Goal: Task Accomplishment & Management: Manage account settings

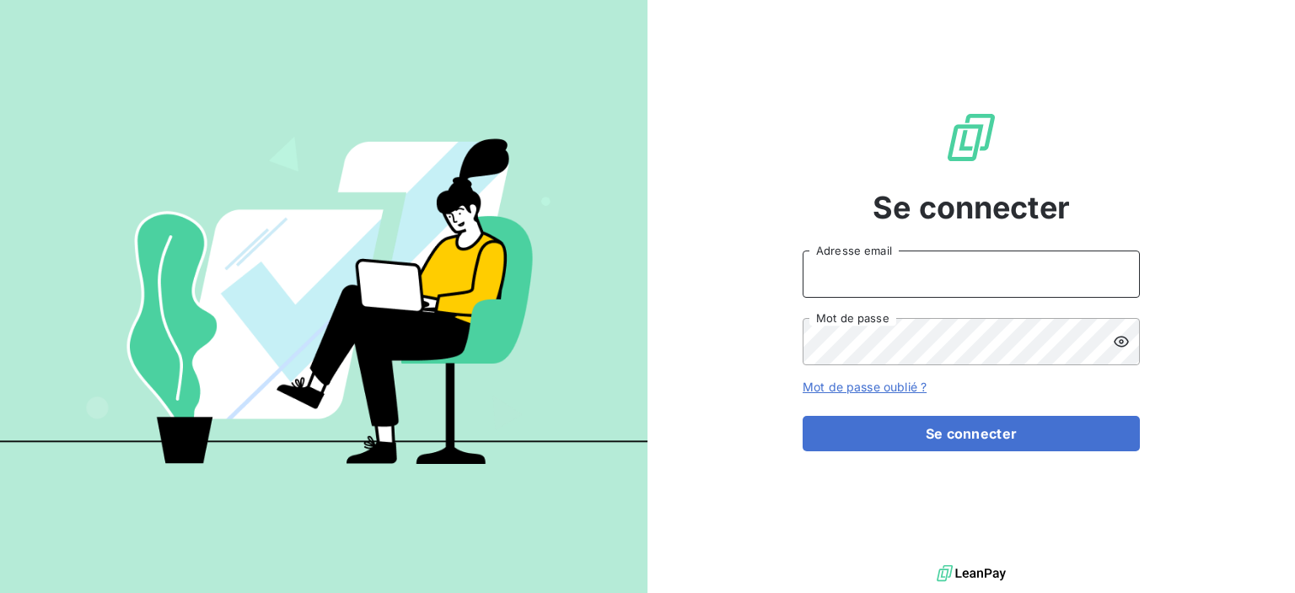
click at [921, 276] on input "Adresse email" at bounding box center [971, 273] width 337 height 47
type input "compta@meret-martin.com"
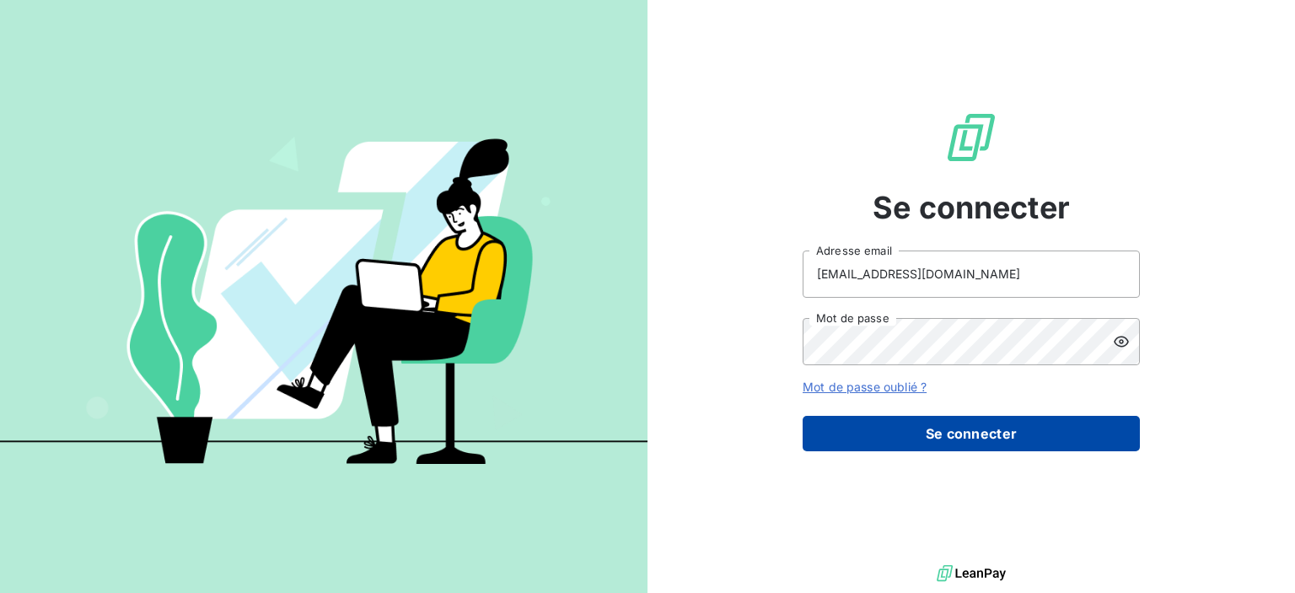
click at [953, 438] on button "Se connecter" at bounding box center [971, 433] width 337 height 35
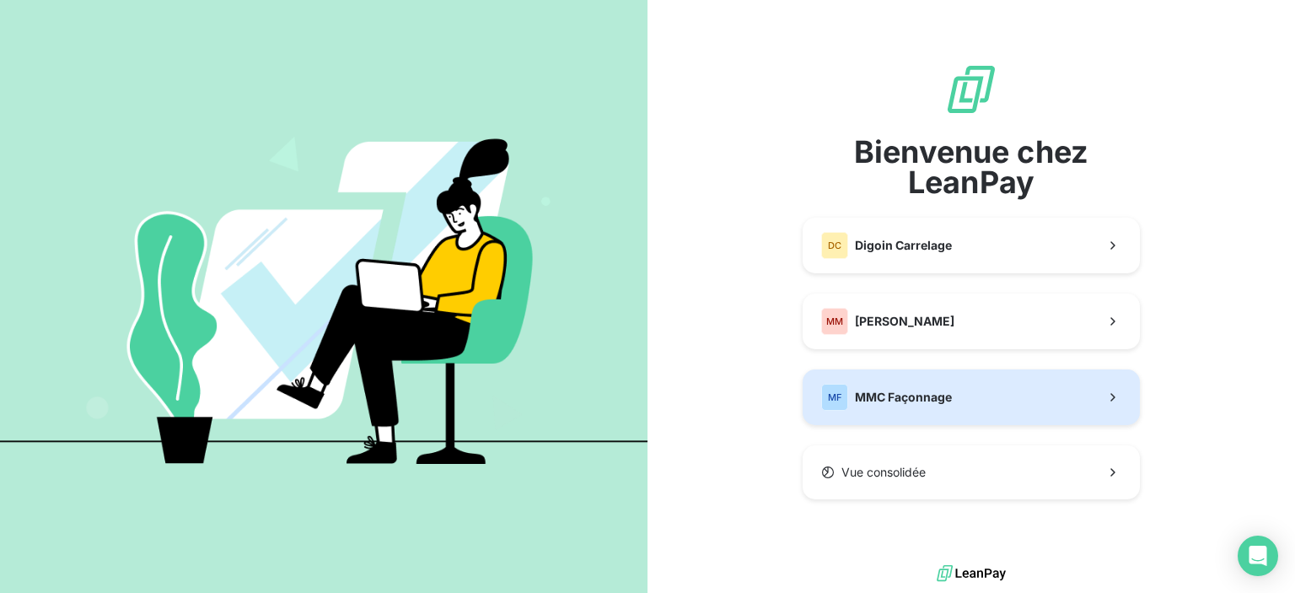
click at [938, 411] on button "MF MMC Façonnage" at bounding box center [971, 397] width 337 height 56
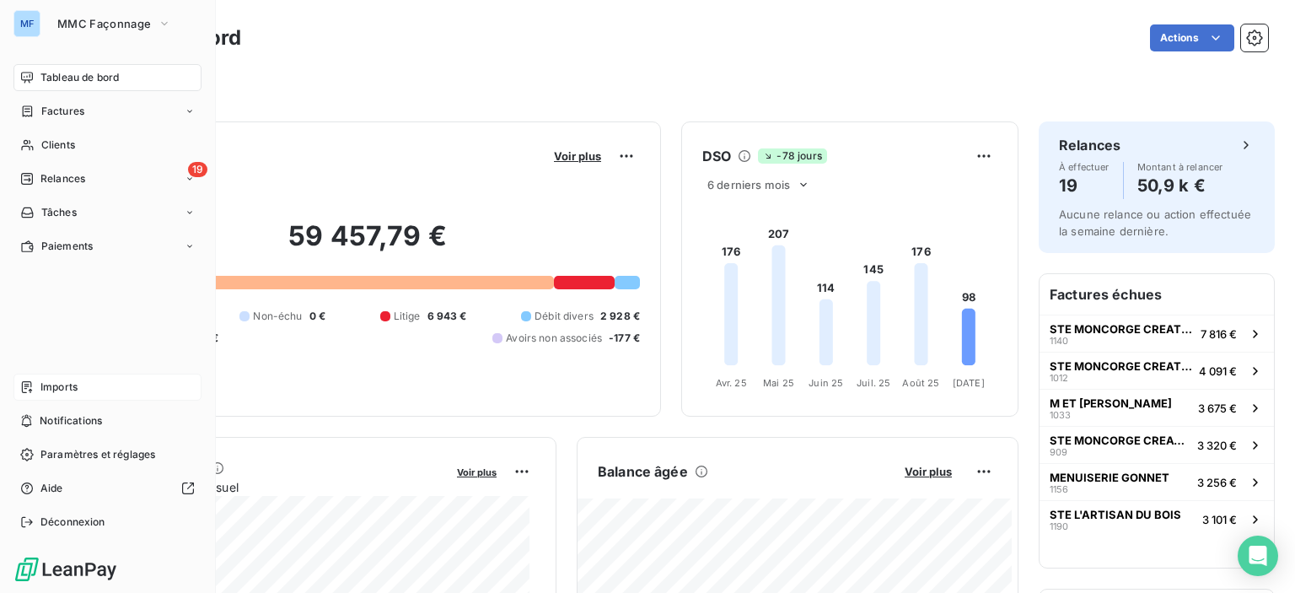
click at [62, 389] on span "Imports" at bounding box center [58, 386] width 37 height 15
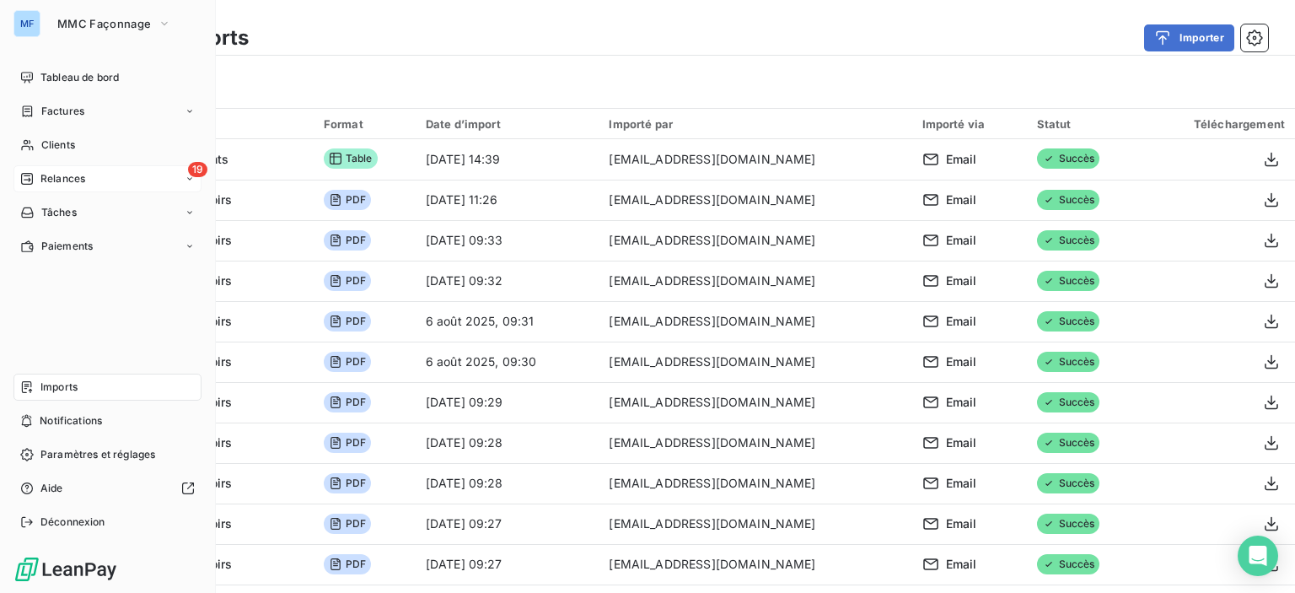
click at [81, 175] on span "Relances" at bounding box center [62, 178] width 45 height 15
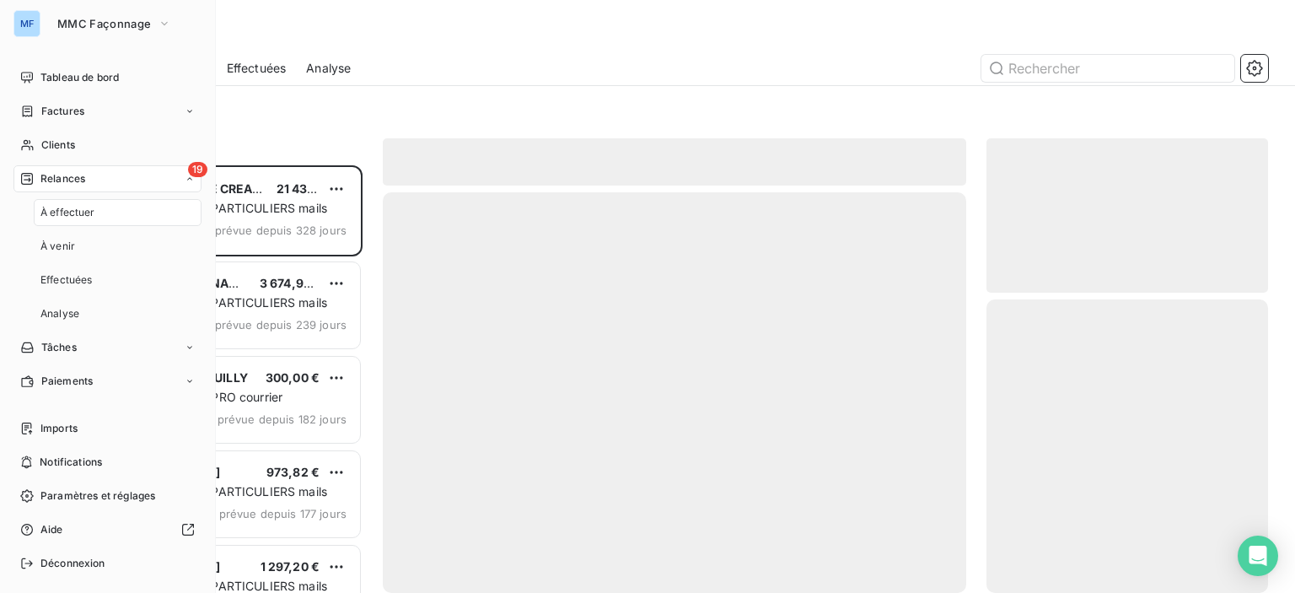
scroll to position [415, 268]
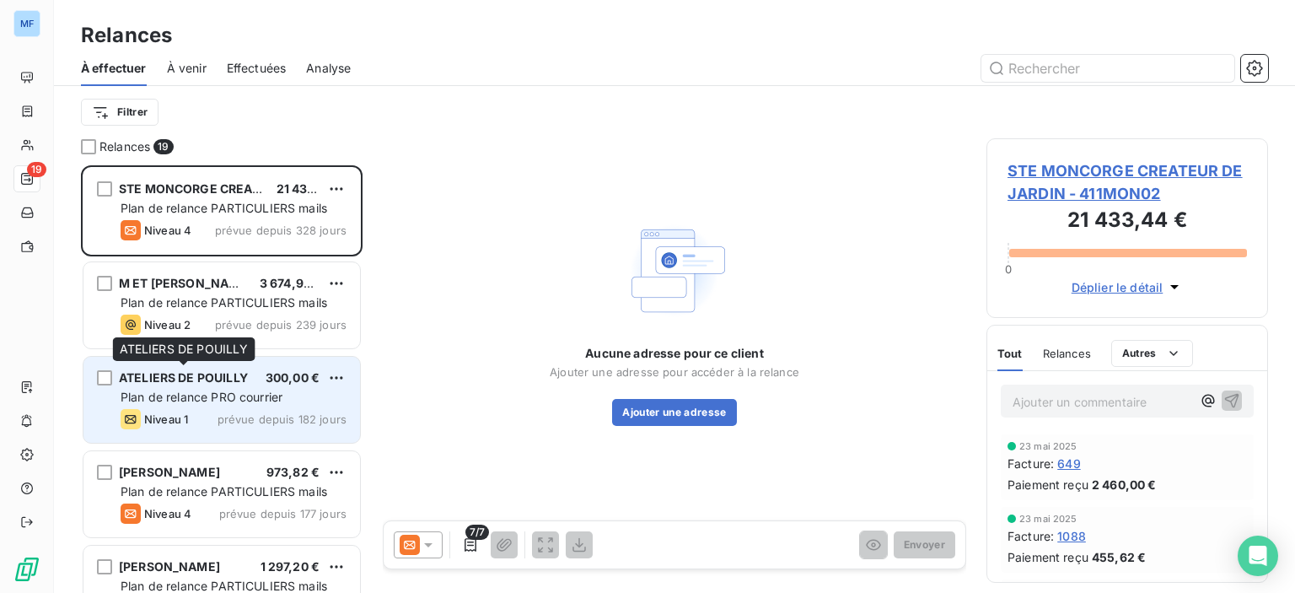
click at [236, 387] on div "ATELIERS DE POUILLY 300,00 € Plan de relance PRO courrier Niveau 1 prévue depui…" at bounding box center [221, 400] width 277 height 86
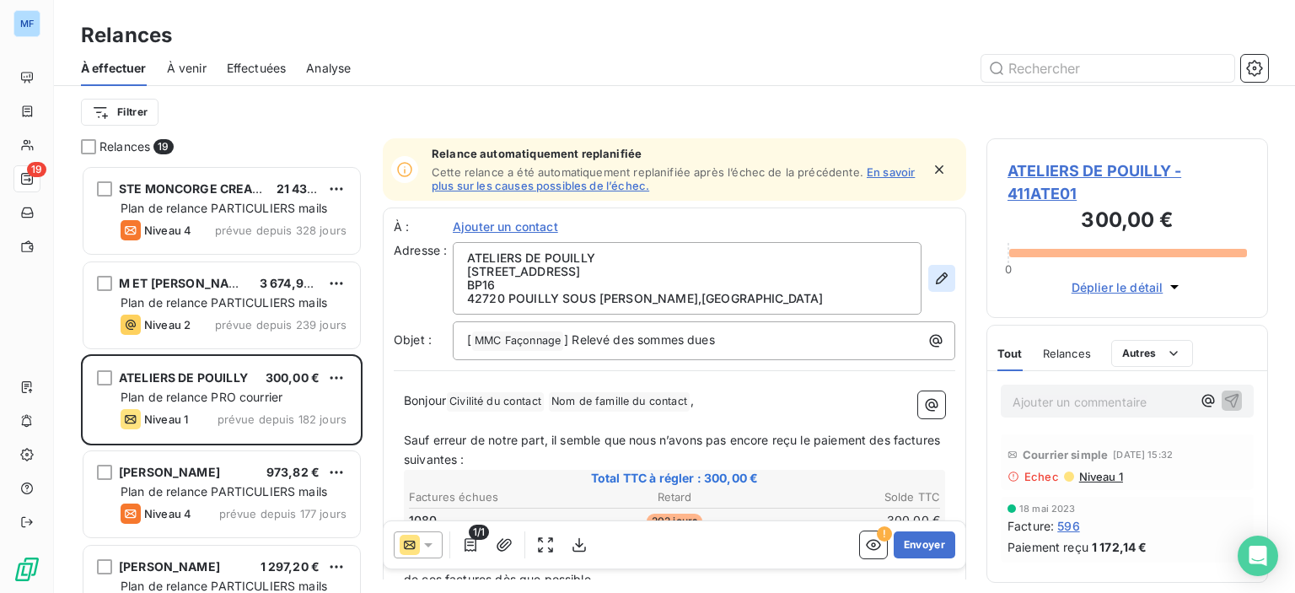
click at [936, 273] on icon "button" at bounding box center [942, 278] width 12 height 12
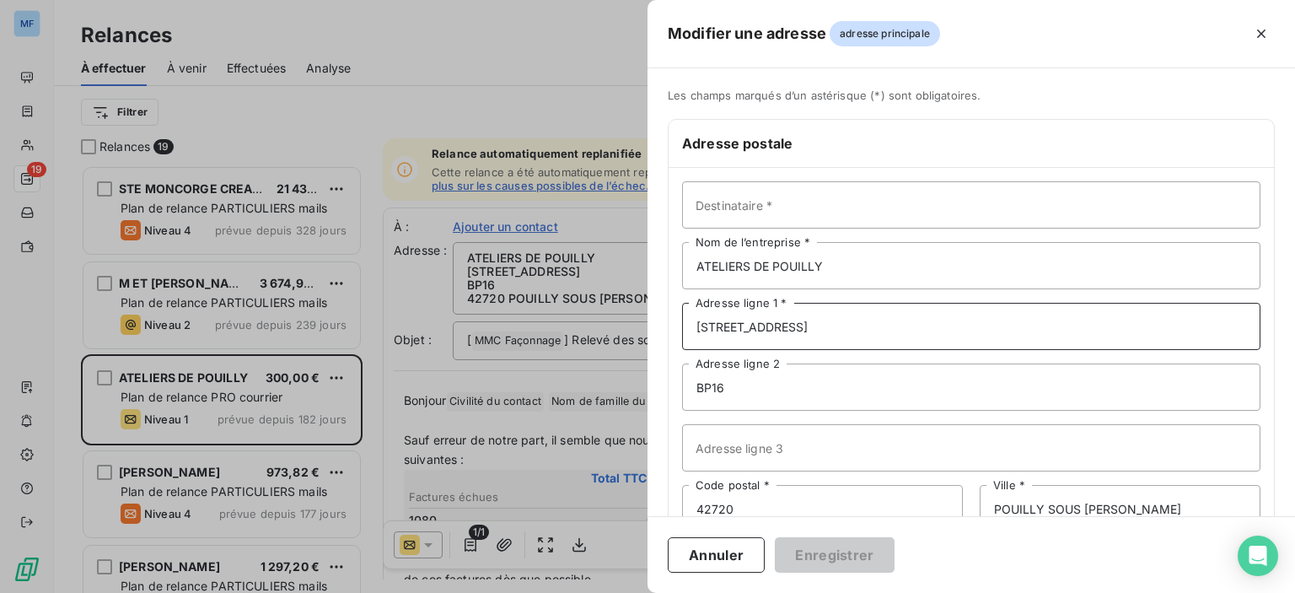
click at [845, 323] on input "260 ROUTE DE BRIENNON" at bounding box center [971, 326] width 578 height 47
drag, startPoint x: 617, startPoint y: 320, endPoint x: 512, endPoint y: 321, distance: 105.4
click at [526, 592] on div "Modifier une adresse adresse principale Les champs marqués d’un astérisque (*) …" at bounding box center [647, 593] width 1295 height 0
type input "212 AVENUE DE LA LIBERATION"
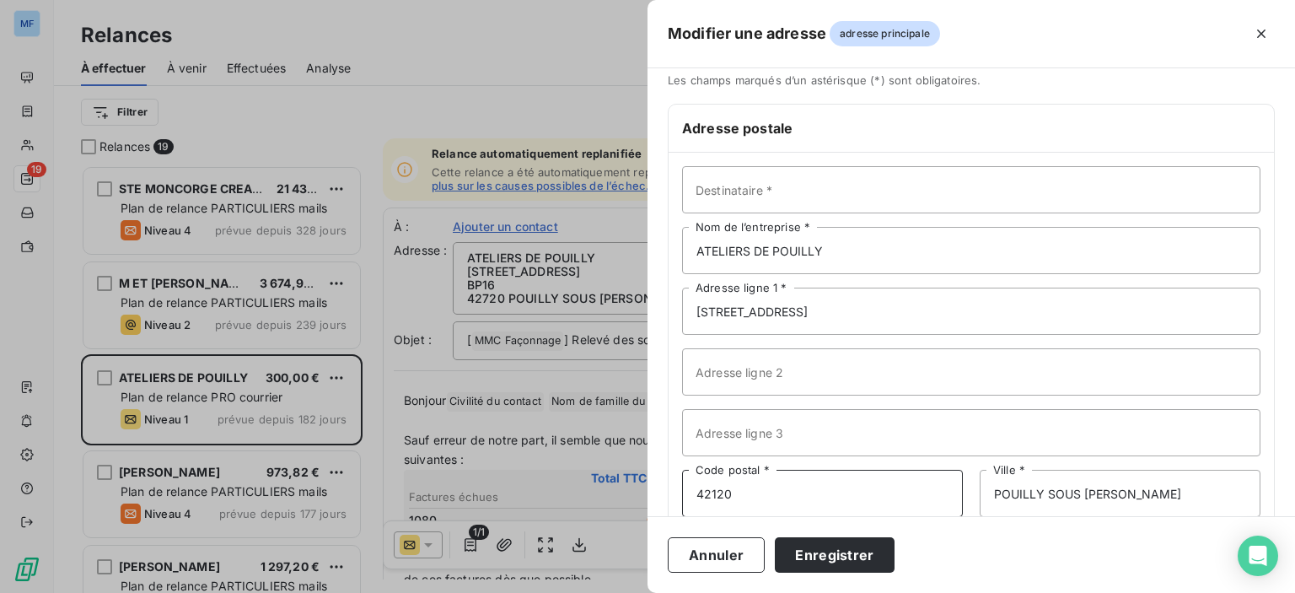
type input "42120"
type input "LE COTEAU"
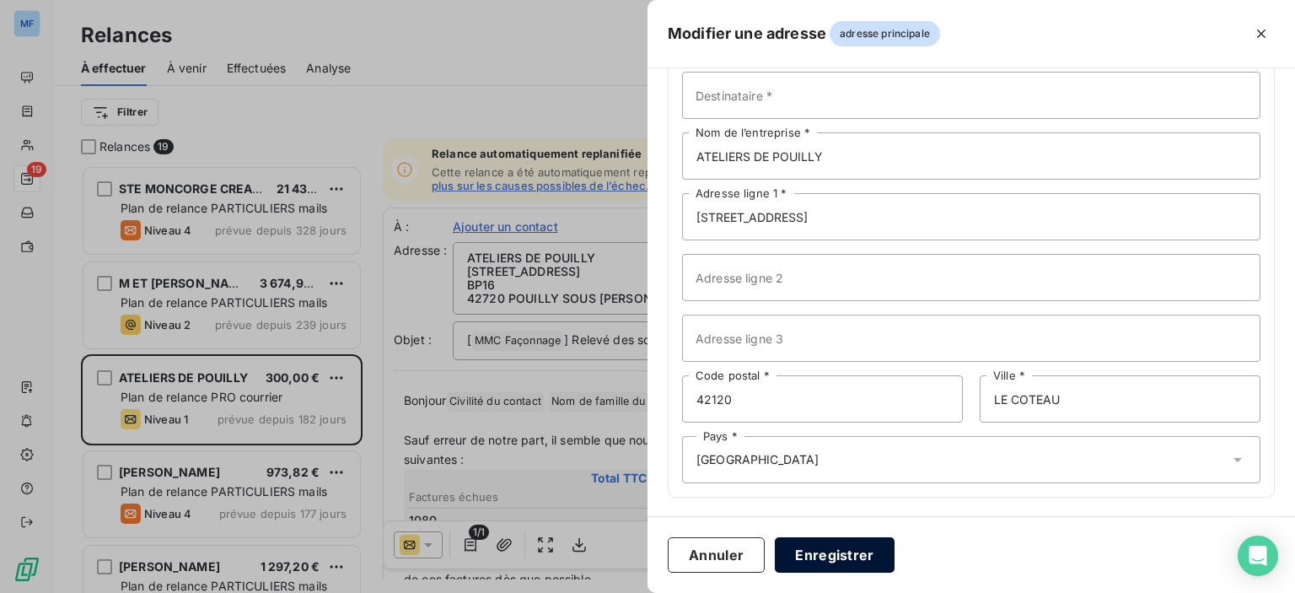
click at [798, 548] on button "Enregistrer" at bounding box center [835, 554] width 120 height 35
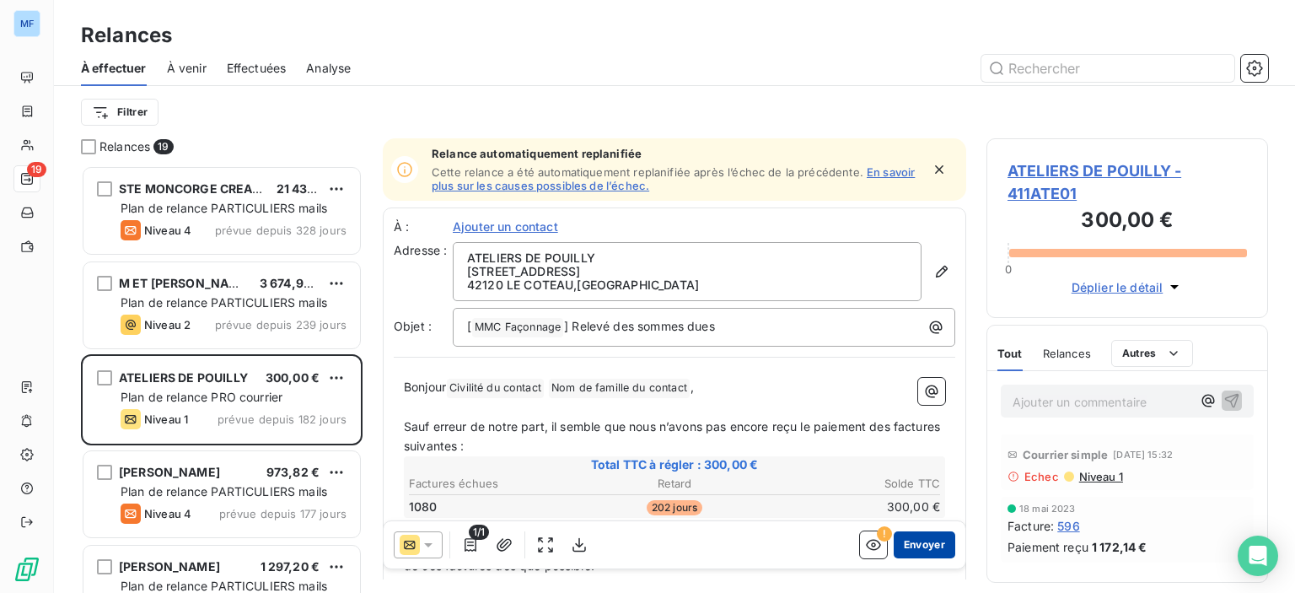
click at [918, 542] on button "Envoyer" at bounding box center [925, 544] width 62 height 27
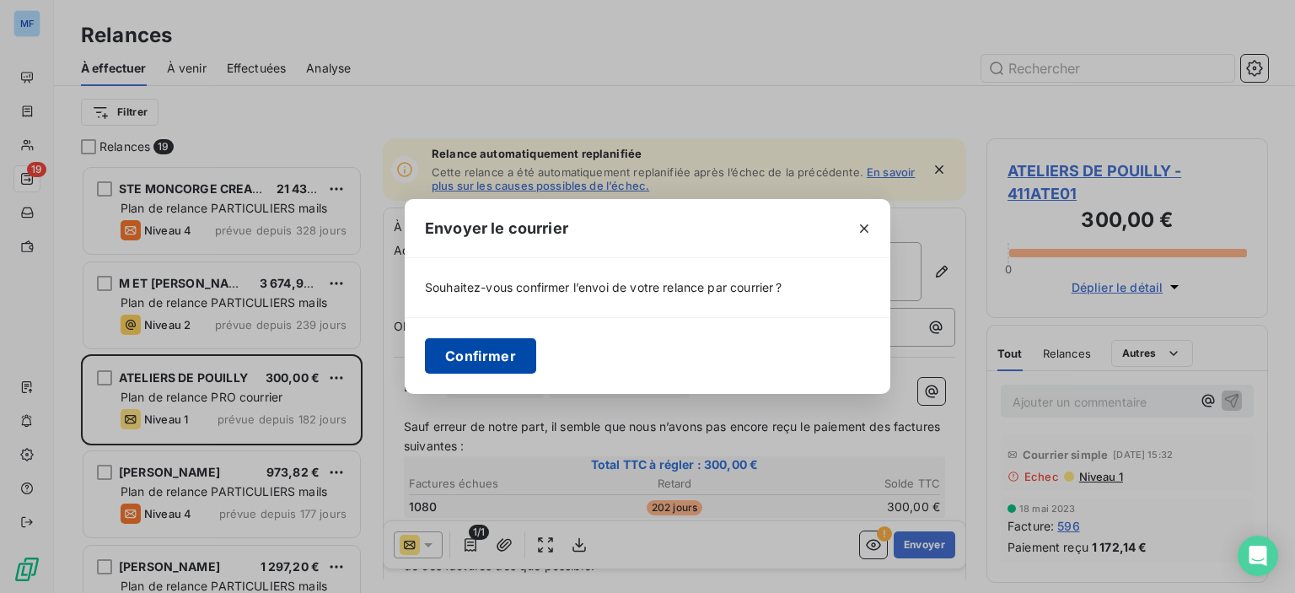
click at [489, 353] on button "Confirmer" at bounding box center [480, 355] width 111 height 35
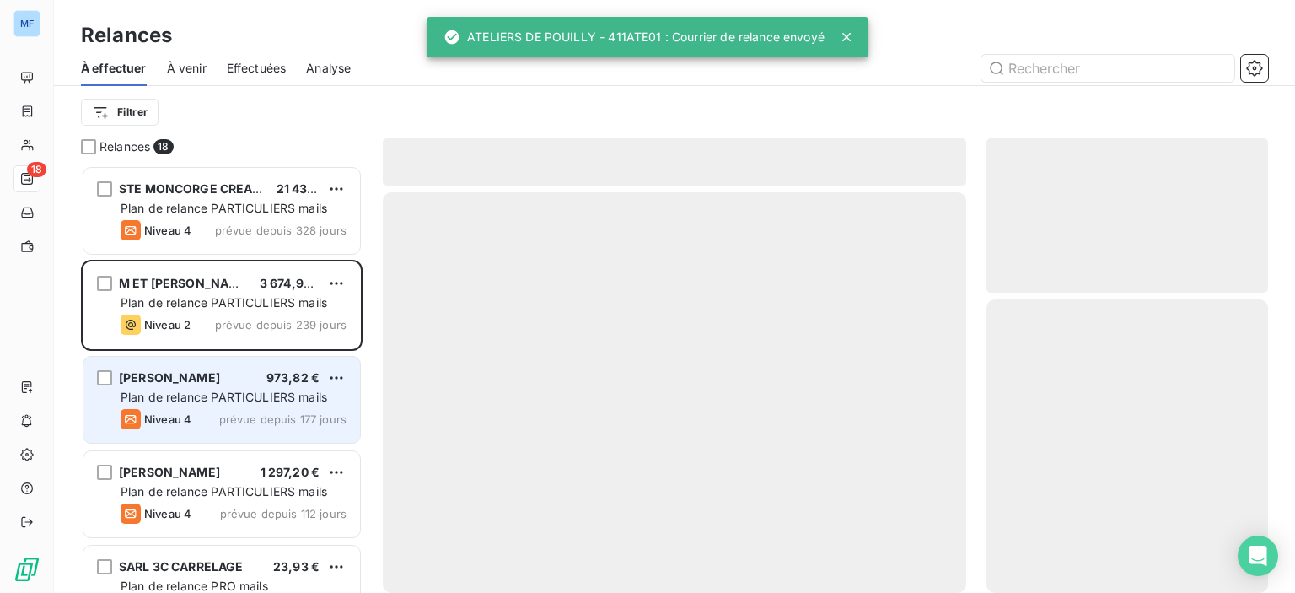
click at [276, 400] on span "Plan de relance PARTICULIERS mails" at bounding box center [224, 396] width 207 height 14
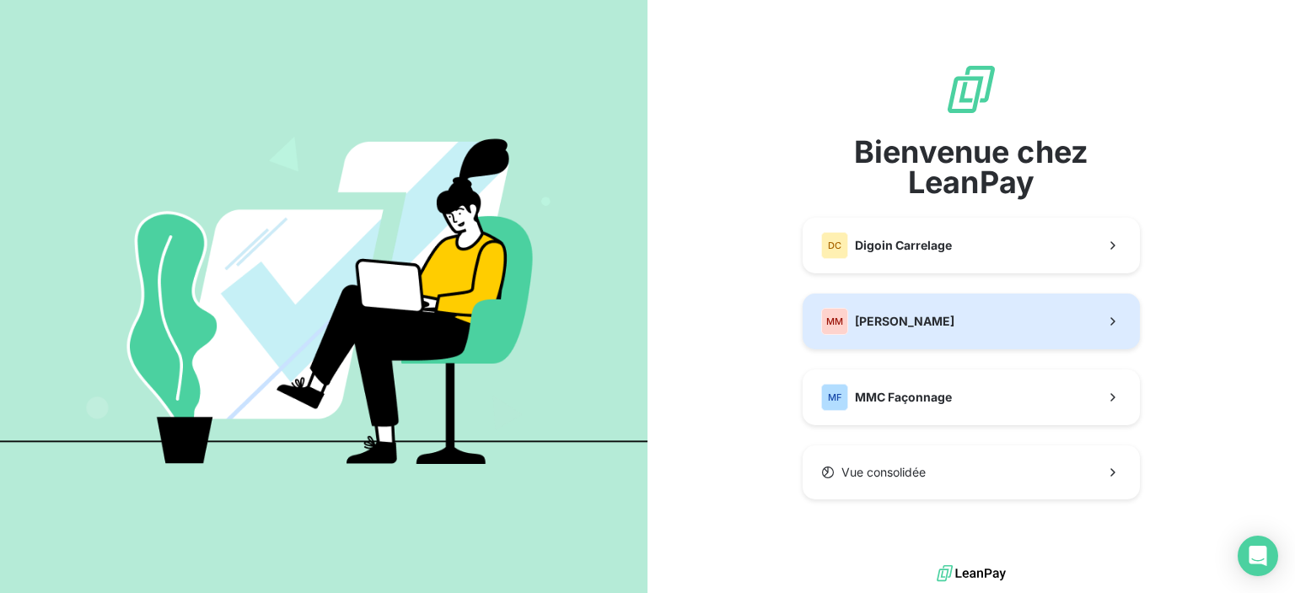
click at [880, 298] on button "MM [PERSON_NAME]" at bounding box center [971, 321] width 337 height 56
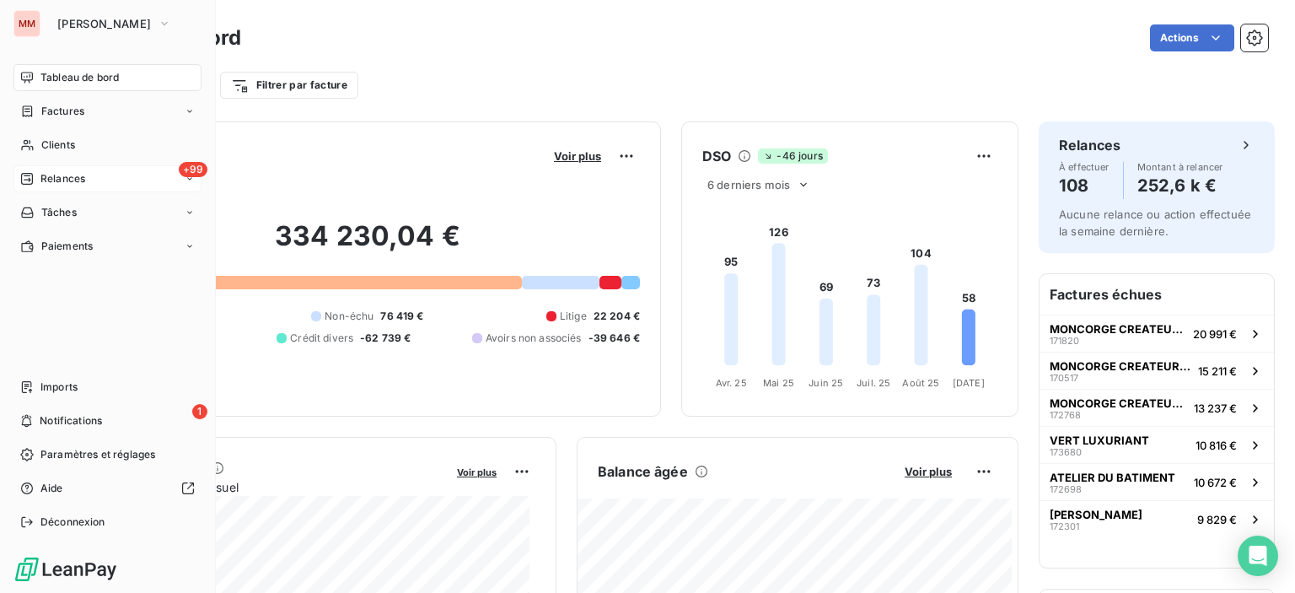
click at [35, 179] on div "Relances" at bounding box center [52, 178] width 65 height 15
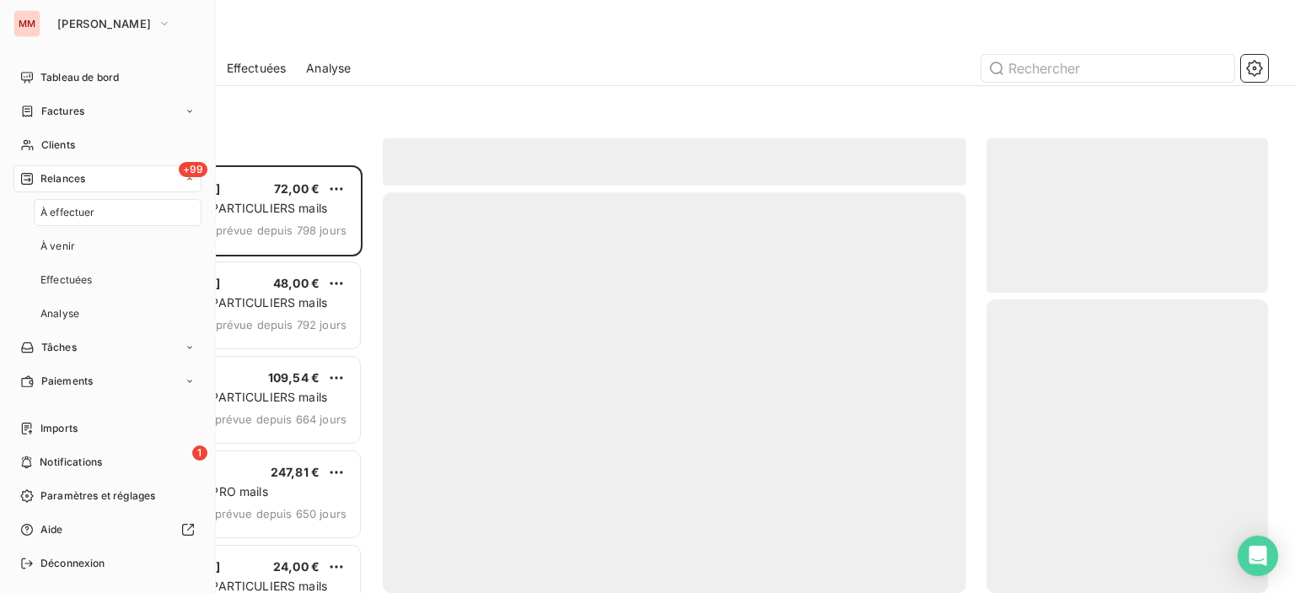
scroll to position [415, 268]
click at [68, 212] on span "À effectuer" at bounding box center [67, 212] width 55 height 15
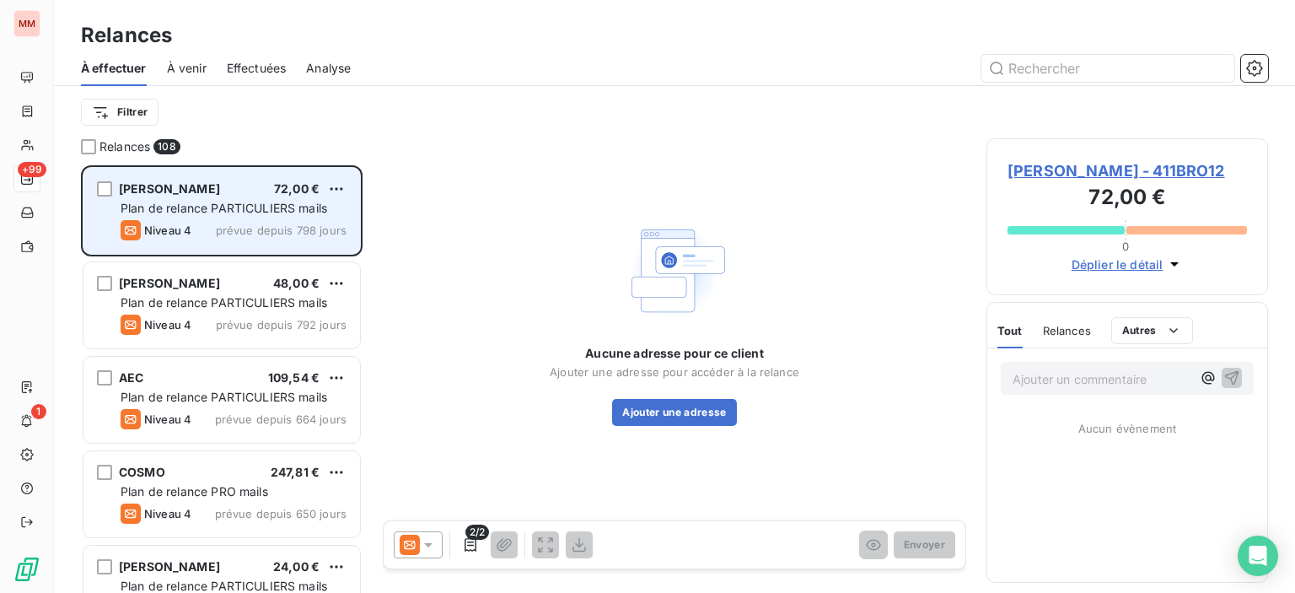
click at [256, 239] on div "Niveau 4 prévue depuis 798 jours" at bounding box center [234, 230] width 226 height 20
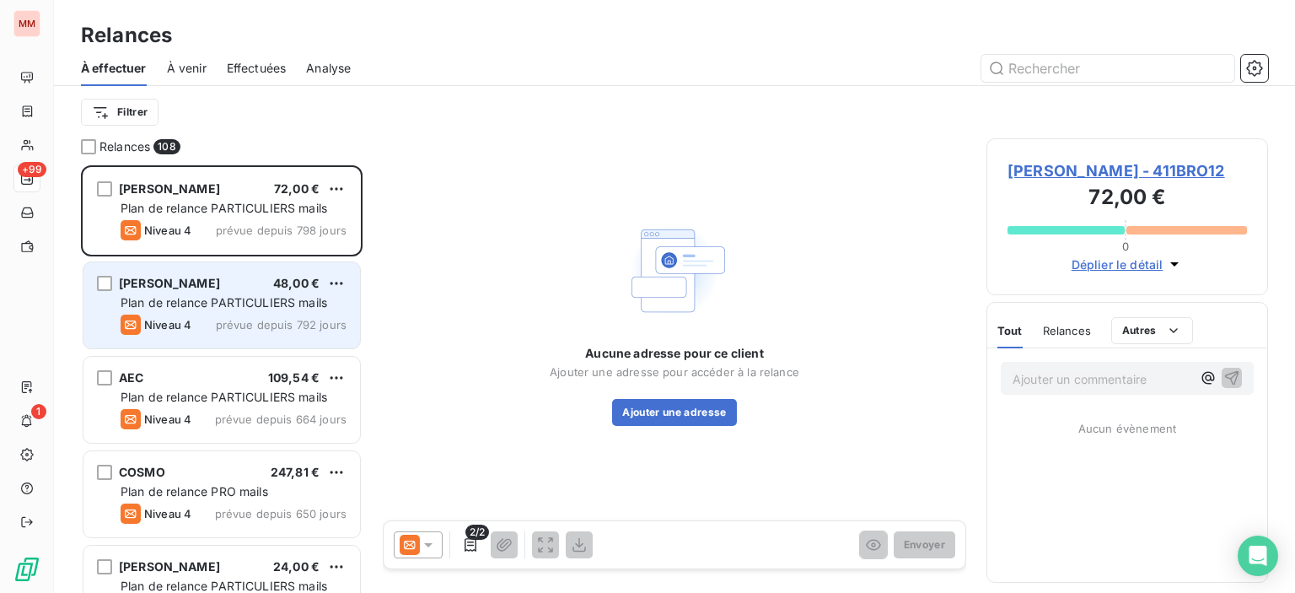
click at [256, 303] on span "Plan de relance PARTICULIERS mails" at bounding box center [224, 302] width 207 height 14
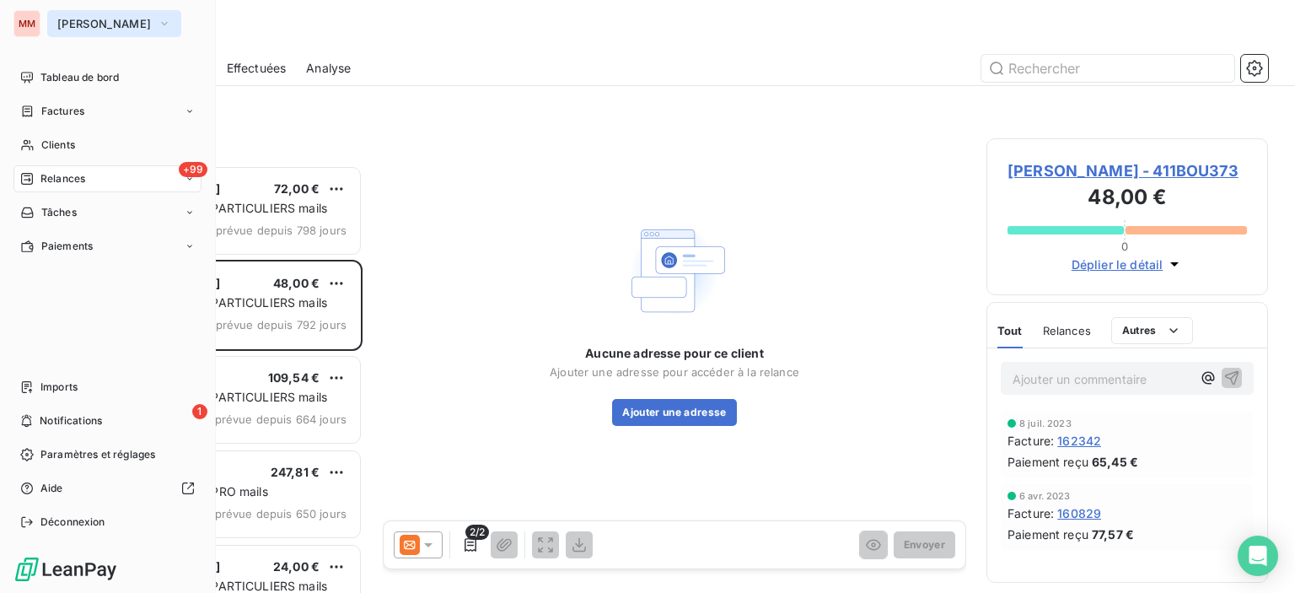
click at [78, 20] on span "[PERSON_NAME]" at bounding box center [104, 23] width 94 height 13
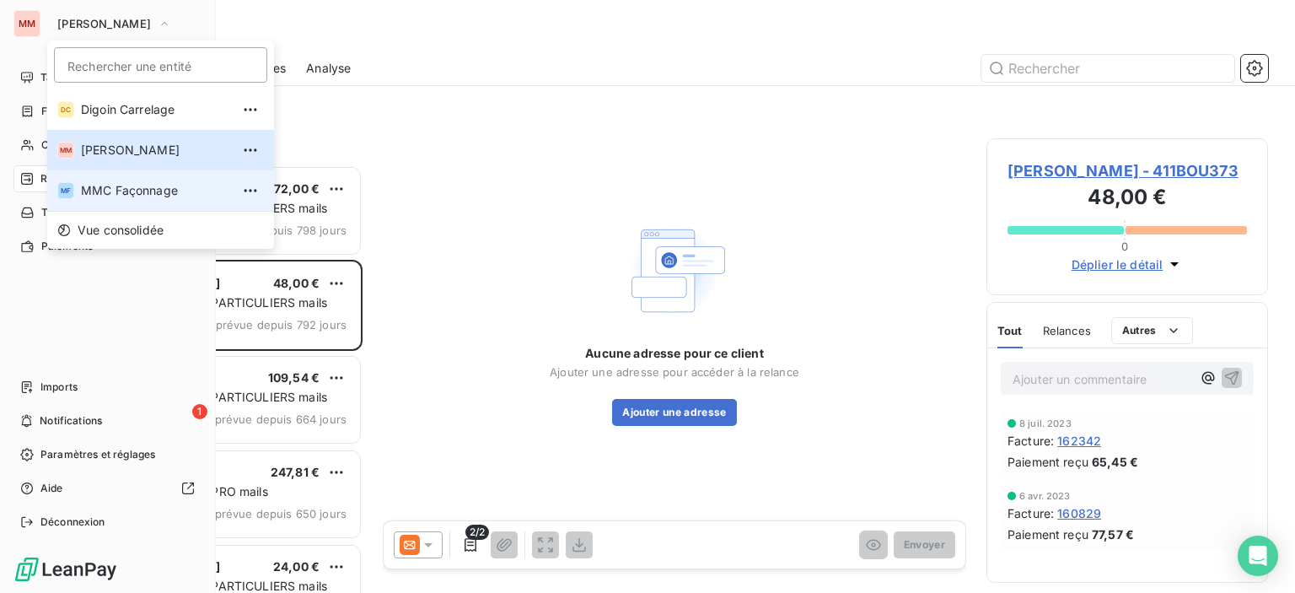
click at [143, 196] on span "MMC Façonnage" at bounding box center [155, 190] width 149 height 17
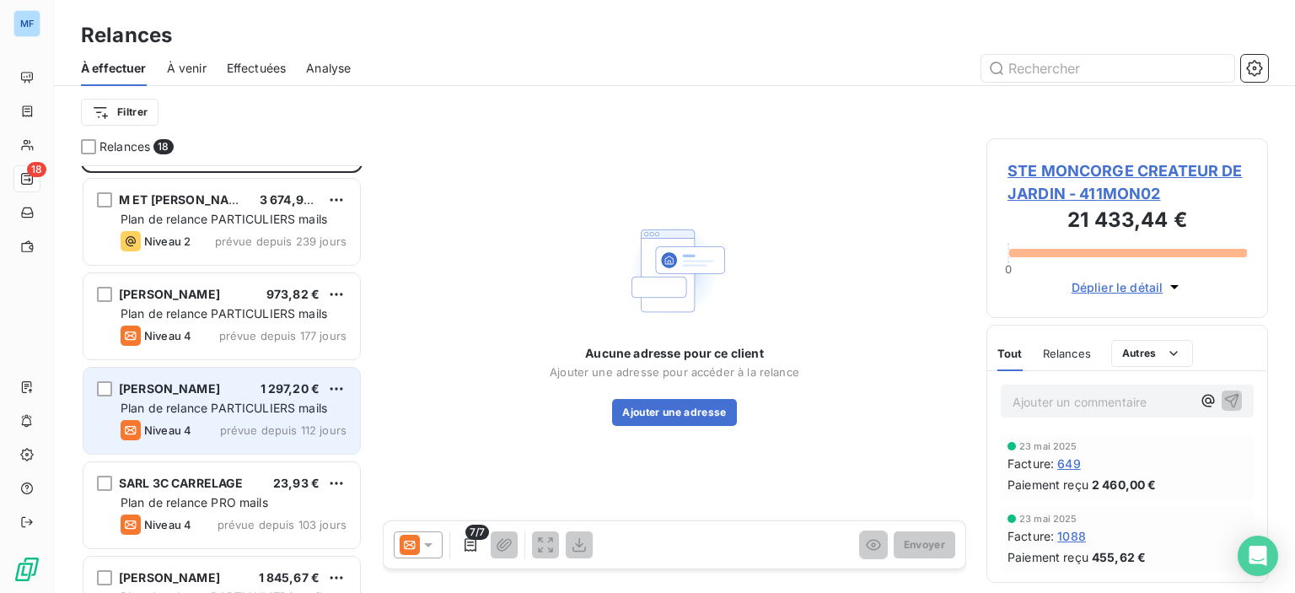
scroll to position [169, 0]
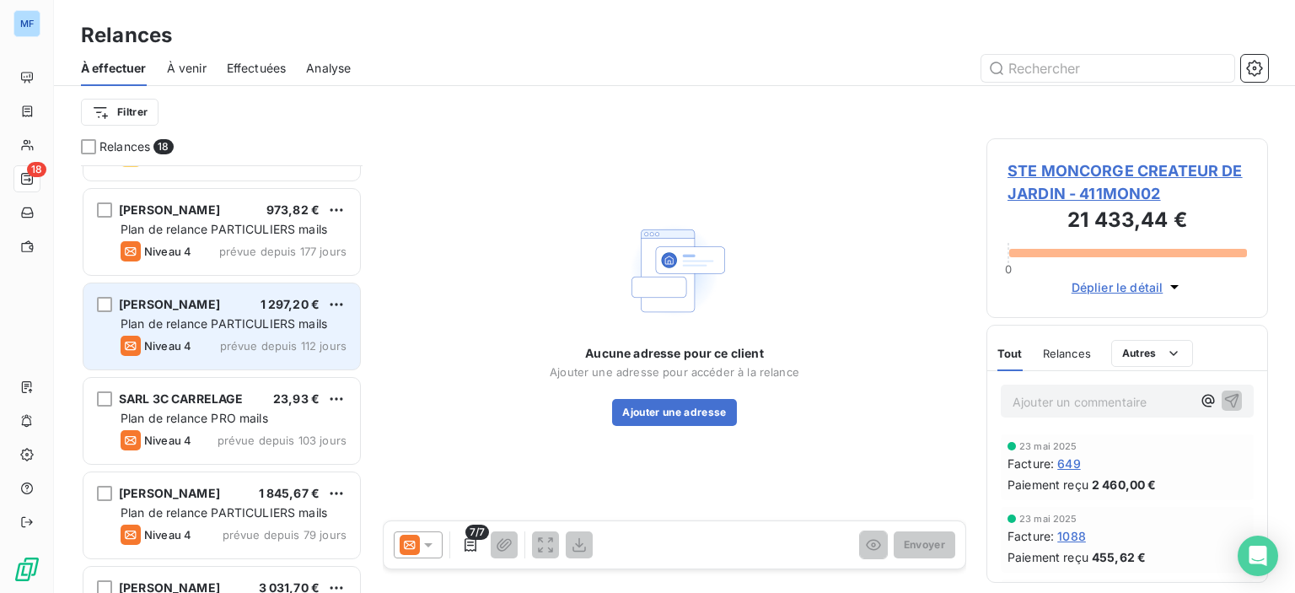
click at [272, 342] on span "prévue depuis 112 jours" at bounding box center [283, 345] width 126 height 13
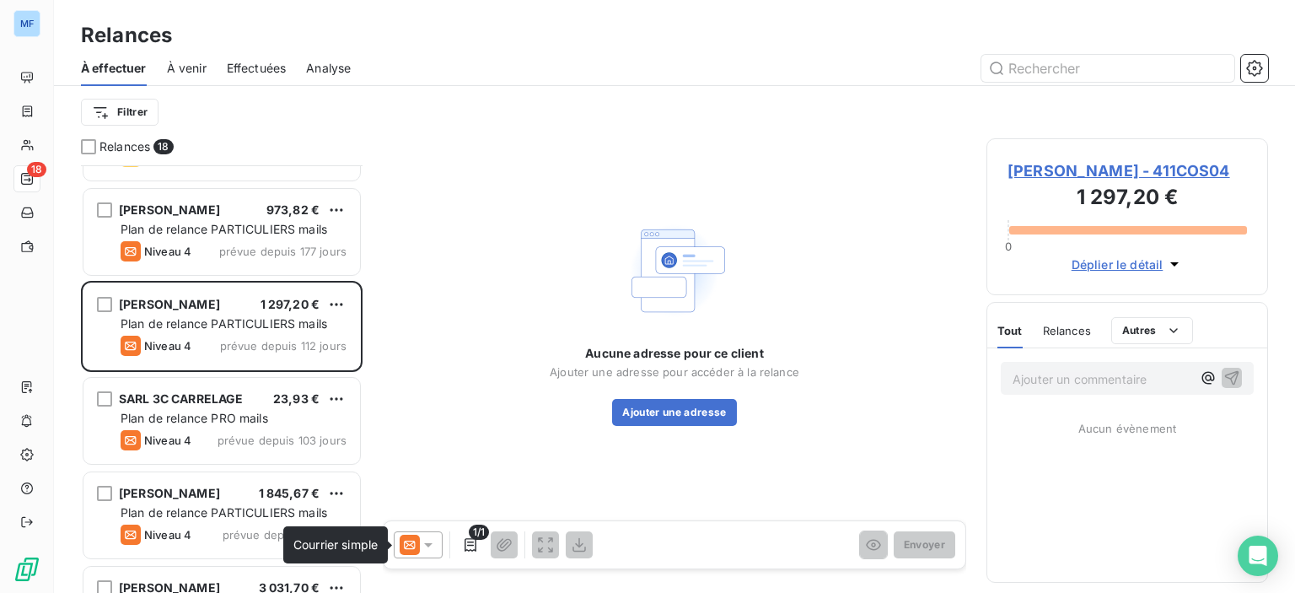
click at [416, 545] on icon at bounding box center [410, 544] width 20 height 20
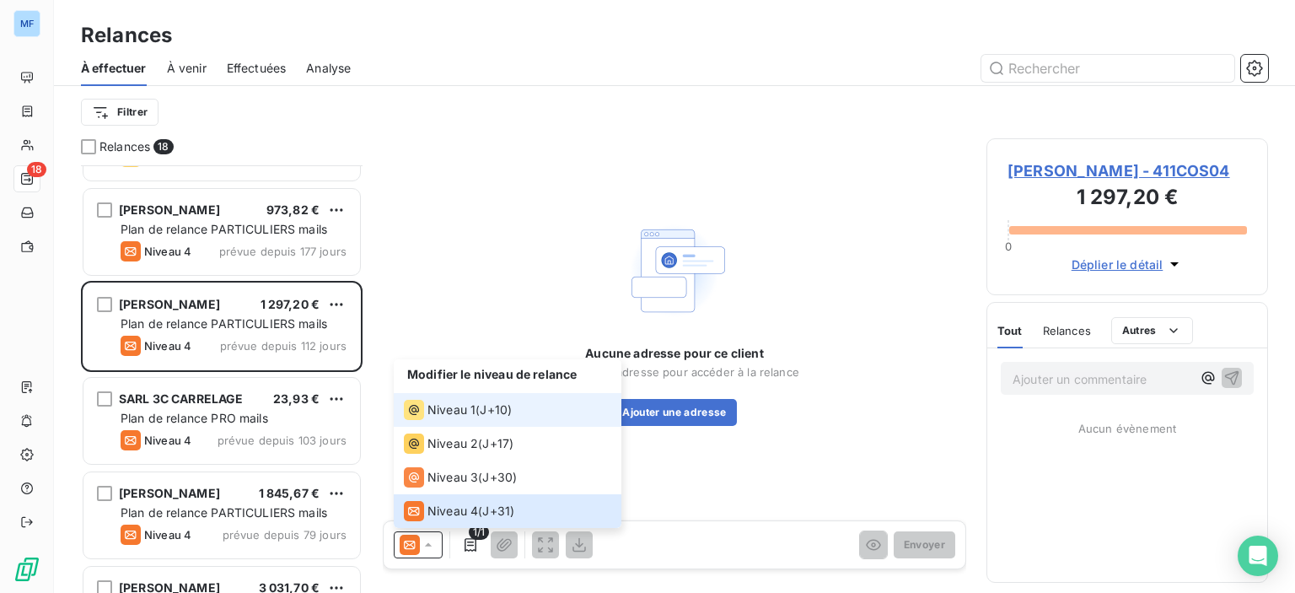
click at [443, 414] on span "Niveau 1" at bounding box center [451, 409] width 48 height 17
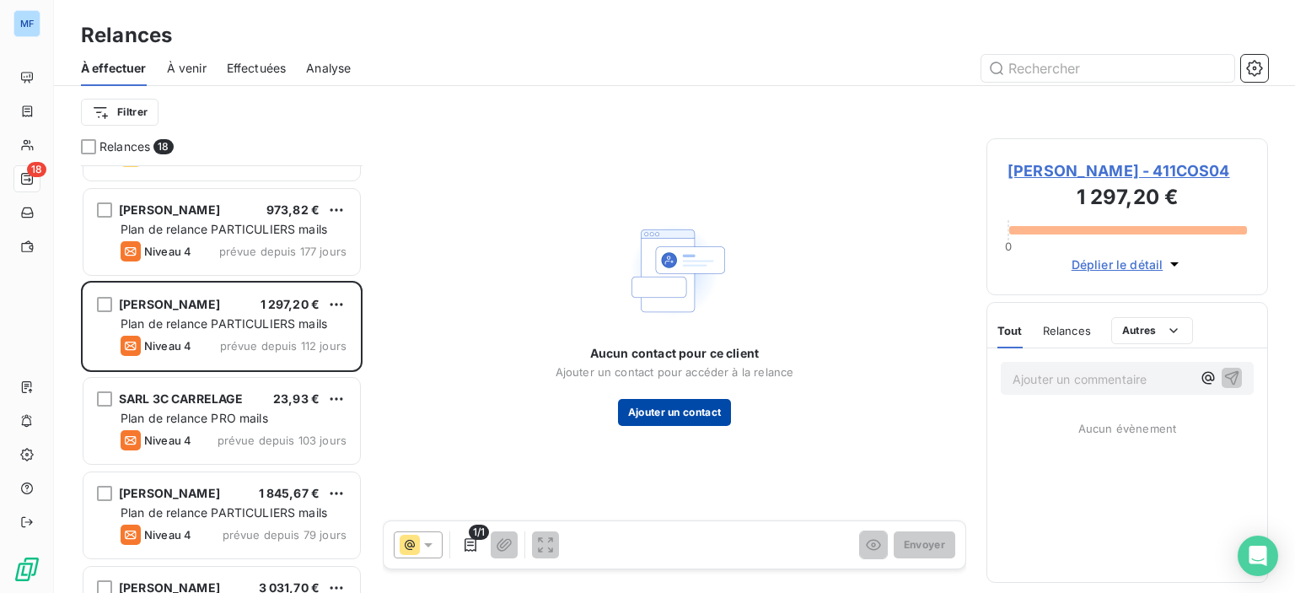
click at [691, 407] on button "Ajouter un contact" at bounding box center [675, 412] width 114 height 27
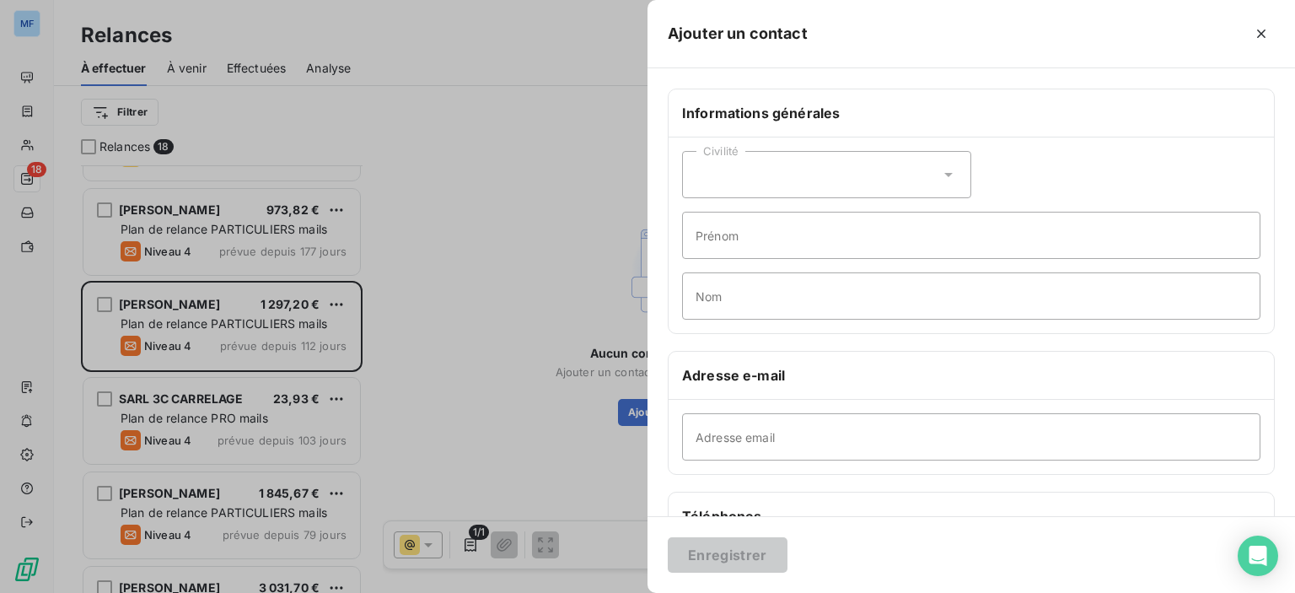
click at [604, 486] on div at bounding box center [647, 296] width 1295 height 593
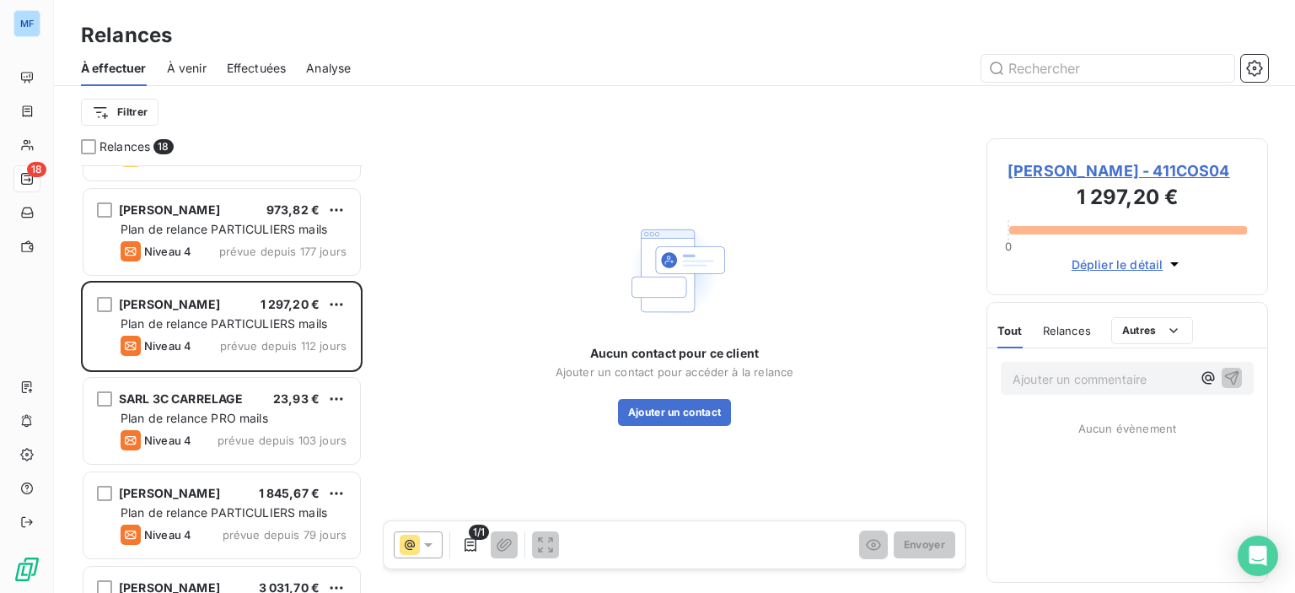
click at [1059, 178] on span "[PERSON_NAME] - 411COS04" at bounding box center [1126, 170] width 239 height 23
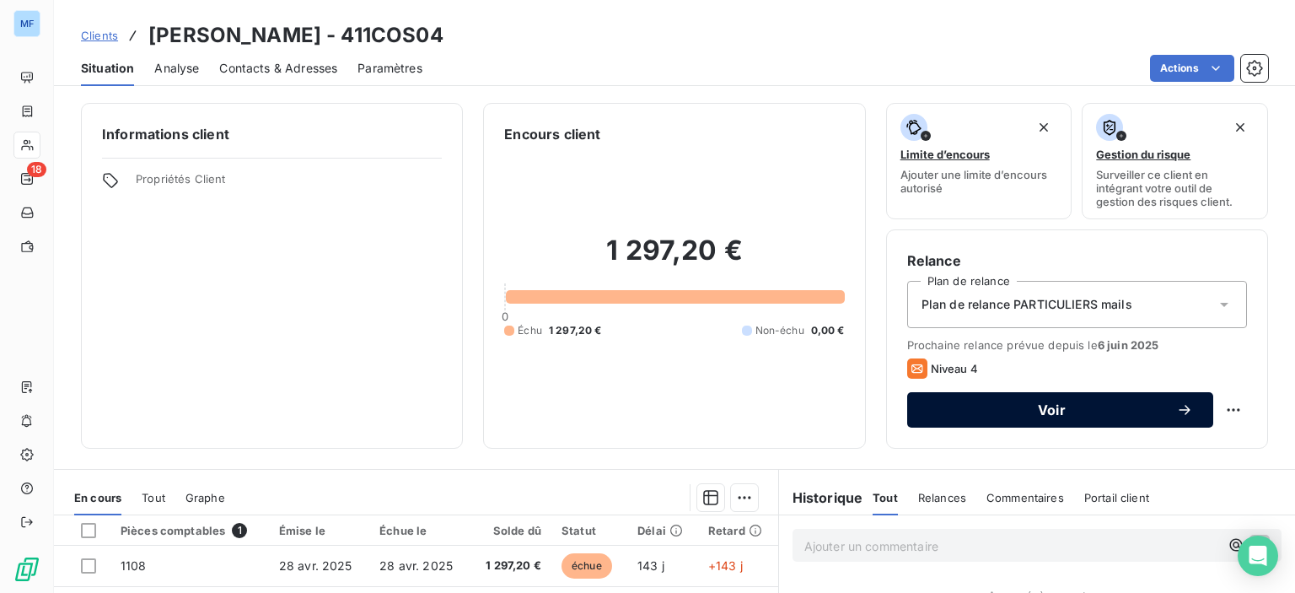
click at [994, 415] on span "Voir" at bounding box center [1051, 409] width 249 height 13
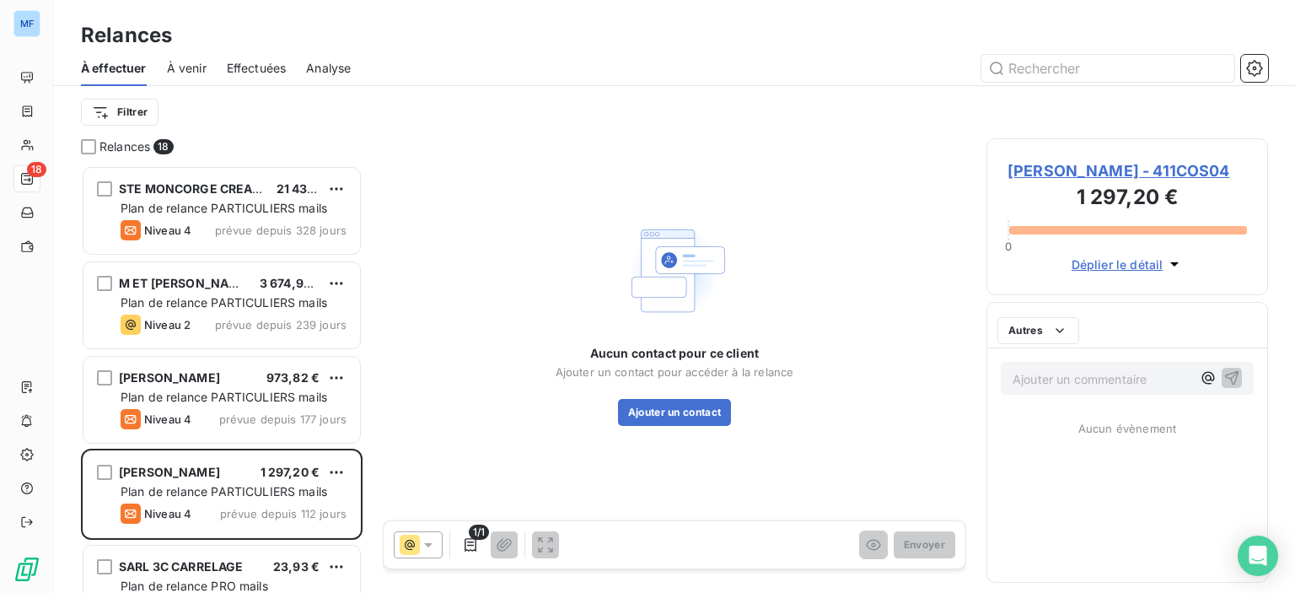
scroll to position [415, 268]
click at [435, 543] on icon at bounding box center [428, 544] width 17 height 17
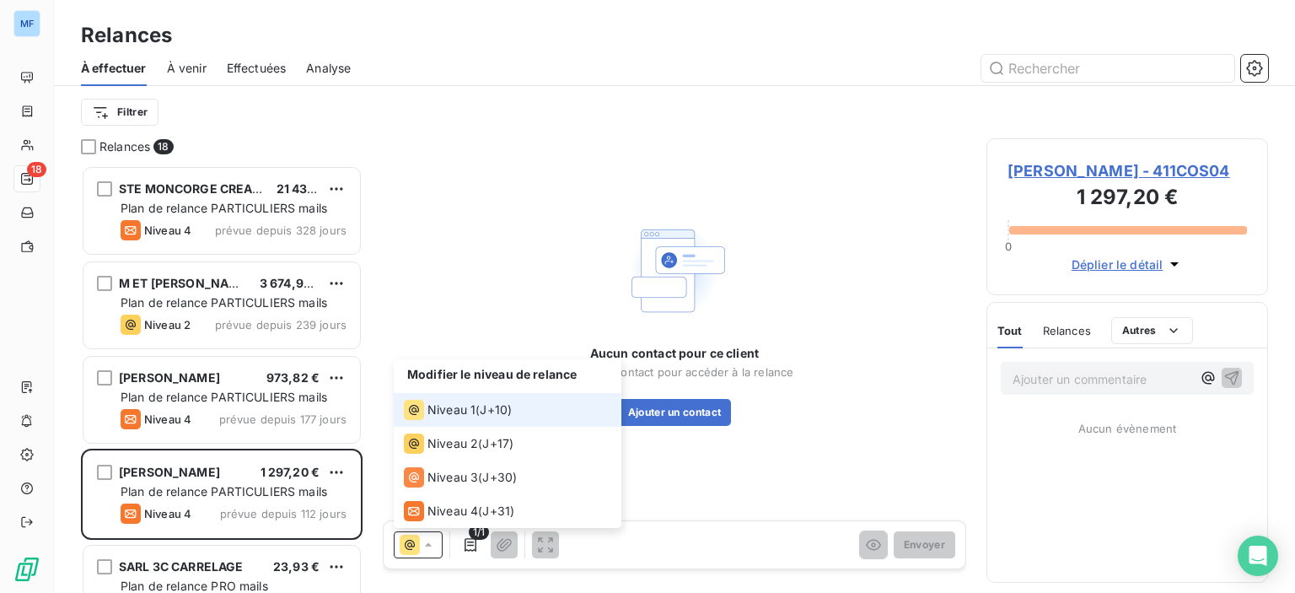
click at [435, 542] on icon at bounding box center [428, 544] width 17 height 17
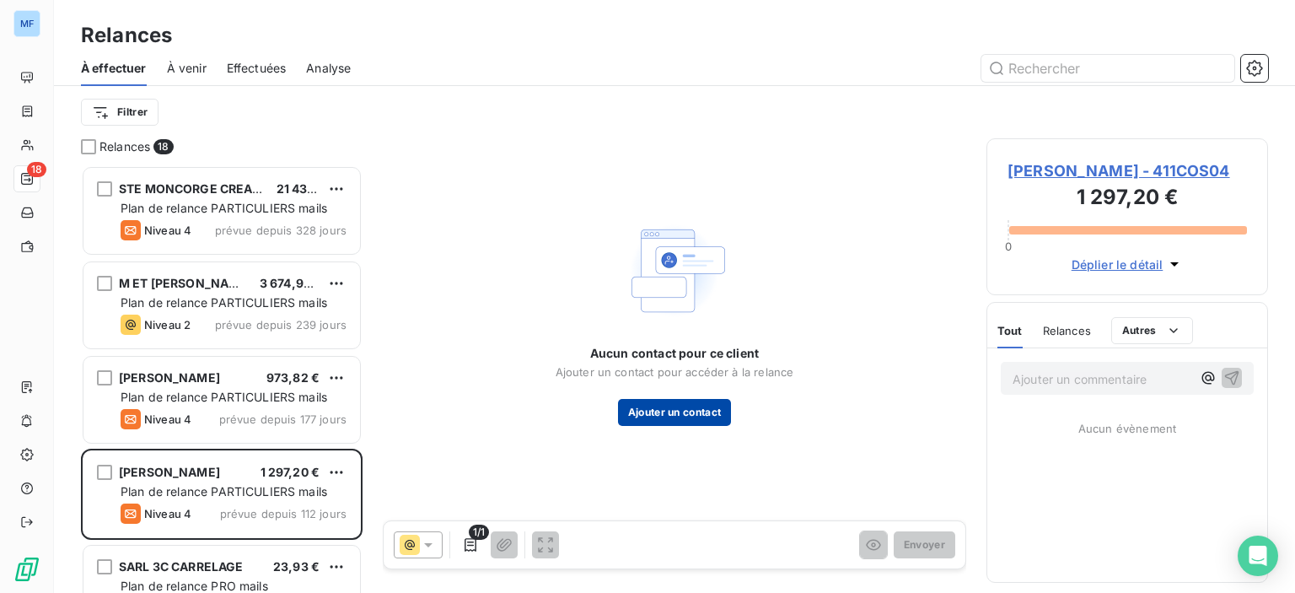
click at [641, 421] on button "Ajouter un contact" at bounding box center [675, 412] width 114 height 27
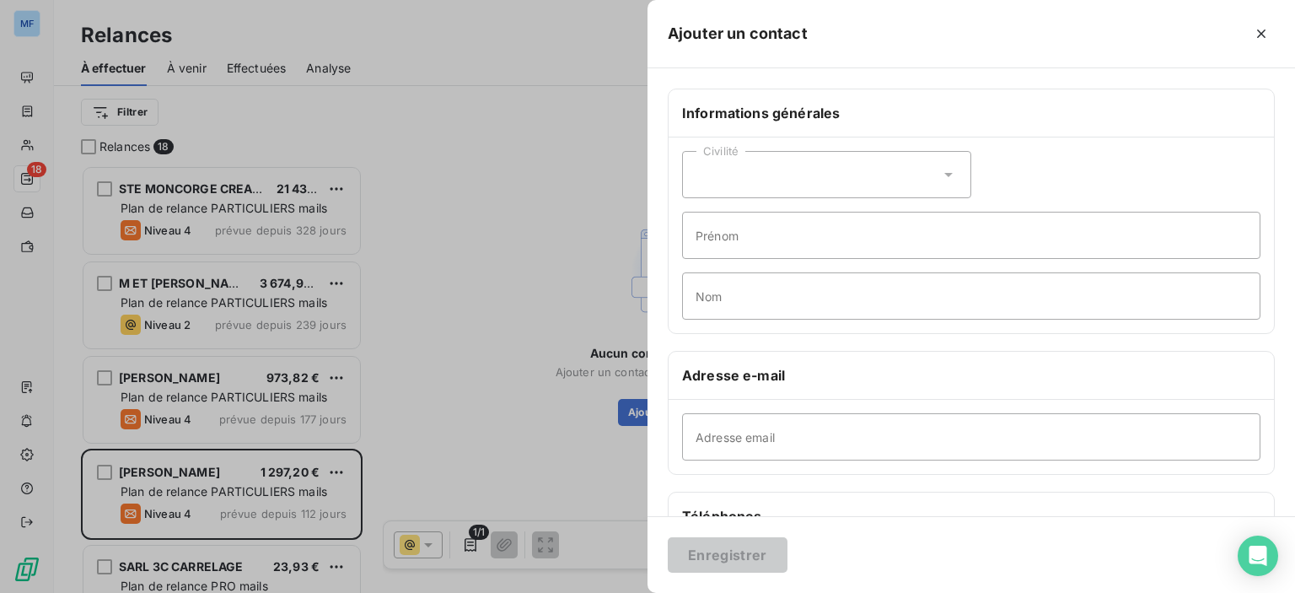
click at [870, 178] on div "Civilité" at bounding box center [826, 174] width 289 height 47
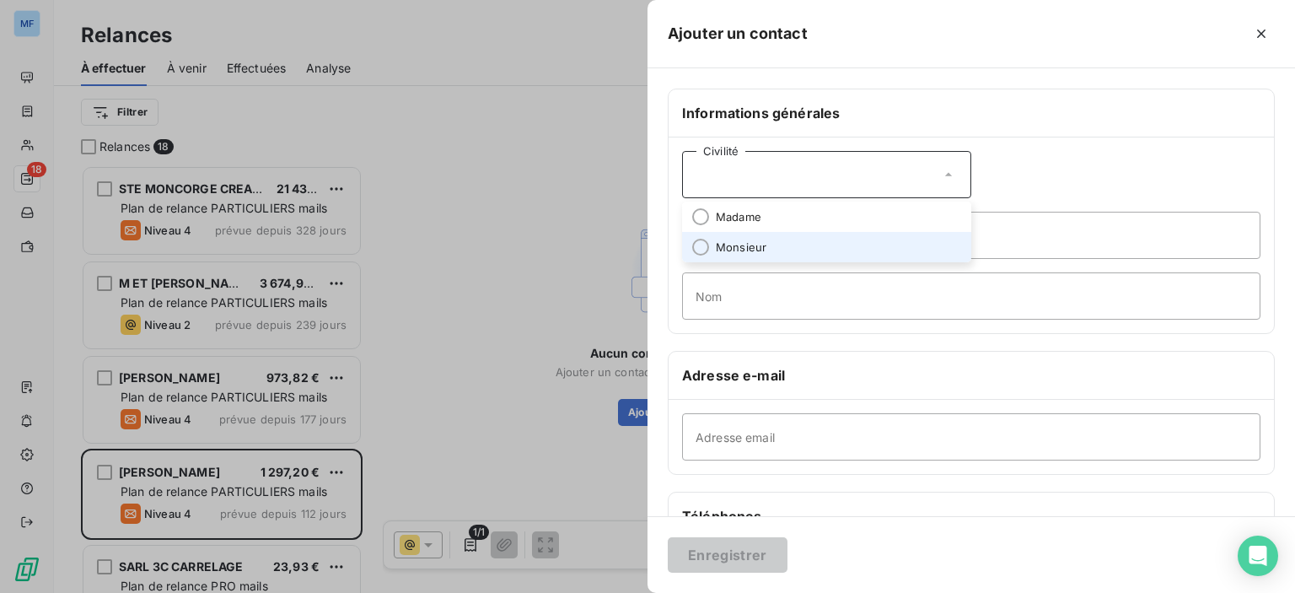
click at [839, 242] on li "Monsieur" at bounding box center [826, 247] width 289 height 30
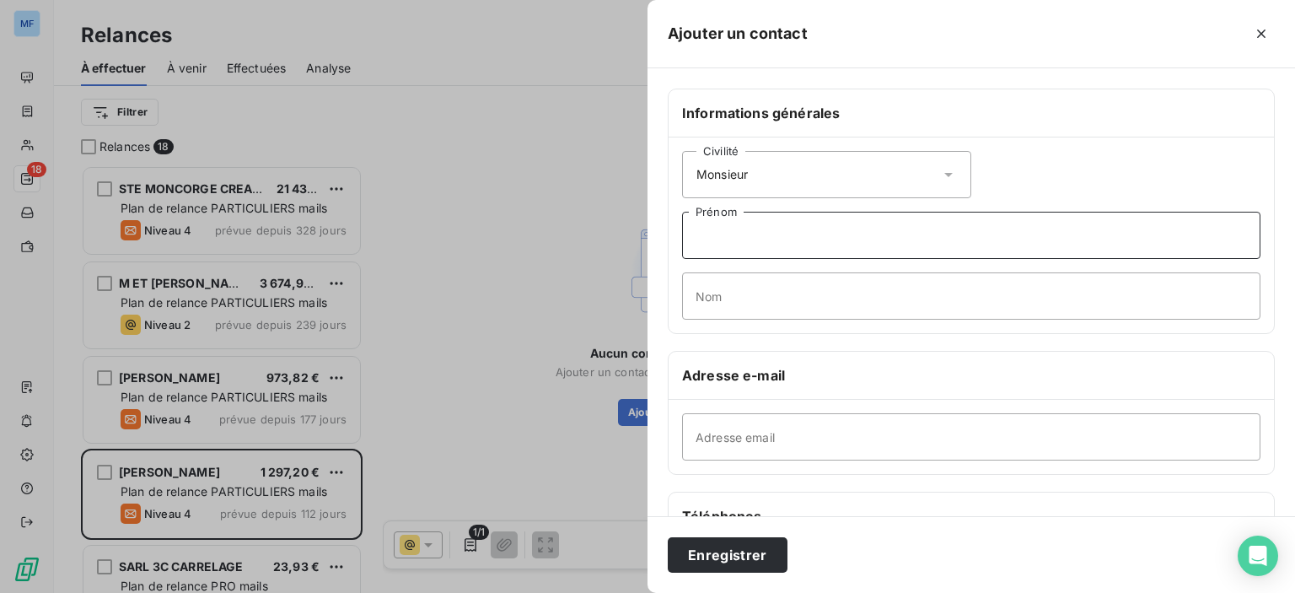
click at [839, 242] on input "Prénom" at bounding box center [971, 235] width 578 height 47
type input "p"
type input "[PERSON_NAME]"
type input "COSTE"
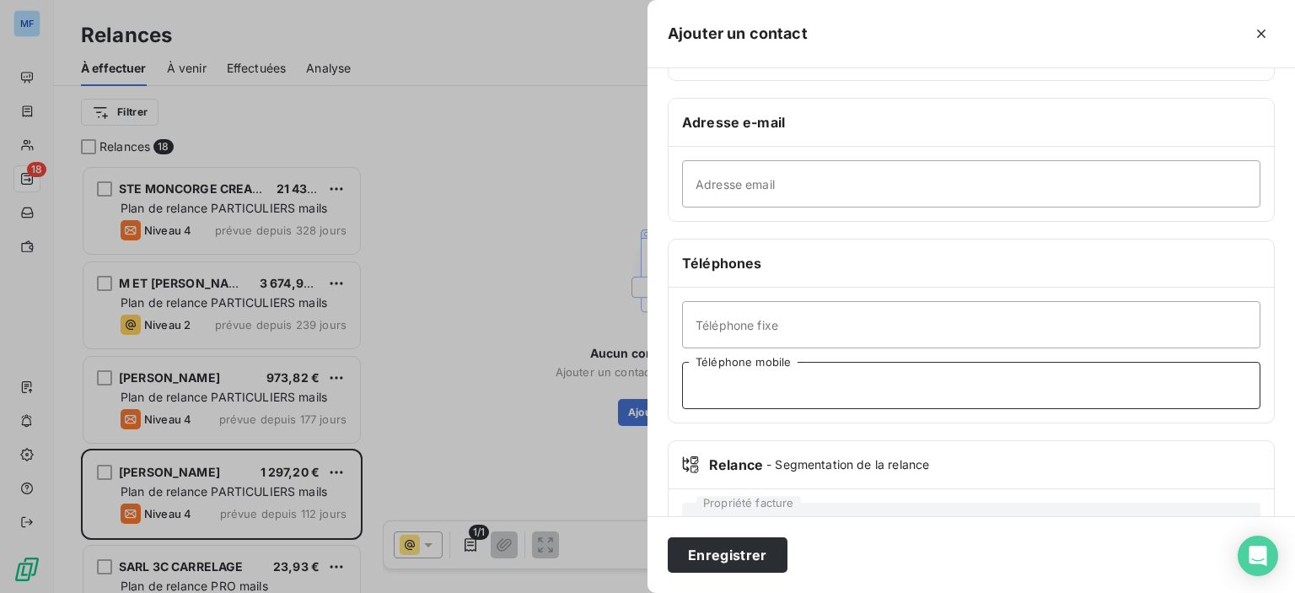
click at [789, 384] on input "Téléphone mobile" at bounding box center [971, 385] width 578 height 47
click at [708, 385] on input "0609517157" at bounding box center [971, 385] width 578 height 47
click at [728, 382] on input "06 09517157" at bounding box center [971, 385] width 578 height 47
click at [728, 384] on input "06 09517157" at bounding box center [971, 385] width 578 height 47
click at [745, 383] on input "06 09 517157" at bounding box center [971, 385] width 578 height 47
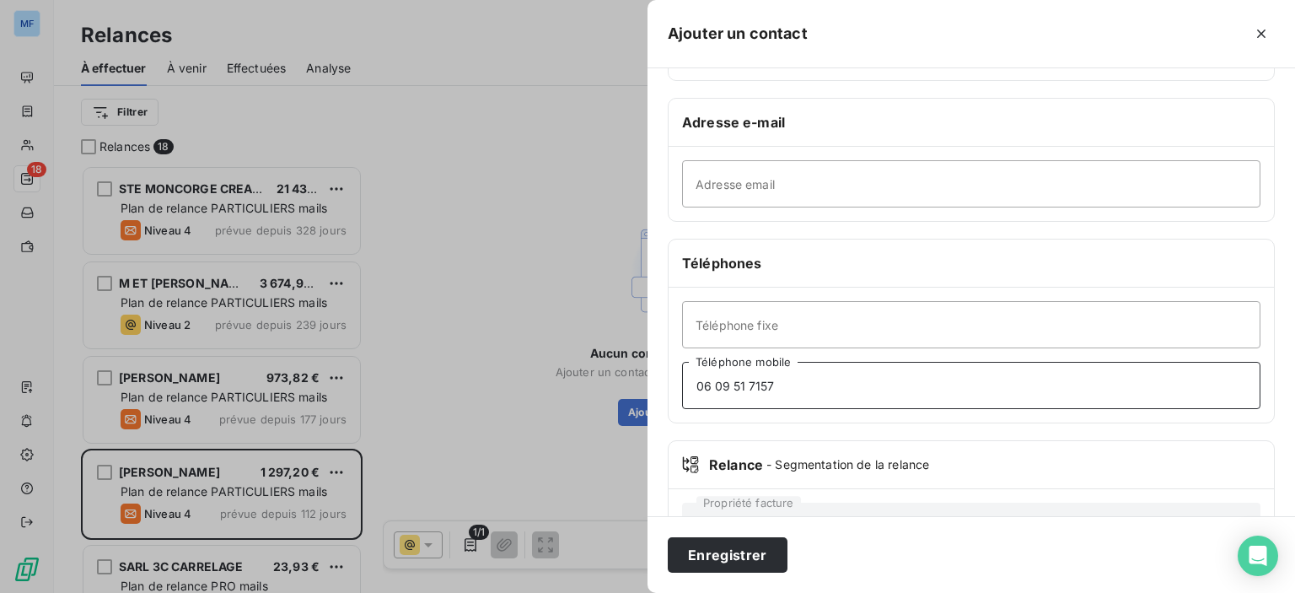
click at [759, 380] on input "06 09 51 7157" at bounding box center [971, 385] width 578 height 47
type input "06 09 51 71 57"
click at [711, 545] on button "Enregistrer" at bounding box center [728, 554] width 120 height 35
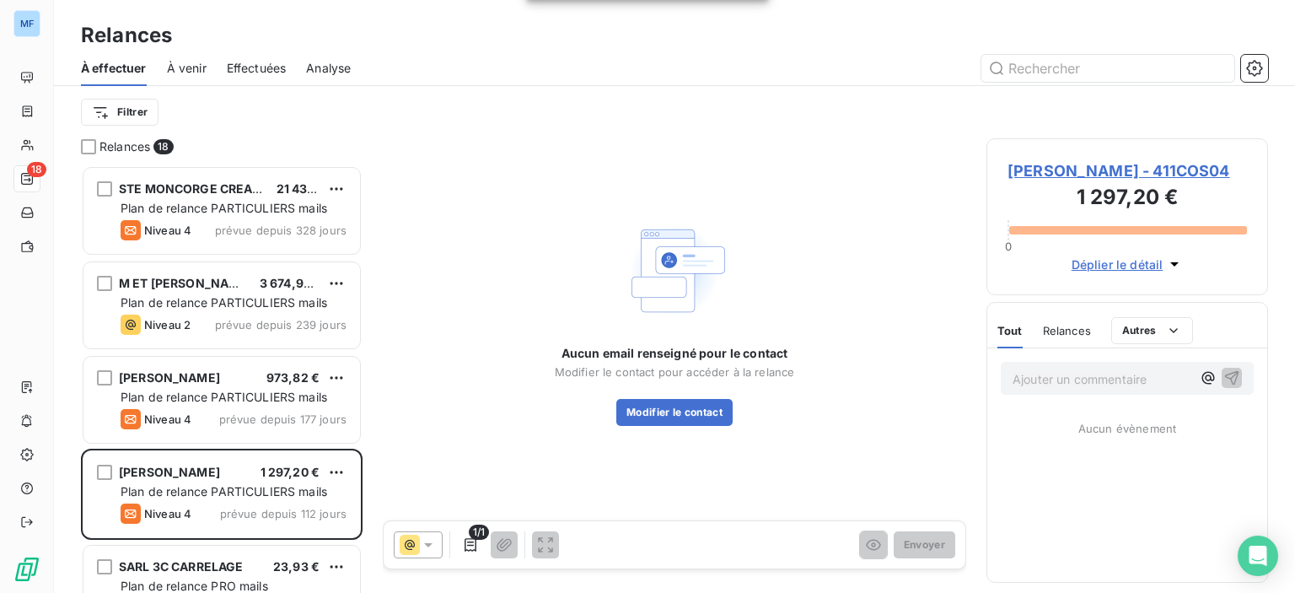
click at [1133, 175] on span "[PERSON_NAME] - 411COS04" at bounding box center [1126, 170] width 239 height 23
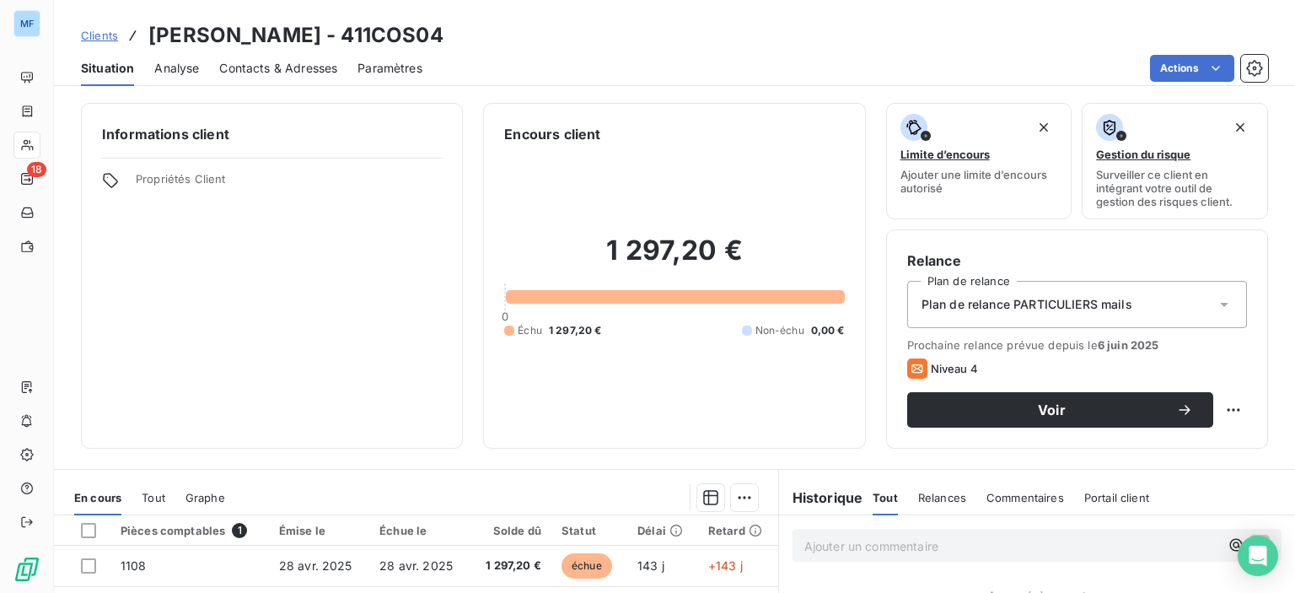
click at [1108, 303] on span "Plan de relance PARTICULIERS mails" at bounding box center [1026, 304] width 211 height 17
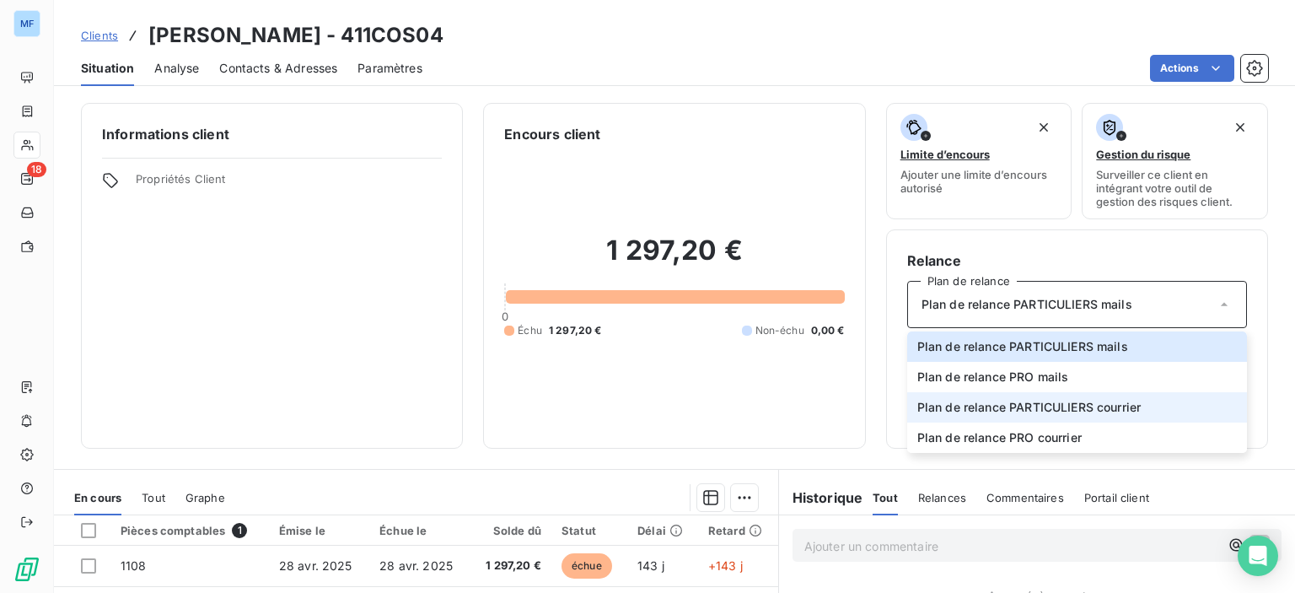
click at [1070, 404] on span "Plan de relance PARTICULIERS courrier" at bounding box center [1029, 407] width 224 height 17
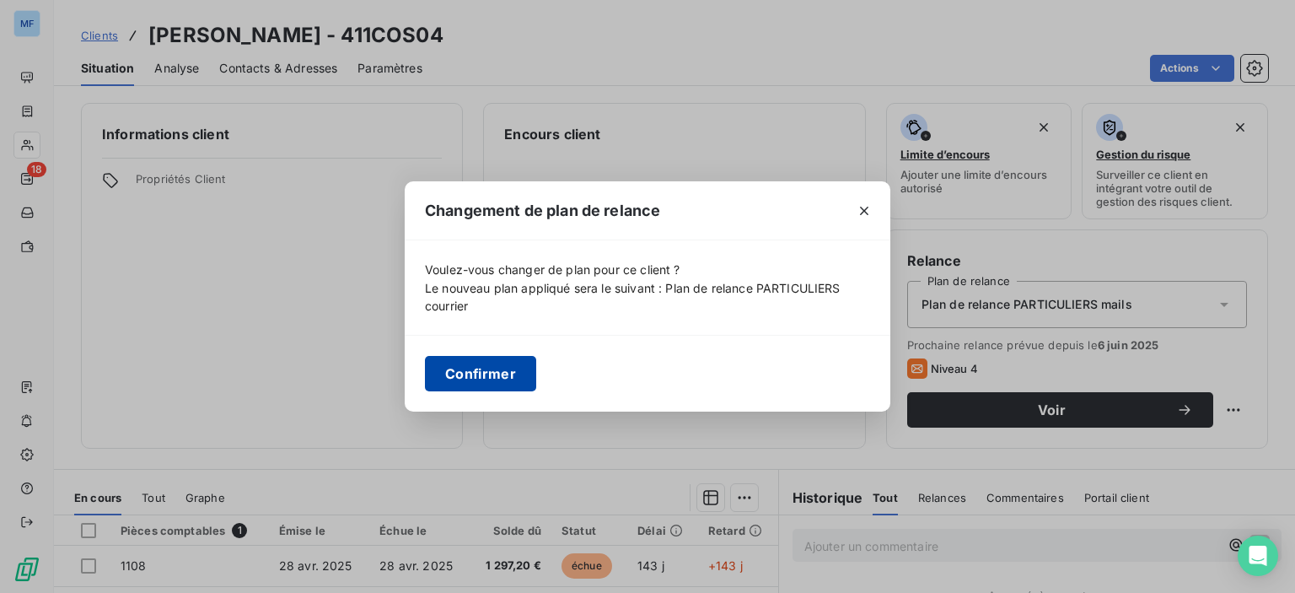
click at [450, 363] on button "Confirmer" at bounding box center [480, 373] width 111 height 35
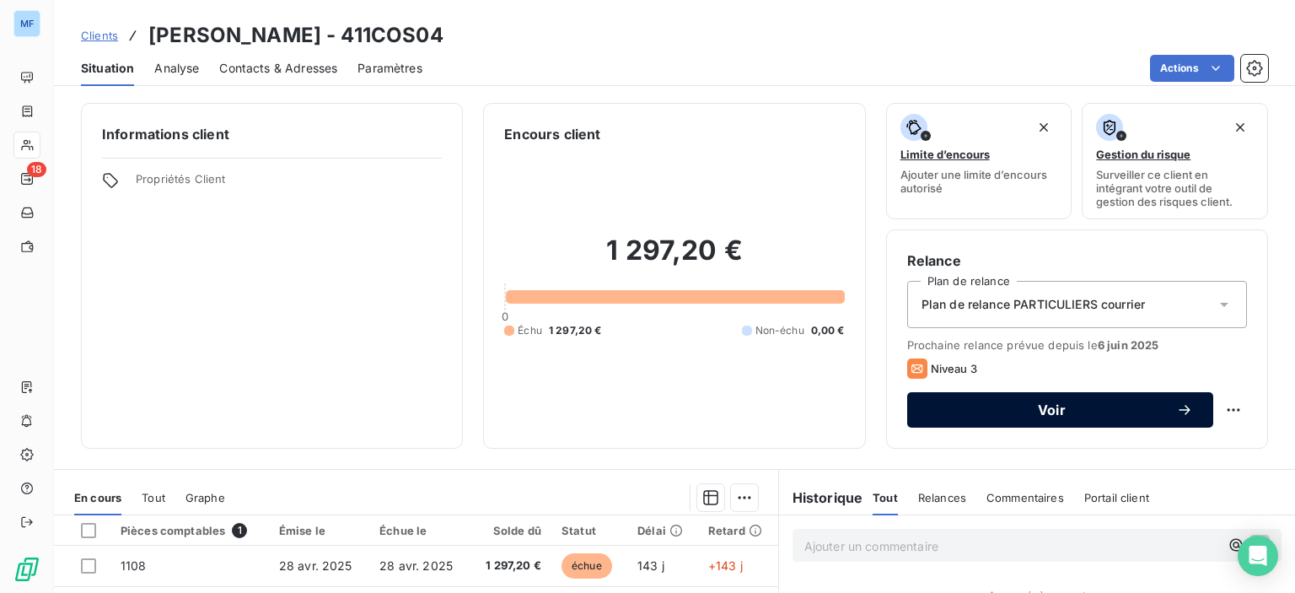
click at [956, 411] on span "Voir" at bounding box center [1051, 409] width 249 height 13
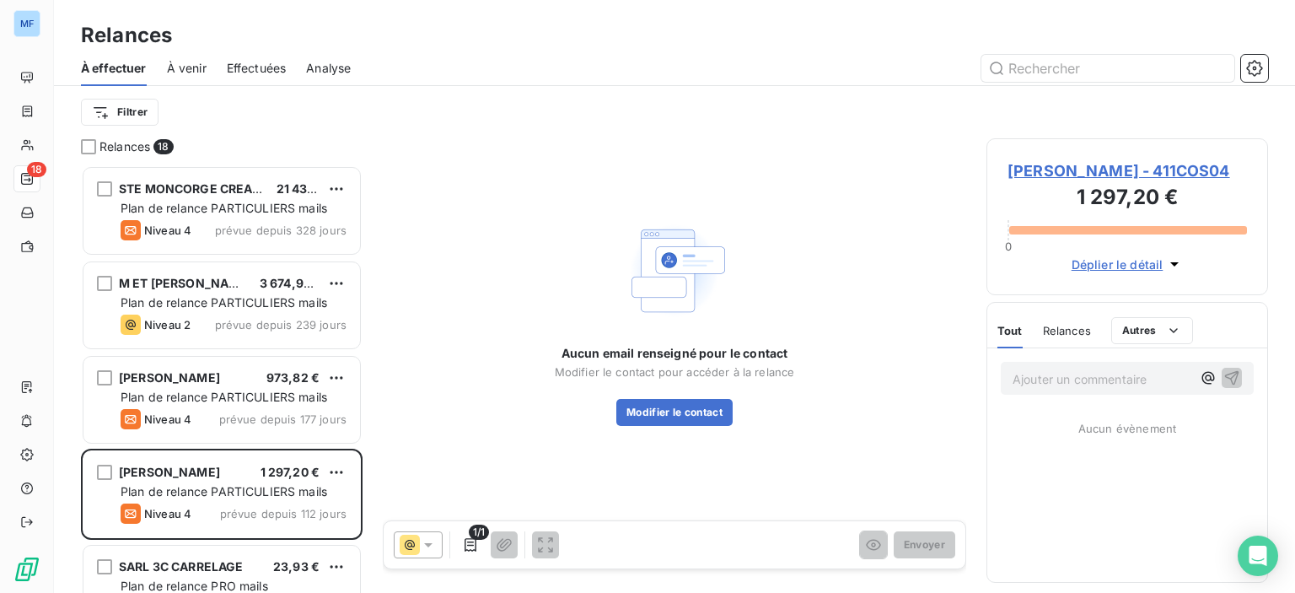
scroll to position [415, 268]
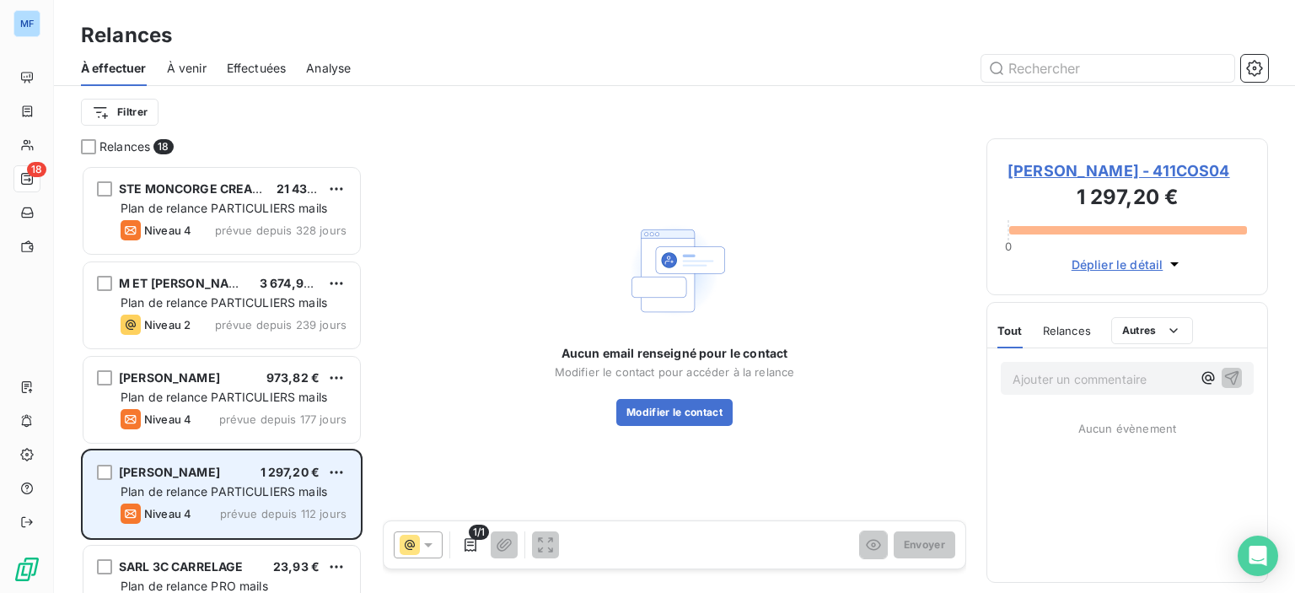
click at [169, 485] on span "Plan de relance PARTICULIERS mails" at bounding box center [224, 491] width 207 height 14
click at [220, 470] on span "[PERSON_NAME]" at bounding box center [169, 472] width 101 height 14
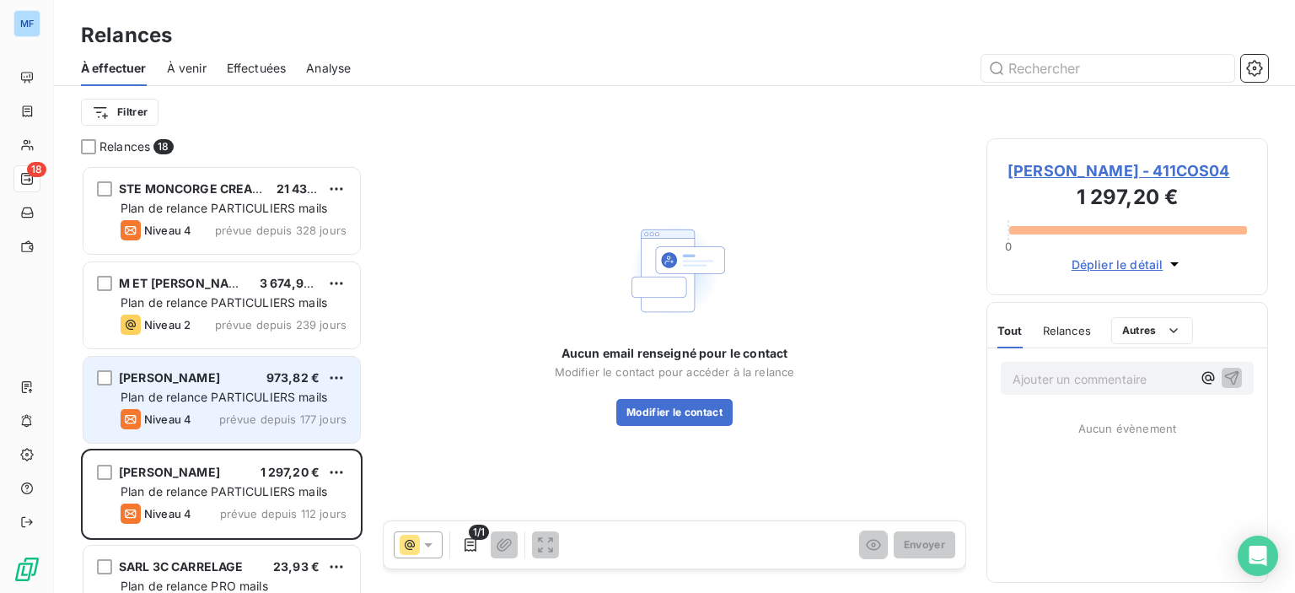
click at [226, 399] on span "Plan de relance PARTICULIERS mails" at bounding box center [224, 396] width 207 height 14
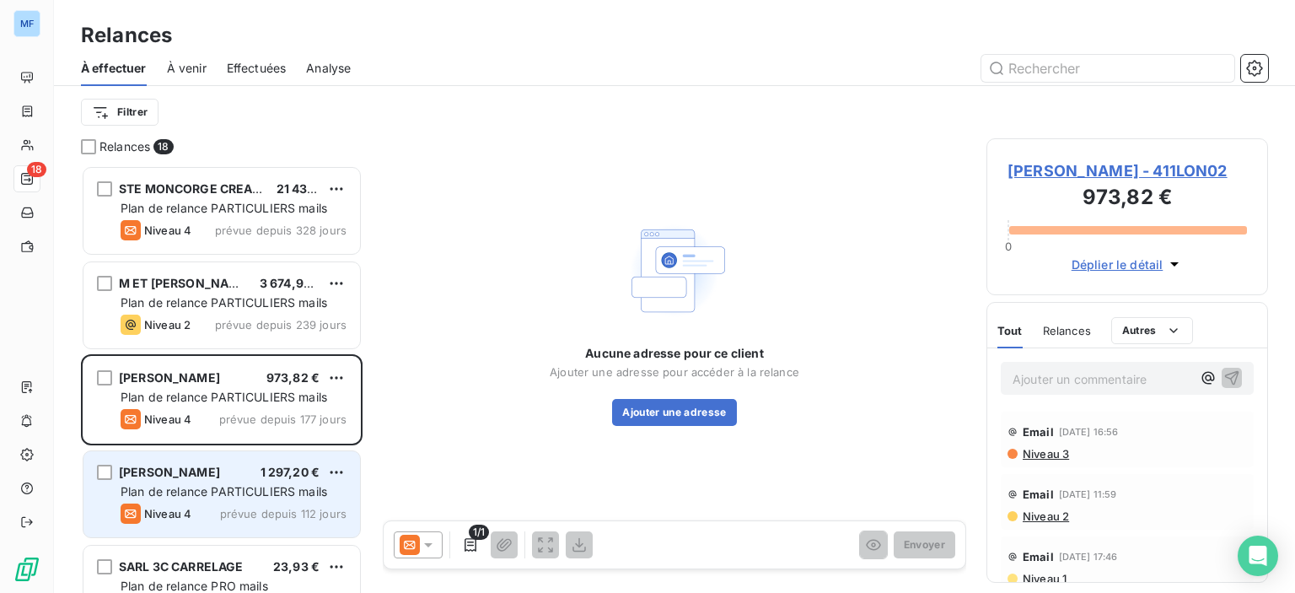
click at [226, 502] on div "[PERSON_NAME] 1 297,20 € Plan de relance PARTICULIERS mails Niveau 4 prévue dep…" at bounding box center [221, 494] width 277 height 86
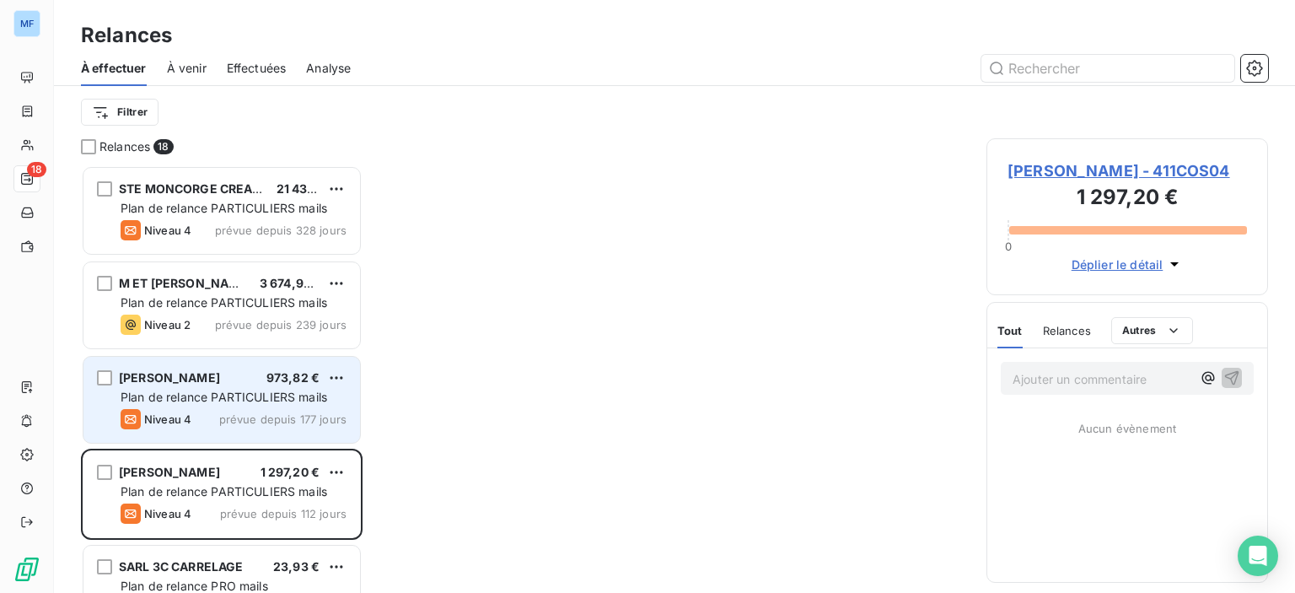
click at [212, 397] on span "Plan de relance PARTICULIERS mails" at bounding box center [224, 396] width 207 height 14
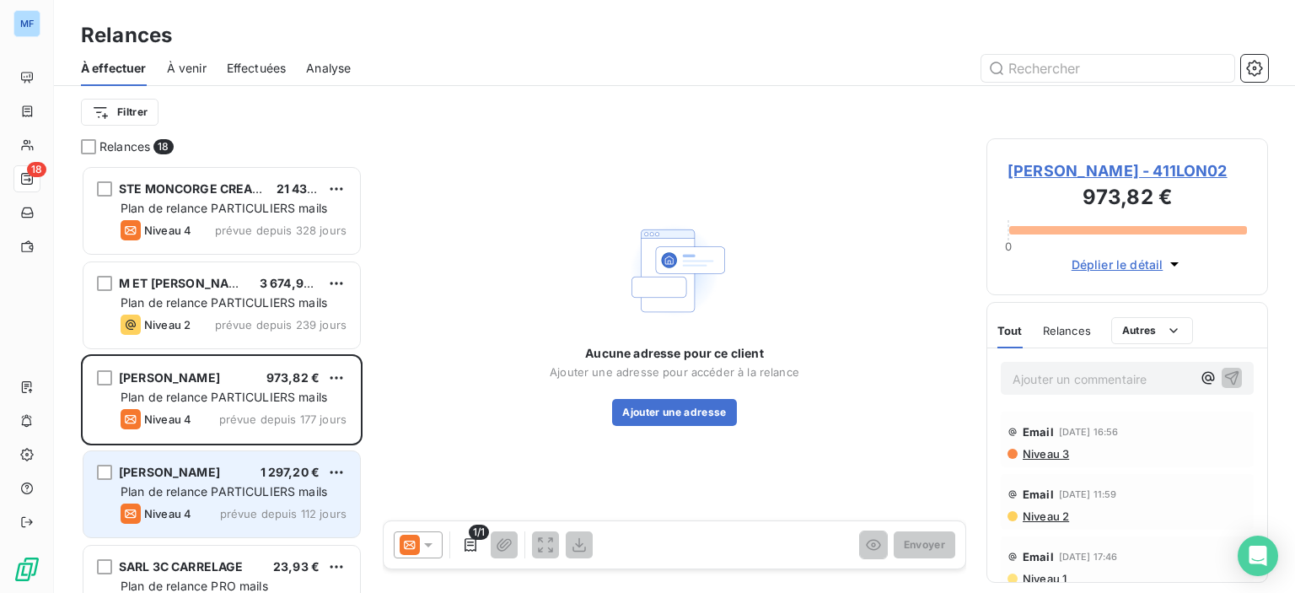
click at [231, 513] on span "prévue depuis 112 jours" at bounding box center [283, 513] width 126 height 13
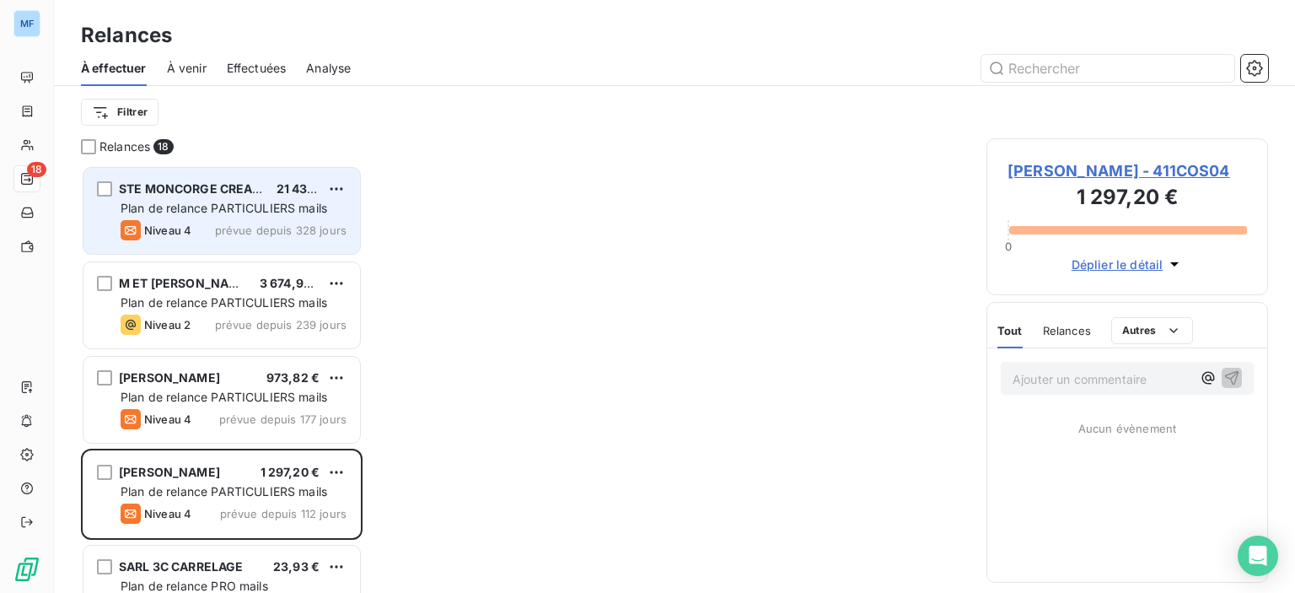
click at [155, 237] on div "Niveau 4" at bounding box center [156, 230] width 71 height 20
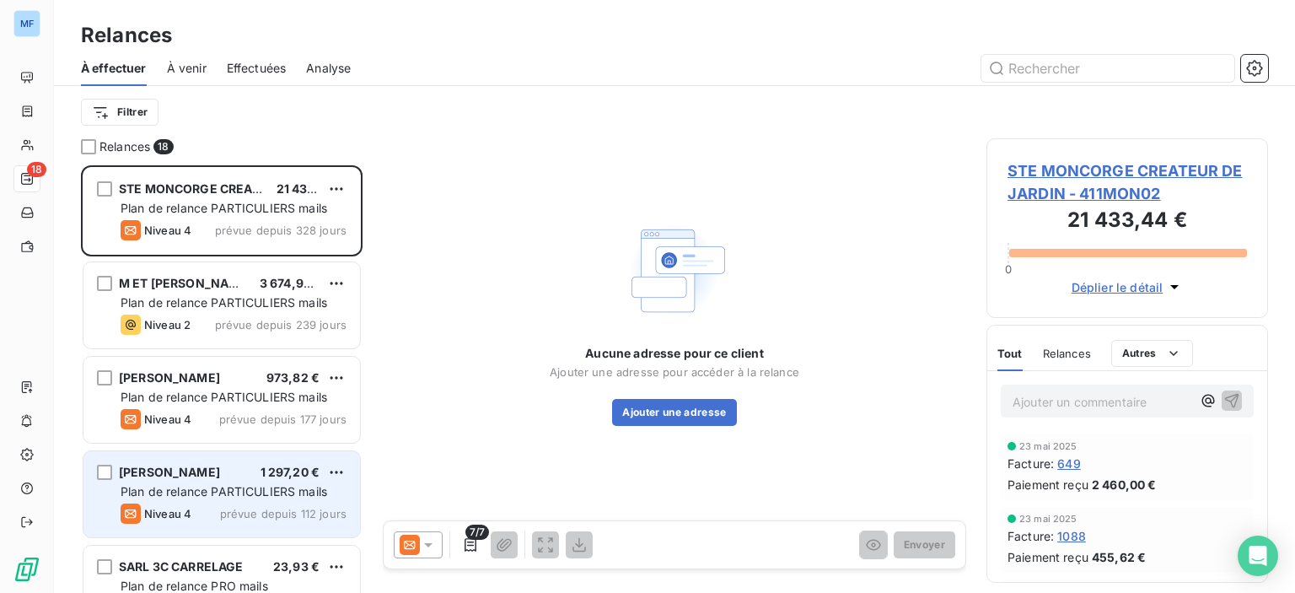
click at [218, 489] on span "Plan de relance PARTICULIERS mails" at bounding box center [224, 491] width 207 height 14
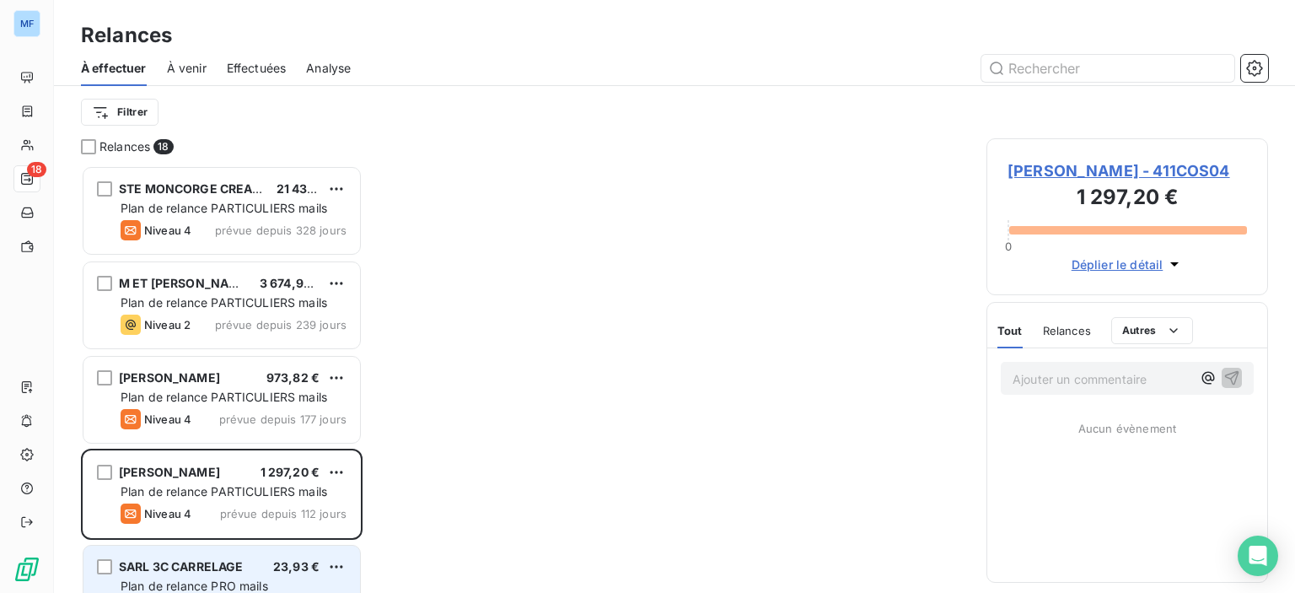
click at [218, 568] on span "SARL 3C CARRELAGE" at bounding box center [181, 566] width 125 height 14
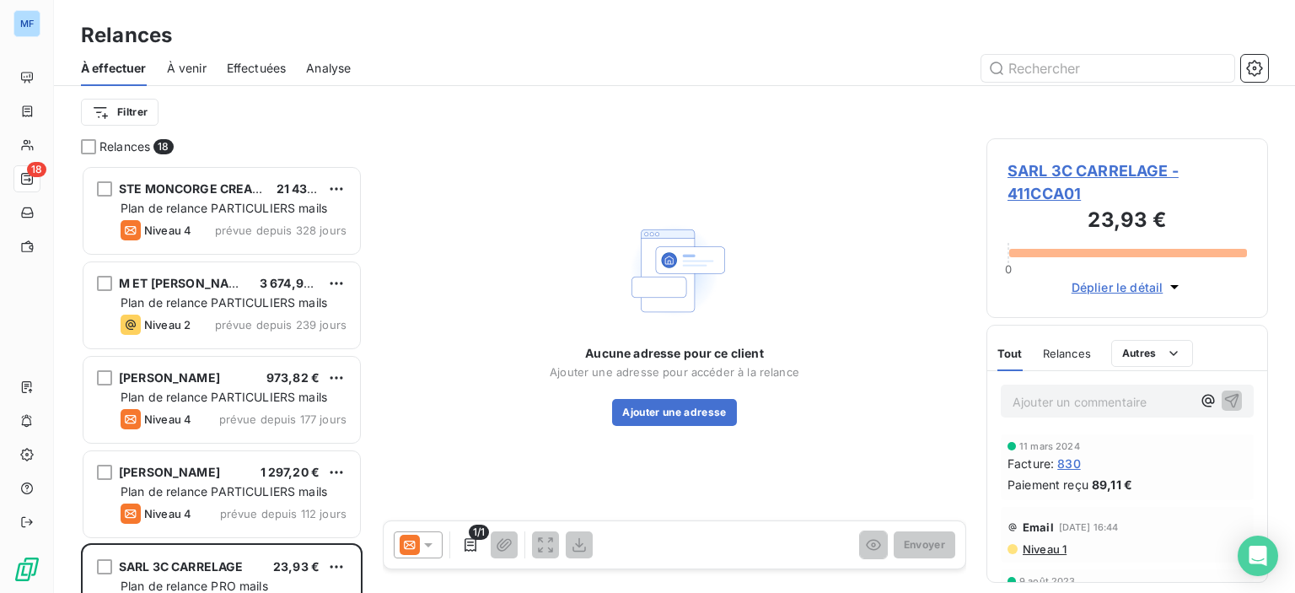
click at [422, 545] on icon at bounding box center [428, 544] width 17 height 17
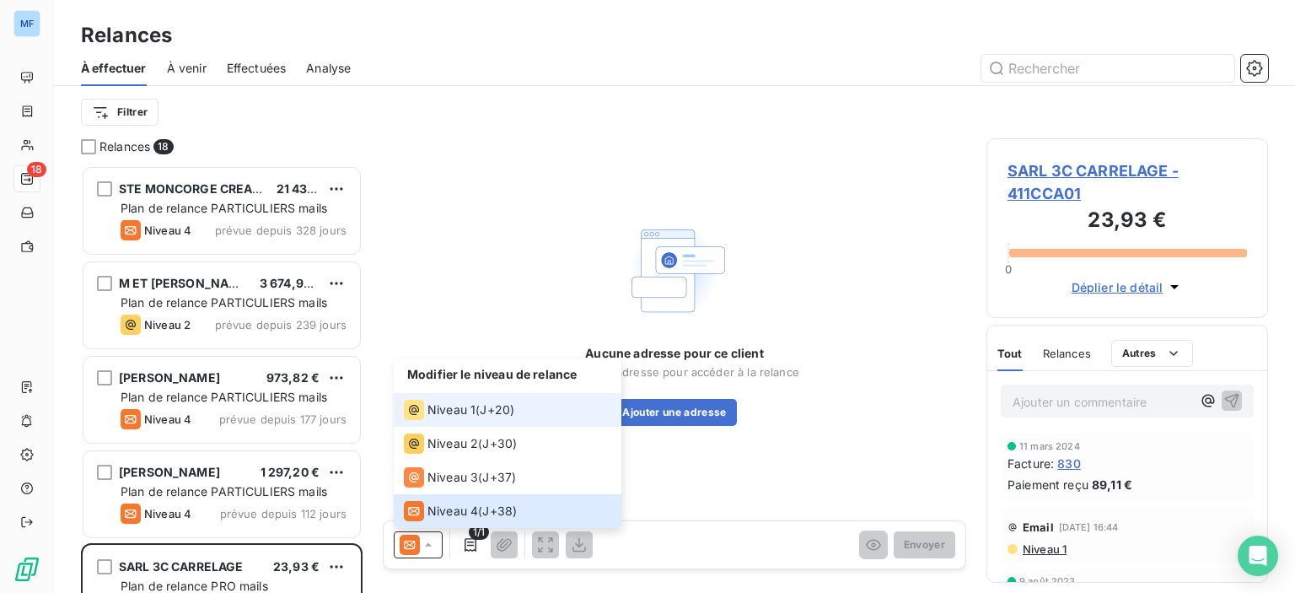
click at [448, 411] on span "Niveau 1" at bounding box center [451, 409] width 48 height 17
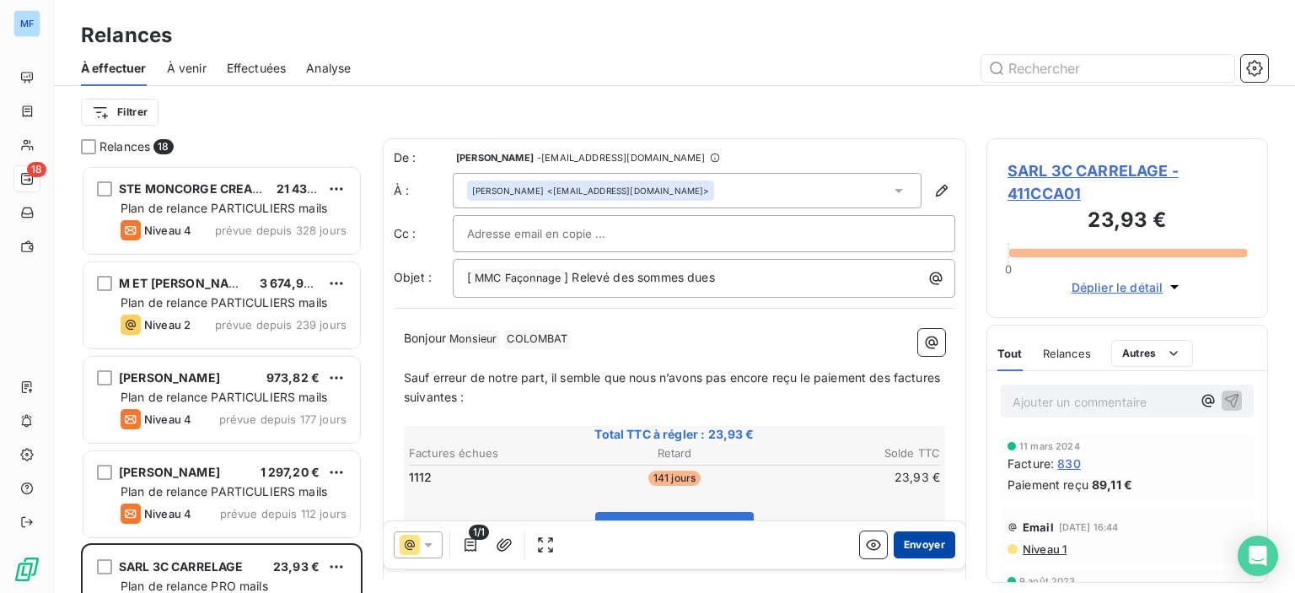
click at [917, 549] on button "Envoyer" at bounding box center [925, 544] width 62 height 27
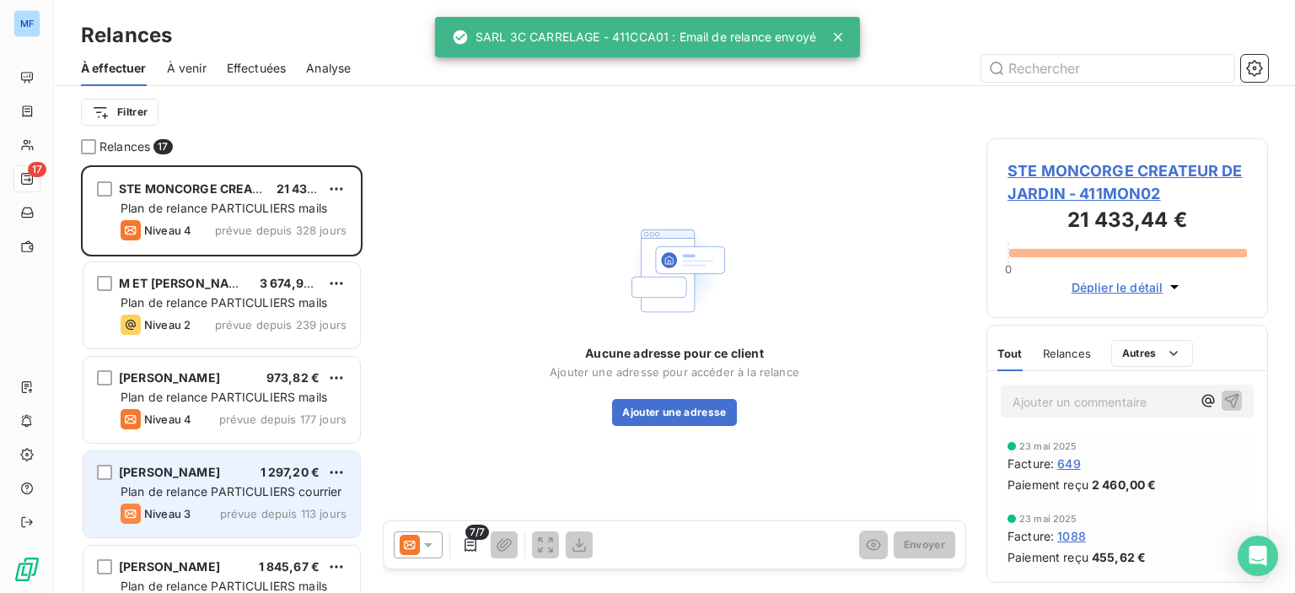
click at [223, 488] on span "Plan de relance PARTICULIERS courrier" at bounding box center [232, 491] width 222 height 14
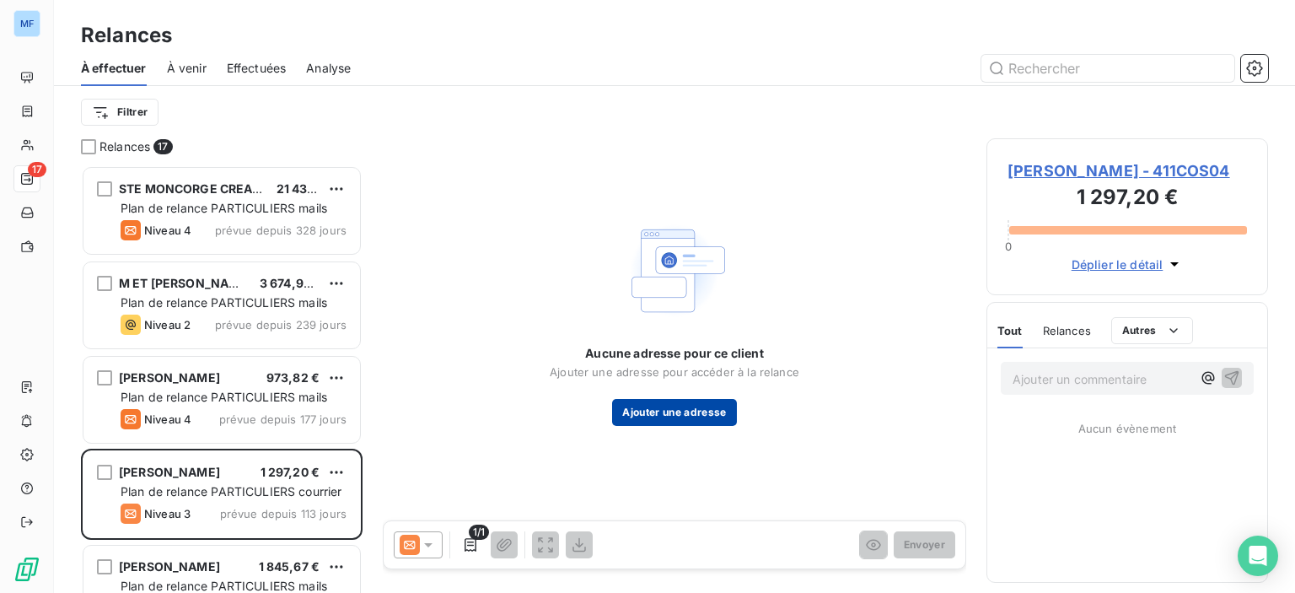
click at [702, 399] on button "Ajouter une adresse" at bounding box center [674, 412] width 124 height 27
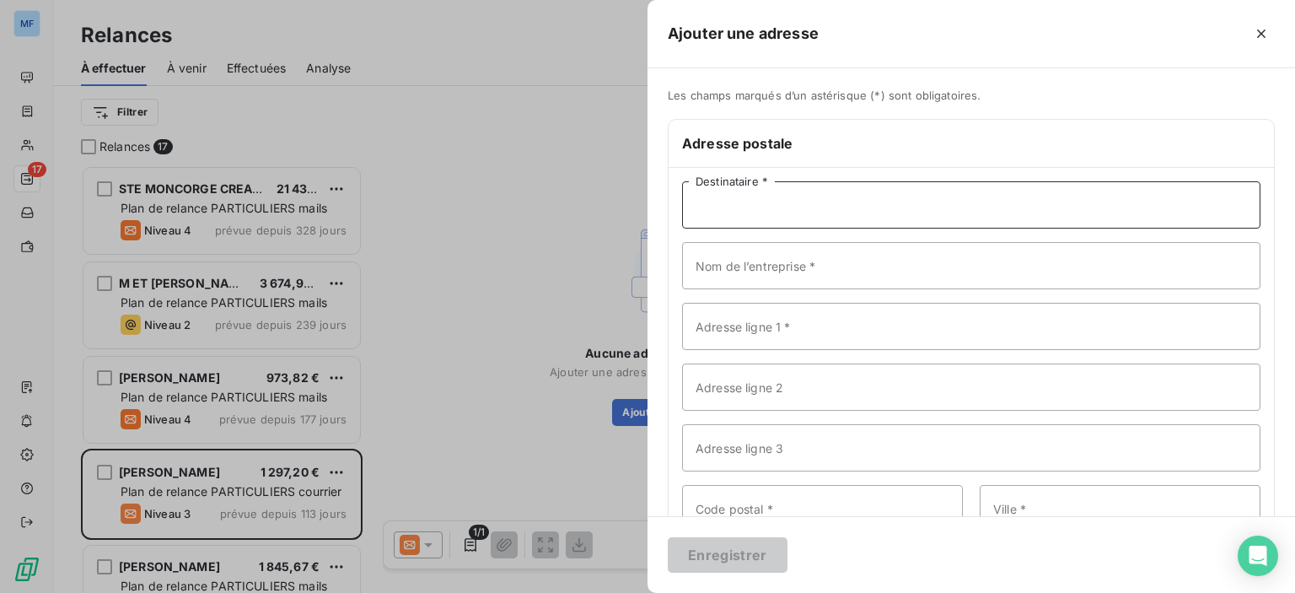
click at [830, 193] on input "Destinataire *" at bounding box center [971, 204] width 578 height 47
type input "M. ET [PERSON_NAME]"
type input "1044"
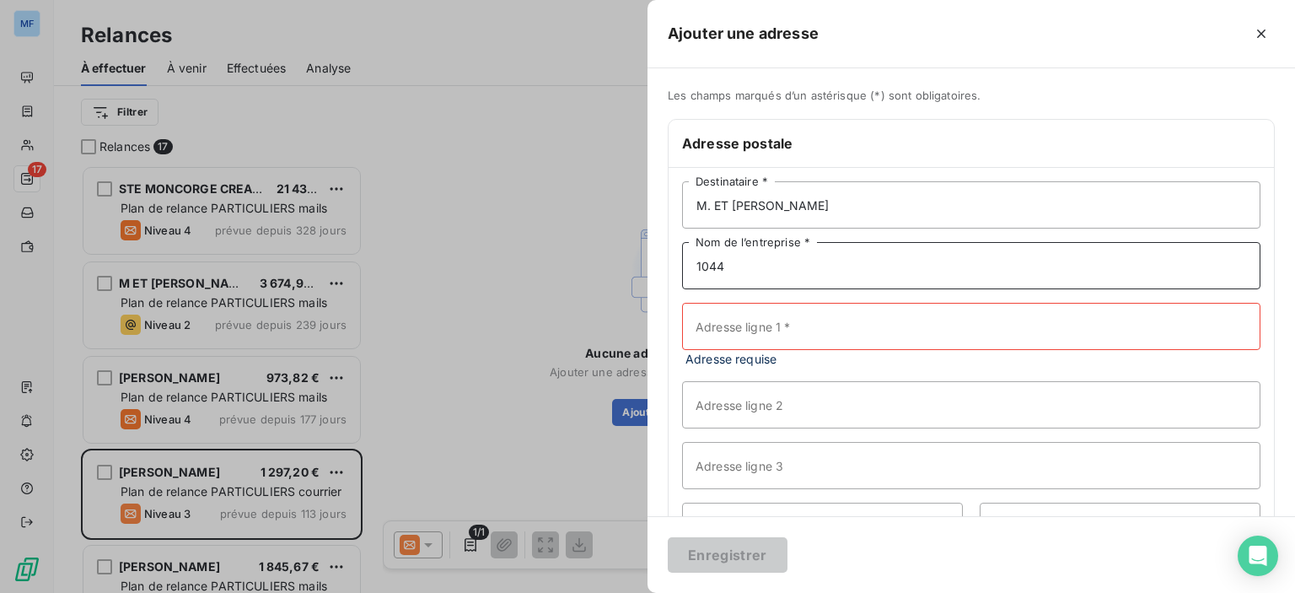
drag, startPoint x: 713, startPoint y: 259, endPoint x: 492, endPoint y: 266, distance: 221.0
click at [582, 592] on div "Ajouter une adresse Les champs marqués d’un astérisque (*) sont obligatoires. A…" at bounding box center [647, 593] width 1295 height 0
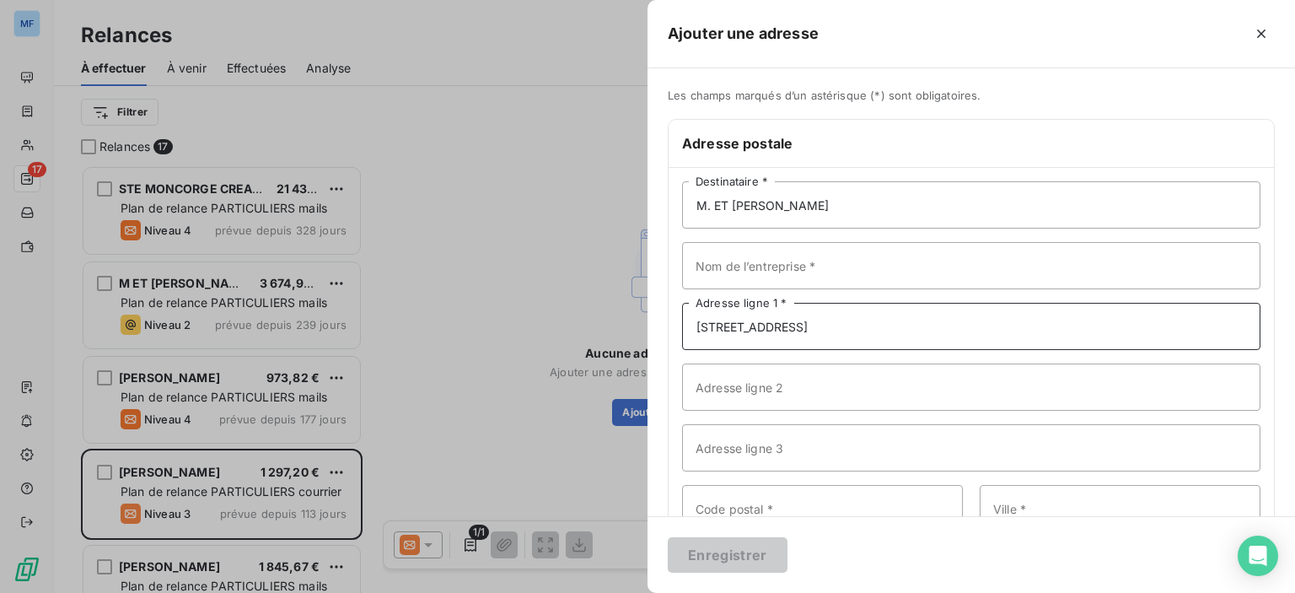
type input "[STREET_ADDRESS]"
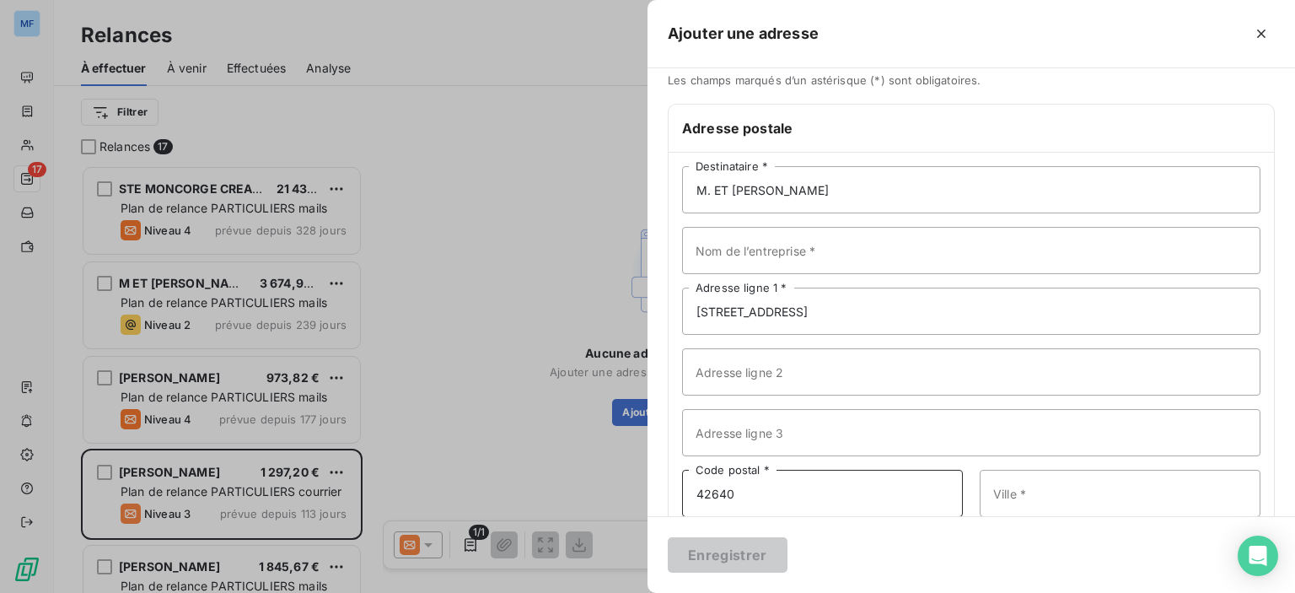
type input "42640"
type input "NOAILLY"
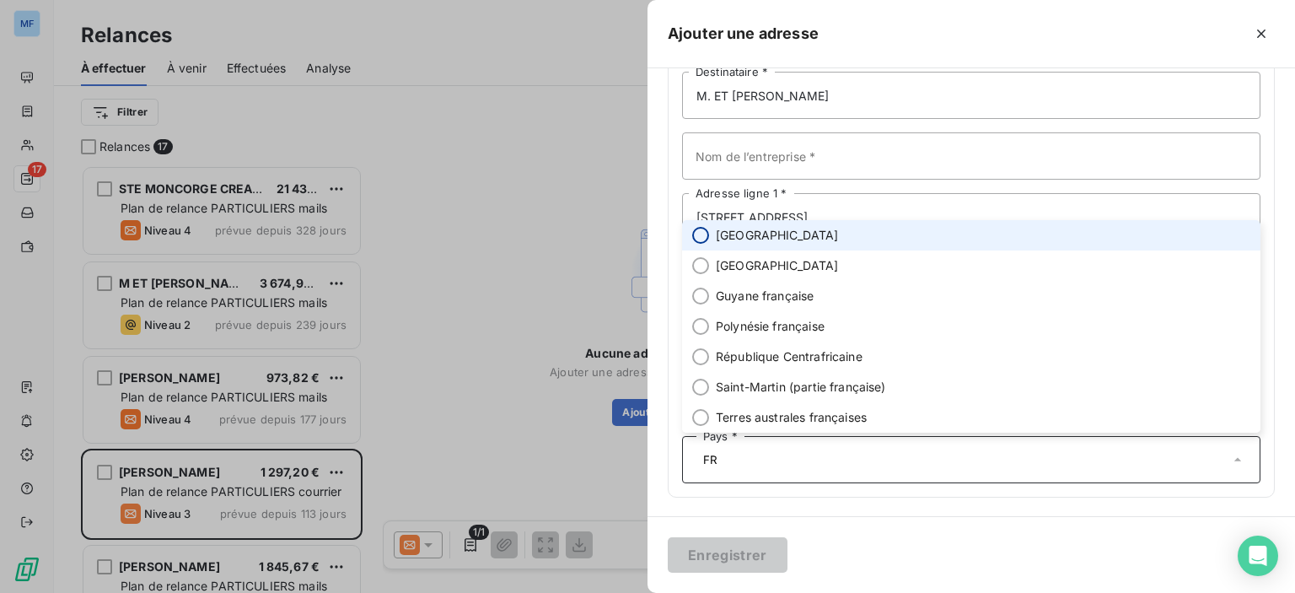
click at [698, 231] on input "radio" at bounding box center [700, 235] width 17 height 17
type input "FR"
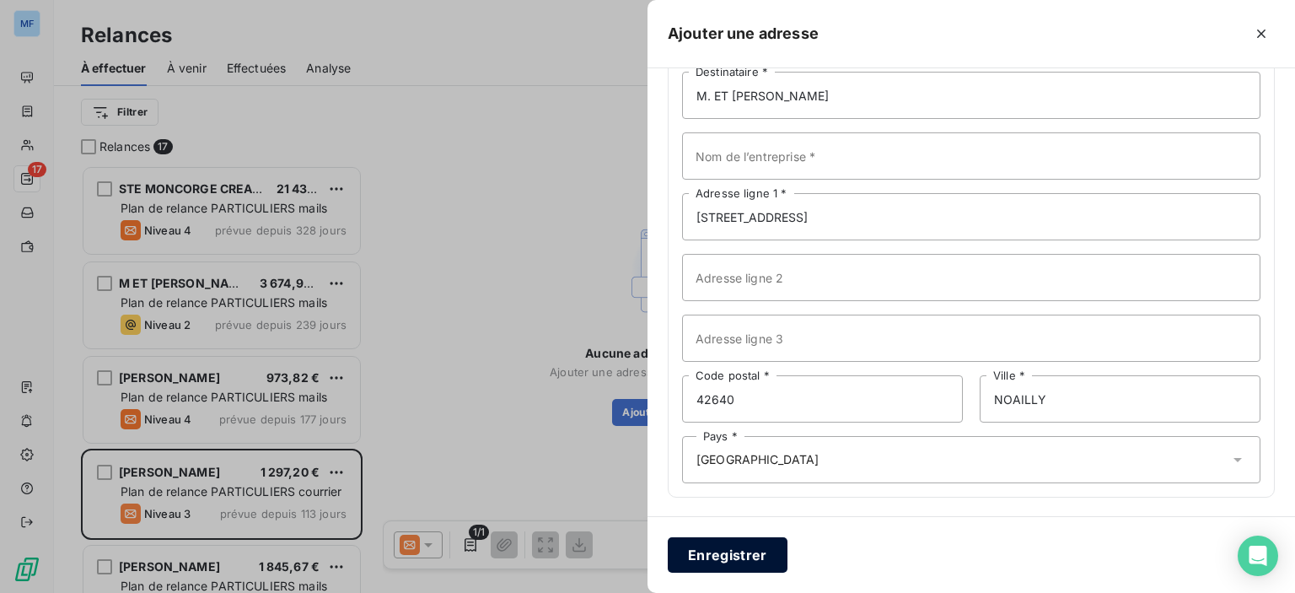
click at [726, 556] on button "Enregistrer" at bounding box center [728, 554] width 120 height 35
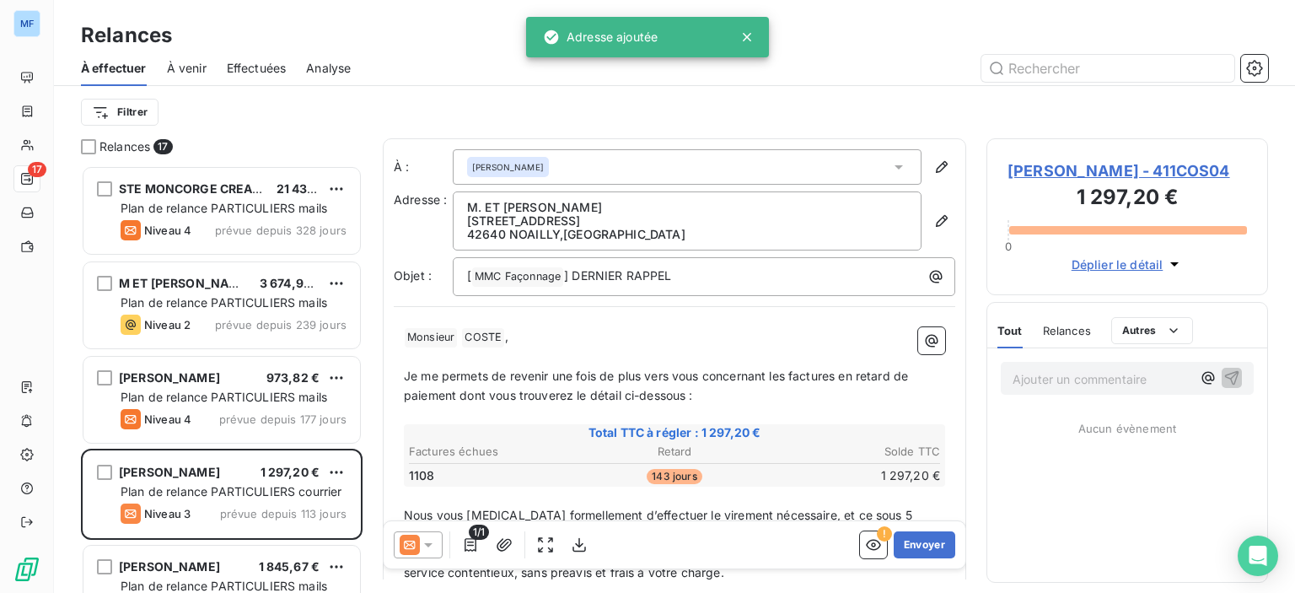
click at [436, 545] on div at bounding box center [418, 544] width 49 height 27
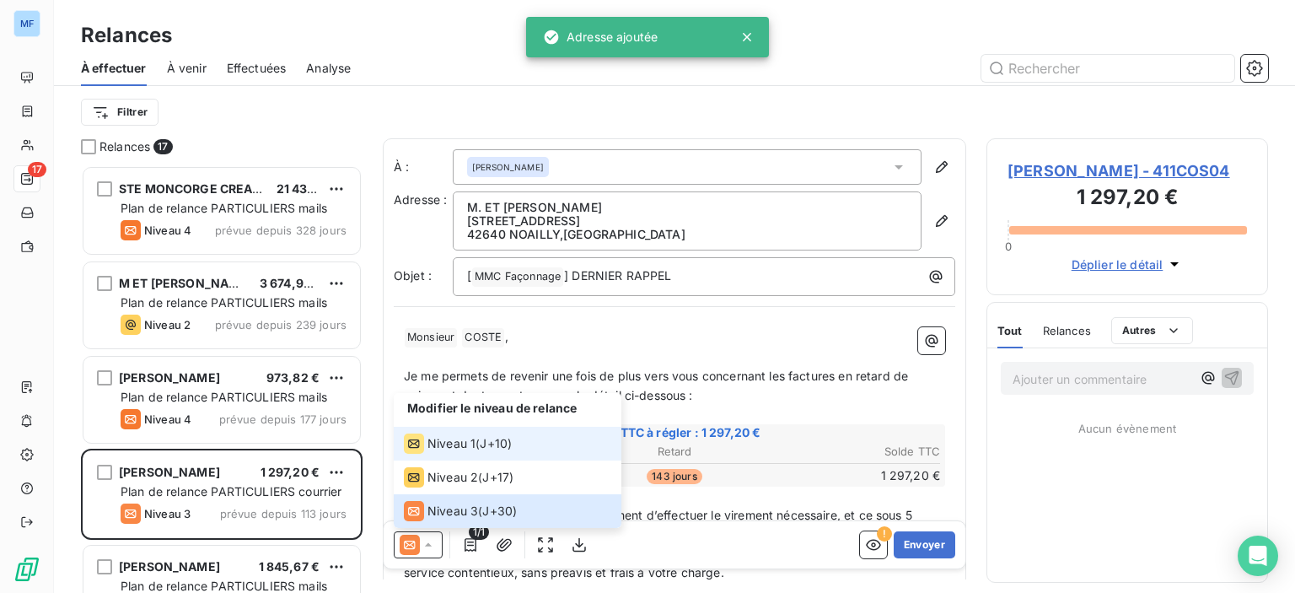
click at [446, 434] on div "Niveau 1" at bounding box center [440, 443] width 72 height 20
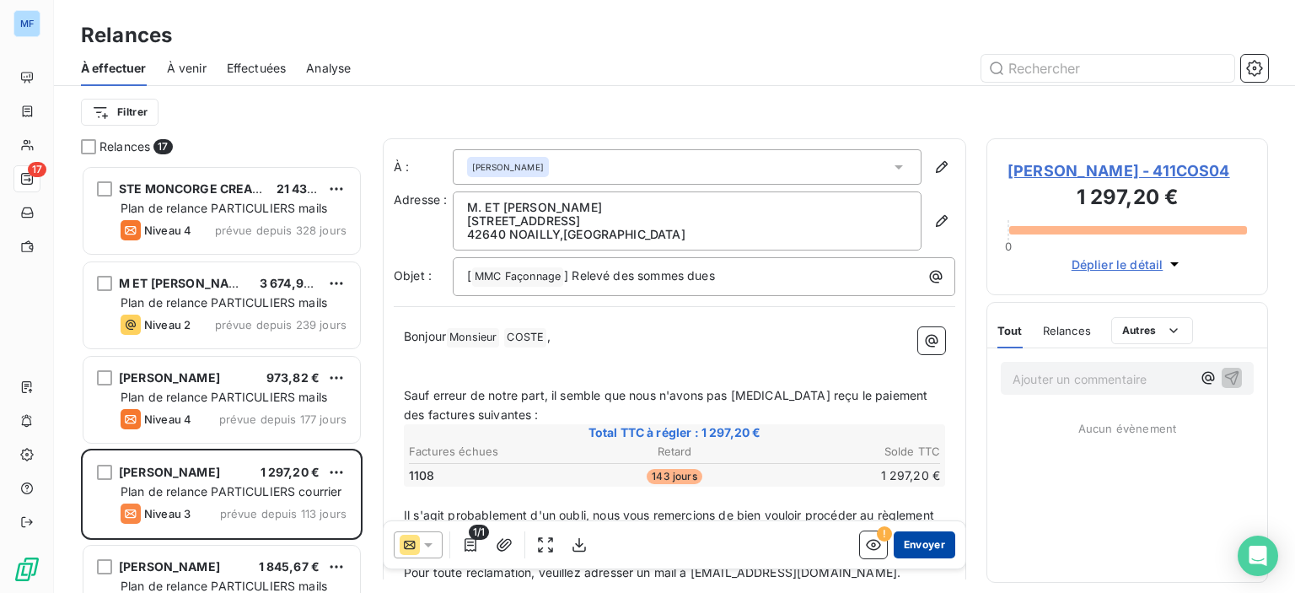
click at [922, 545] on button "Envoyer" at bounding box center [925, 544] width 62 height 27
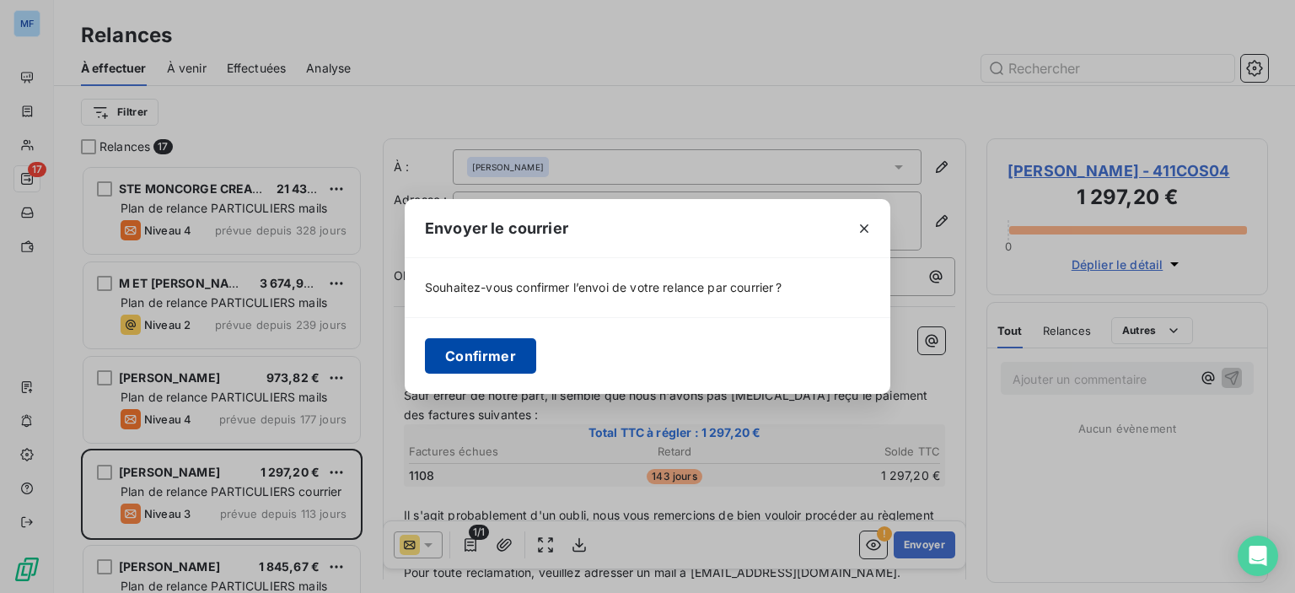
click at [506, 361] on button "Confirmer" at bounding box center [480, 355] width 111 height 35
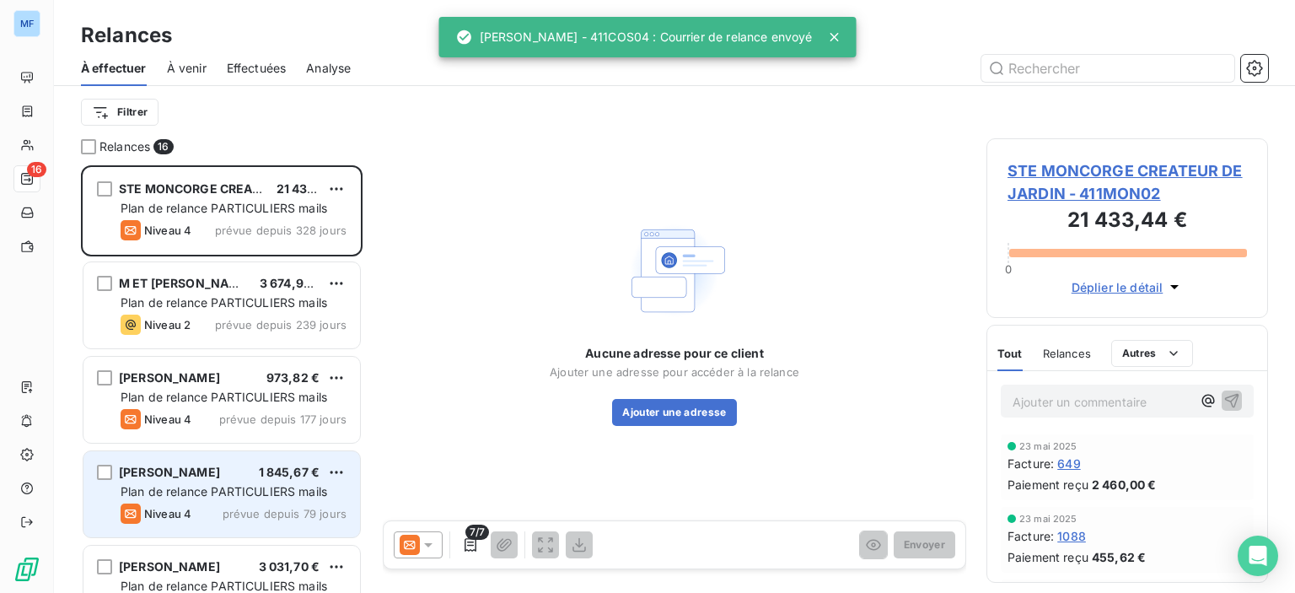
click at [216, 515] on div "Niveau 4 prévue depuis 79 jours" at bounding box center [234, 513] width 226 height 20
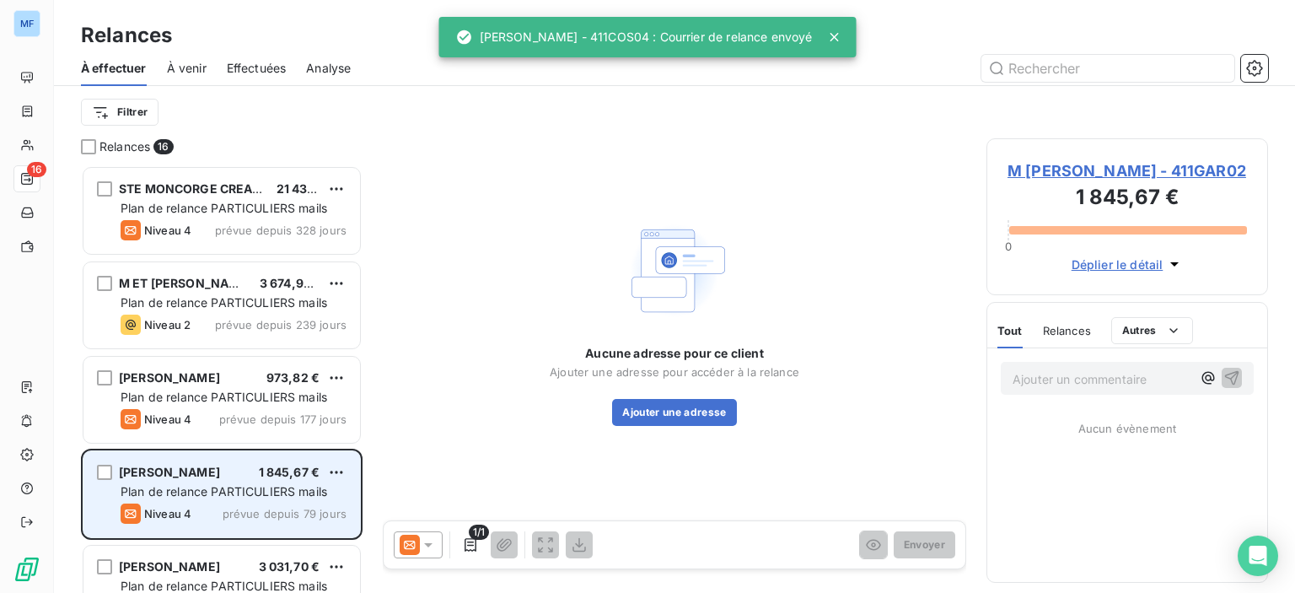
scroll to position [84, 0]
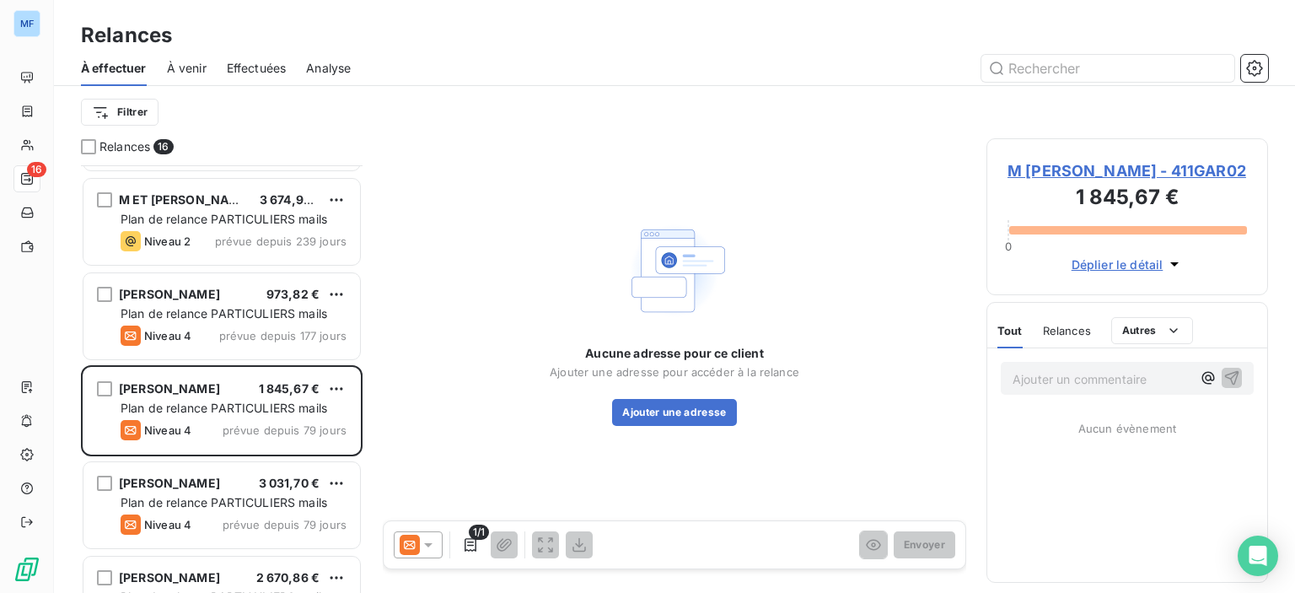
click at [1067, 164] on span "M [PERSON_NAME] - 411GAR02" at bounding box center [1126, 170] width 239 height 23
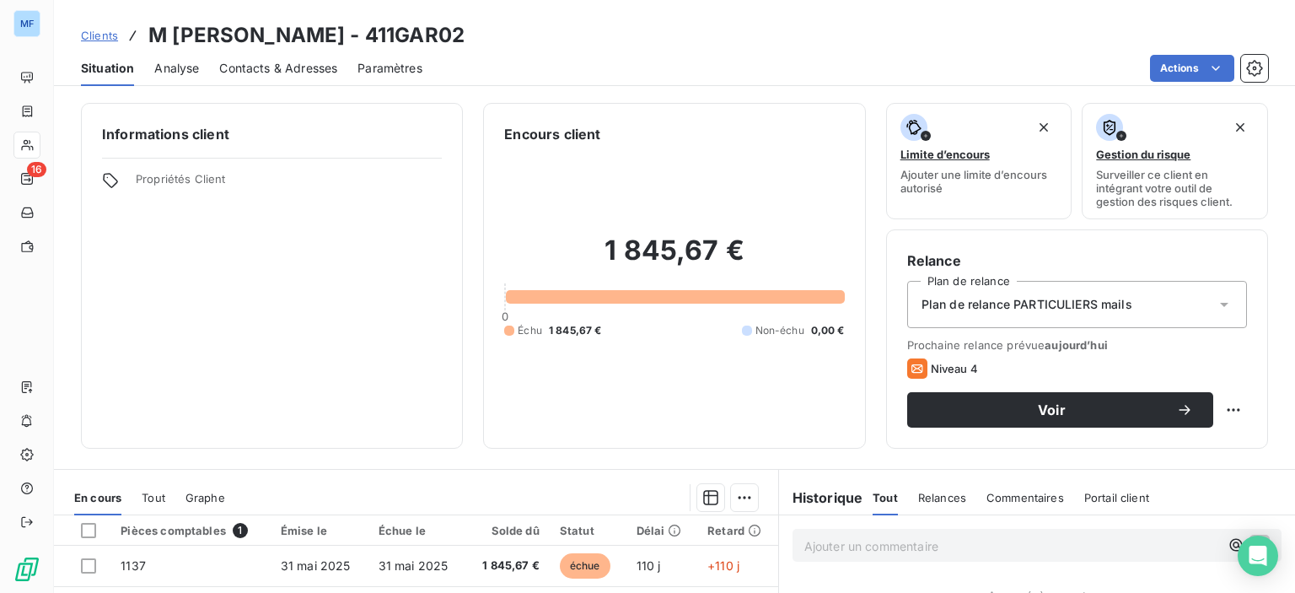
scroll to position [84, 0]
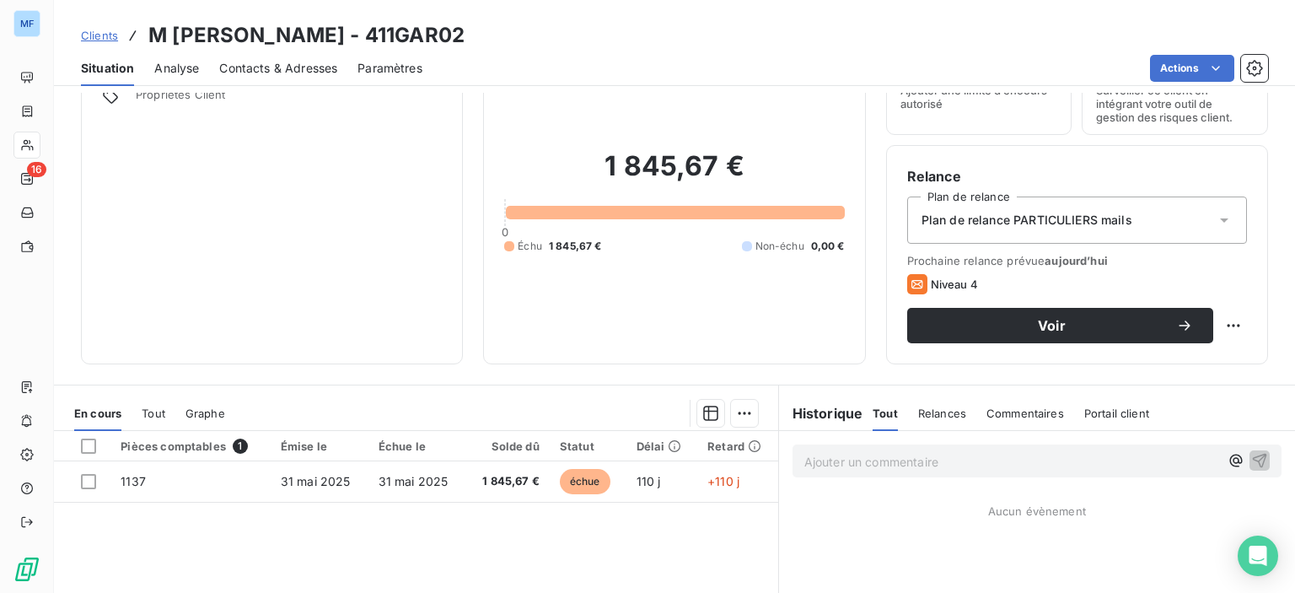
click at [1093, 223] on span "Plan de relance PARTICULIERS mails" at bounding box center [1026, 220] width 211 height 17
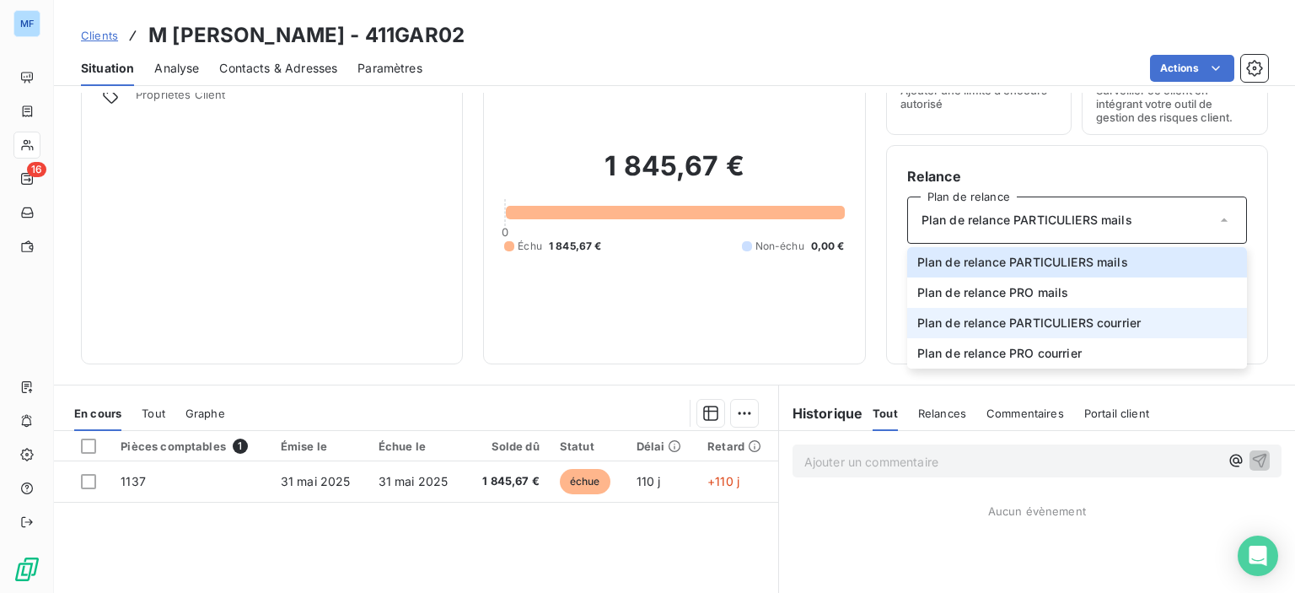
click at [1130, 323] on span "Plan de relance PARTICULIERS courrier" at bounding box center [1029, 322] width 224 height 17
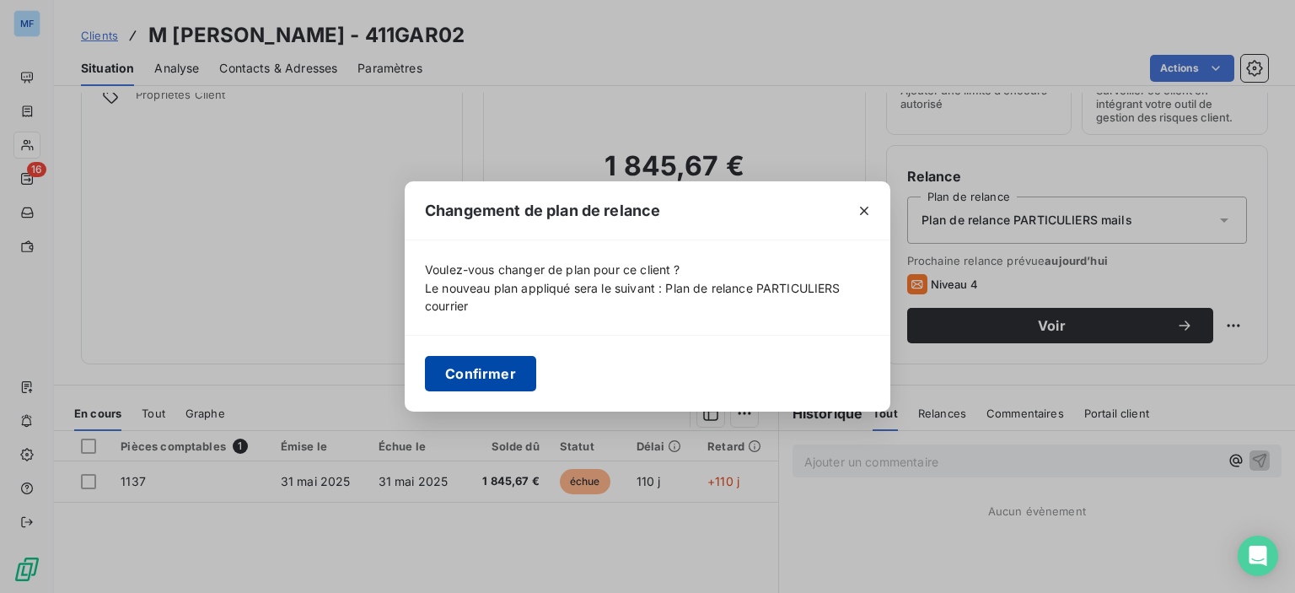
click at [474, 381] on button "Confirmer" at bounding box center [480, 373] width 111 height 35
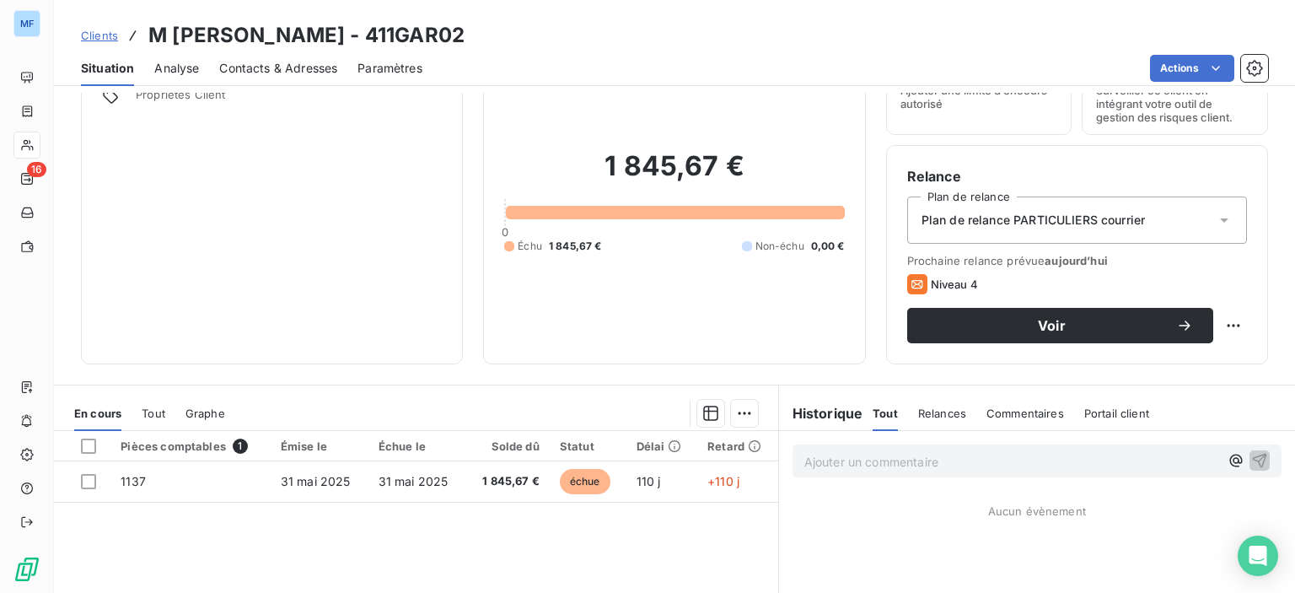
click at [1018, 343] on div "Relance Plan de relance Plan de relance PARTICULIERS courrier Prochaine relance…" at bounding box center [1077, 254] width 382 height 219
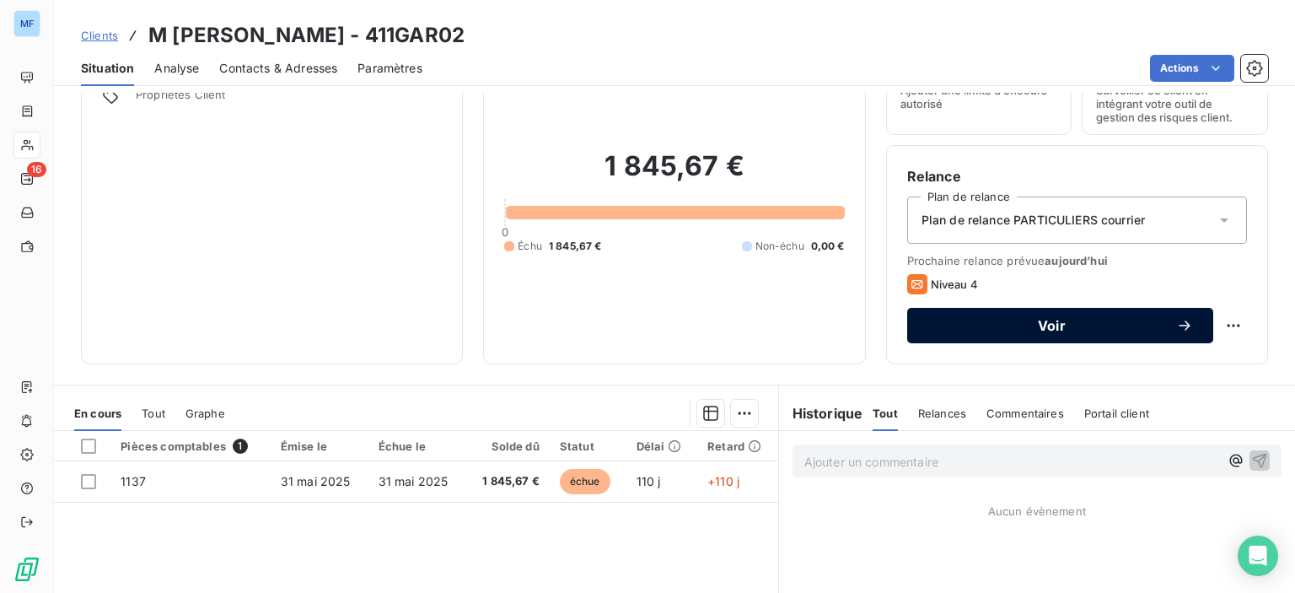
click at [1037, 317] on div "Voir" at bounding box center [1060, 325] width 266 height 17
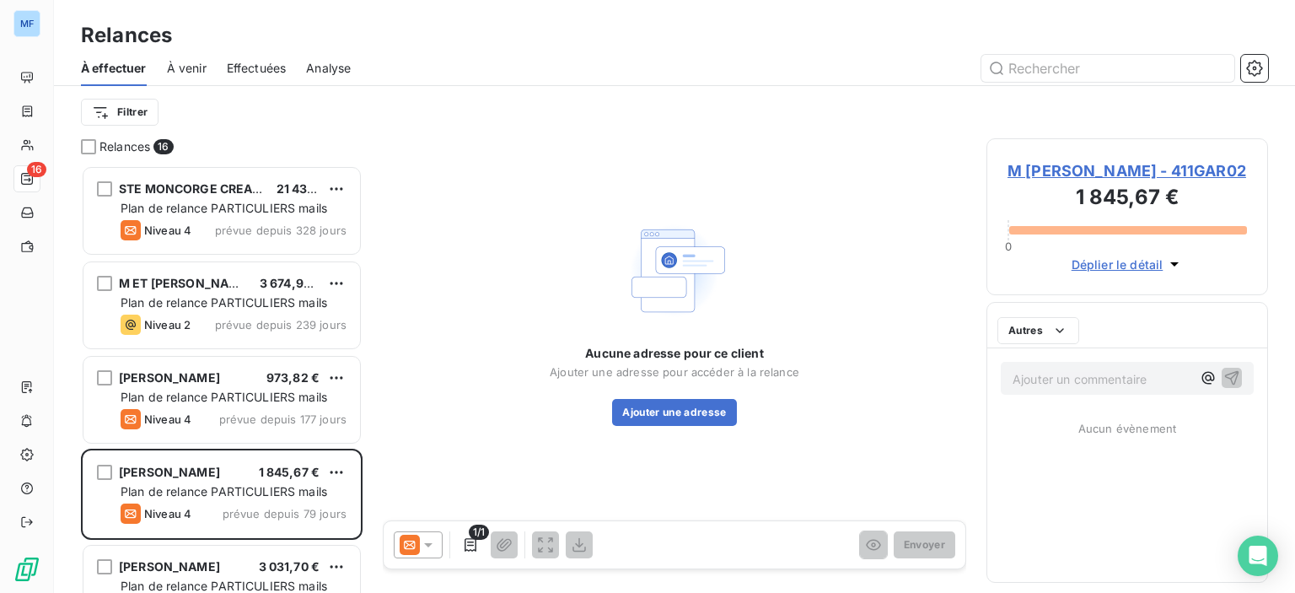
scroll to position [415, 268]
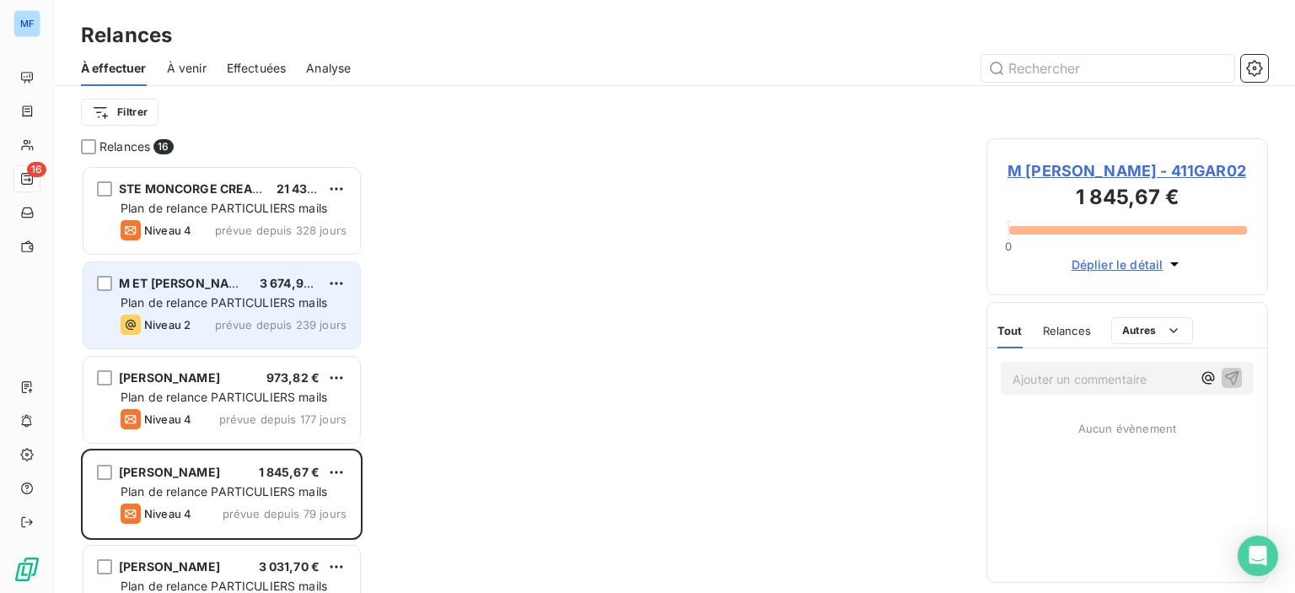
click at [175, 293] on div "M ET [PERSON_NAME] 3 674,94 € Plan de relance PARTICULIERS mails Niveau 2 prévu…" at bounding box center [221, 305] width 277 height 86
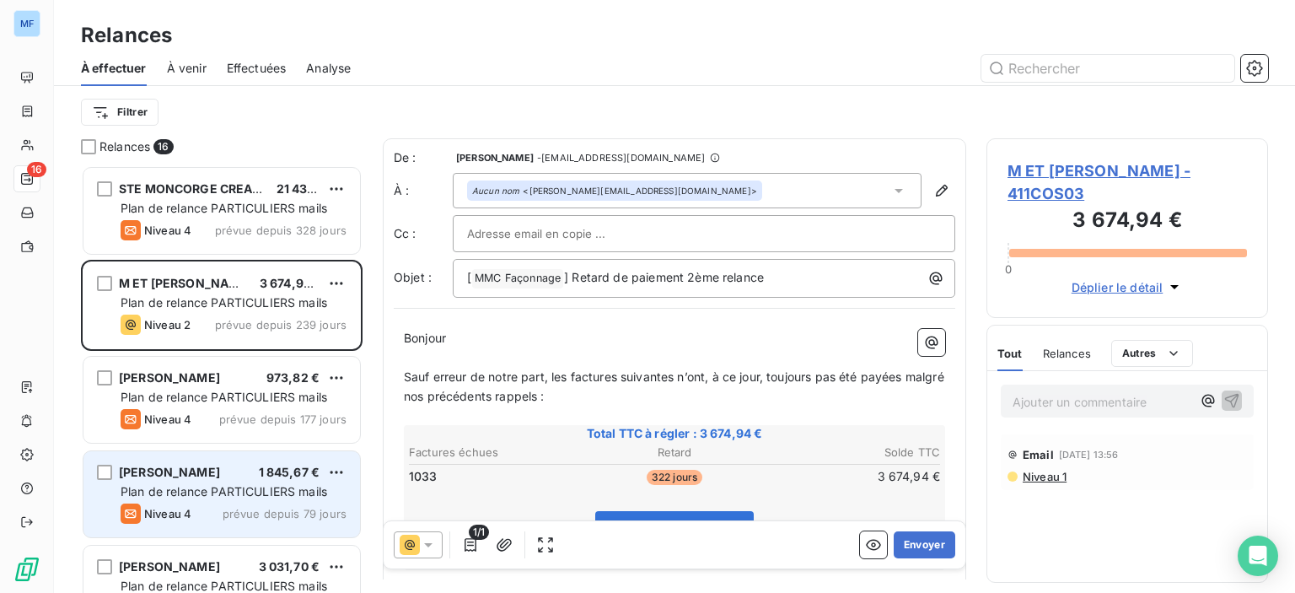
click at [170, 493] on span "Plan de relance PARTICULIERS mails" at bounding box center [224, 491] width 207 height 14
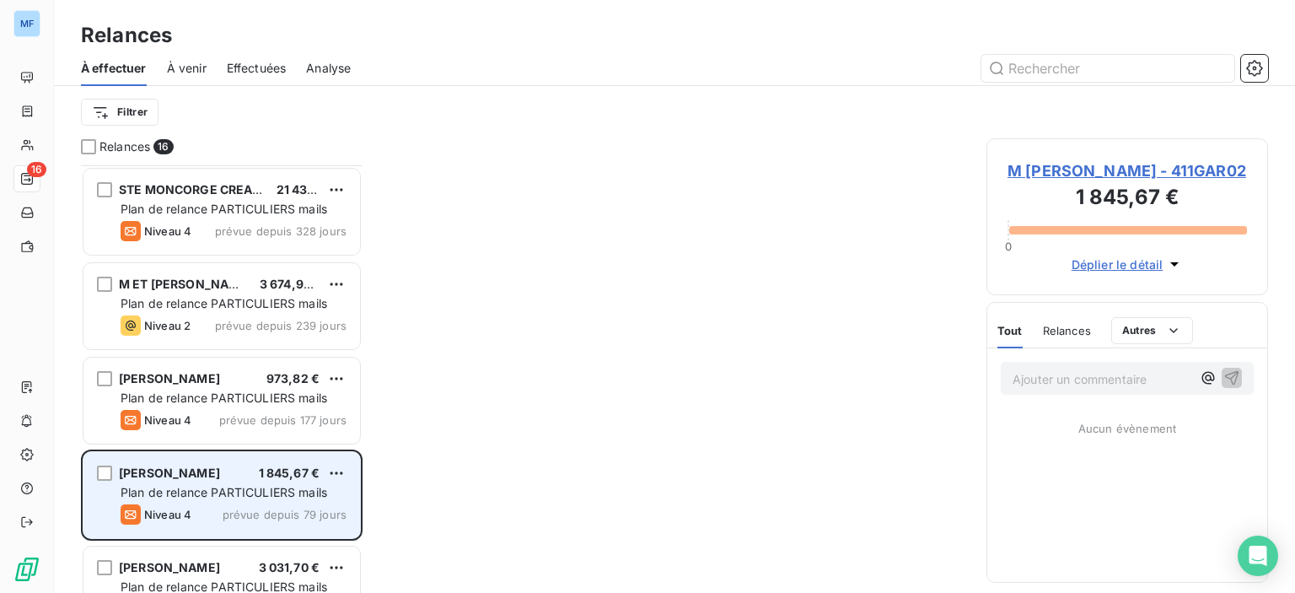
scroll to position [169, 0]
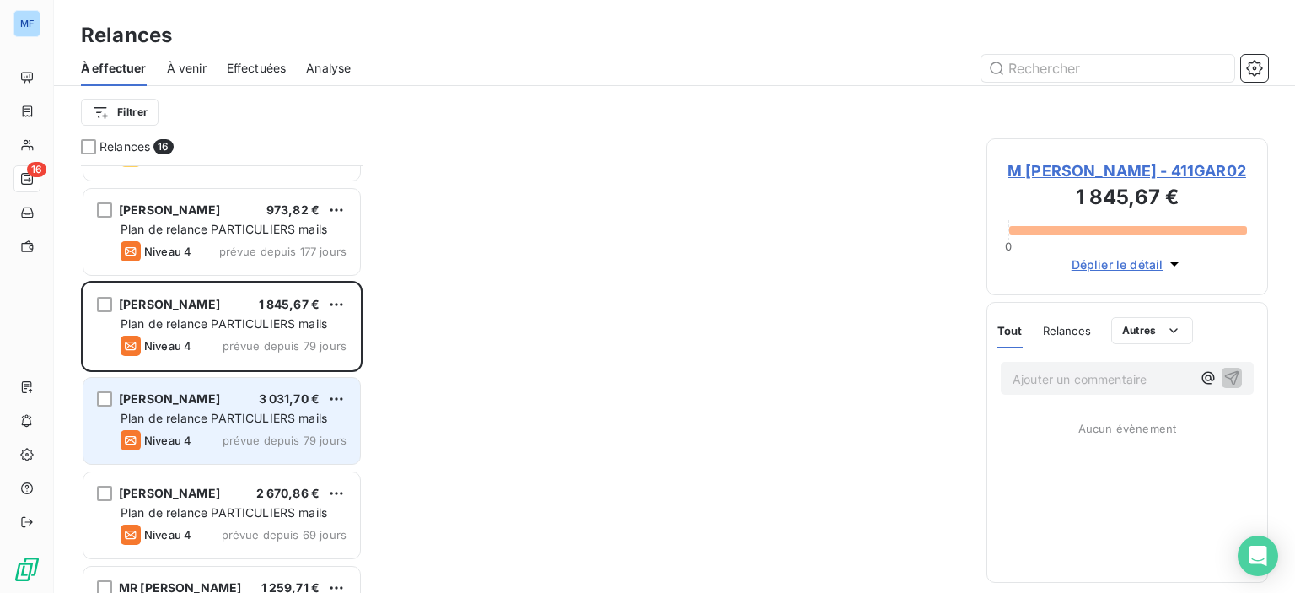
click at [224, 407] on div "[PERSON_NAME] 3 031,70 € Plan de relance PARTICULIERS mails Niveau 4 prévue dep…" at bounding box center [221, 421] width 277 height 86
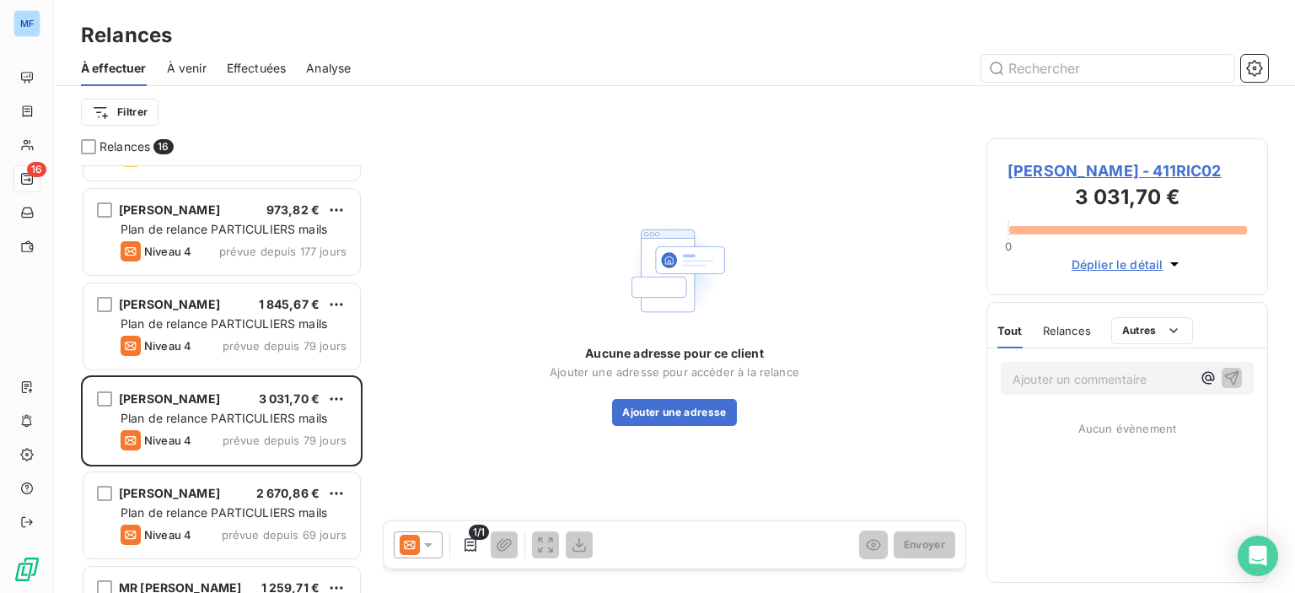
click at [1084, 168] on span "[PERSON_NAME] - 411RIC02" at bounding box center [1126, 170] width 239 height 23
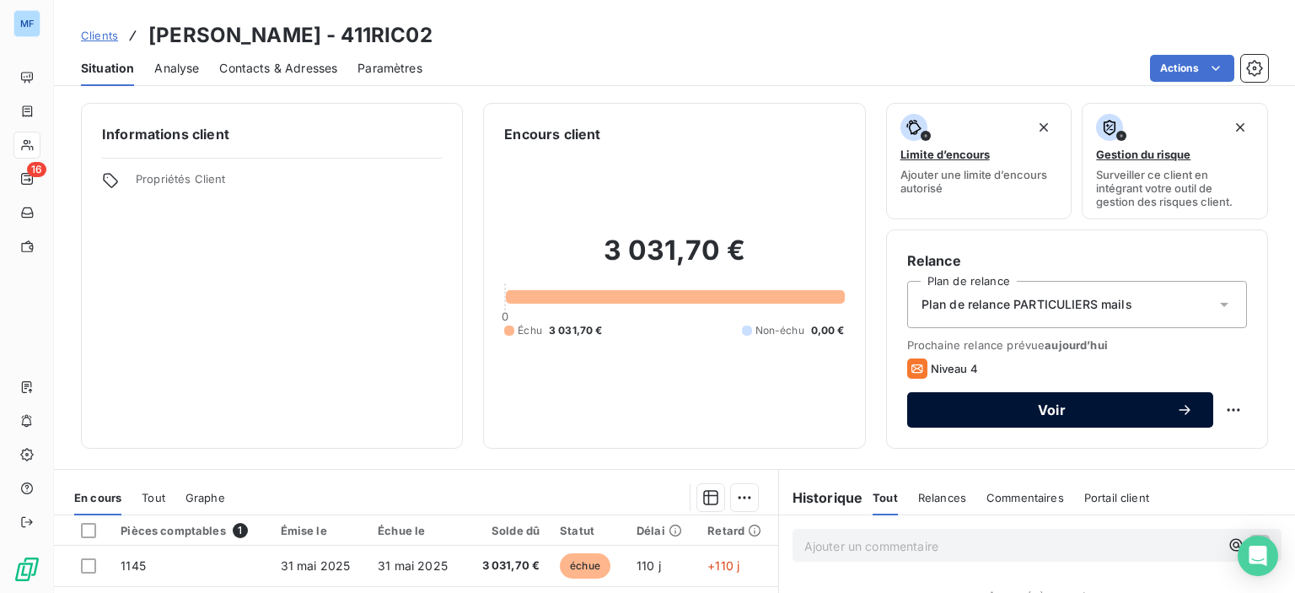
click at [1098, 401] on div "Voir" at bounding box center [1060, 409] width 266 height 17
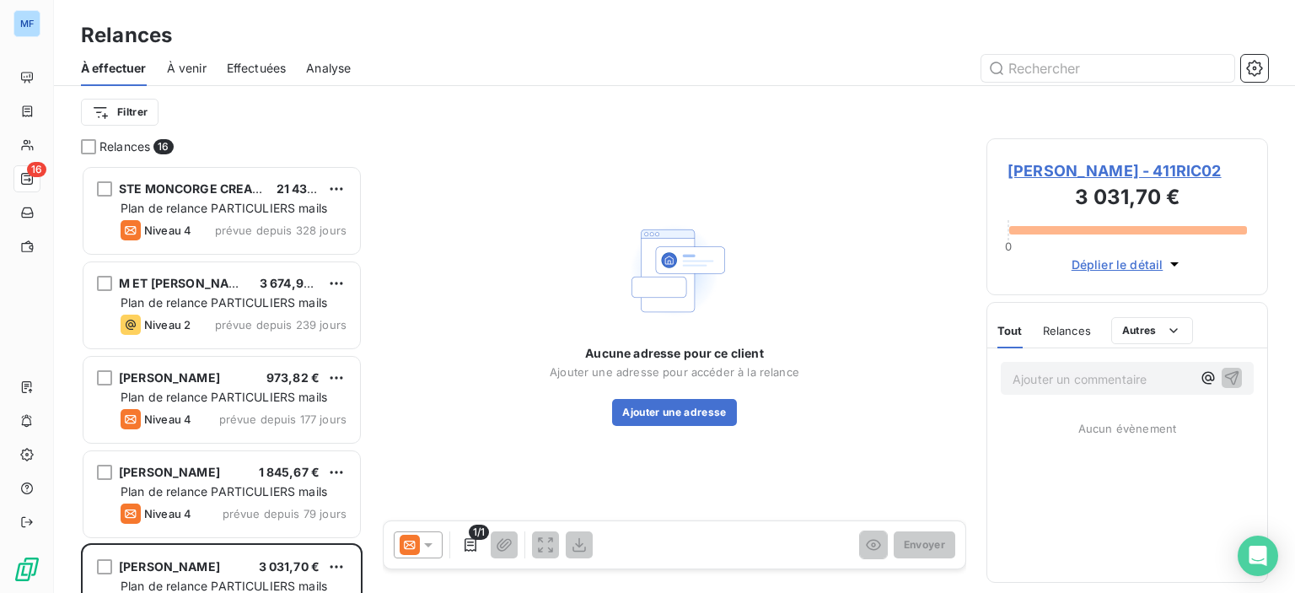
scroll to position [415, 268]
click at [423, 549] on icon at bounding box center [428, 544] width 17 height 17
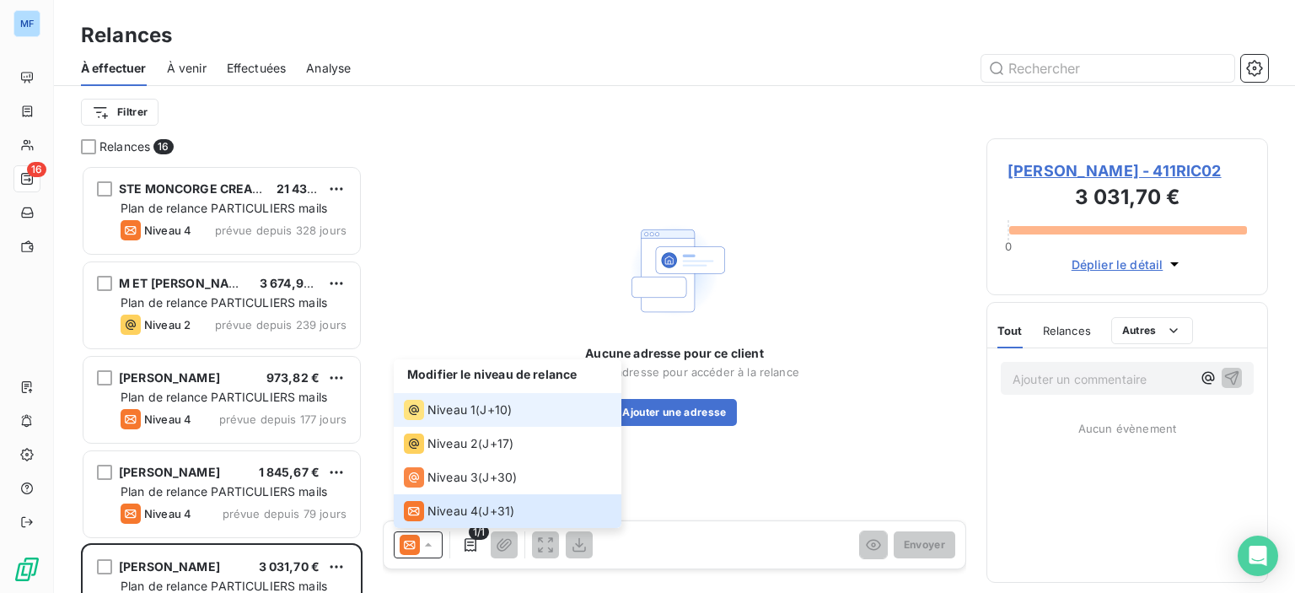
click at [465, 411] on span "Niveau 1" at bounding box center [451, 409] width 48 height 17
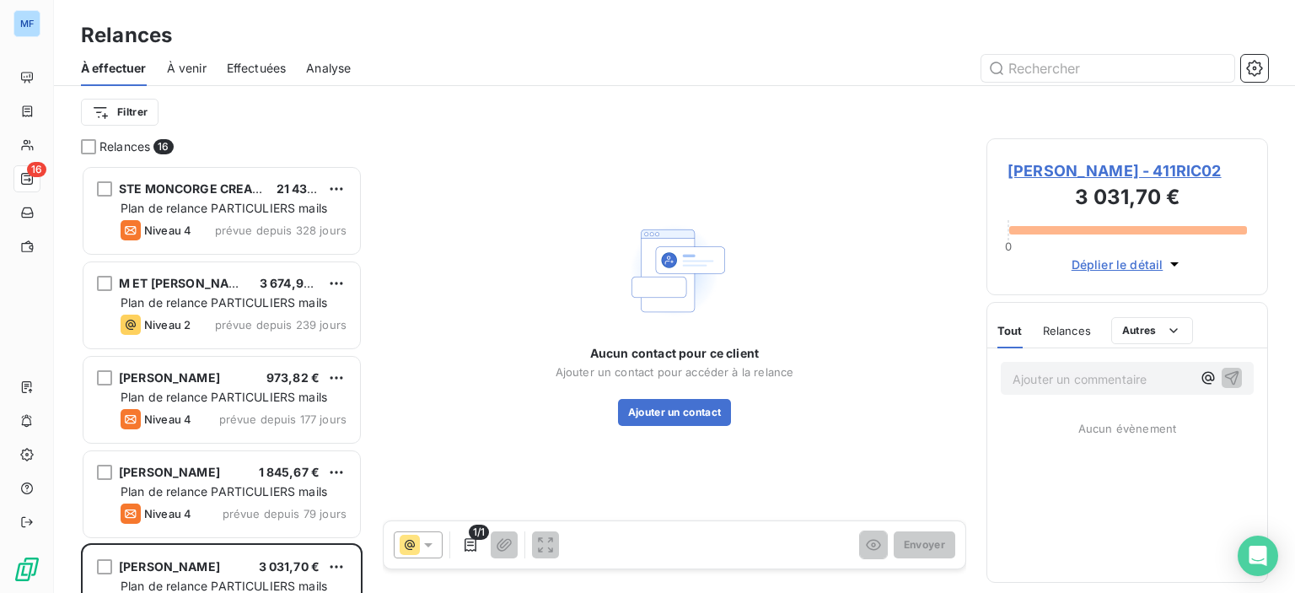
click at [615, 426] on div "Aucun contact pour ce client Ajouter un contact pour accéder à la relance Ajout…" at bounding box center [674, 320] width 583 height 365
click at [661, 406] on button "Ajouter un contact" at bounding box center [675, 412] width 114 height 27
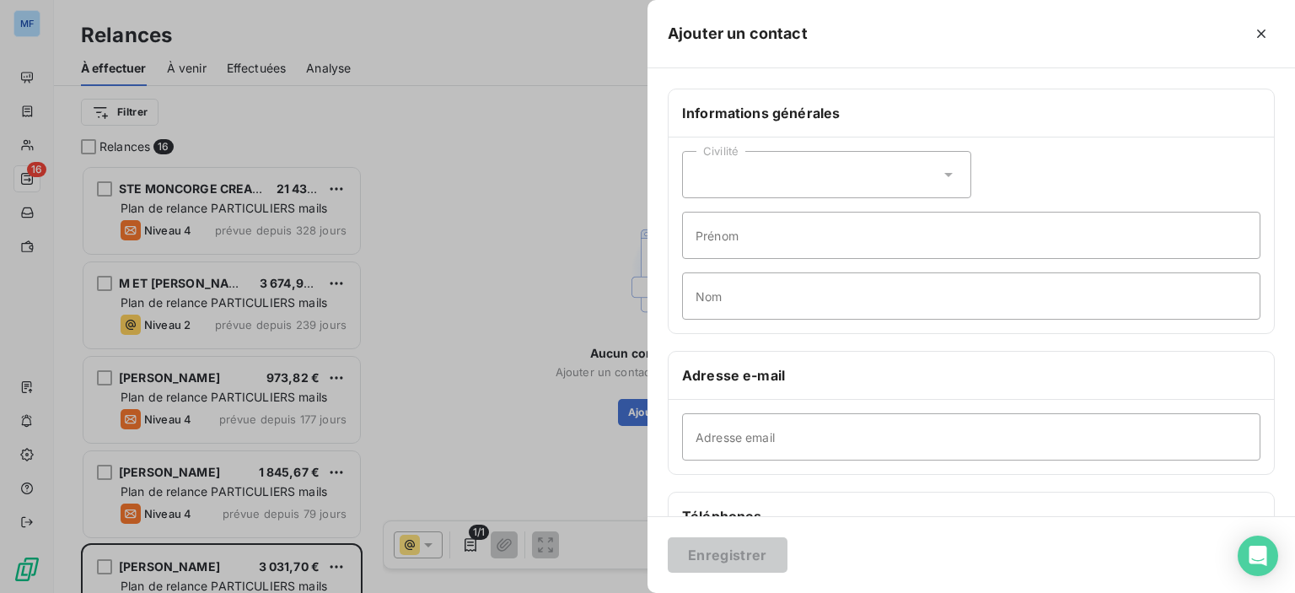
click at [803, 166] on div "Civilité" at bounding box center [826, 174] width 289 height 47
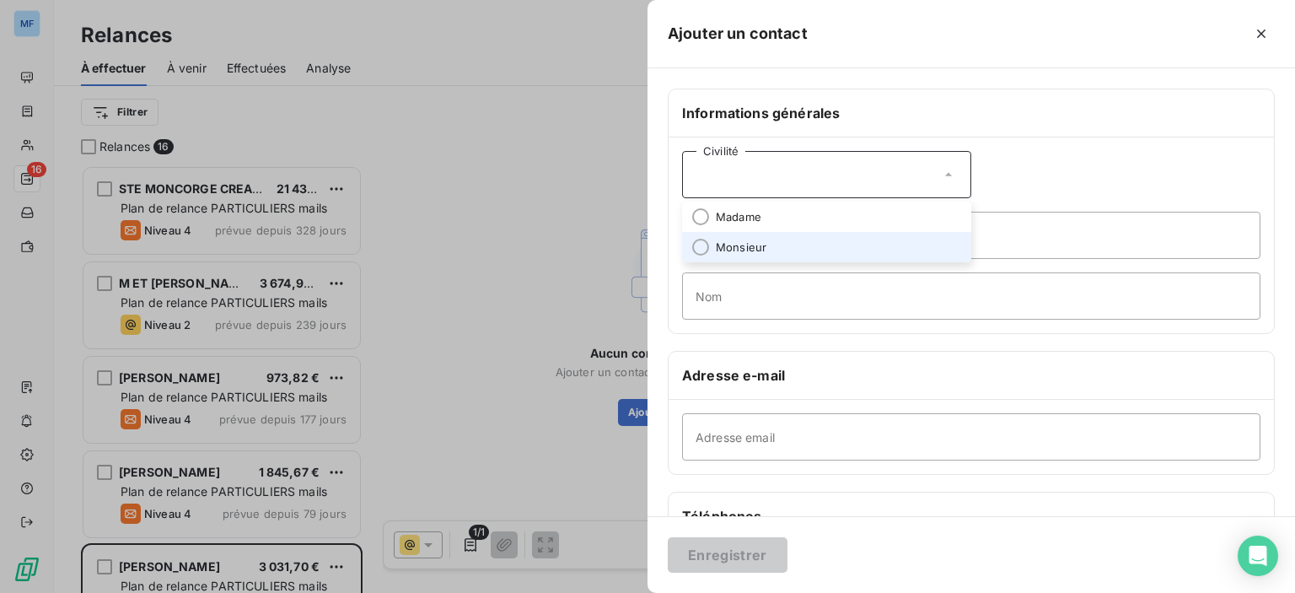
click at [792, 238] on li "Monsieur" at bounding box center [826, 247] width 289 height 30
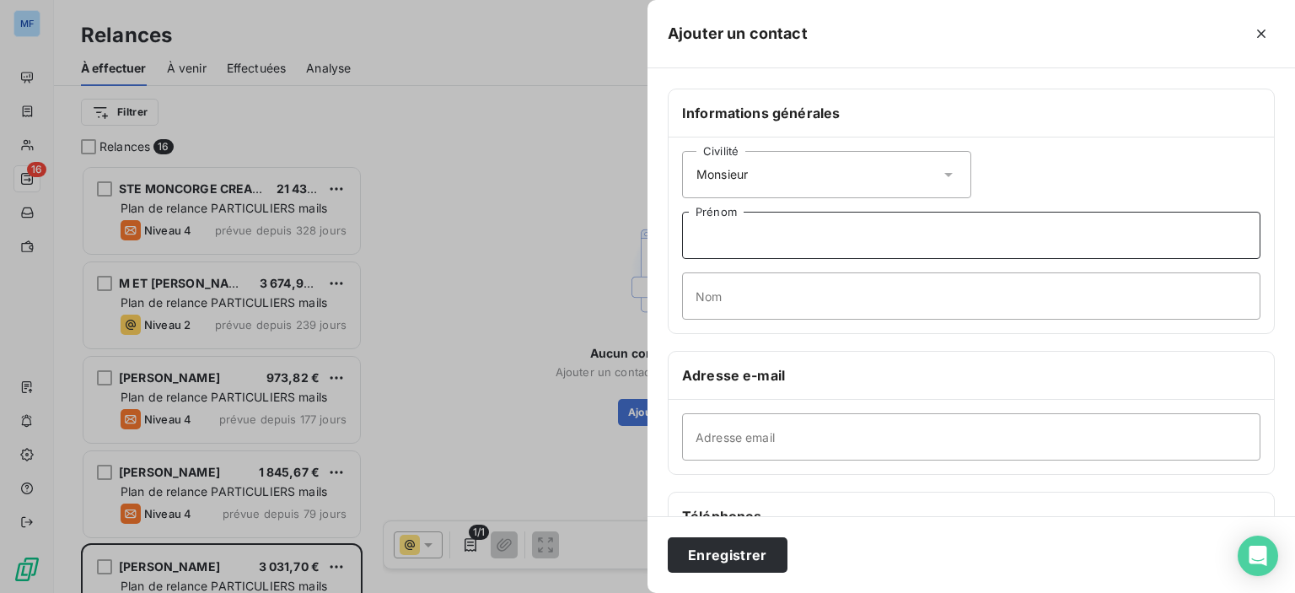
click at [792, 238] on input "Prénom" at bounding box center [971, 235] width 578 height 47
type input "[PERSON_NAME]"
type input "RICCI"
paste input "[EMAIL_ADDRESS][DOMAIN_NAME]"
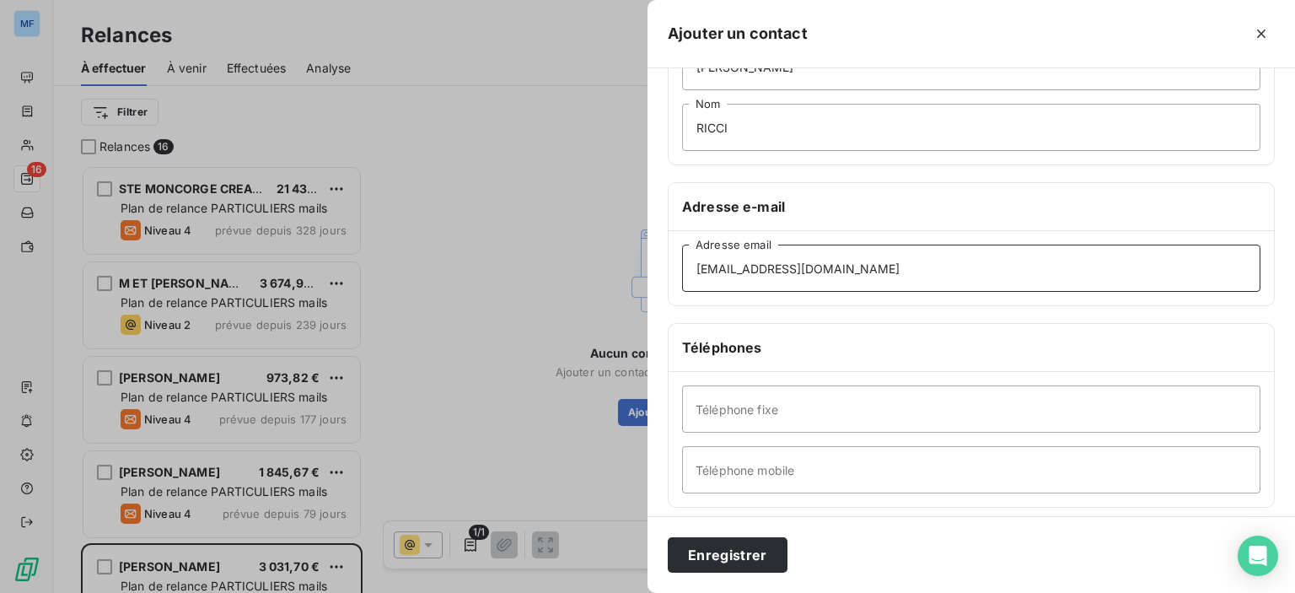
type input "[EMAIL_ADDRESS][DOMAIN_NAME]"
drag, startPoint x: 759, startPoint y: 479, endPoint x: 744, endPoint y: 501, distance: 26.7
click at [759, 479] on input "Téléphone mobile" at bounding box center [971, 469] width 578 height 47
paste input "0686821598"
type input "0686821598"
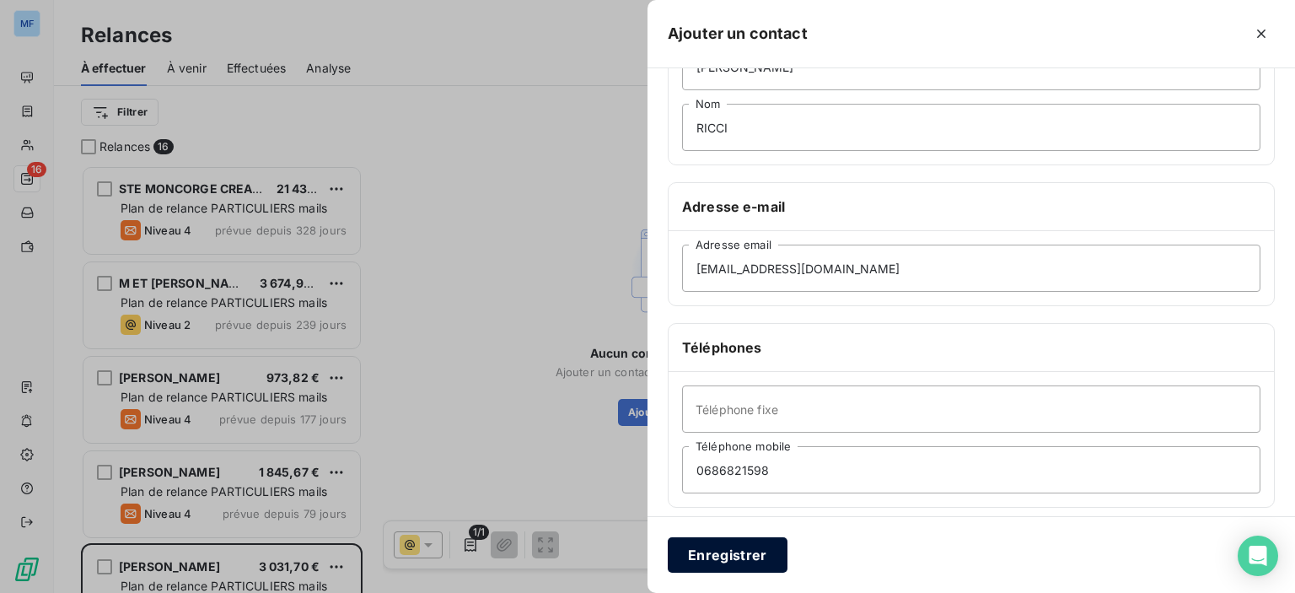
click at [708, 557] on button "Enregistrer" at bounding box center [728, 554] width 120 height 35
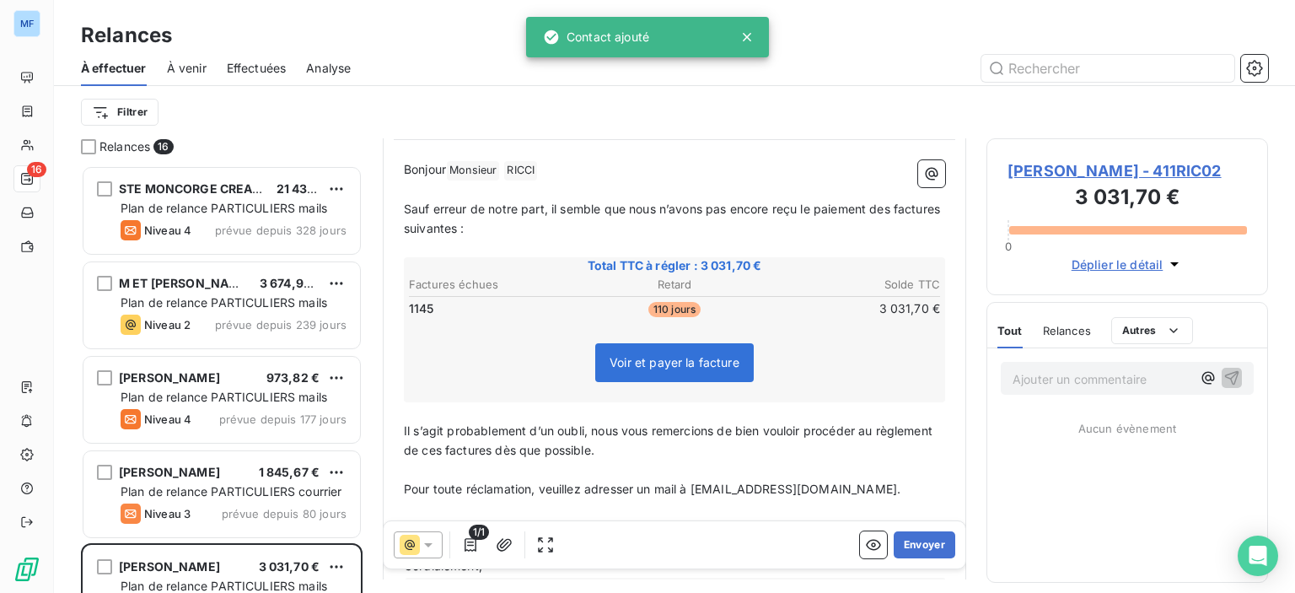
scroll to position [270, 0]
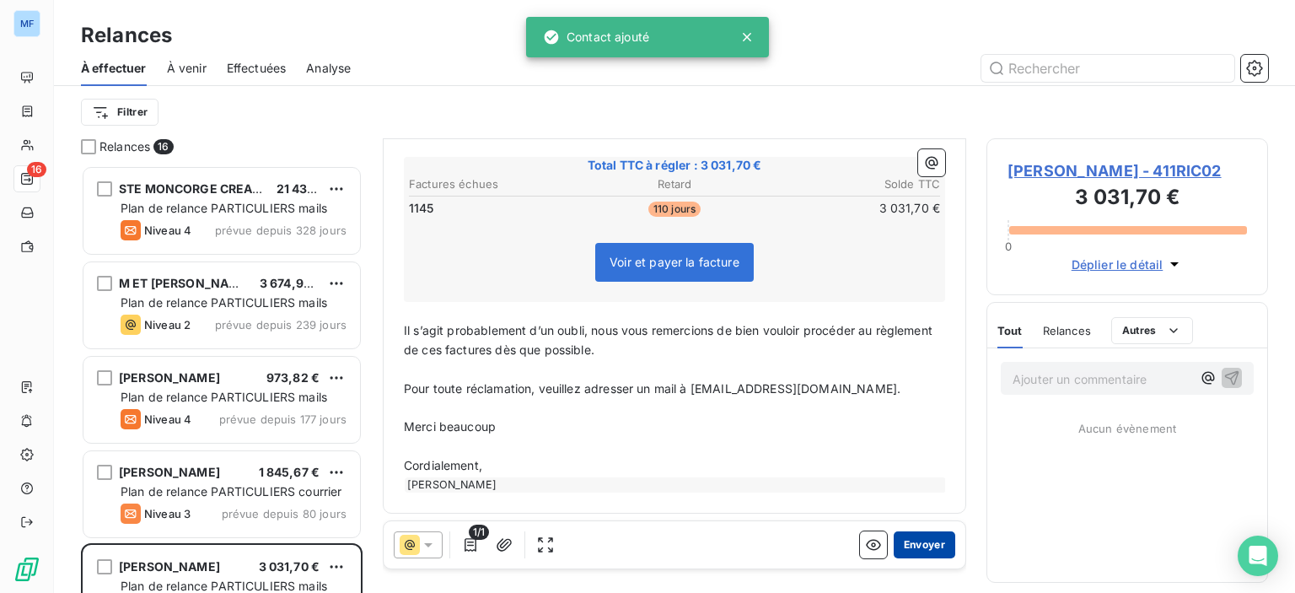
click at [921, 545] on button "Envoyer" at bounding box center [925, 544] width 62 height 27
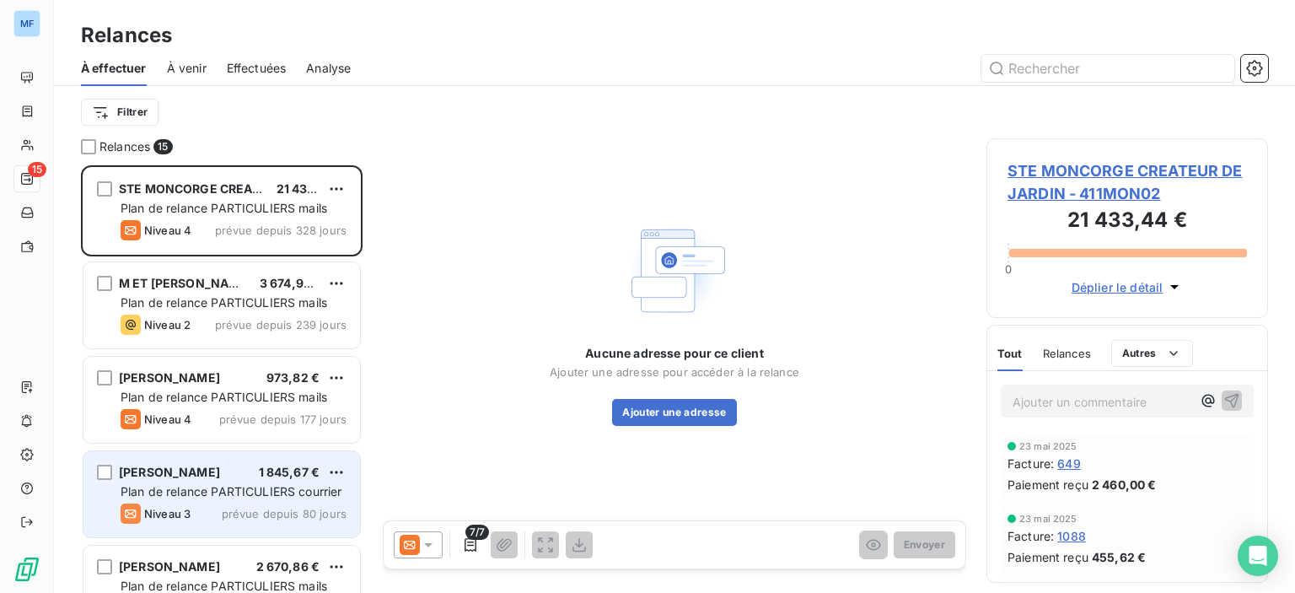
click at [255, 499] on div "[PERSON_NAME] 1 845,67 € Plan de relance PARTICULIERS courrier Niveau 3 prévue …" at bounding box center [221, 494] width 277 height 86
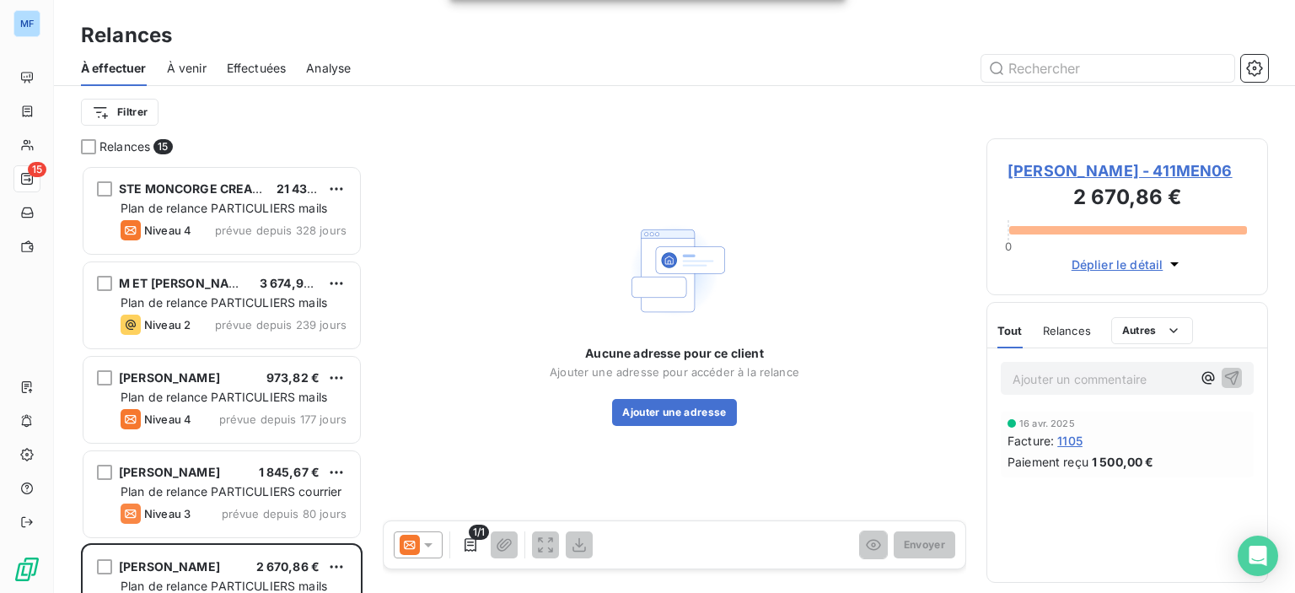
click at [436, 543] on div at bounding box center [418, 544] width 49 height 27
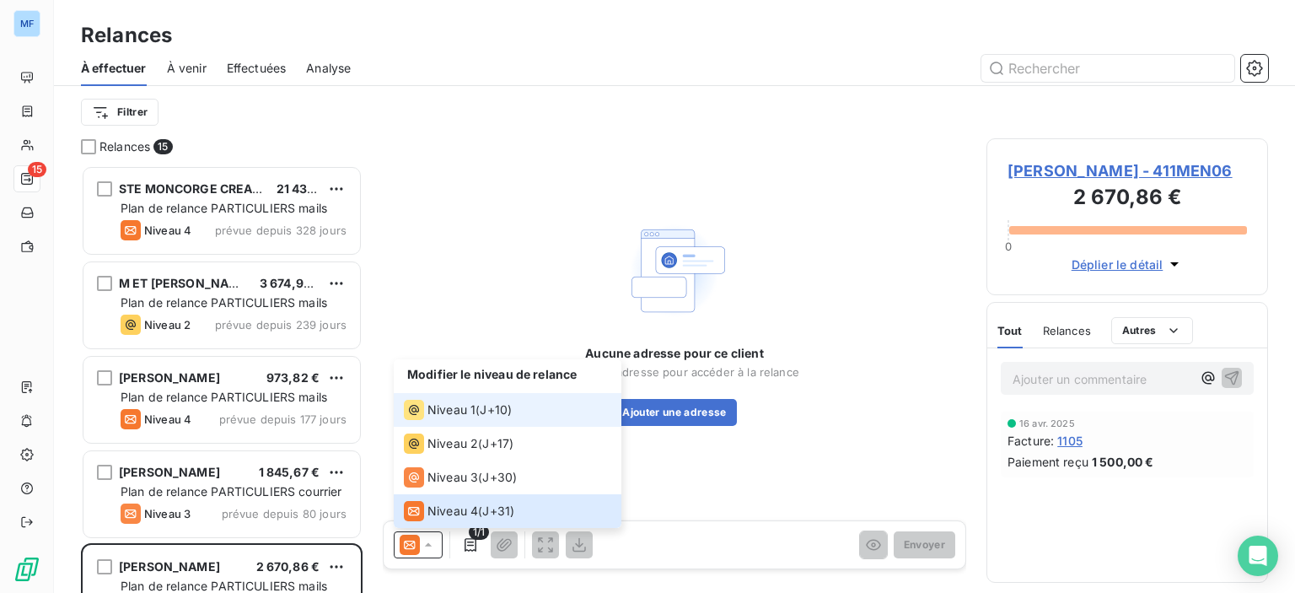
click at [461, 417] on span "Niveau 1" at bounding box center [451, 409] width 48 height 17
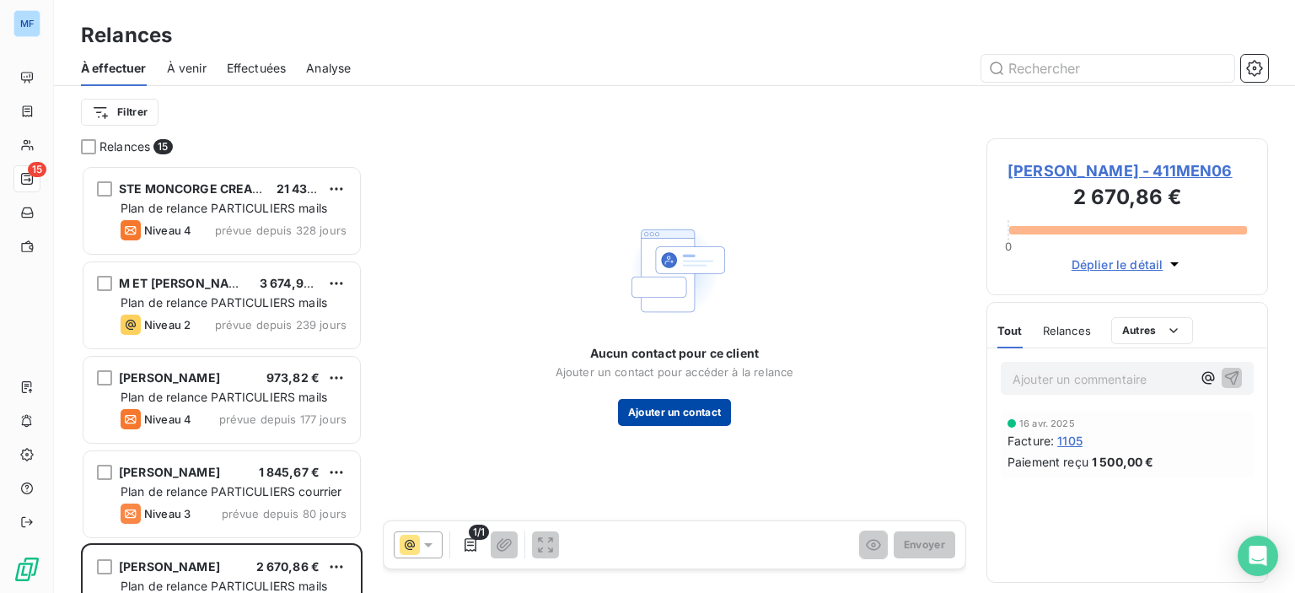
click at [691, 413] on button "Ajouter un contact" at bounding box center [675, 412] width 114 height 27
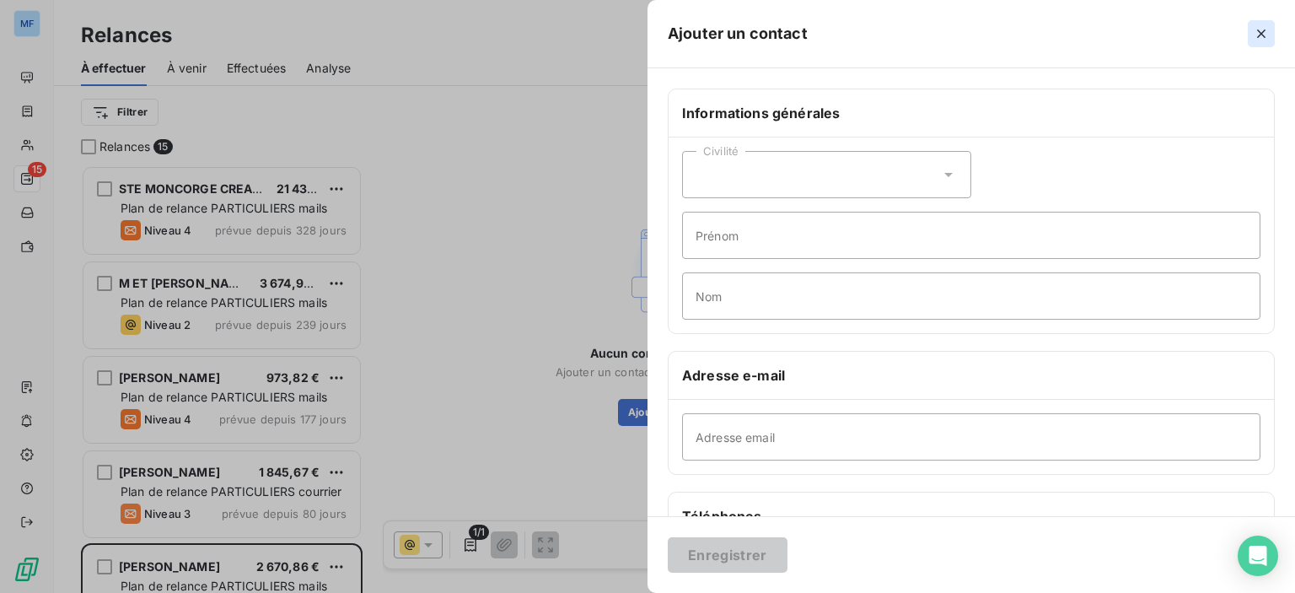
click at [1263, 33] on icon "button" at bounding box center [1261, 33] width 17 height 17
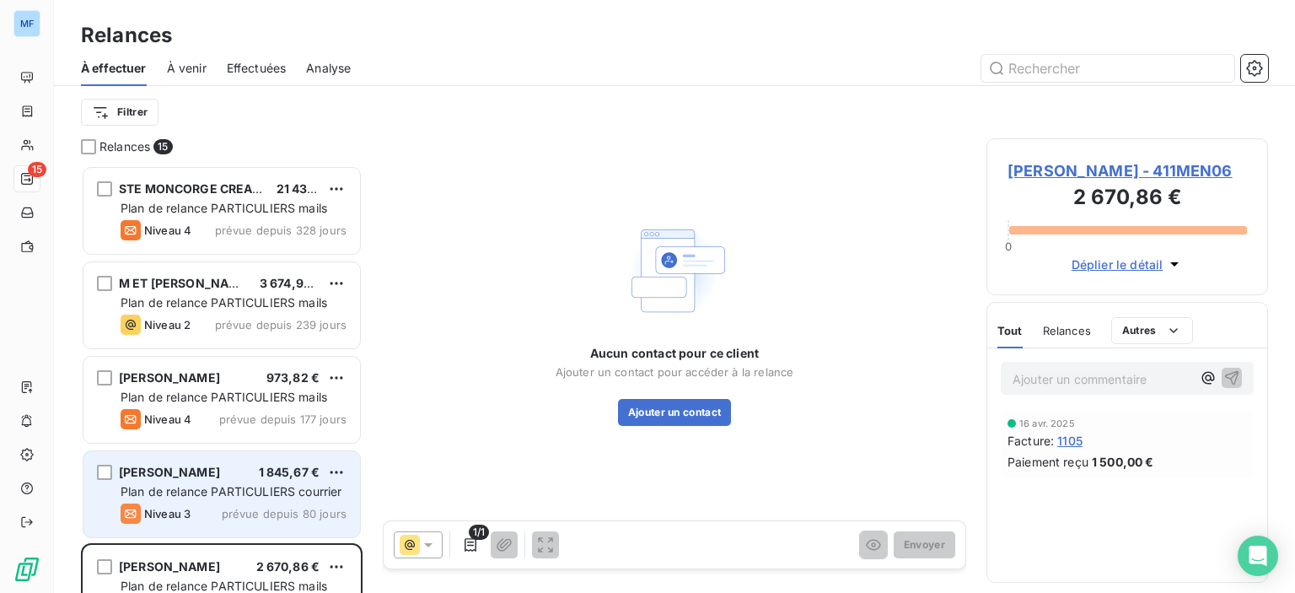
click at [157, 483] on div "Plan de relance PARTICULIERS courrier" at bounding box center [234, 491] width 226 height 17
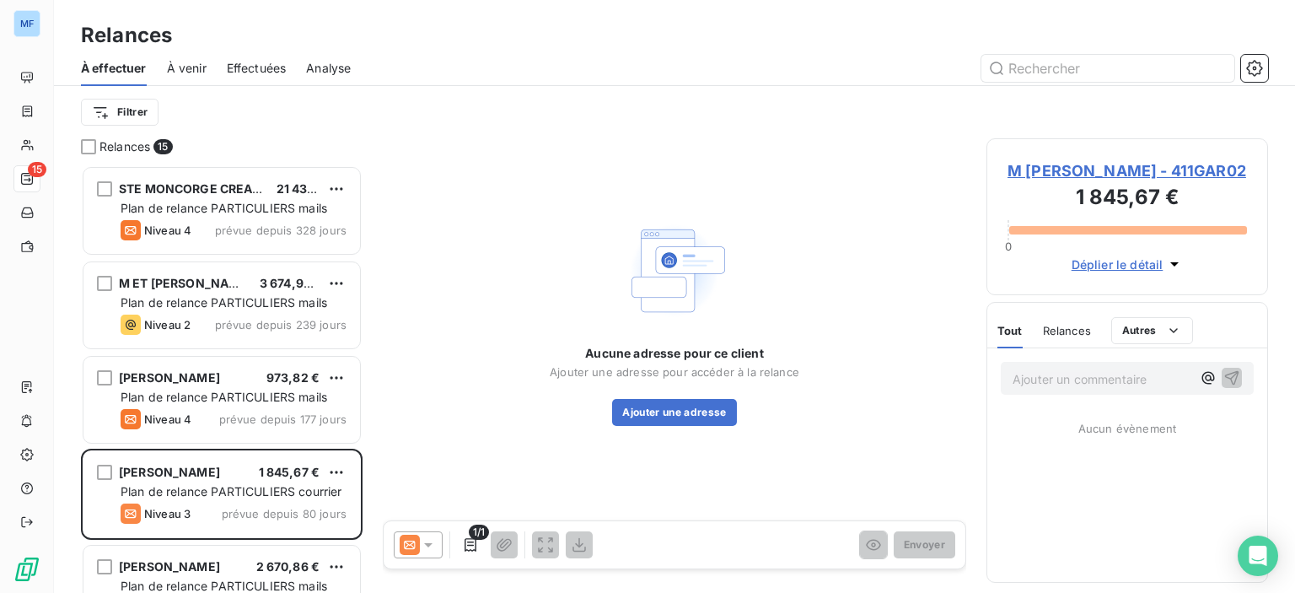
click at [432, 540] on icon at bounding box center [428, 544] width 17 height 17
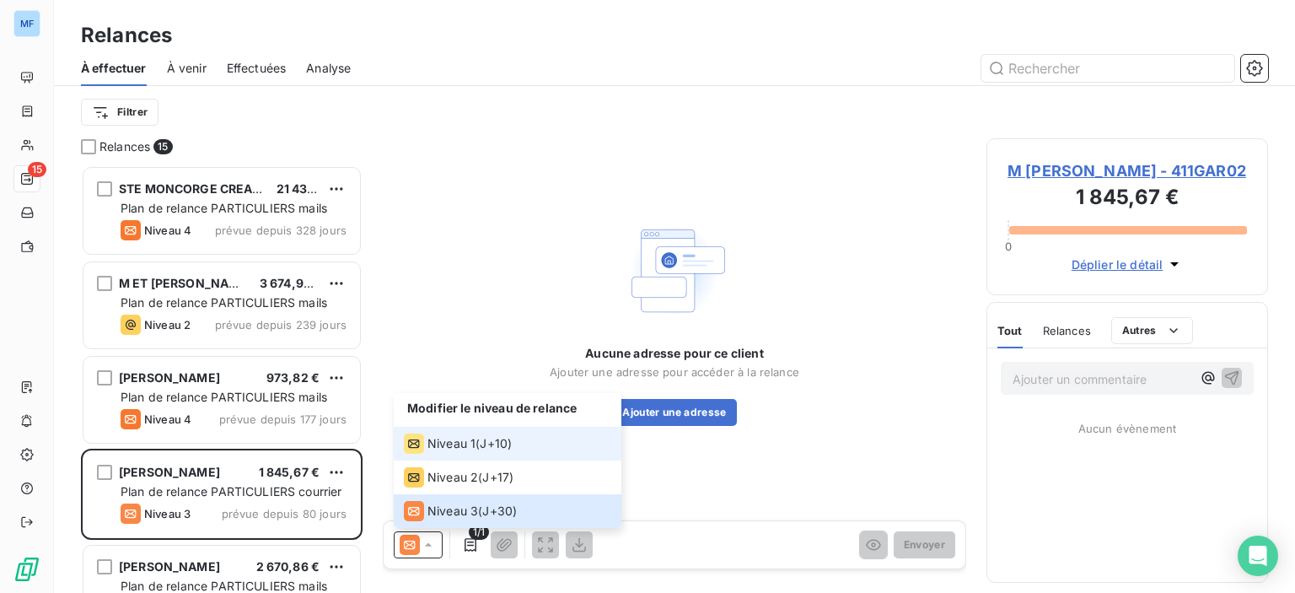
click at [499, 431] on li "Niveau 1 ( J+10 )" at bounding box center [508, 444] width 228 height 34
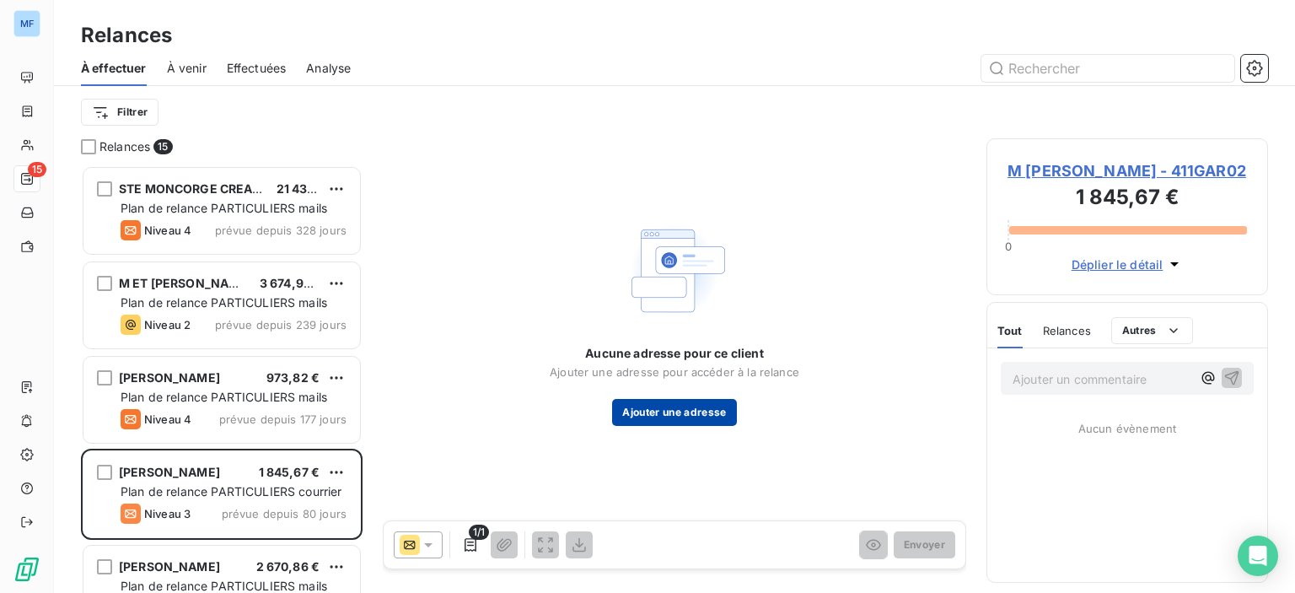
click at [702, 408] on button "Ajouter une adresse" at bounding box center [674, 412] width 124 height 27
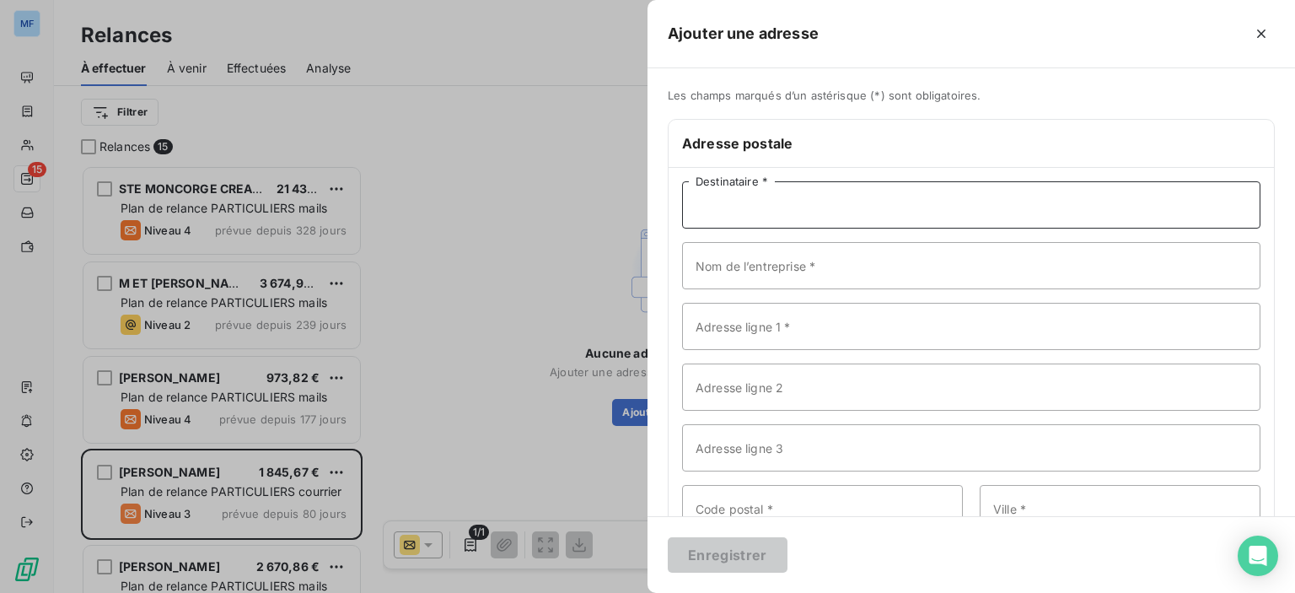
click at [842, 204] on input "Destinataire *" at bounding box center [971, 204] width 578 height 47
type input "M. [PERSON_NAME]"
type input "[STREET_ADDRESS] FLEURIES"
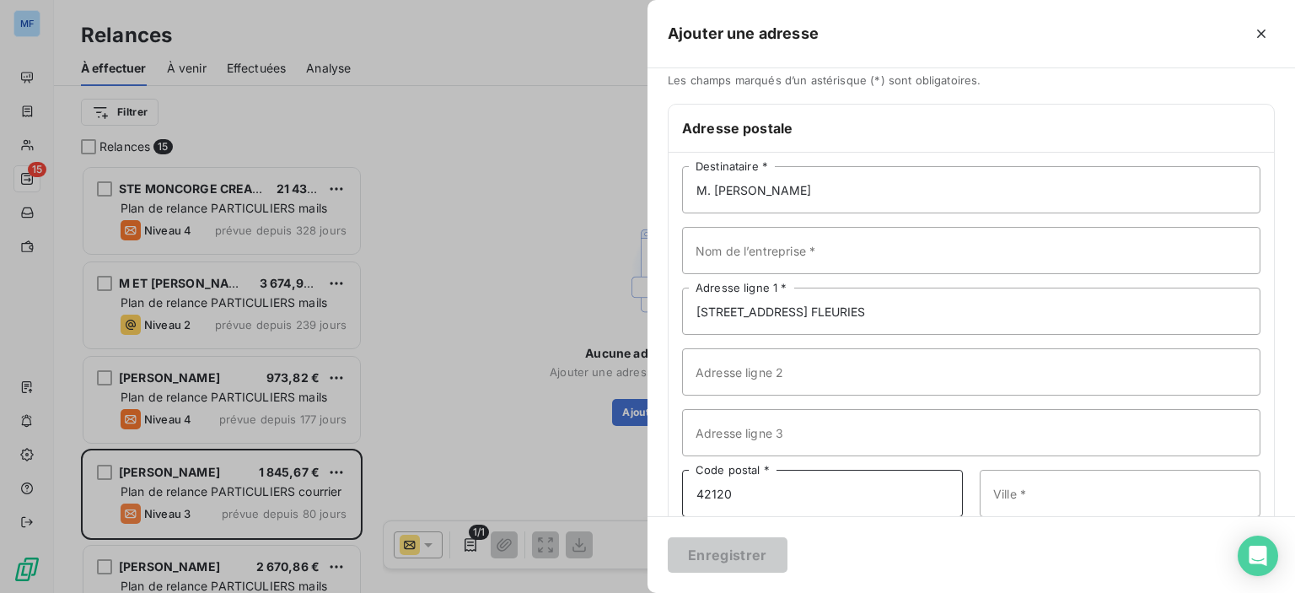
type input "42120"
type input "PERREUX"
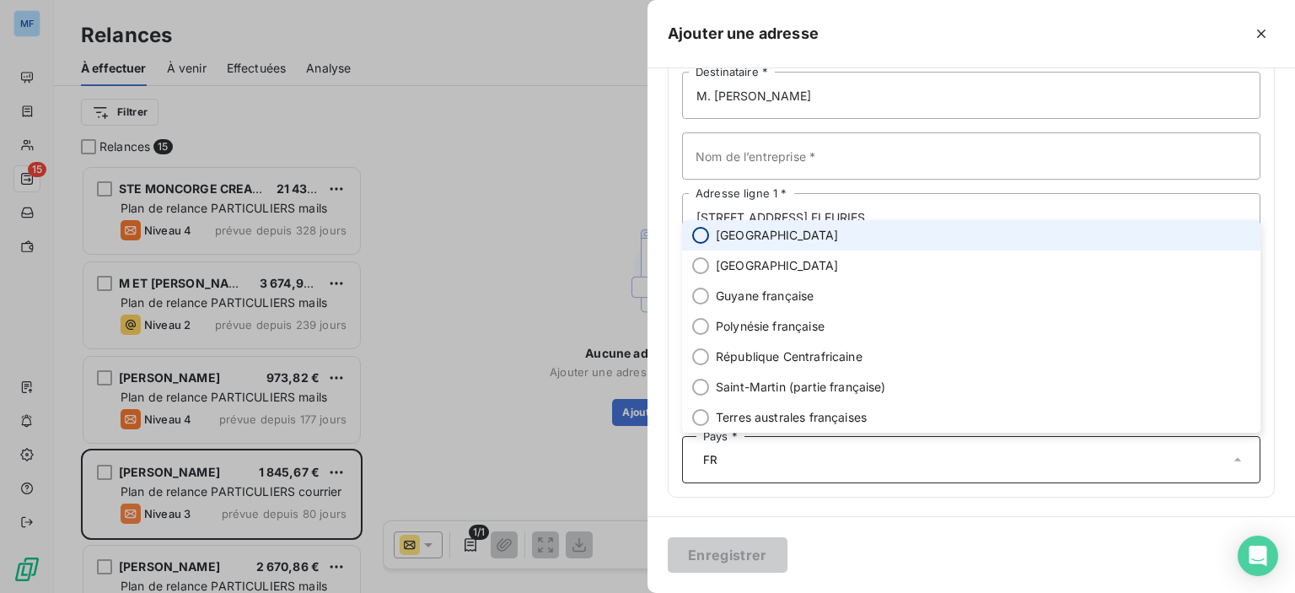
click at [698, 233] on input "radio" at bounding box center [700, 235] width 17 height 17
type input "FR"
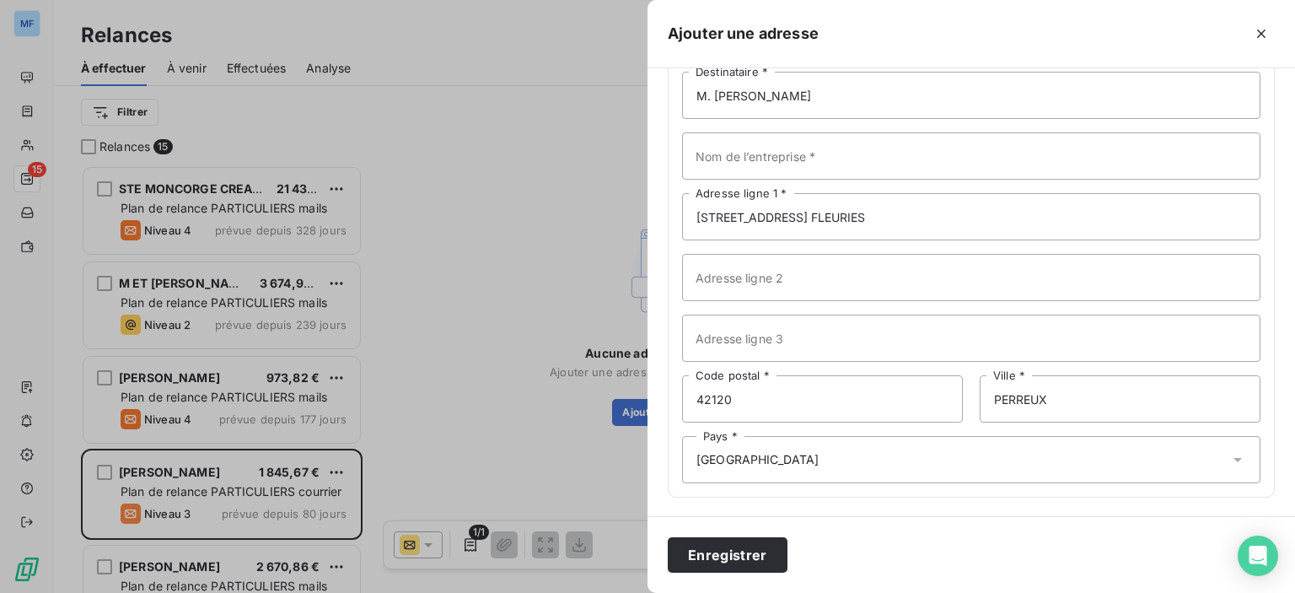
click at [714, 585] on div "Enregistrer" at bounding box center [970, 554] width 647 height 77
click at [722, 561] on button "Enregistrer" at bounding box center [728, 554] width 120 height 35
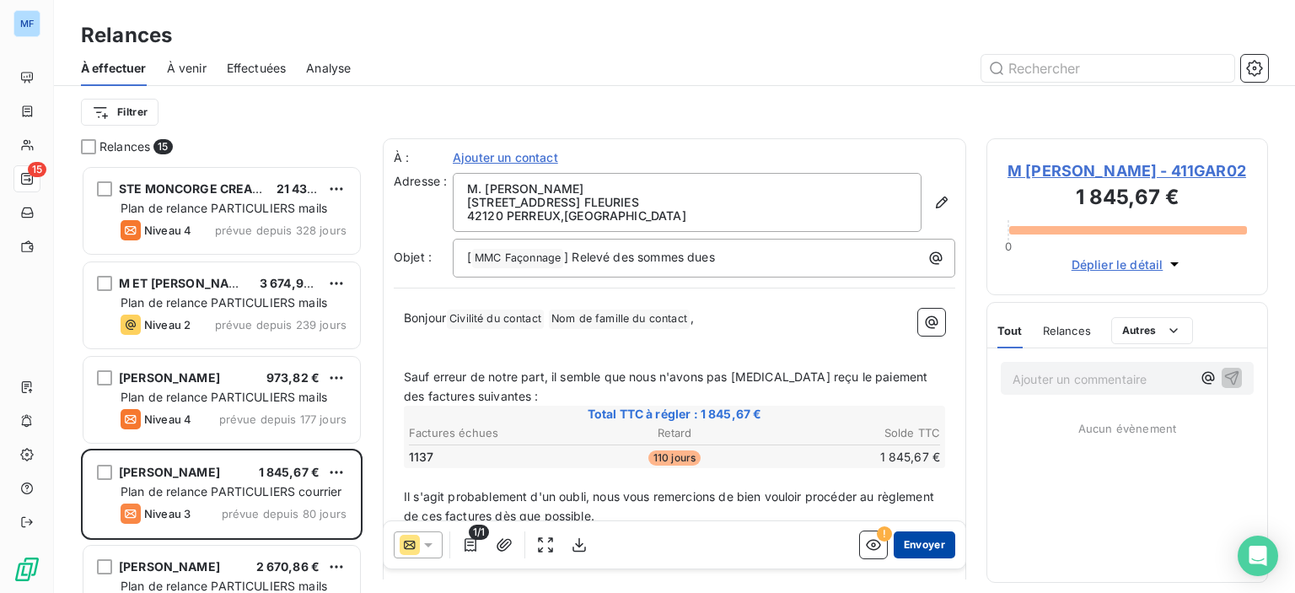
click at [909, 547] on button "Envoyer" at bounding box center [925, 544] width 62 height 27
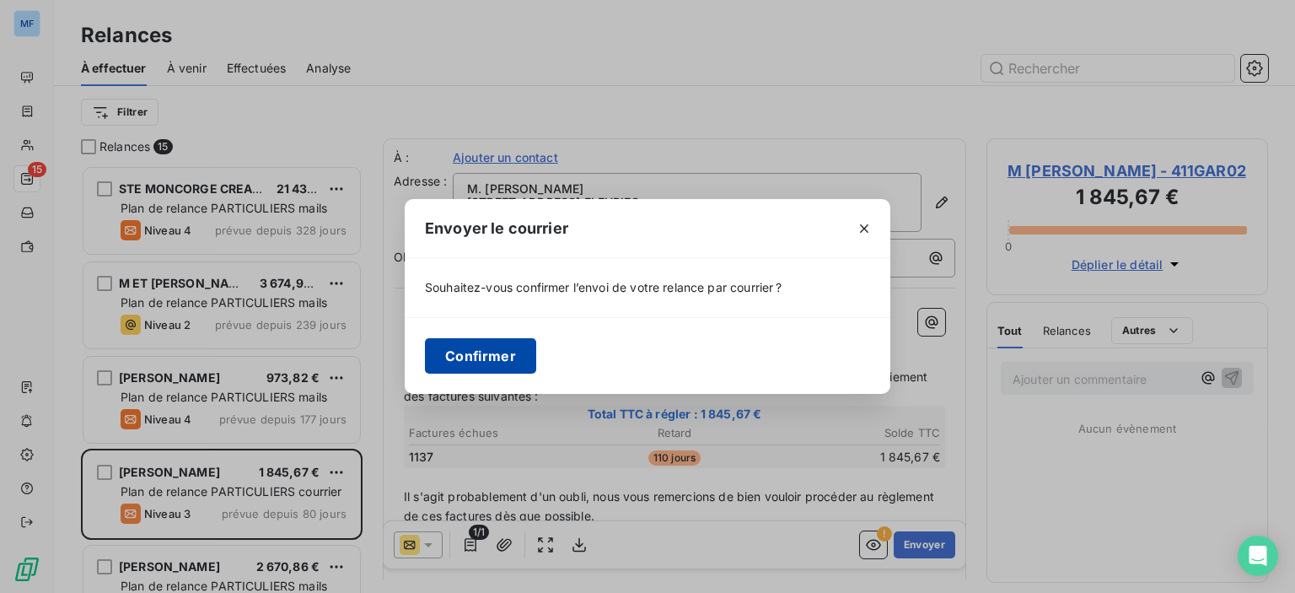
click at [494, 356] on button "Confirmer" at bounding box center [480, 355] width 111 height 35
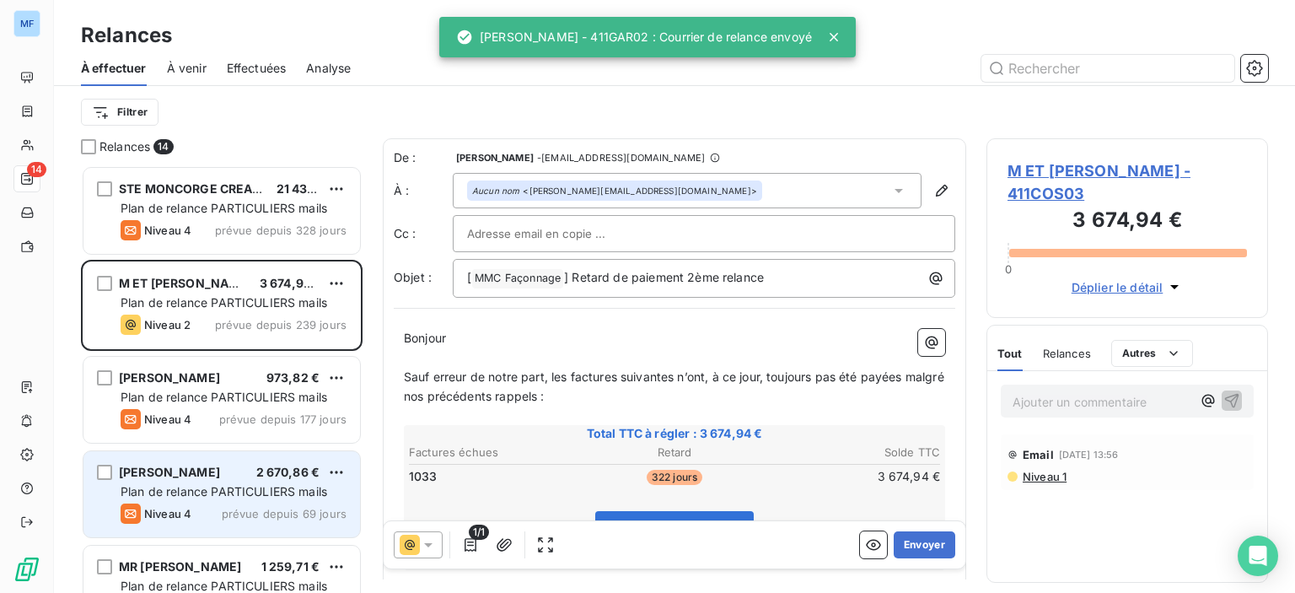
click at [148, 497] on span "Plan de relance PARTICULIERS mails" at bounding box center [224, 491] width 207 height 14
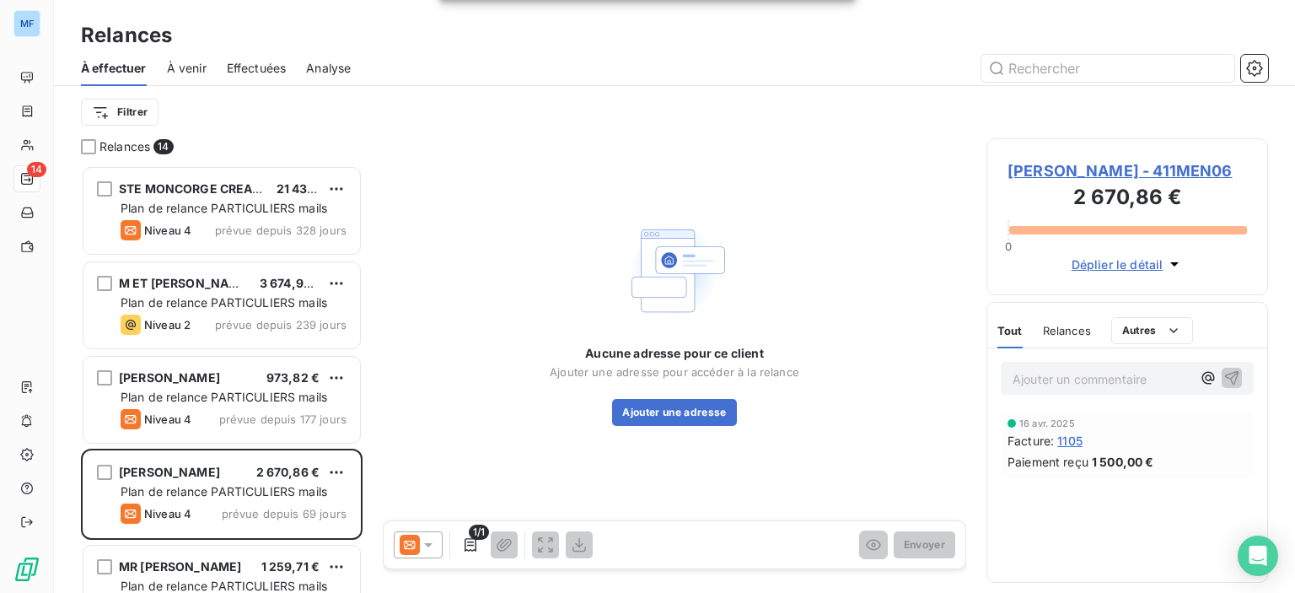
click at [1062, 171] on span "[PERSON_NAME] - 411MEN06" at bounding box center [1126, 170] width 239 height 23
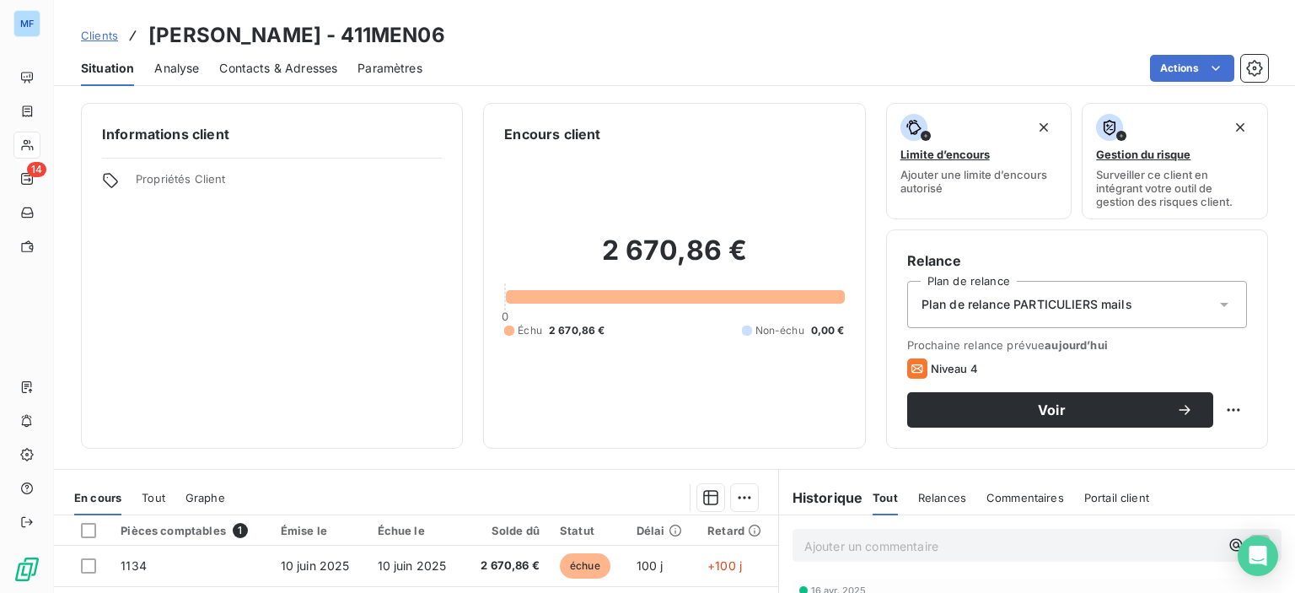
scroll to position [84, 0]
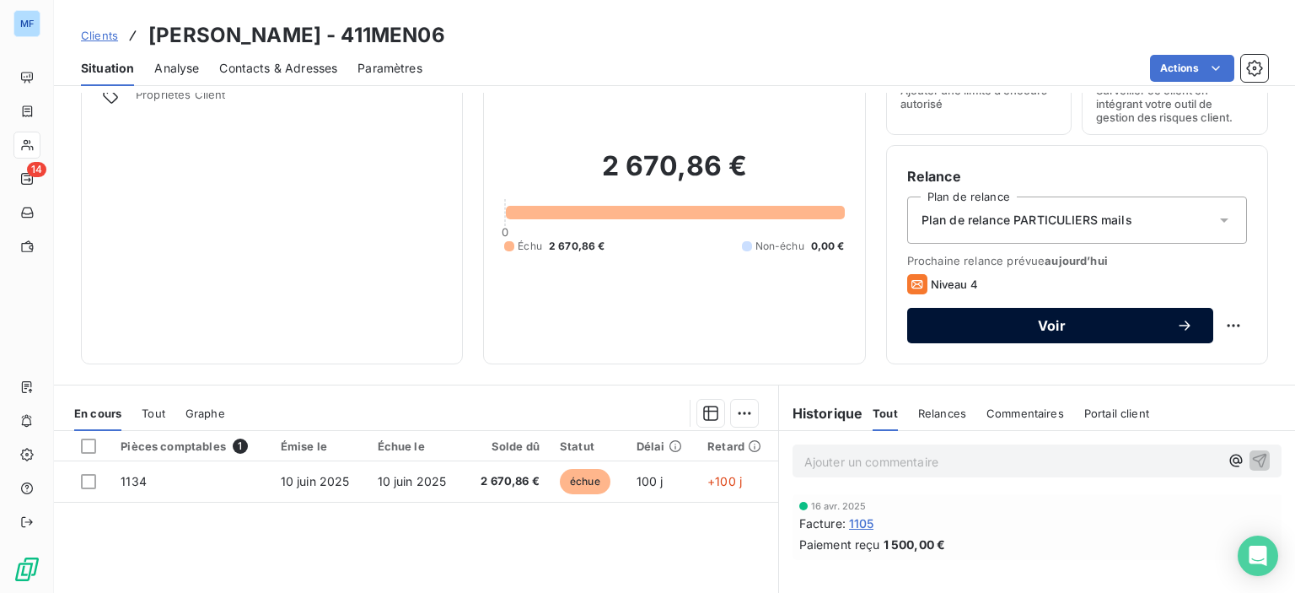
click at [1138, 317] on div "Voir" at bounding box center [1060, 325] width 266 height 17
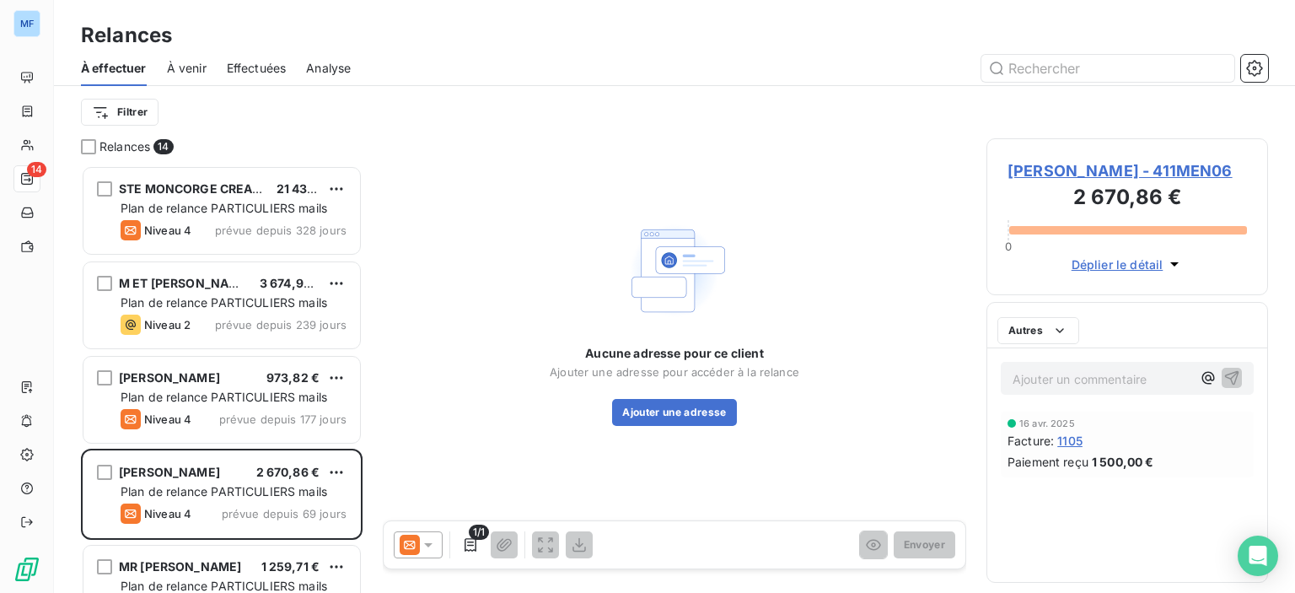
scroll to position [415, 268]
click at [434, 551] on icon at bounding box center [428, 544] width 17 height 17
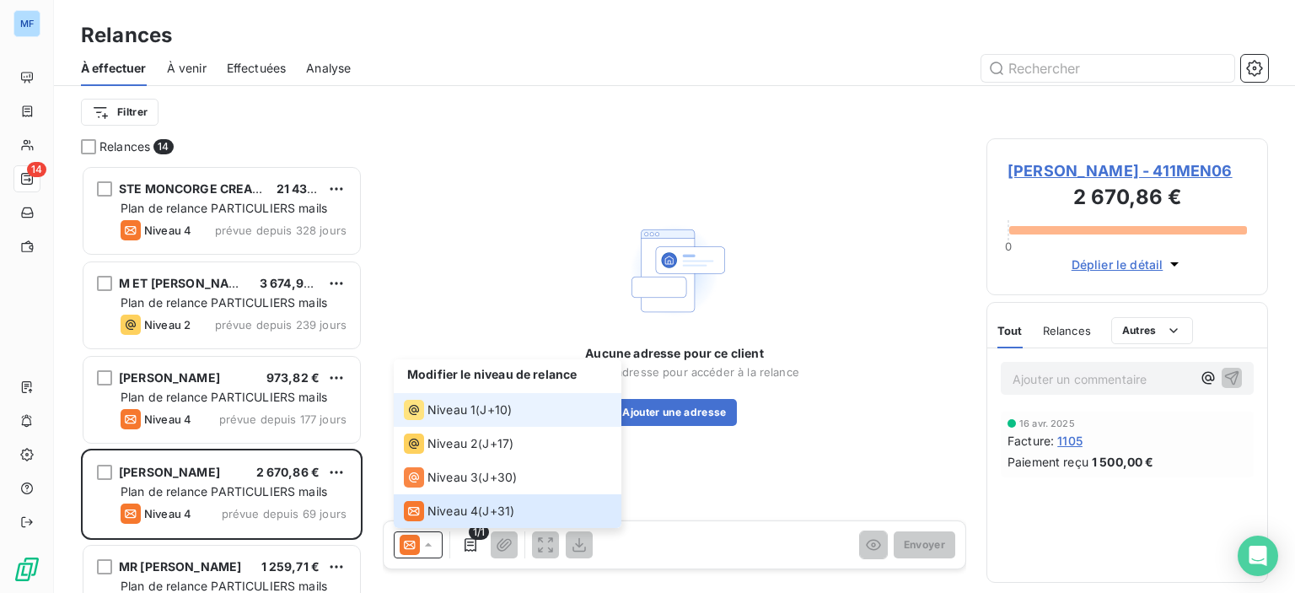
click at [452, 422] on li "Niveau 1 ( J+10 )" at bounding box center [508, 410] width 228 height 34
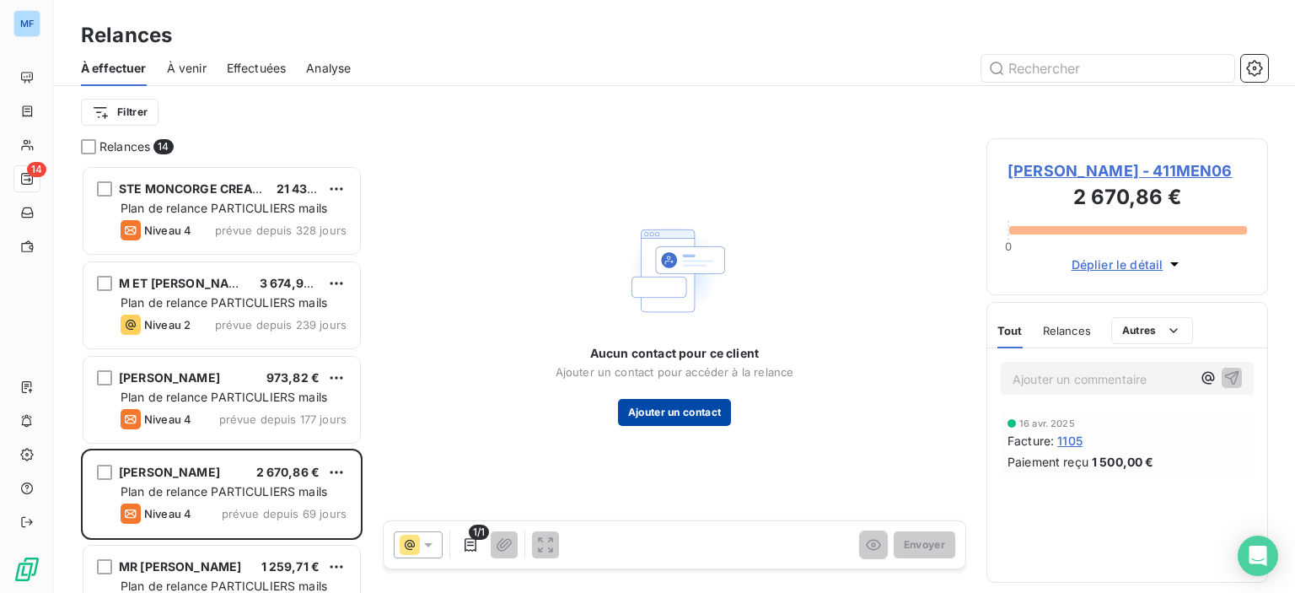
click at [701, 422] on button "Ajouter un contact" at bounding box center [675, 412] width 114 height 27
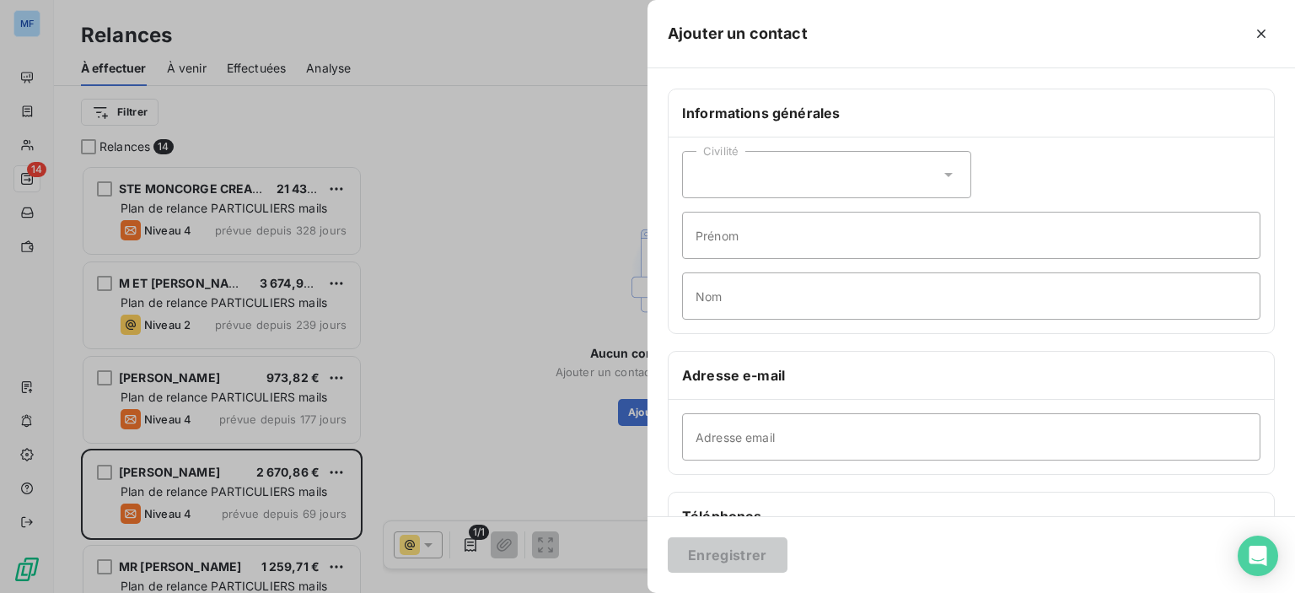
click at [883, 185] on div "Civilité" at bounding box center [826, 174] width 289 height 47
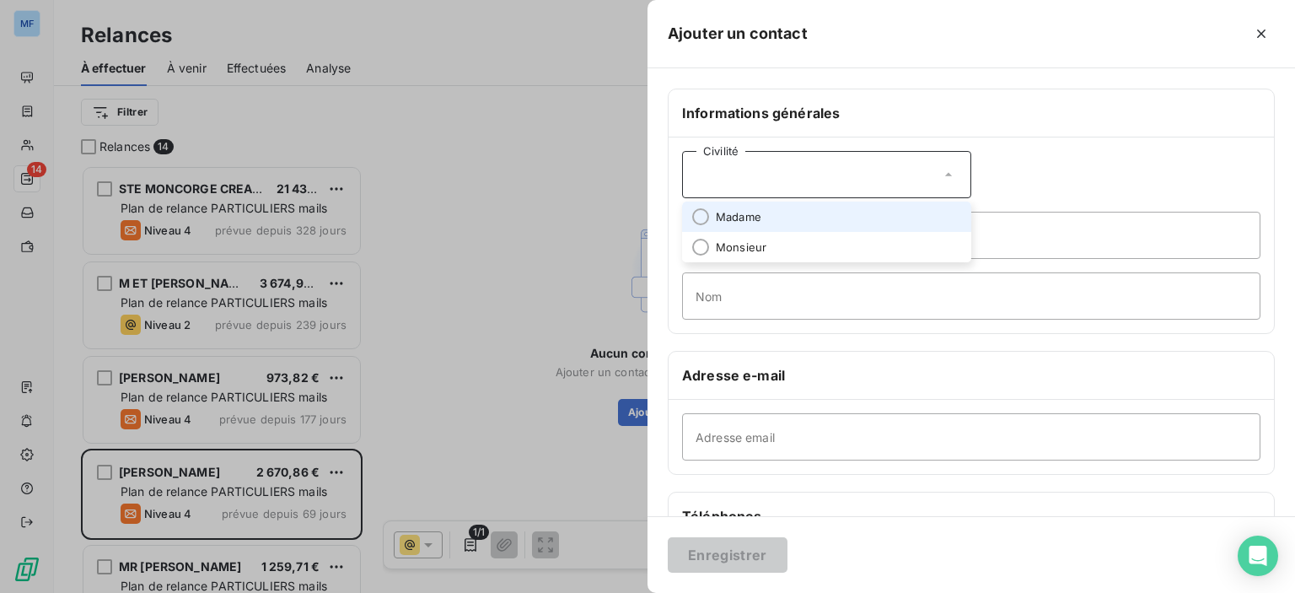
click at [851, 218] on li "Madame" at bounding box center [826, 216] width 289 height 30
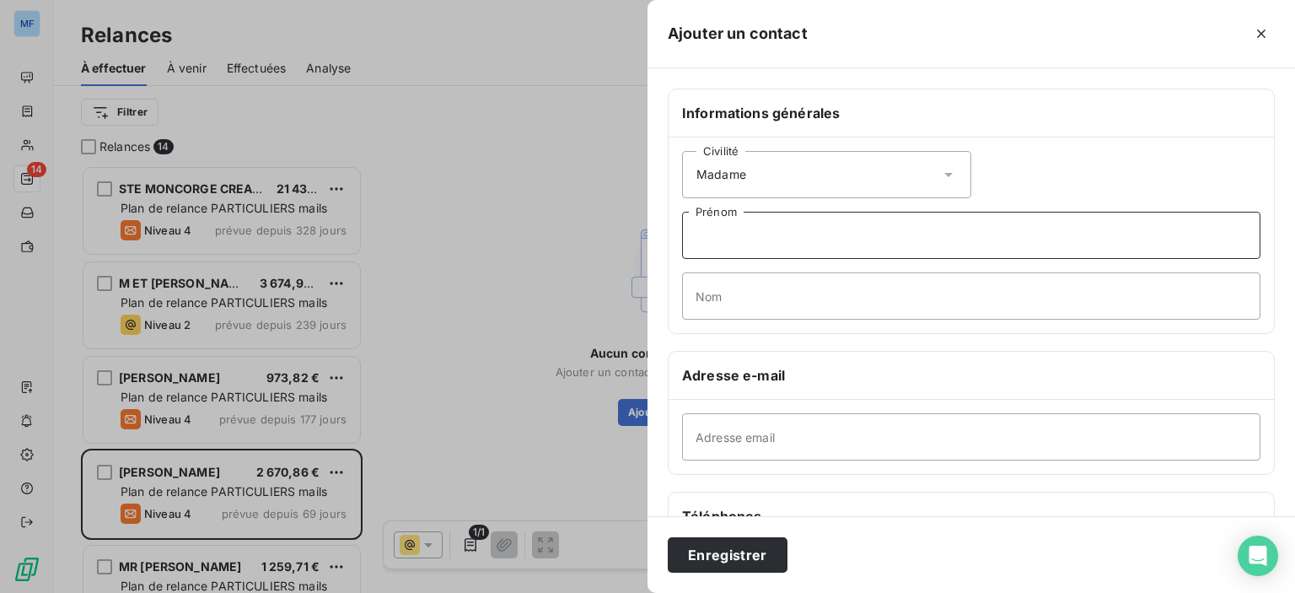
click at [855, 232] on input "Prénom" at bounding box center [971, 235] width 578 height 47
type input "[PERSON_NAME]"
type input "MENARD"
paste input "[EMAIL_ADDRESS][DOMAIN_NAME]"
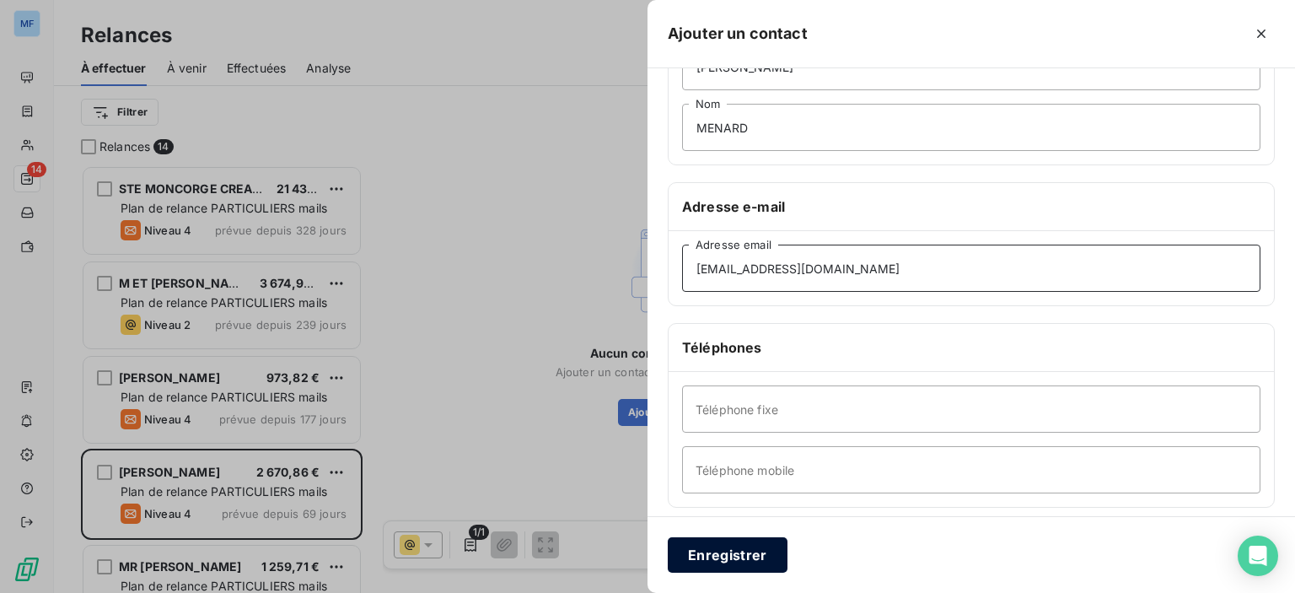
type input "[EMAIL_ADDRESS][DOMAIN_NAME]"
click at [759, 559] on button "Enregistrer" at bounding box center [728, 554] width 120 height 35
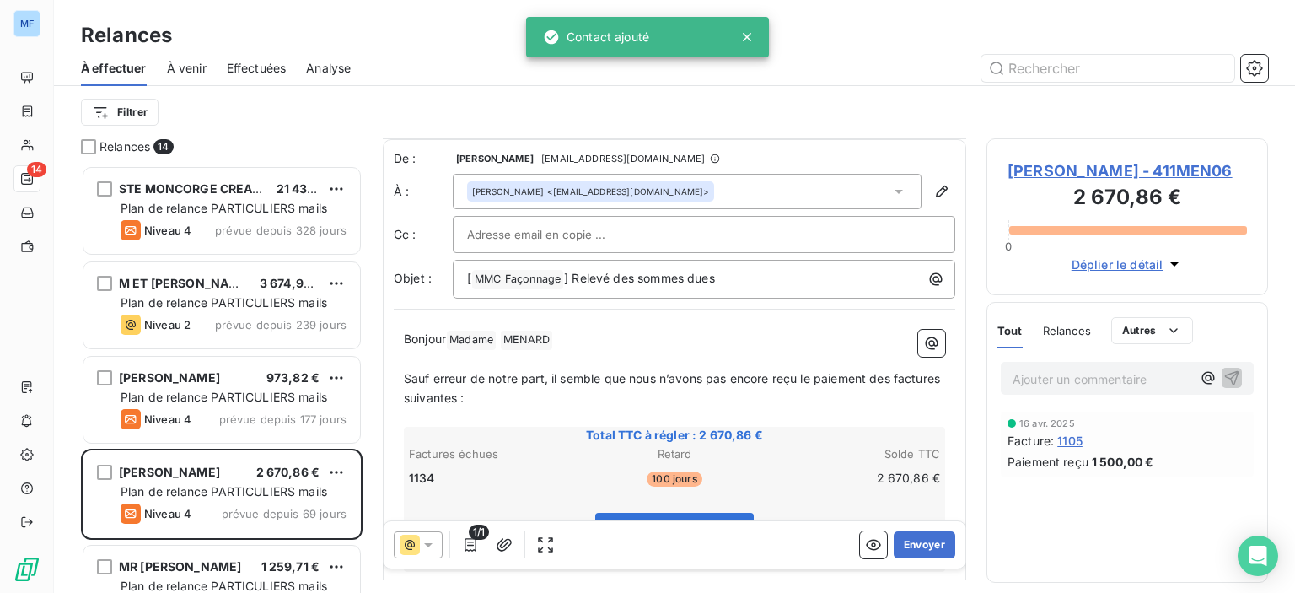
scroll to position [270, 0]
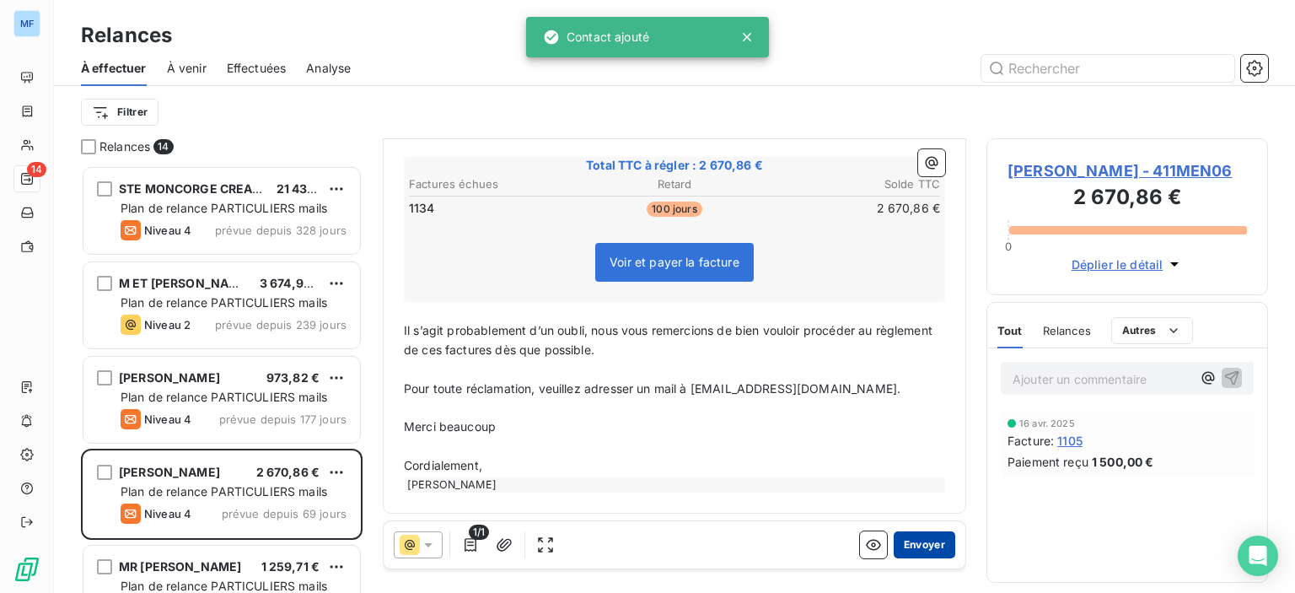
click at [907, 547] on button "Envoyer" at bounding box center [925, 544] width 62 height 27
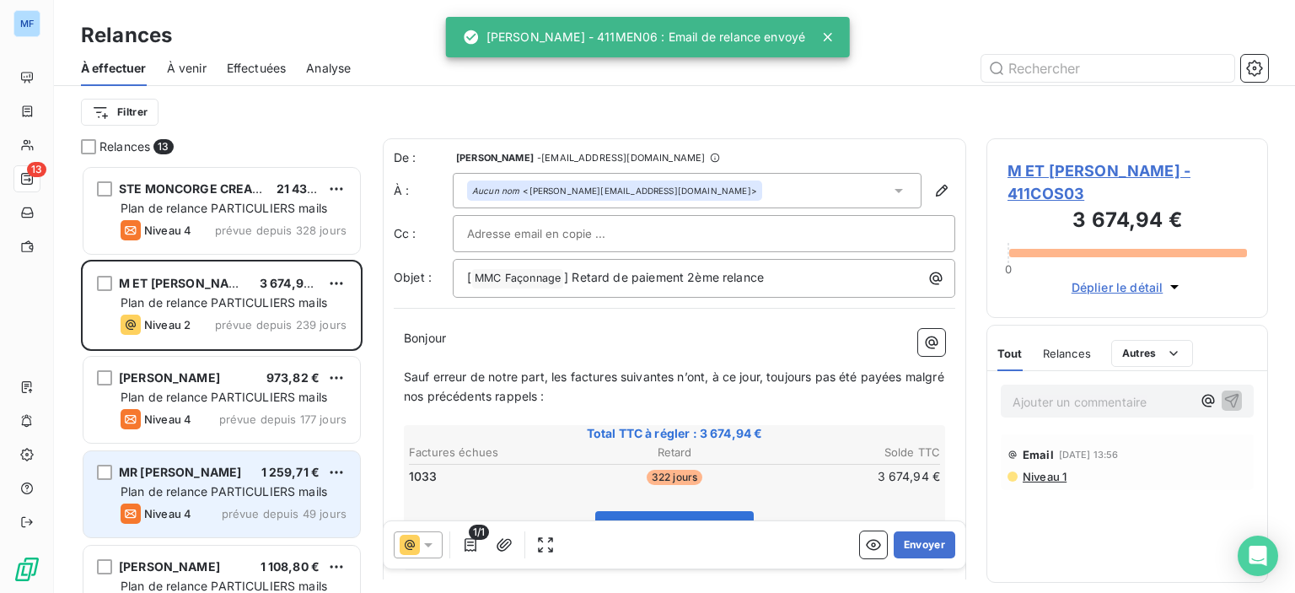
click at [277, 489] on span "Plan de relance PARTICULIERS mails" at bounding box center [224, 491] width 207 height 14
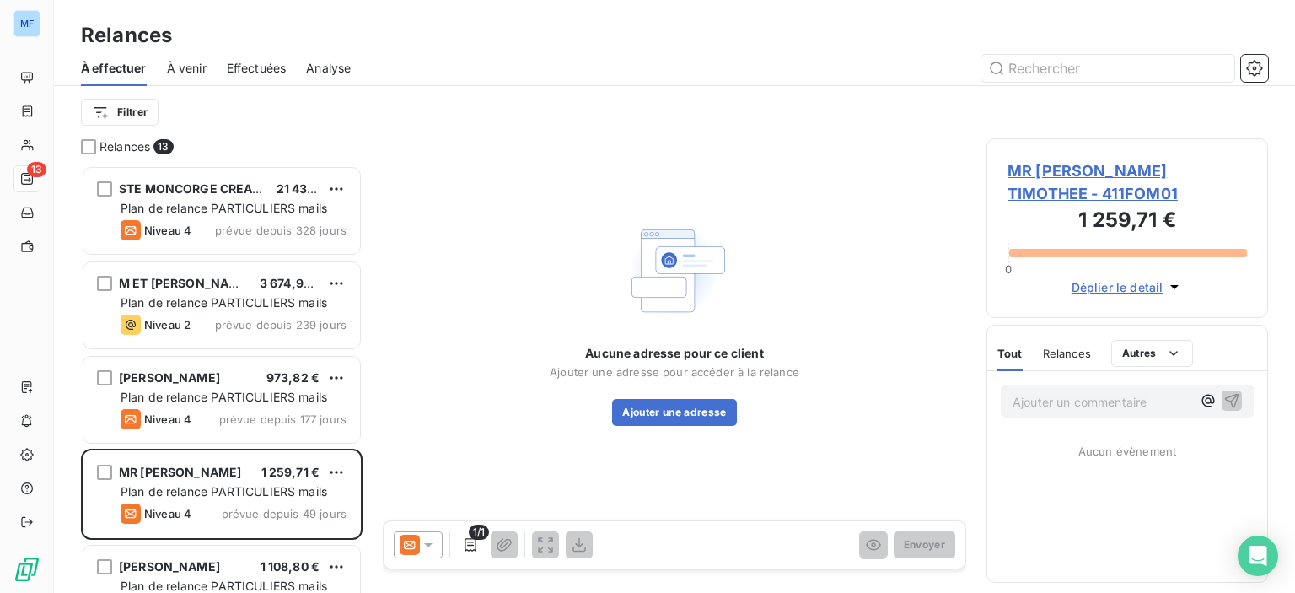
click at [1061, 182] on span "MR [PERSON_NAME] TIMOTHEE - 411FOM01" at bounding box center [1126, 182] width 239 height 46
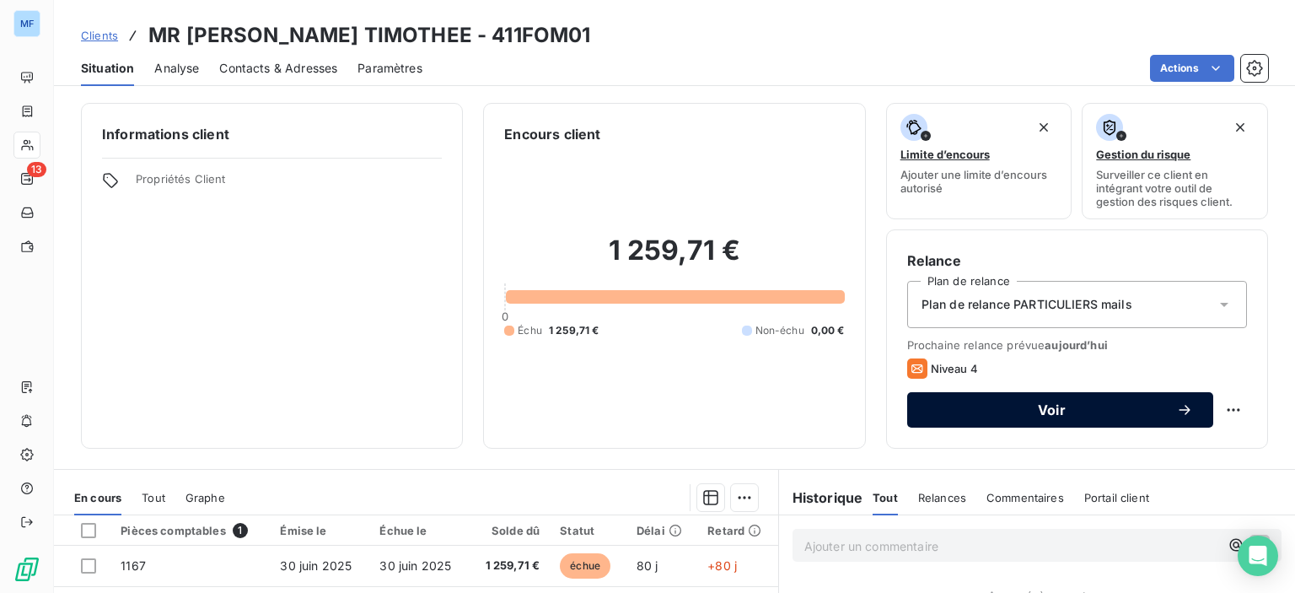
click at [1055, 405] on span "Voir" at bounding box center [1051, 409] width 249 height 13
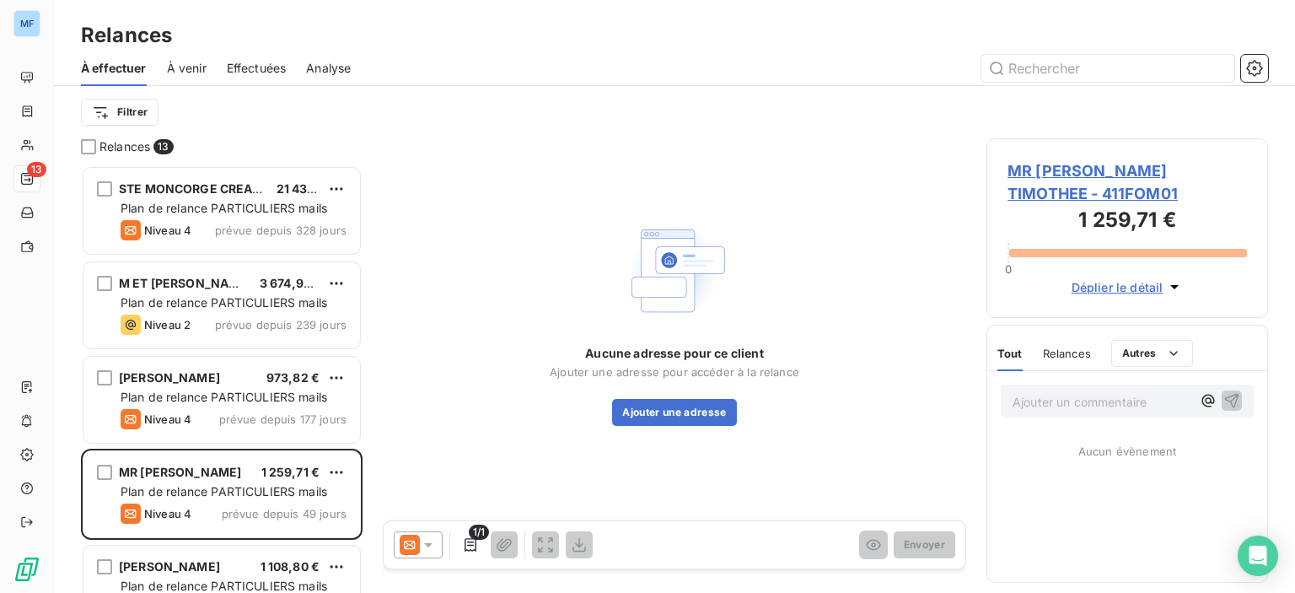
scroll to position [415, 268]
click at [1114, 169] on span "MR [PERSON_NAME] TIMOTHEE - 411FOM01" at bounding box center [1126, 182] width 239 height 46
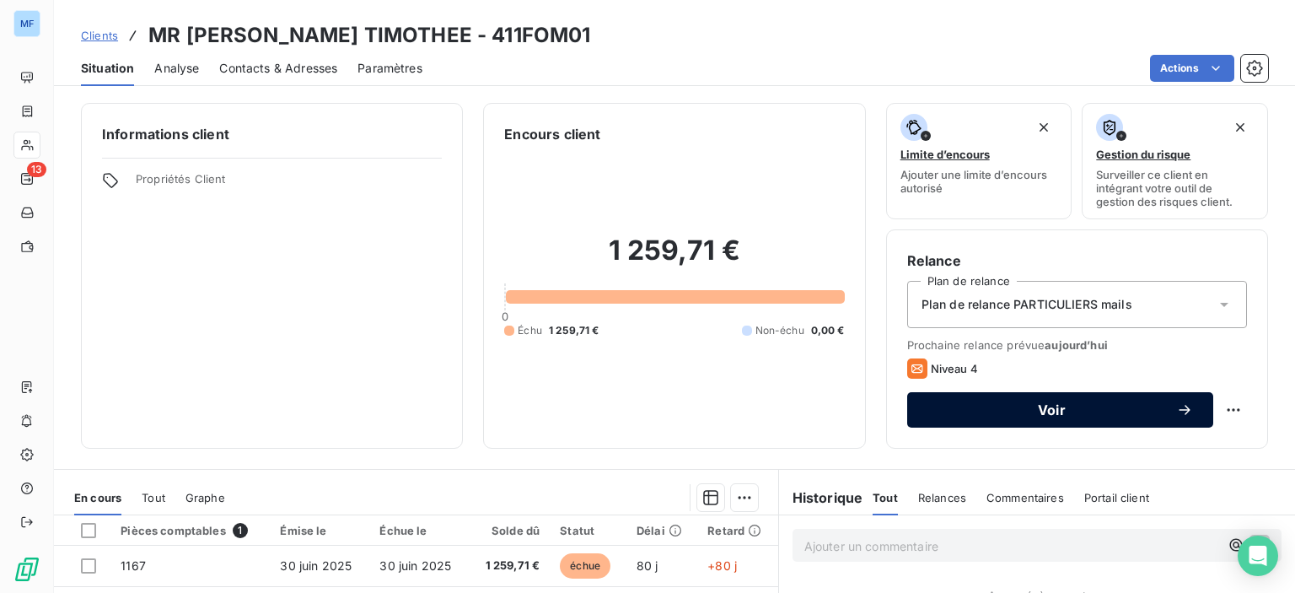
click at [962, 418] on button "Voir" at bounding box center [1060, 409] width 306 height 35
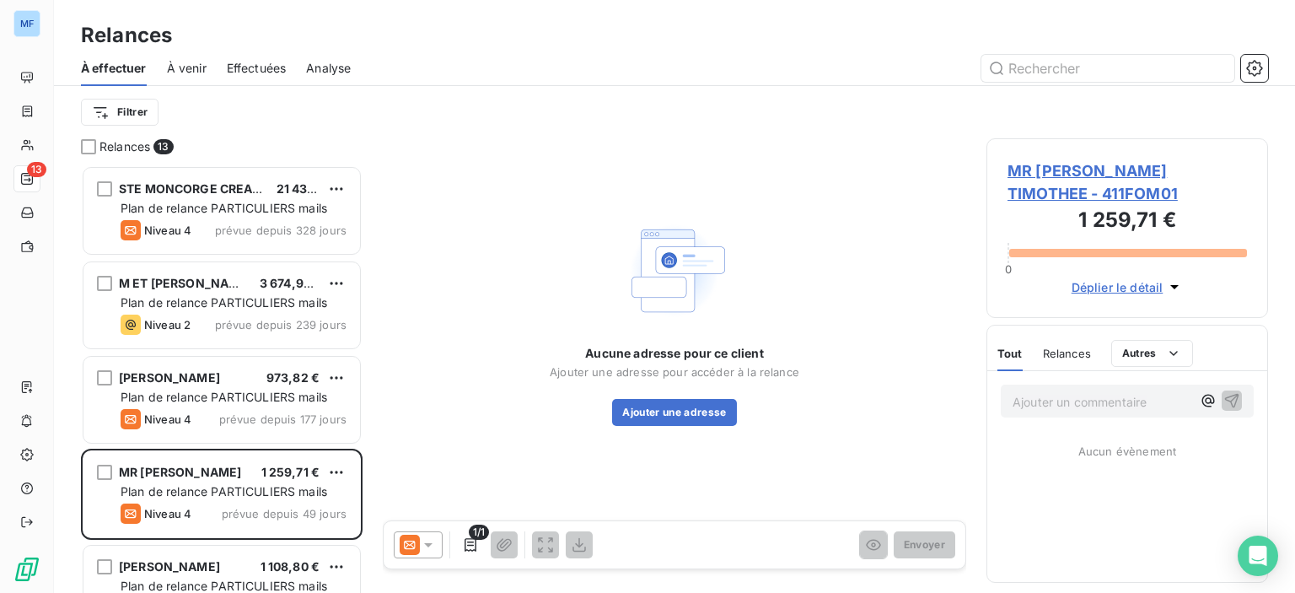
scroll to position [415, 268]
click at [428, 539] on icon at bounding box center [428, 544] width 17 height 17
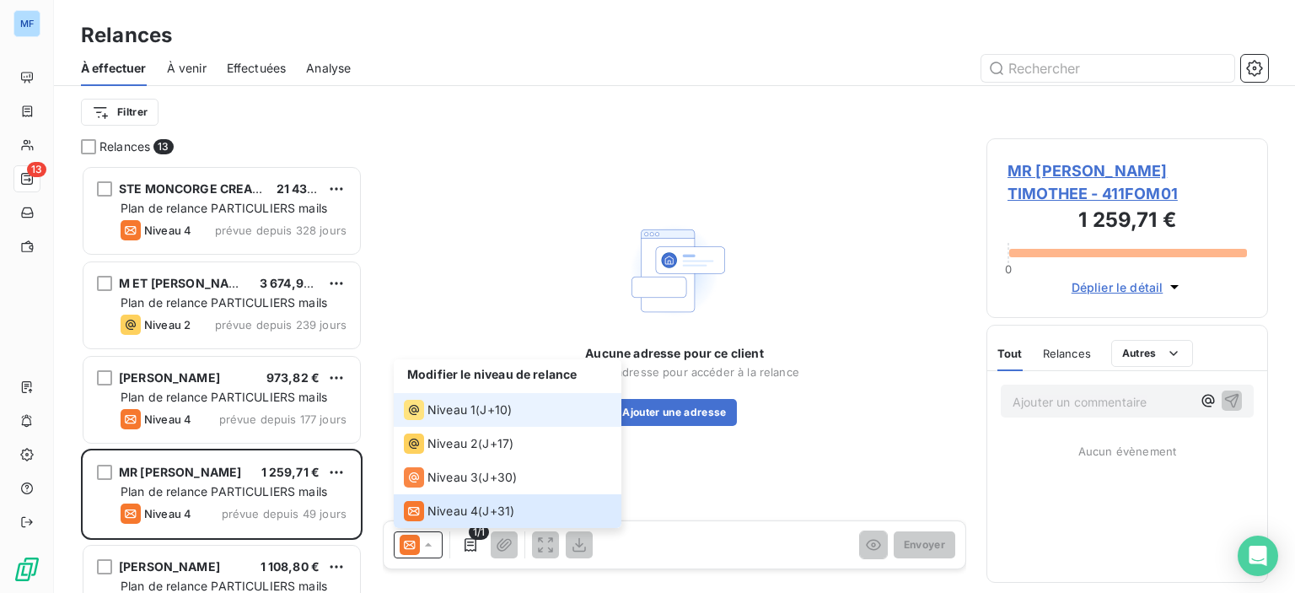
click at [459, 404] on span "Niveau 1" at bounding box center [451, 409] width 48 height 17
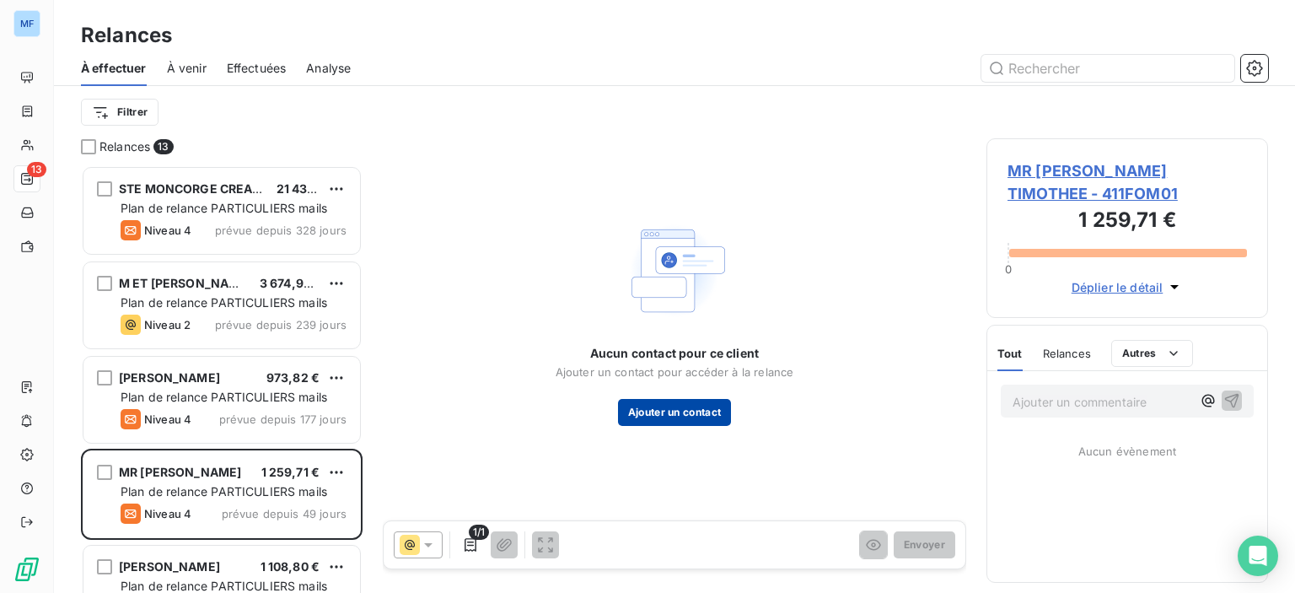
click at [653, 413] on button "Ajouter un contact" at bounding box center [675, 412] width 114 height 27
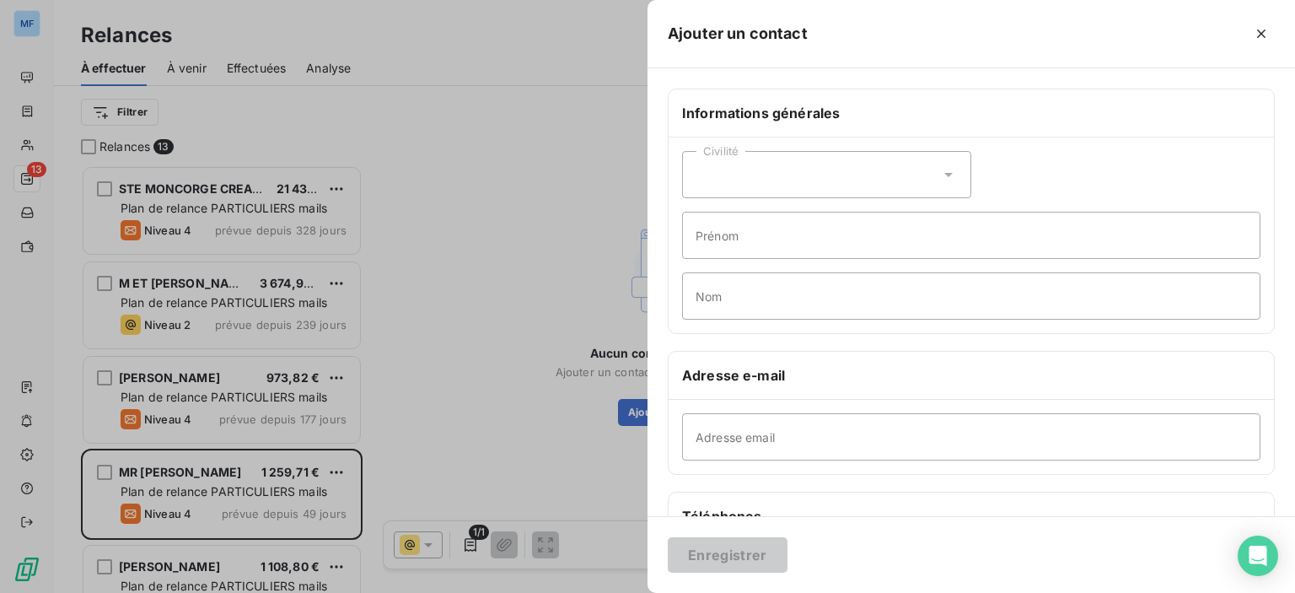
click at [826, 191] on div "Civilité" at bounding box center [826, 174] width 289 height 47
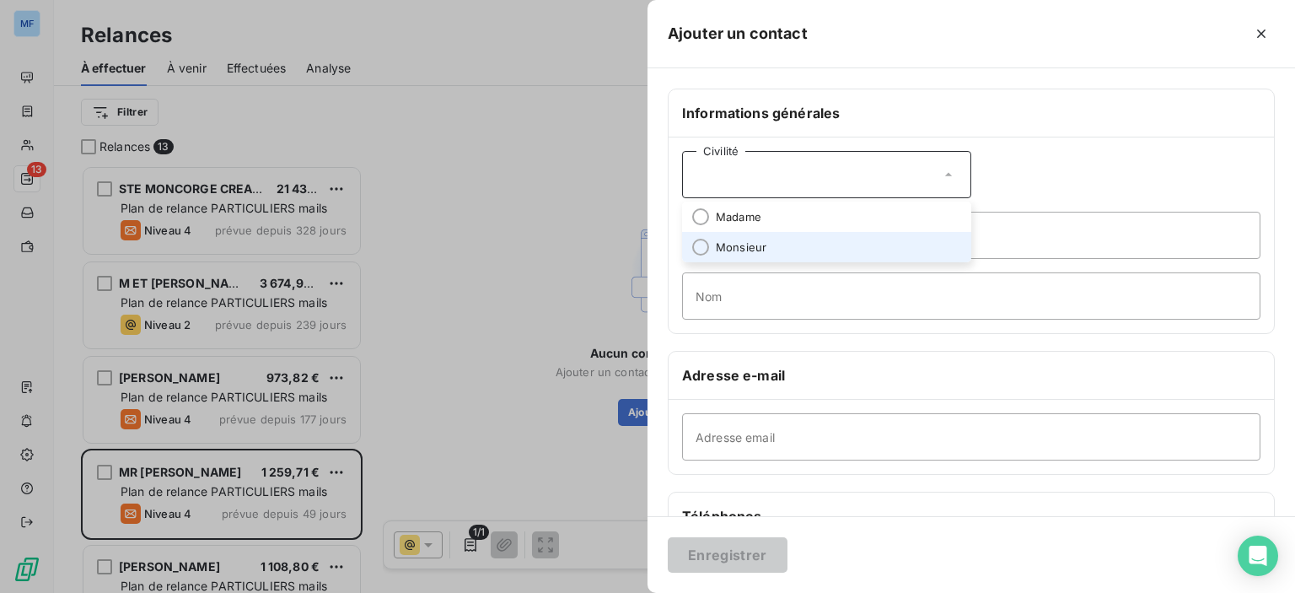
click at [818, 239] on li "Monsieur" at bounding box center [826, 247] width 289 height 30
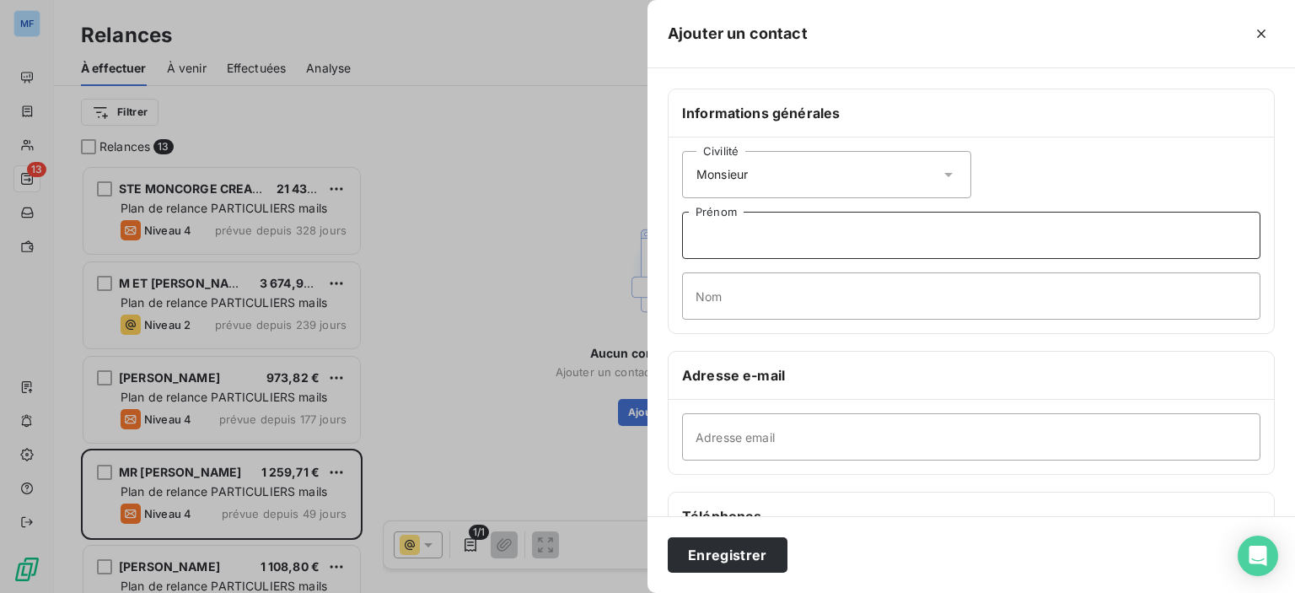
click at [818, 238] on input "Prénom" at bounding box center [971, 235] width 578 height 47
type input "t"
type input "TIMOTHEE"
type input "FONTIMPE"
paste input "[EMAIL_ADDRESS][DOMAIN_NAME]"
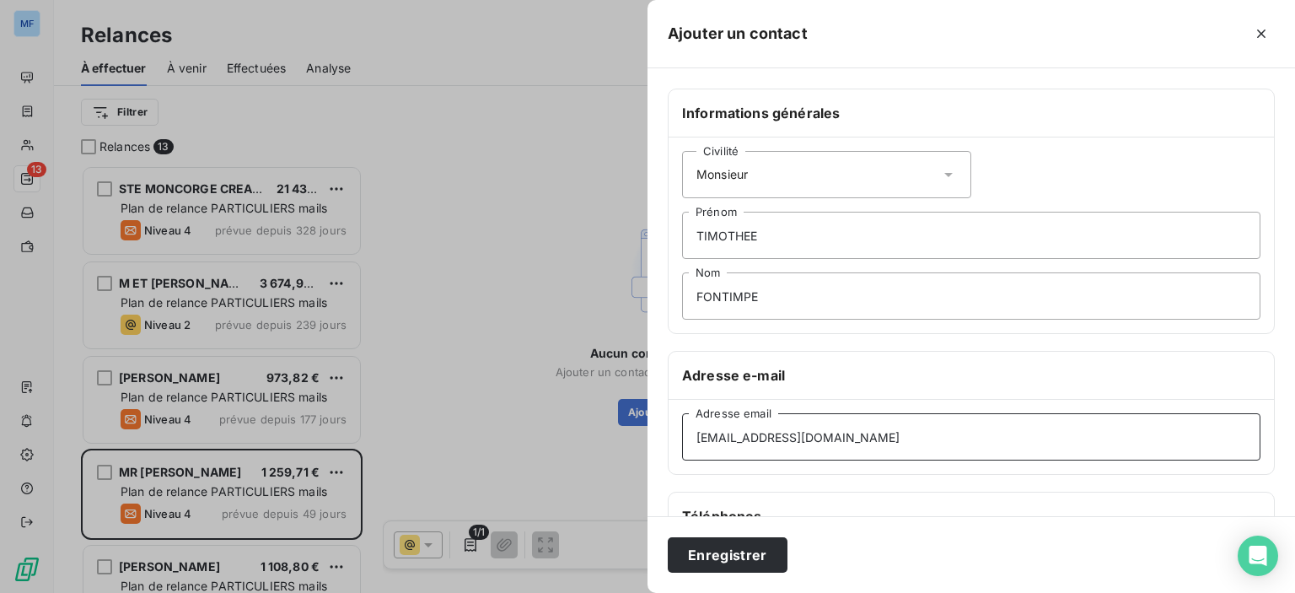
type input "[EMAIL_ADDRESS][DOMAIN_NAME]"
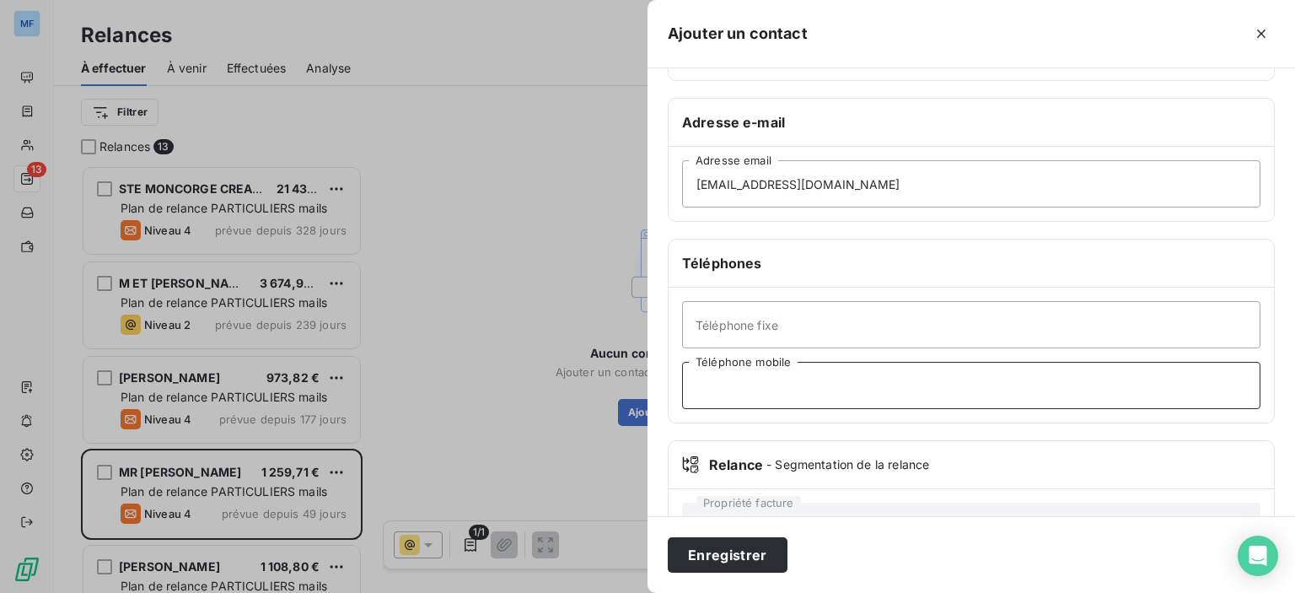
paste input "06 79 50 98 98"
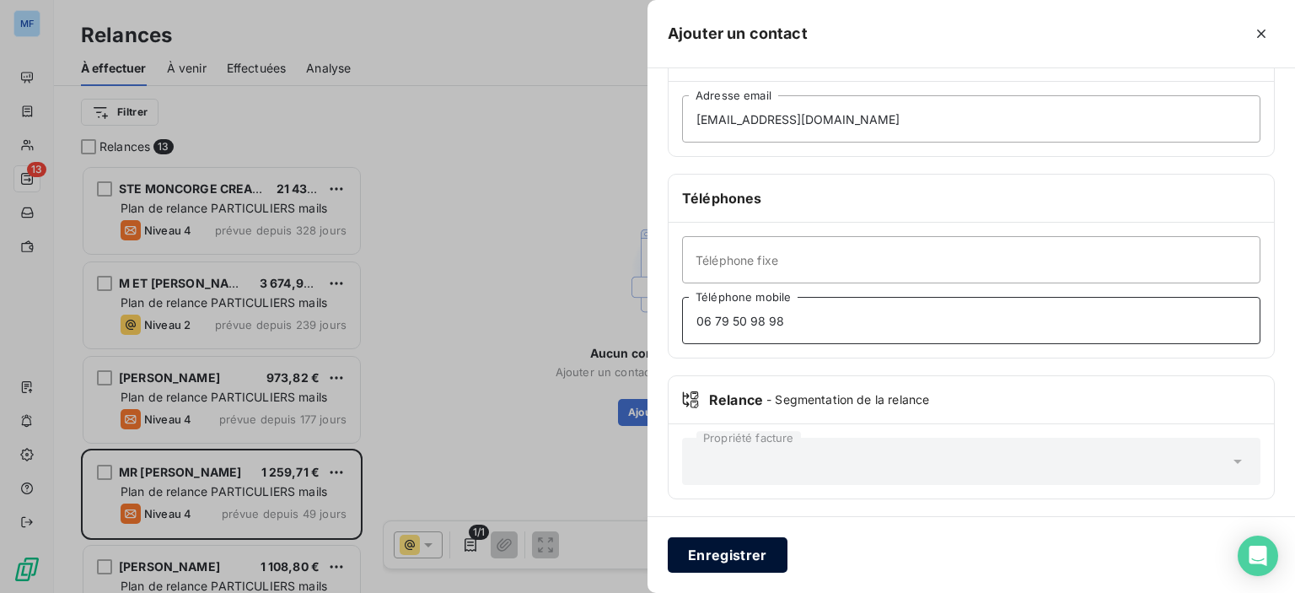
type input "06 79 50 98 98"
click at [749, 544] on button "Enregistrer" at bounding box center [728, 554] width 120 height 35
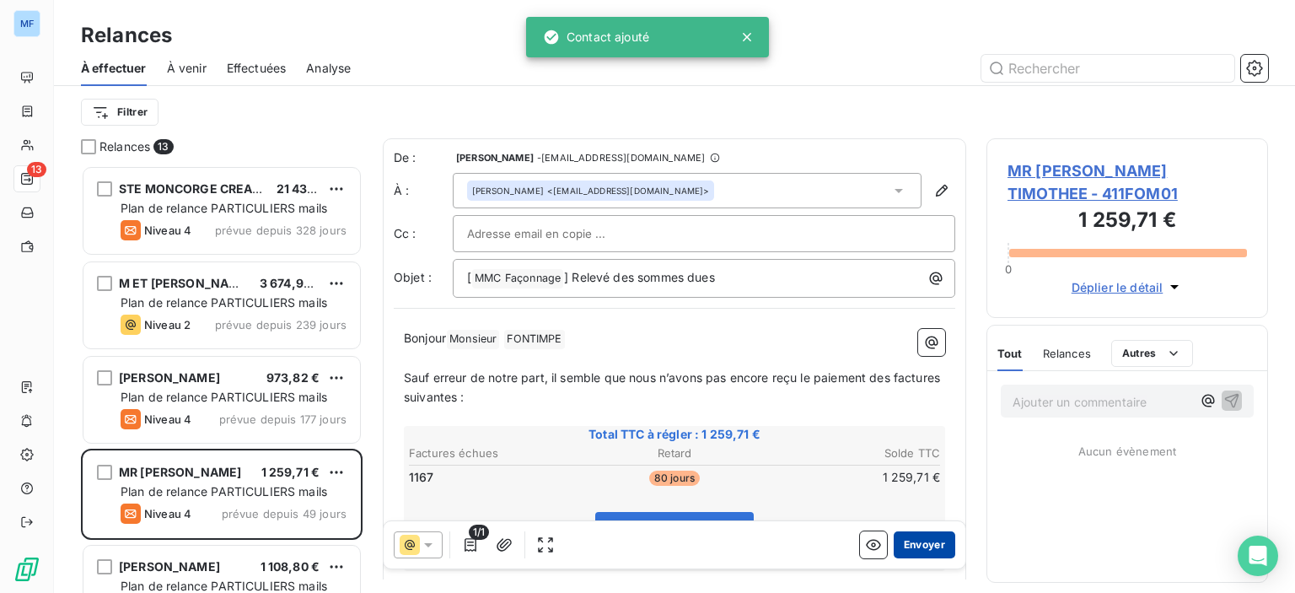
click at [897, 549] on button "Envoyer" at bounding box center [925, 544] width 62 height 27
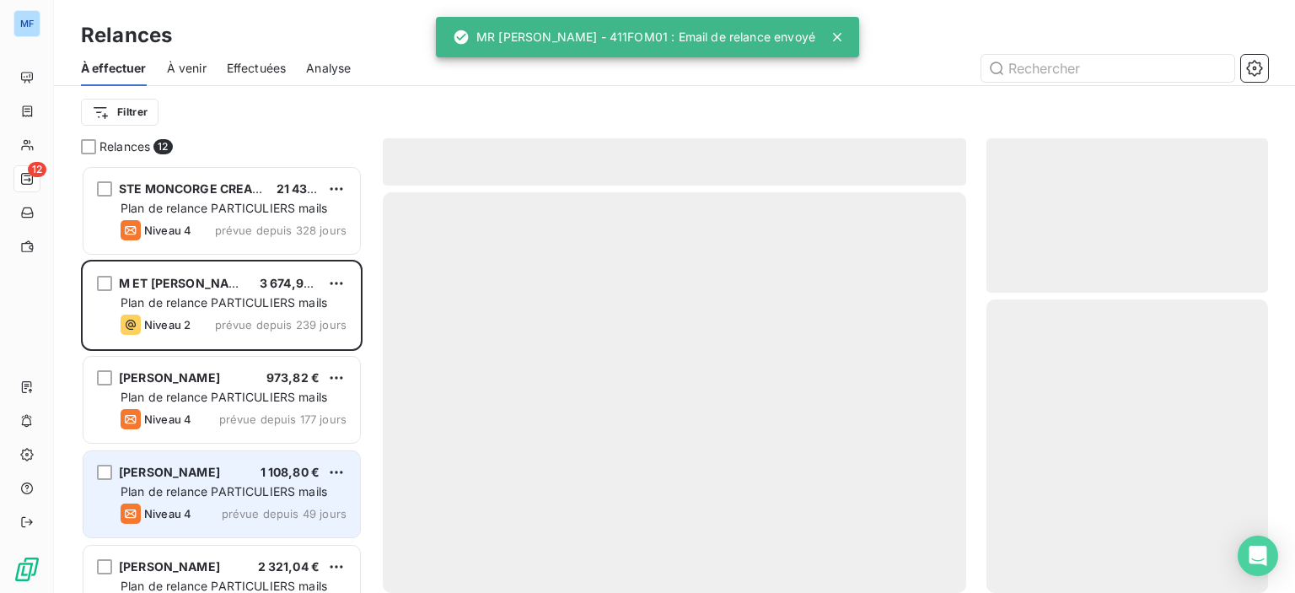
click at [212, 459] on div "[PERSON_NAME] 1 108,80 € Plan de relance PARTICULIERS mails Niveau 4 prévue dep…" at bounding box center [221, 494] width 277 height 86
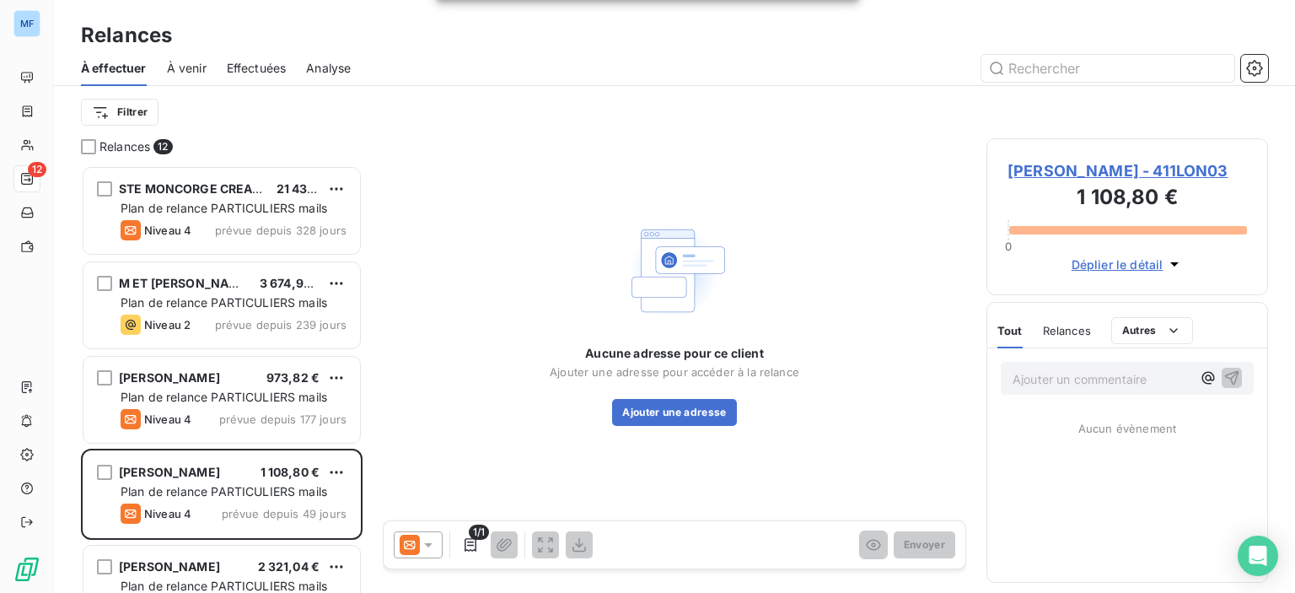
click at [1078, 175] on span "[PERSON_NAME] - 411LON03" at bounding box center [1126, 170] width 239 height 23
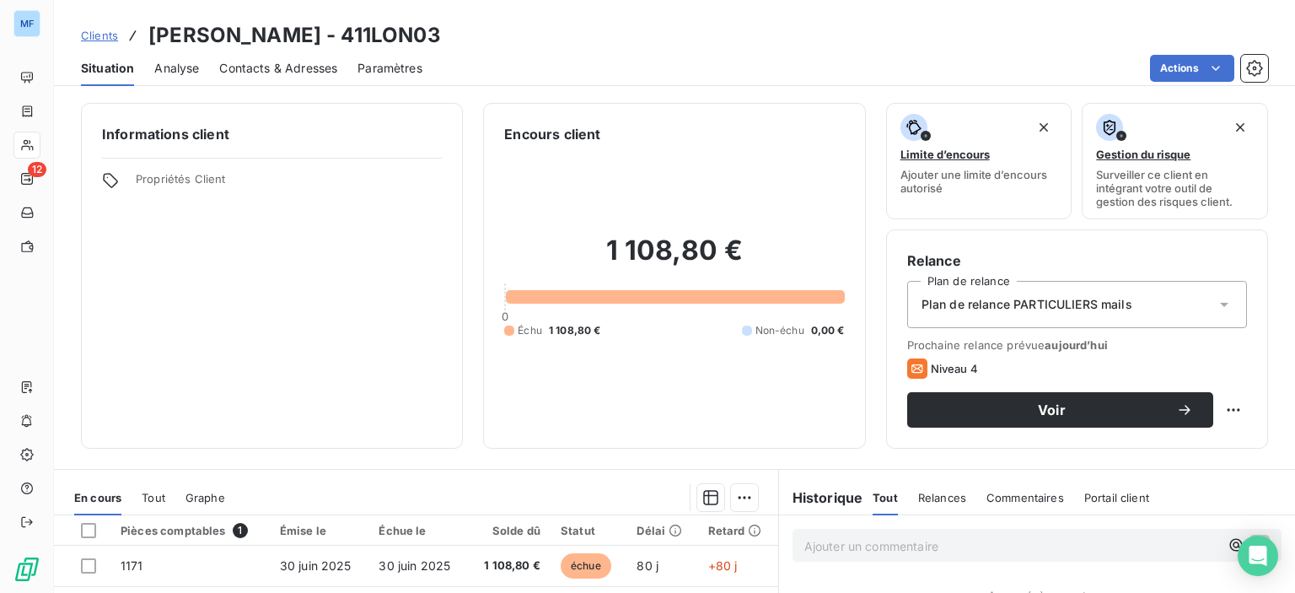
scroll to position [169, 0]
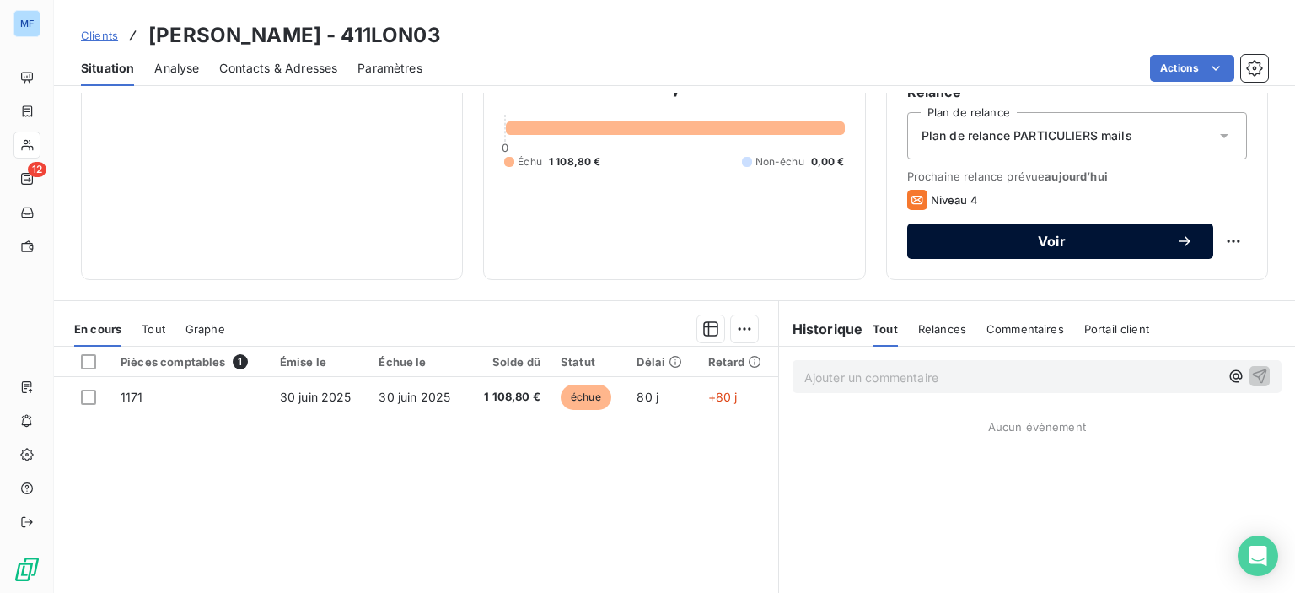
click at [1039, 250] on button "Voir" at bounding box center [1060, 240] width 306 height 35
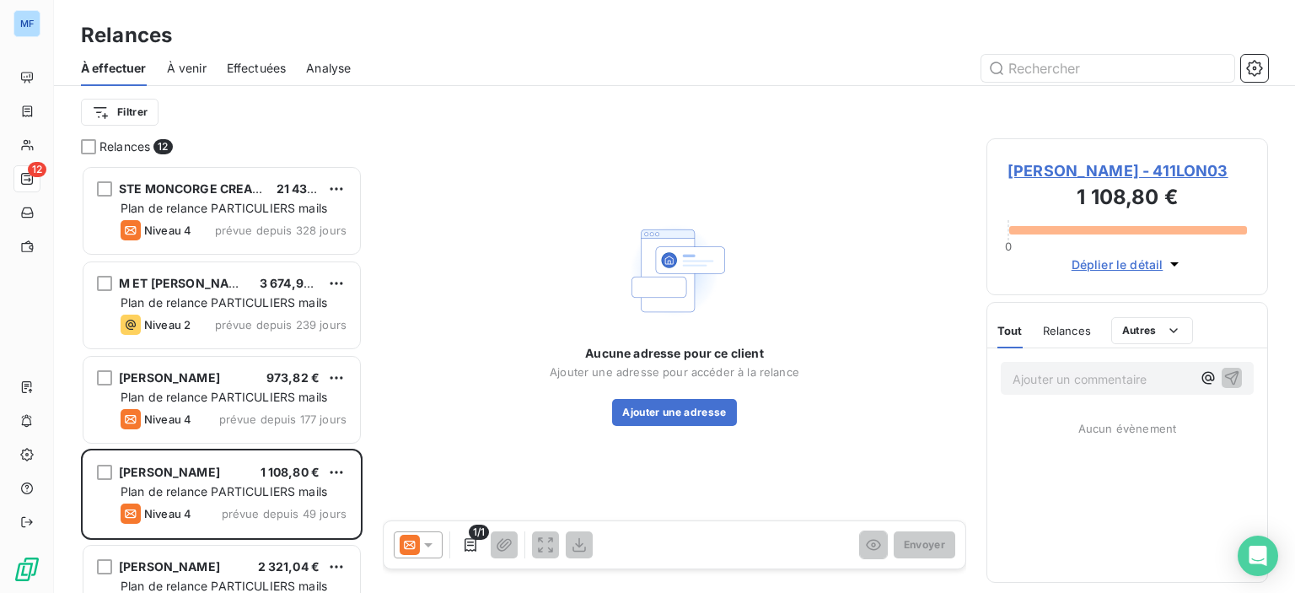
scroll to position [415, 268]
click at [438, 545] on div at bounding box center [418, 544] width 49 height 27
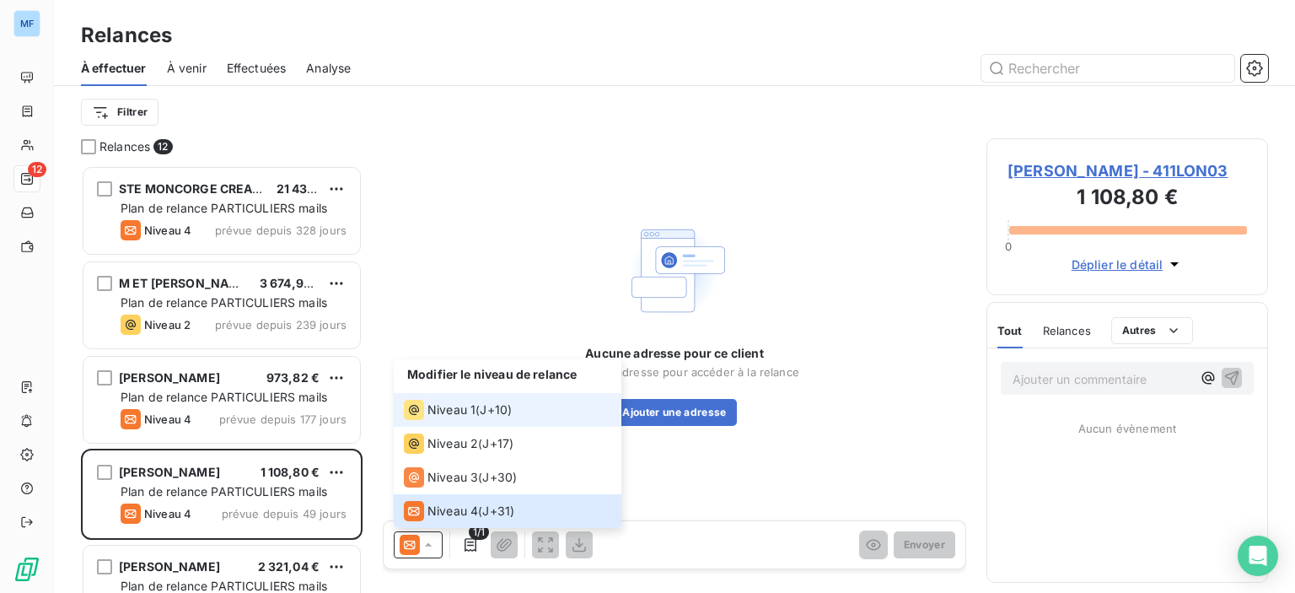
click at [445, 407] on span "Niveau 1" at bounding box center [451, 409] width 48 height 17
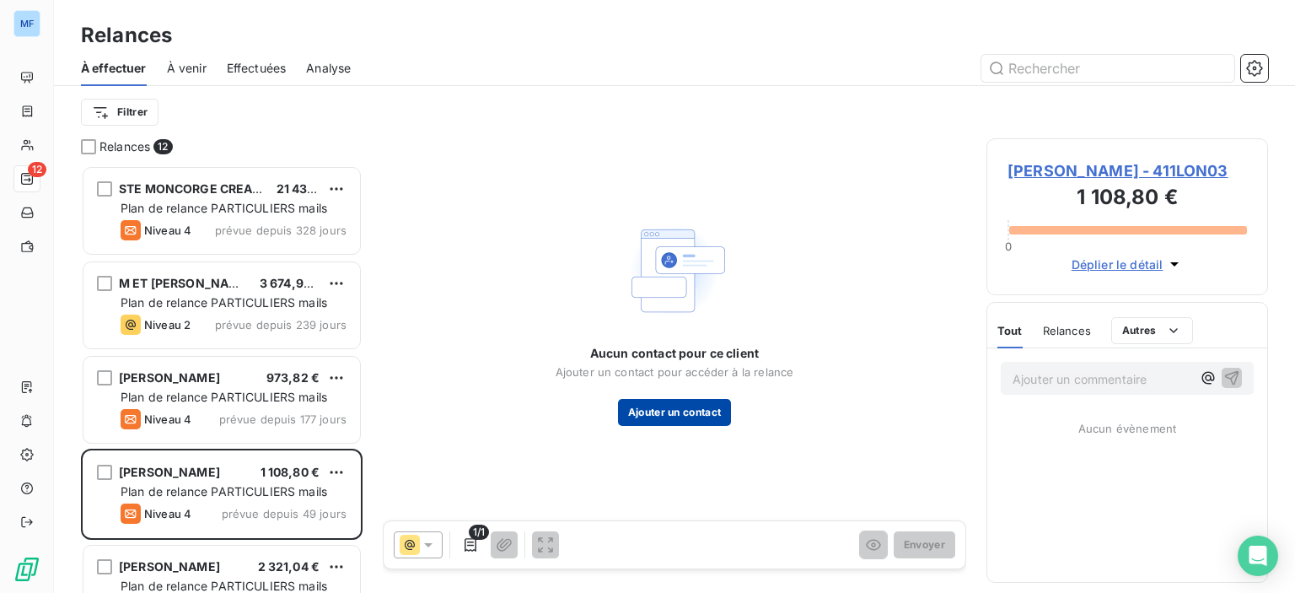
click at [677, 421] on button "Ajouter un contact" at bounding box center [675, 412] width 114 height 27
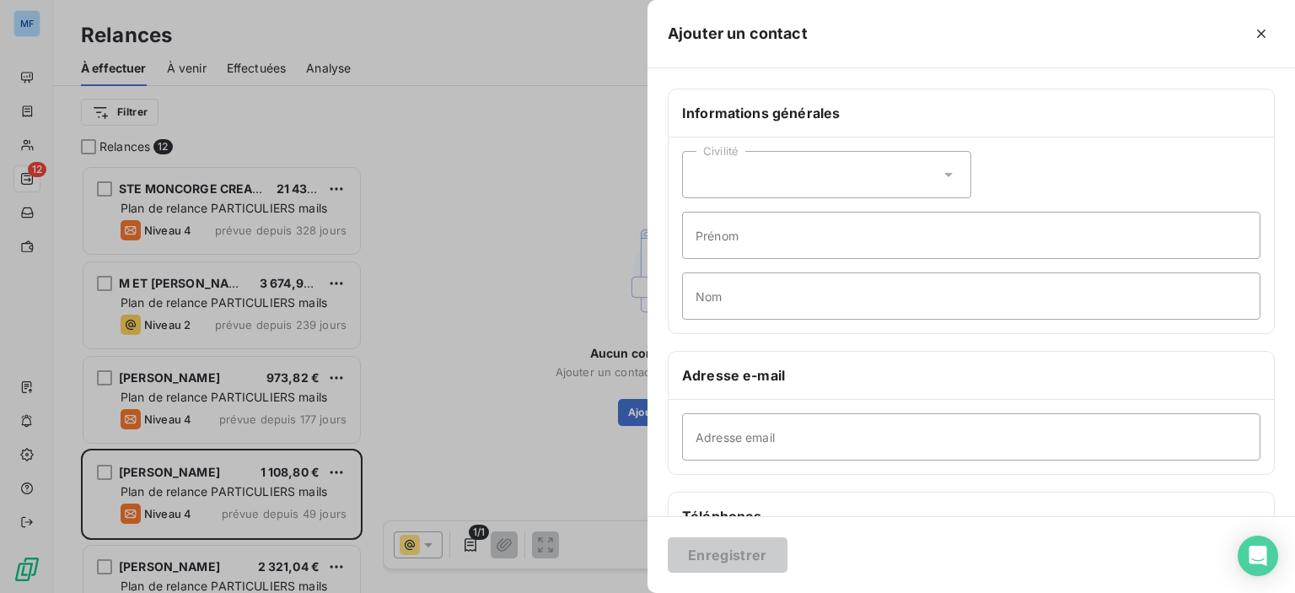
click at [857, 172] on div "Civilité" at bounding box center [826, 174] width 289 height 47
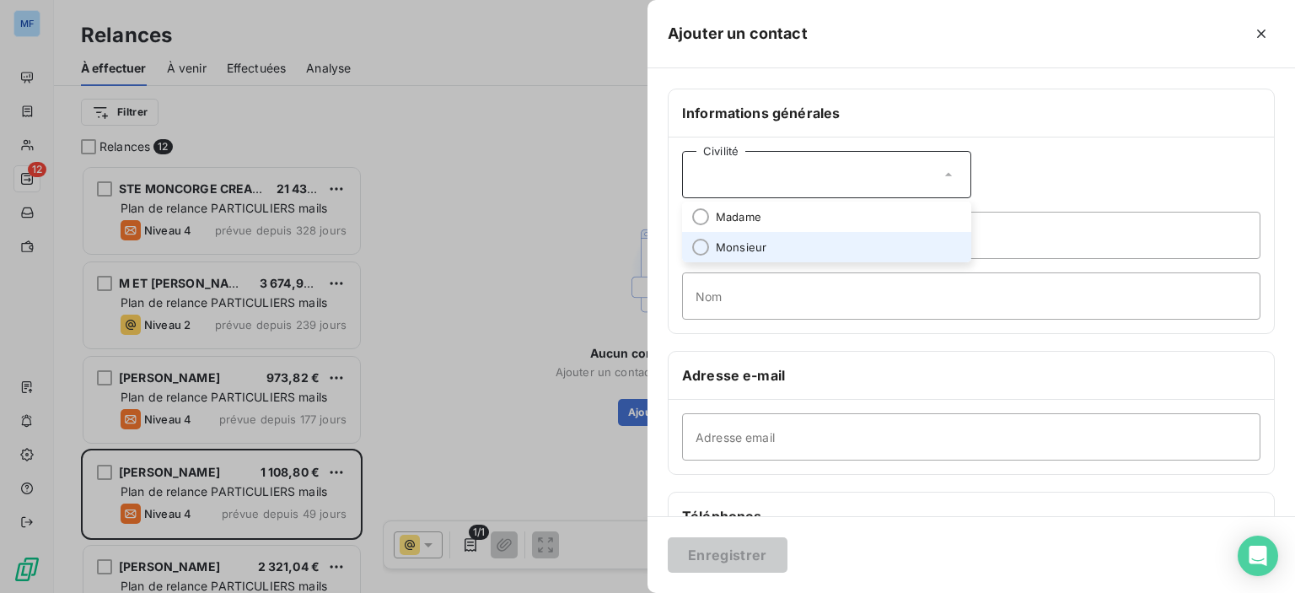
click at [805, 249] on li "Monsieur" at bounding box center [826, 247] width 289 height 30
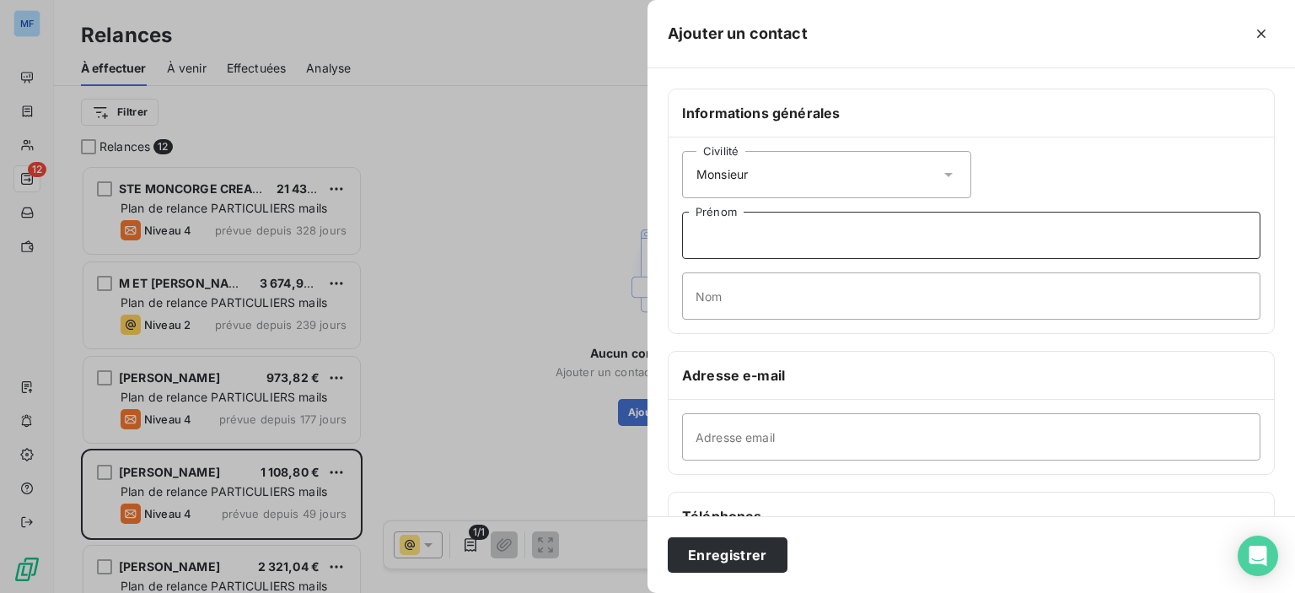
click at [808, 246] on input "Prénom" at bounding box center [971, 235] width 578 height 47
type input "ELIOTT"
type input "LONGY"
paste input "[PERSON_NAME][EMAIL_ADDRESS][DOMAIN_NAME]"
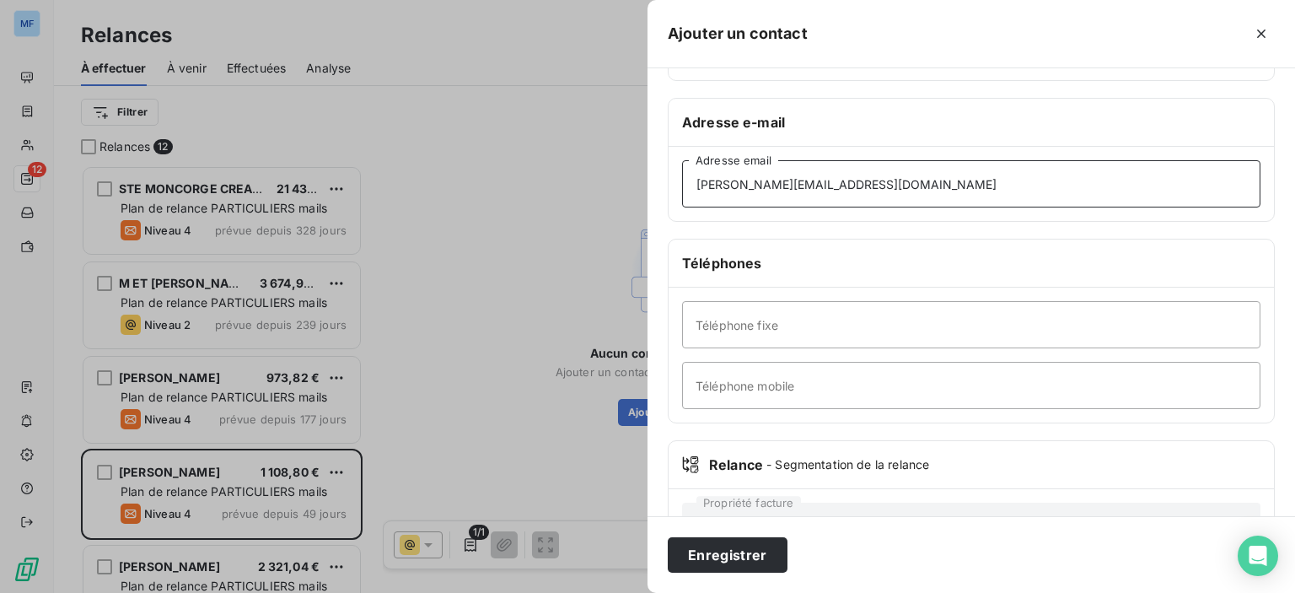
type input "[PERSON_NAME][EMAIL_ADDRESS][DOMAIN_NAME]"
click at [715, 556] on button "Enregistrer" at bounding box center [728, 554] width 120 height 35
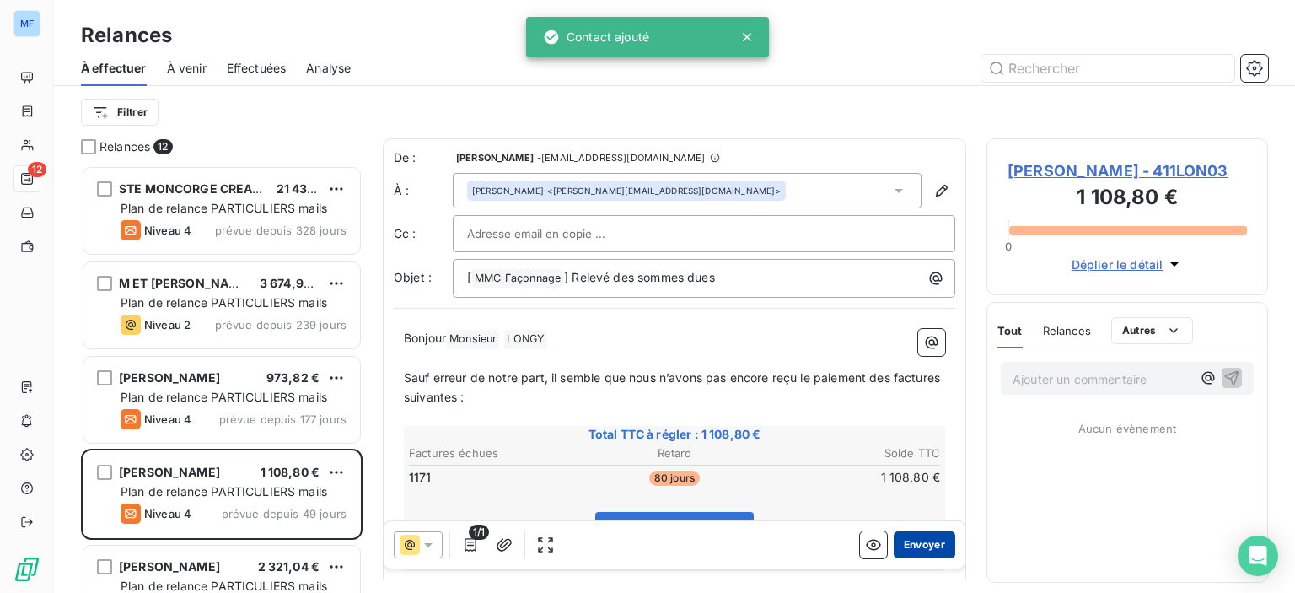
click at [924, 545] on button "Envoyer" at bounding box center [925, 544] width 62 height 27
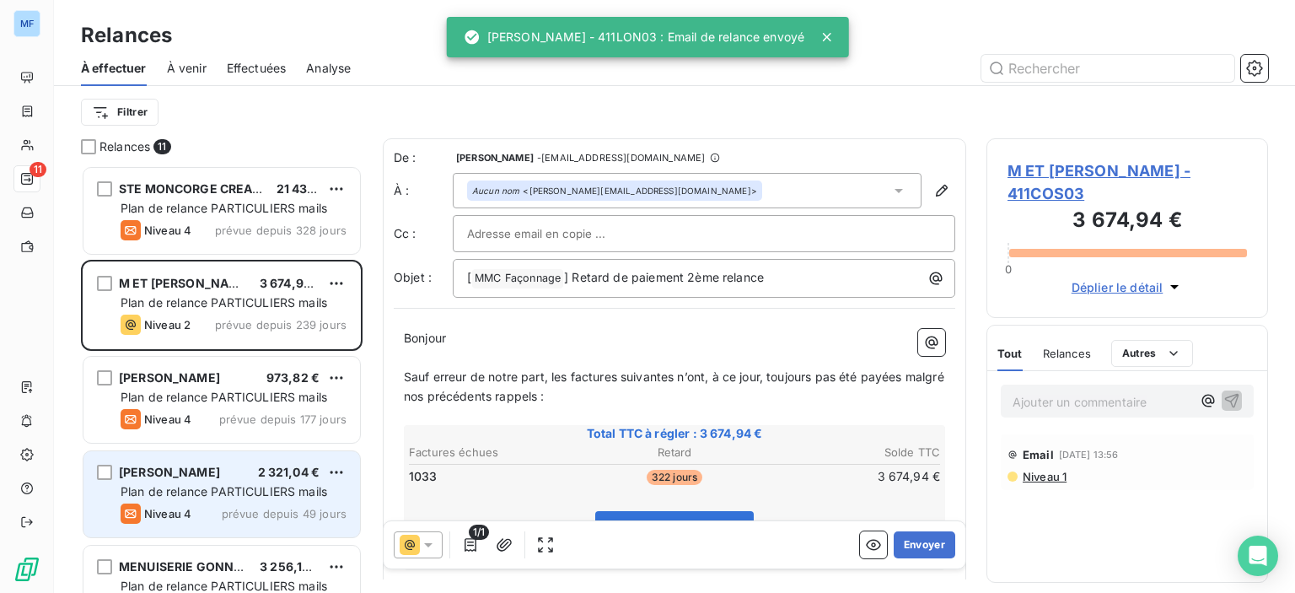
click at [219, 515] on div "Niveau 4 prévue depuis 49 jours" at bounding box center [234, 513] width 226 height 20
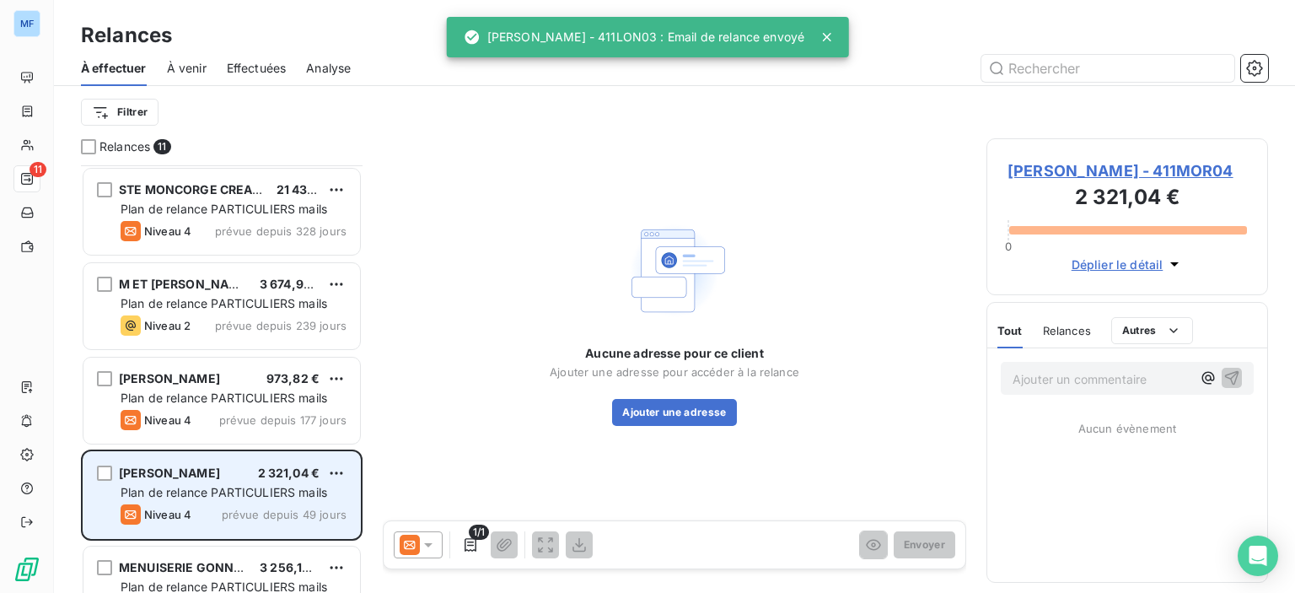
scroll to position [169, 0]
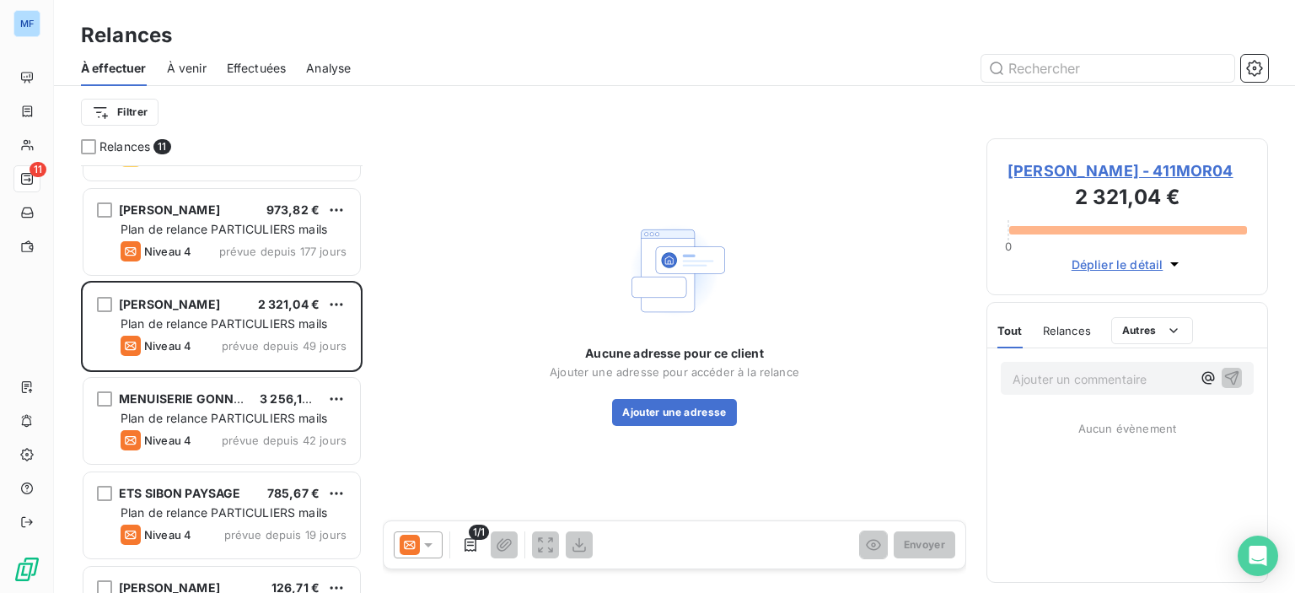
click at [1077, 389] on p "Ajouter un commentaire ﻿" at bounding box center [1101, 378] width 179 height 21
click at [1234, 395] on icon "button" at bounding box center [1233, 387] width 17 height 17
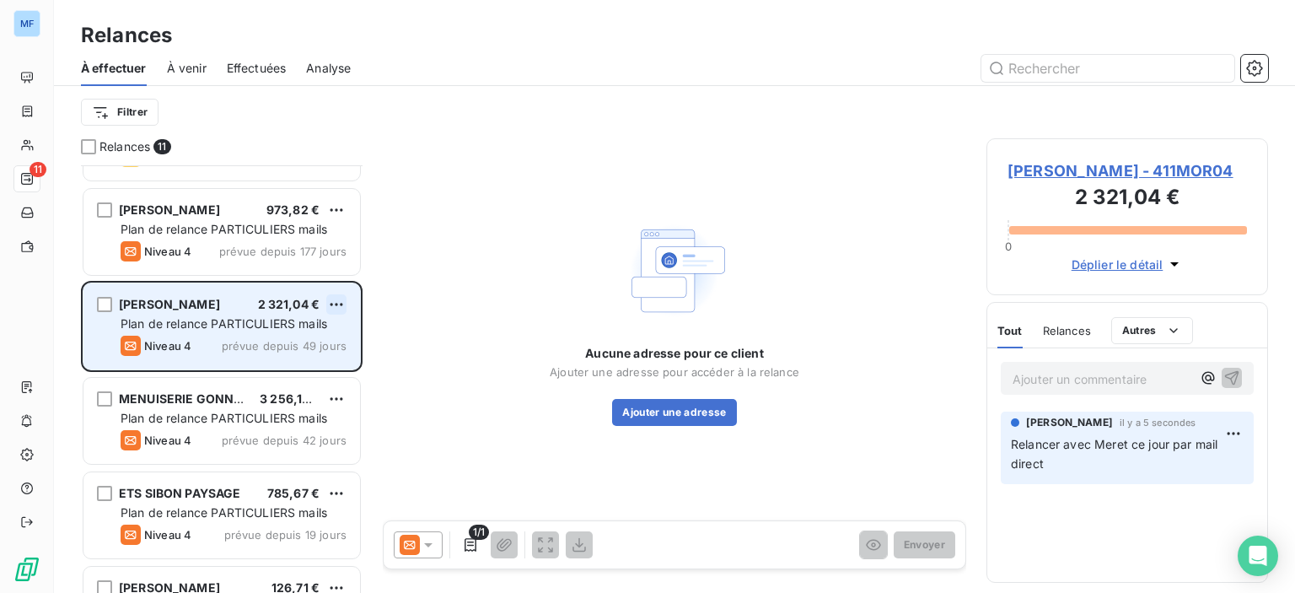
click at [338, 299] on html "MF 11 Relances À effectuer À venir Effectuées Analyse Filtrer Relances 11 STE M…" at bounding box center [647, 296] width 1295 height 593
click at [295, 332] on div "Replanifier cette action" at bounding box center [263, 338] width 151 height 27
select select "8"
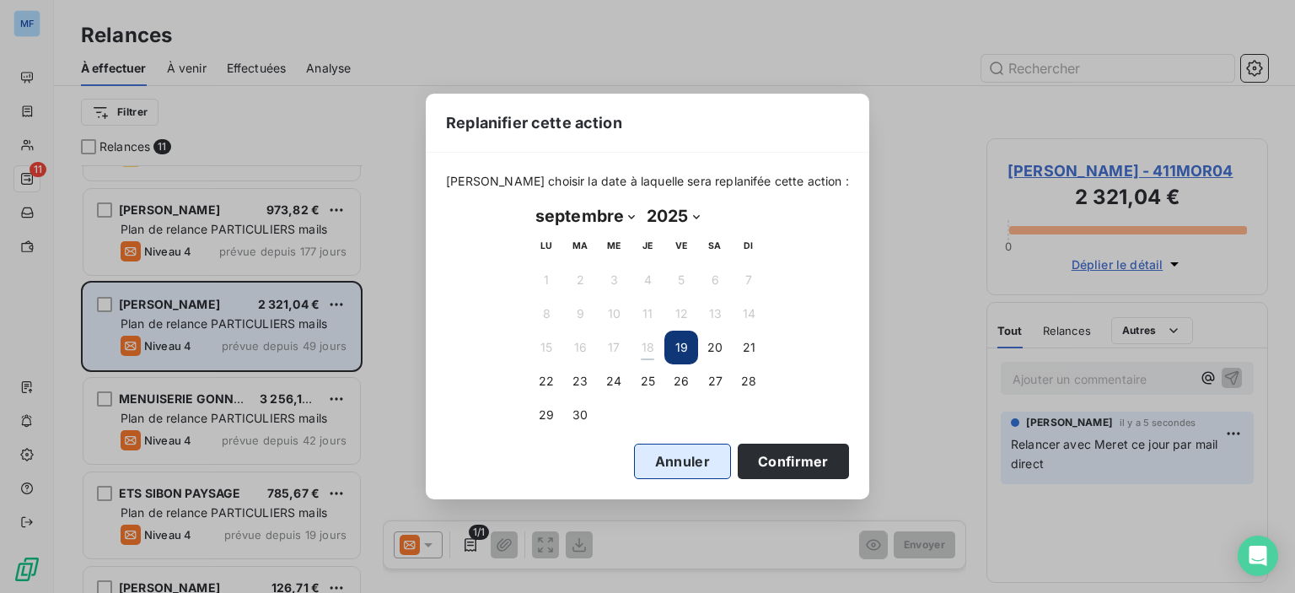
click at [680, 454] on button "Annuler" at bounding box center [682, 460] width 97 height 35
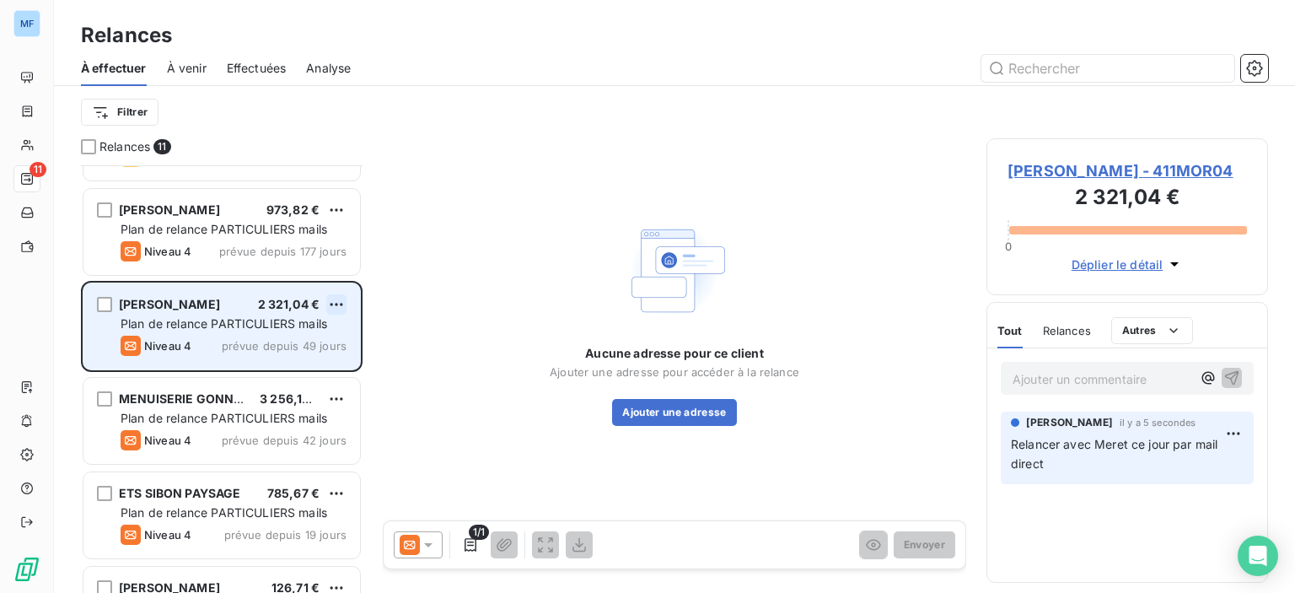
click at [332, 304] on html "MF 11 Relances À effectuer À venir Effectuées Analyse Filtrer Relances 11 STE M…" at bounding box center [647, 296] width 1295 height 593
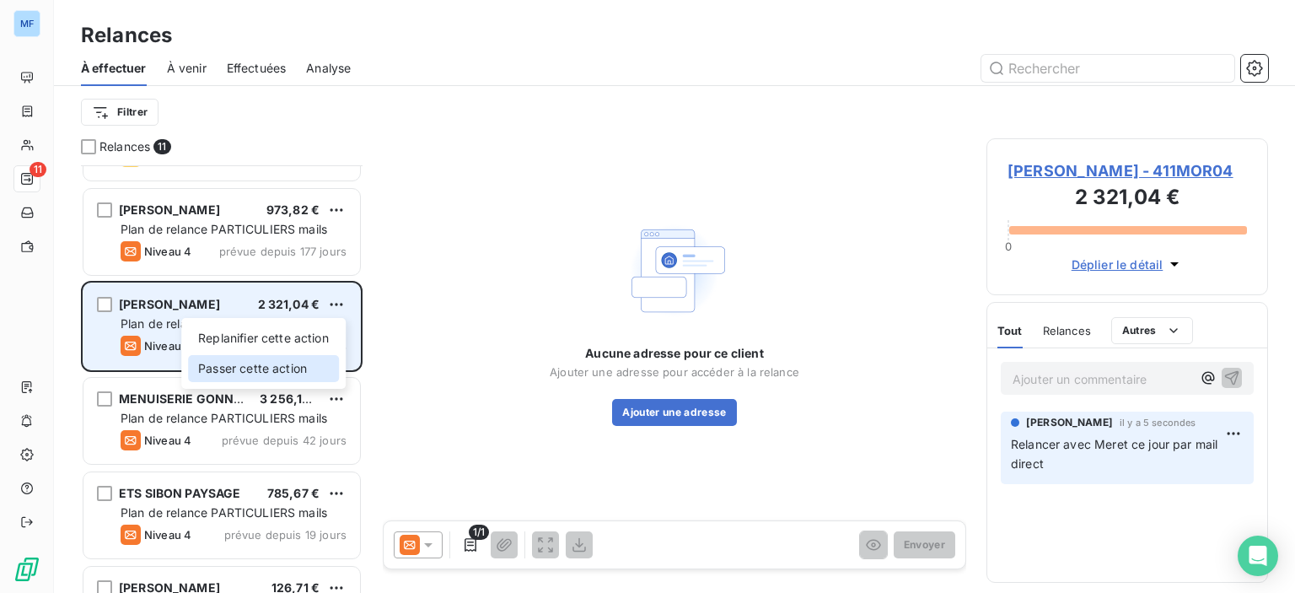
click at [290, 367] on div "Passer cette action" at bounding box center [263, 368] width 151 height 27
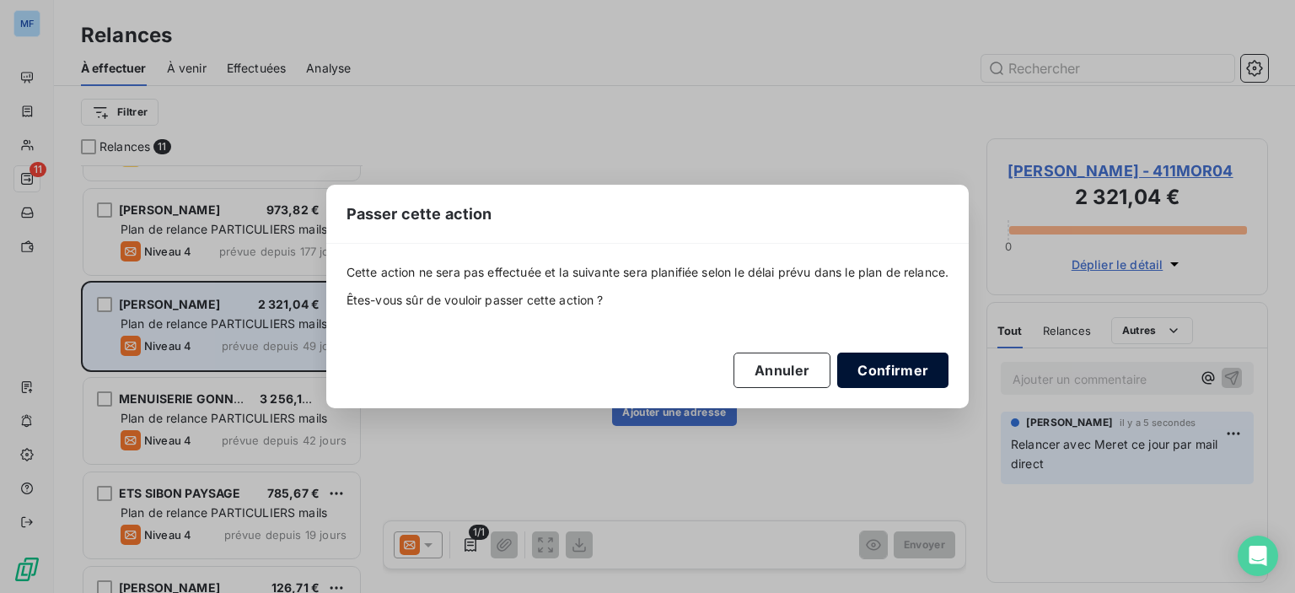
click at [884, 363] on button "Confirmer" at bounding box center [892, 369] width 111 height 35
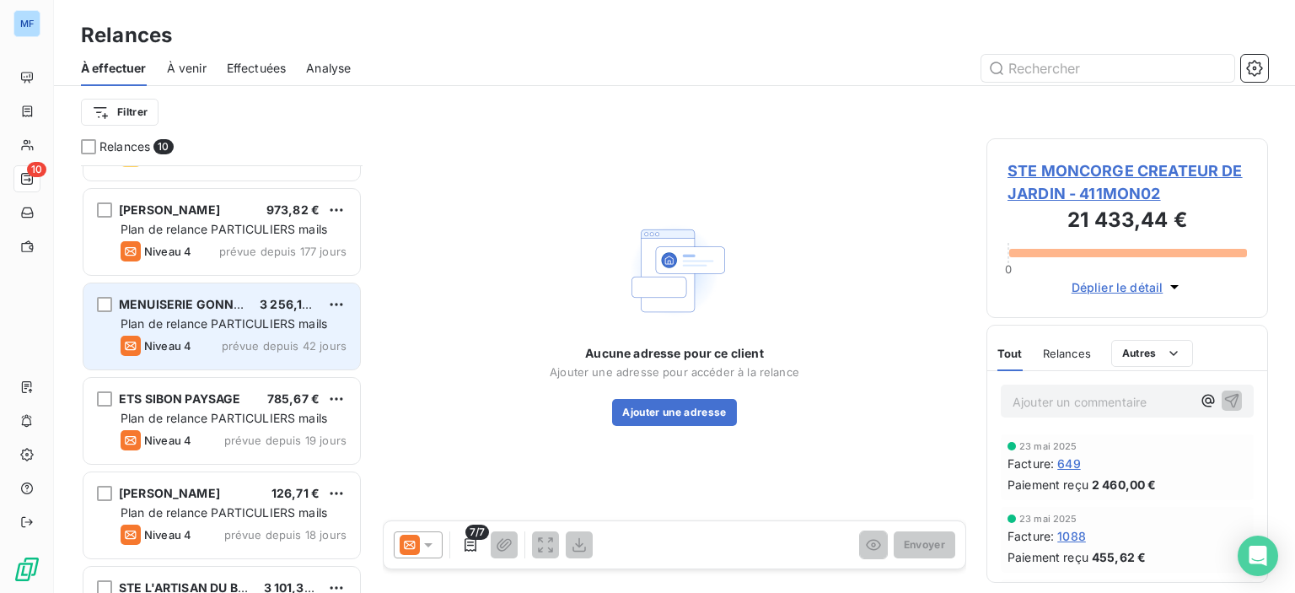
click at [303, 326] on span "Plan de relance PARTICULIERS mails" at bounding box center [224, 323] width 207 height 14
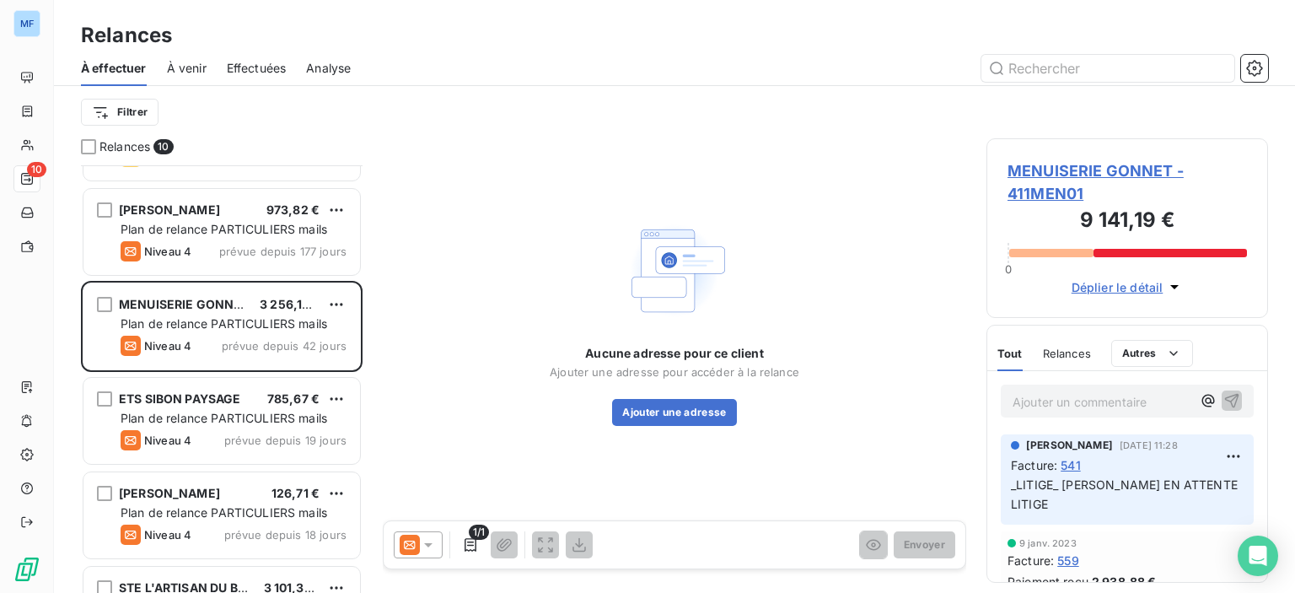
click at [432, 541] on icon at bounding box center [428, 544] width 17 height 17
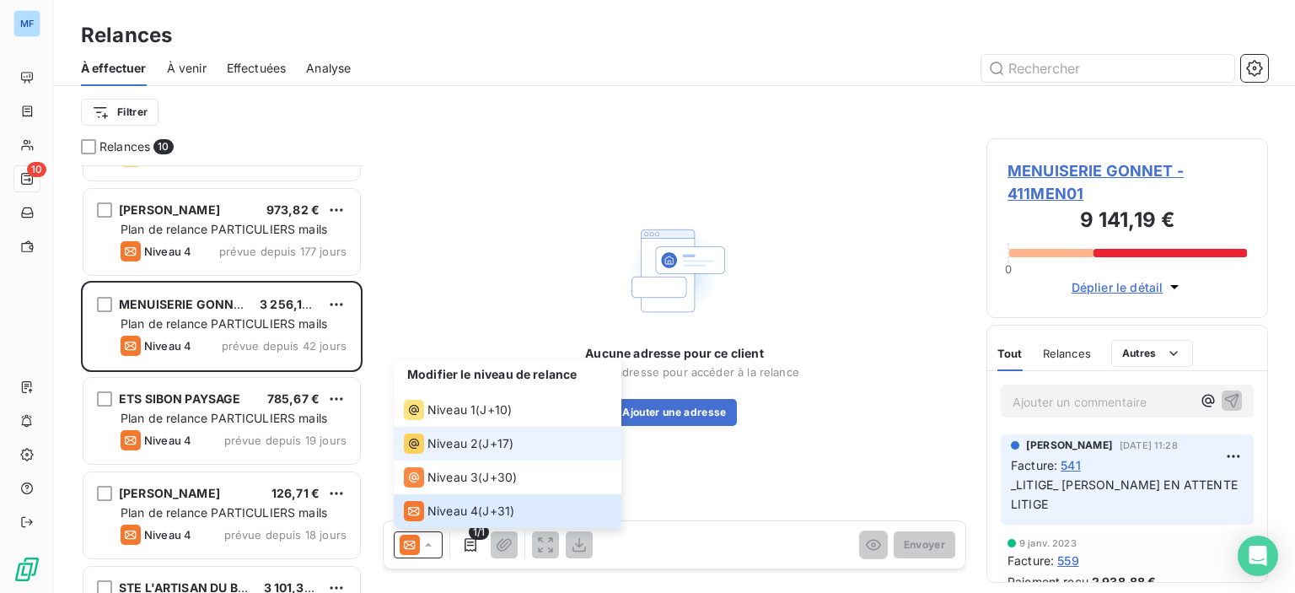
click at [465, 428] on li "Niveau 2 ( J+17 )" at bounding box center [508, 444] width 228 height 34
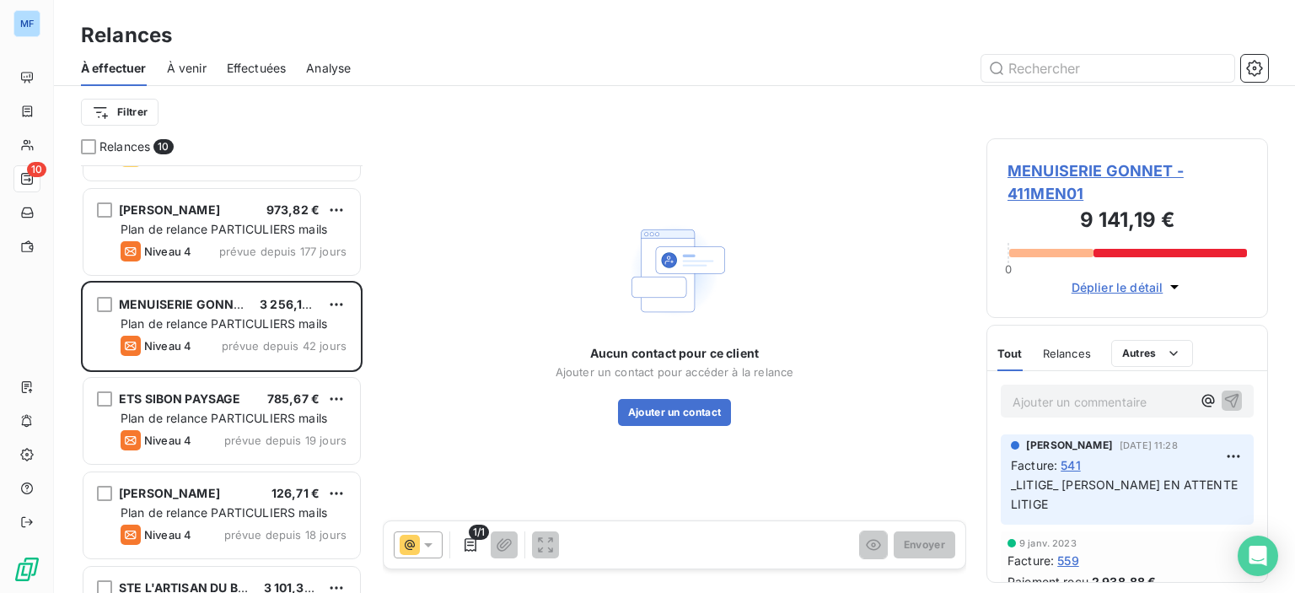
click at [430, 545] on icon at bounding box center [428, 545] width 8 height 4
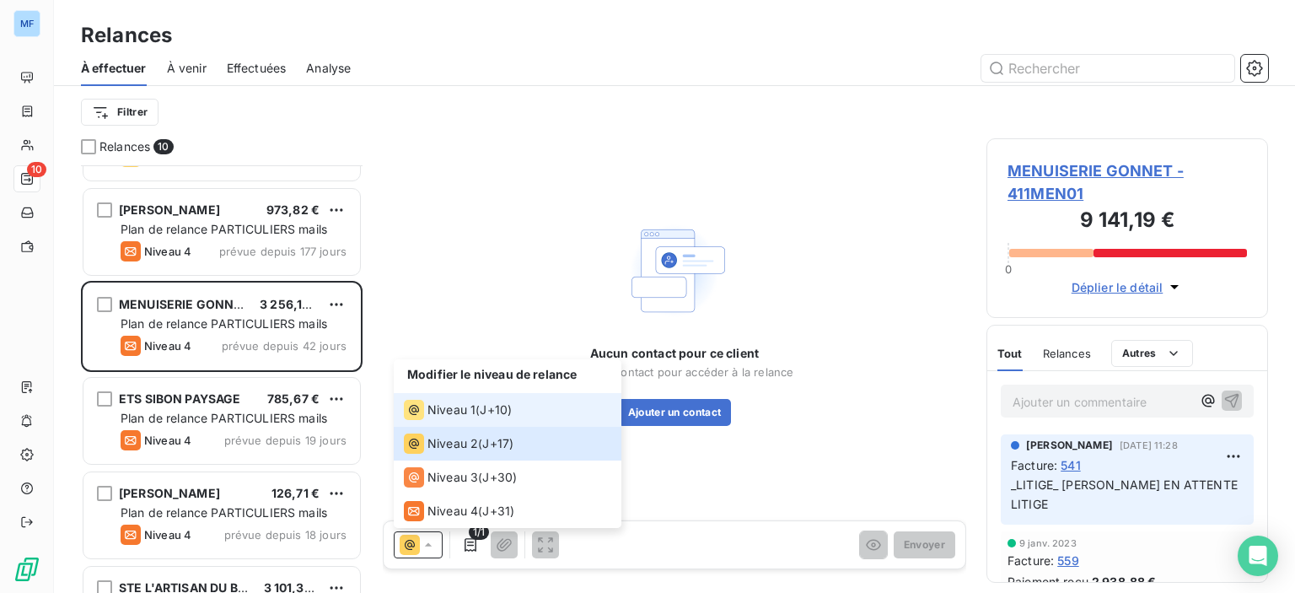
click at [480, 411] on div "Niveau 1 ( J+10 )" at bounding box center [458, 410] width 108 height 20
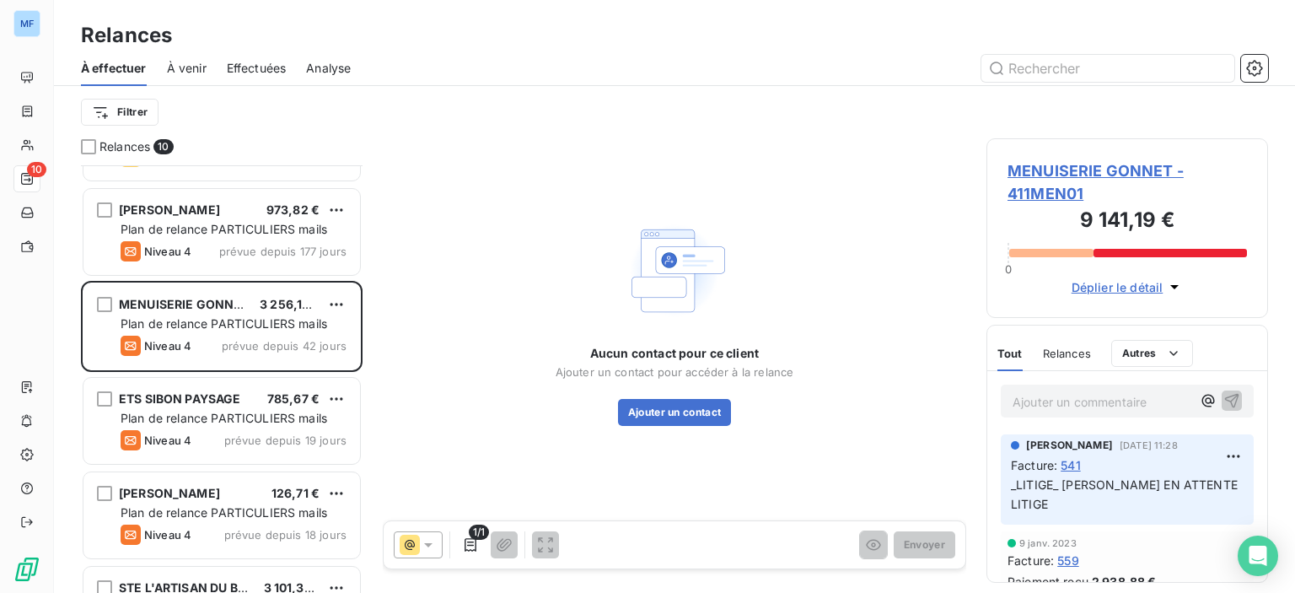
click at [1065, 173] on span "MENUISERIE GONNET - 411MEN01" at bounding box center [1126, 182] width 239 height 46
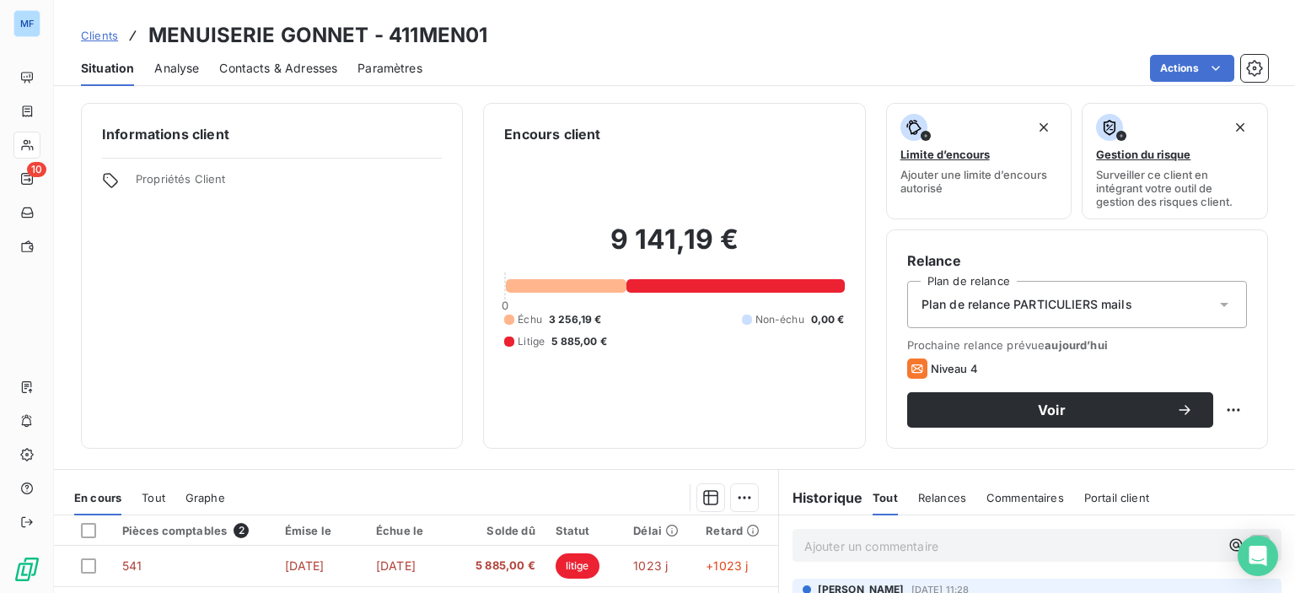
scroll to position [253, 0]
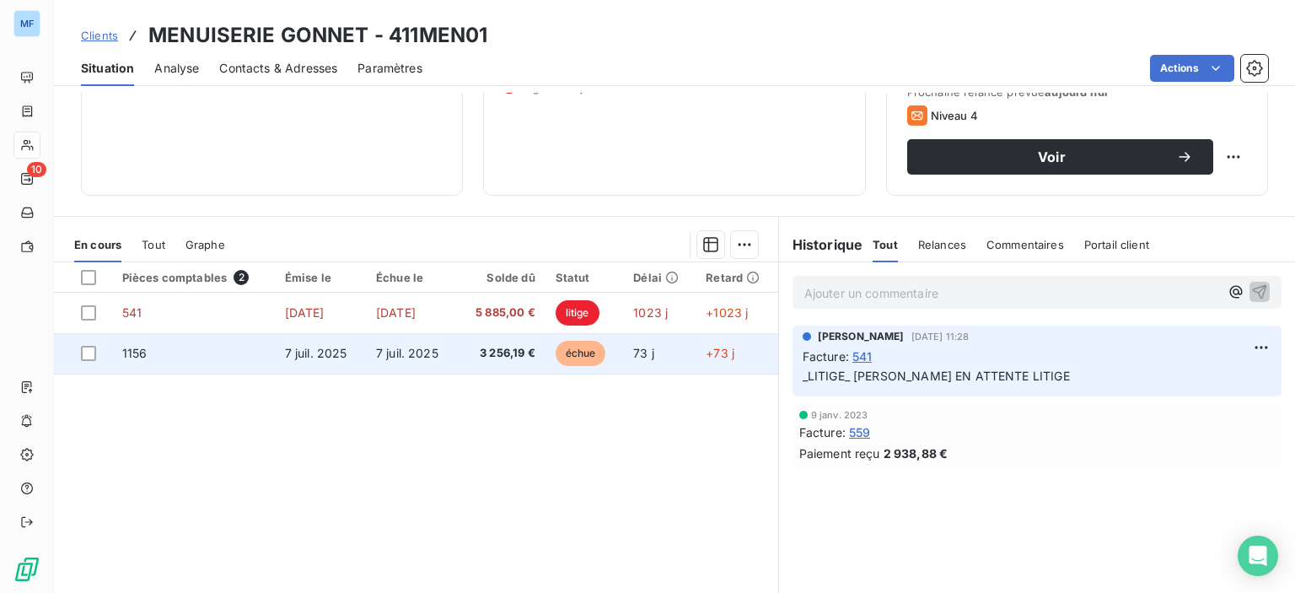
click at [485, 353] on span "3 256,19 €" at bounding box center [501, 353] width 68 height 17
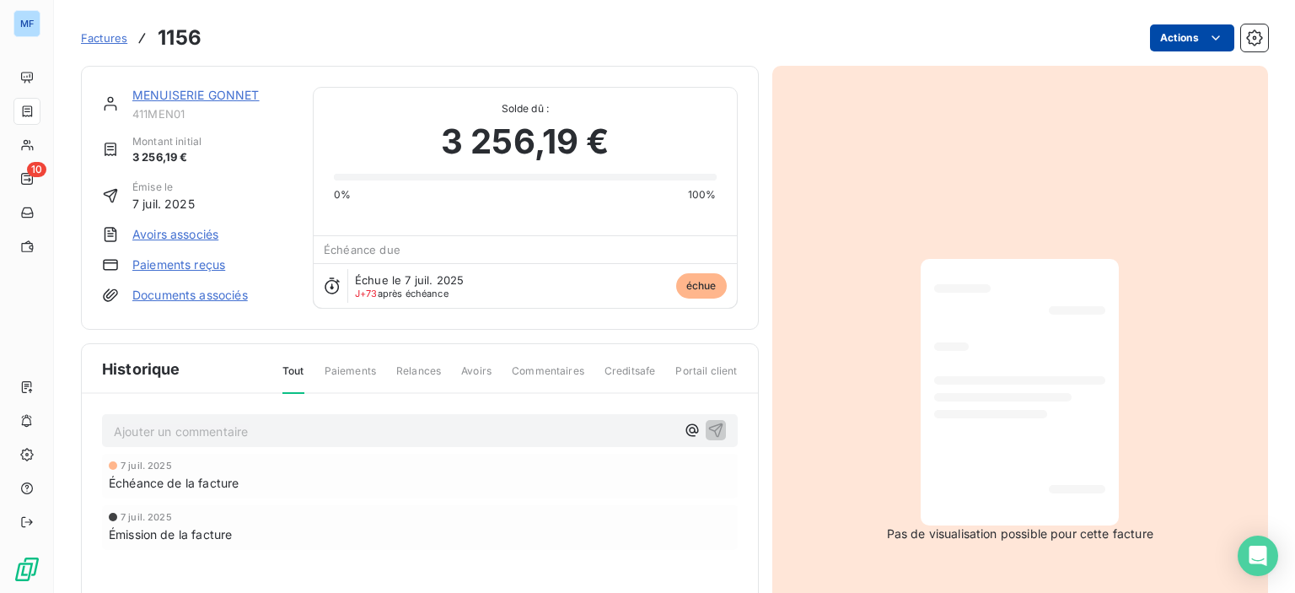
click at [1152, 39] on html "MF 10 Factures 1156 Actions MENUISERIE GONNET 411MEN01 Montant initial 3 256,19…" at bounding box center [647, 296] width 1295 height 593
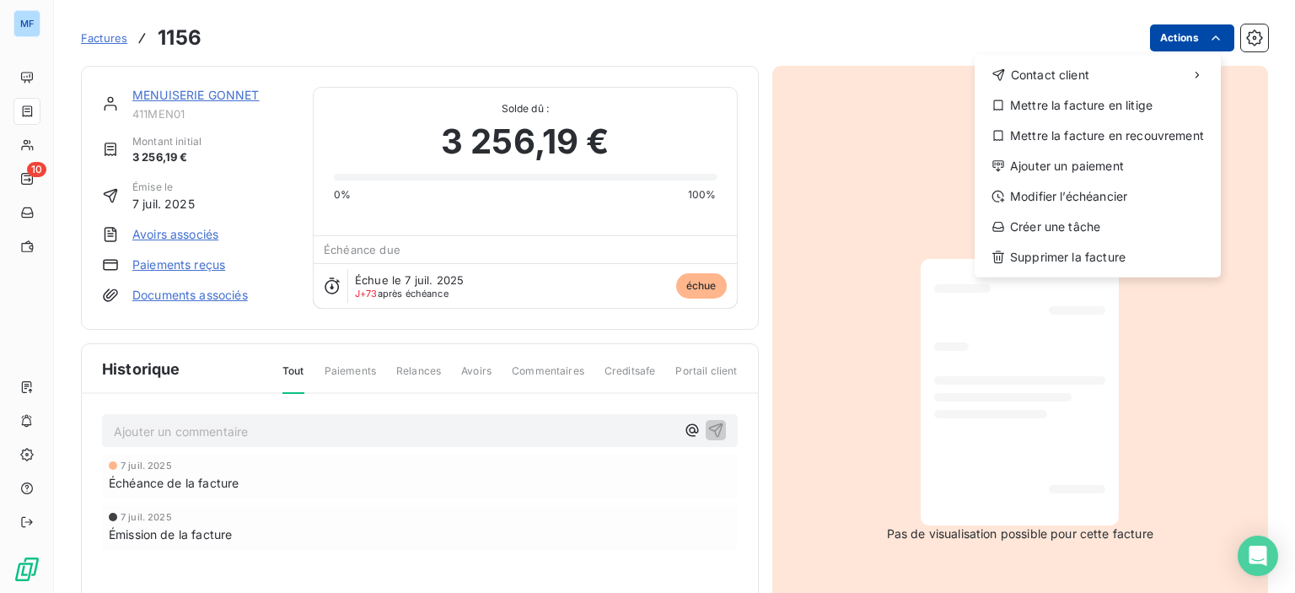
click at [1152, 39] on html "MF 10 Factures 1156 Actions Contact client Mettre la facture en litige Mettre l…" at bounding box center [647, 296] width 1295 height 593
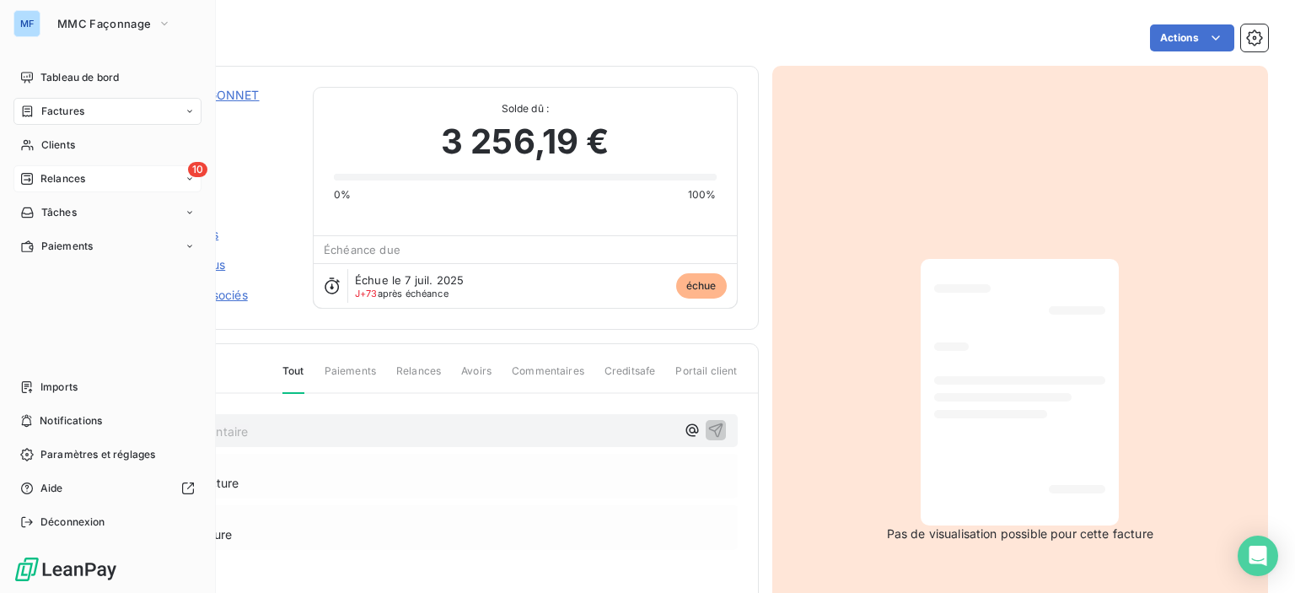
click at [44, 181] on span "Relances" at bounding box center [62, 178] width 45 height 15
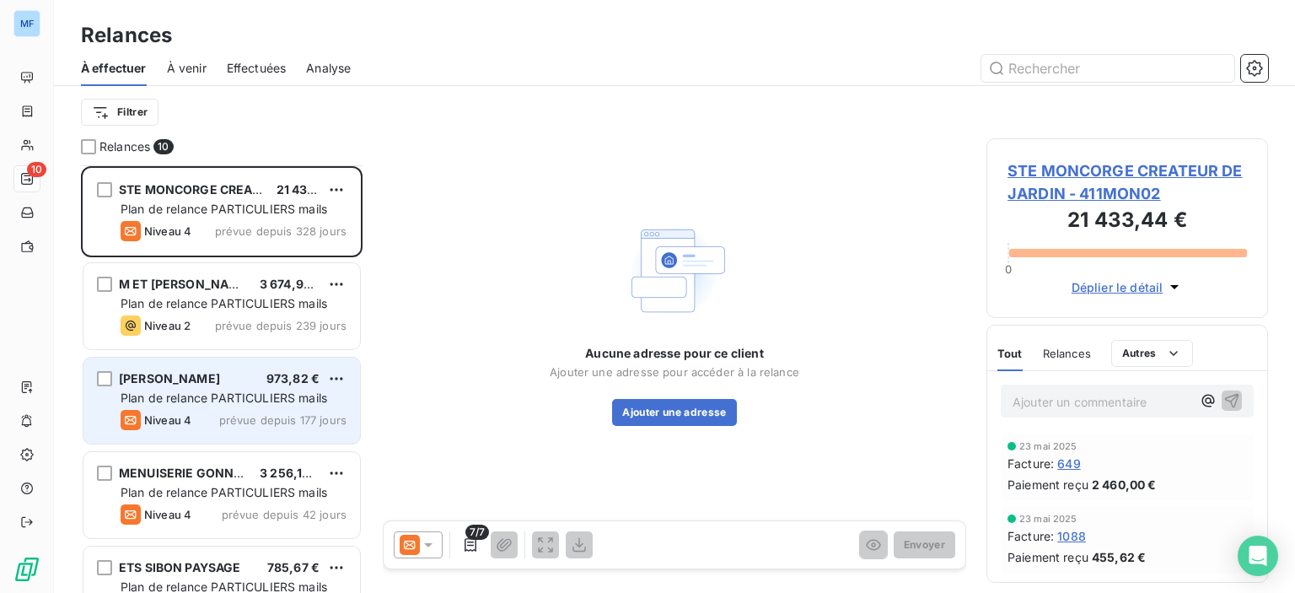
scroll to position [169, 0]
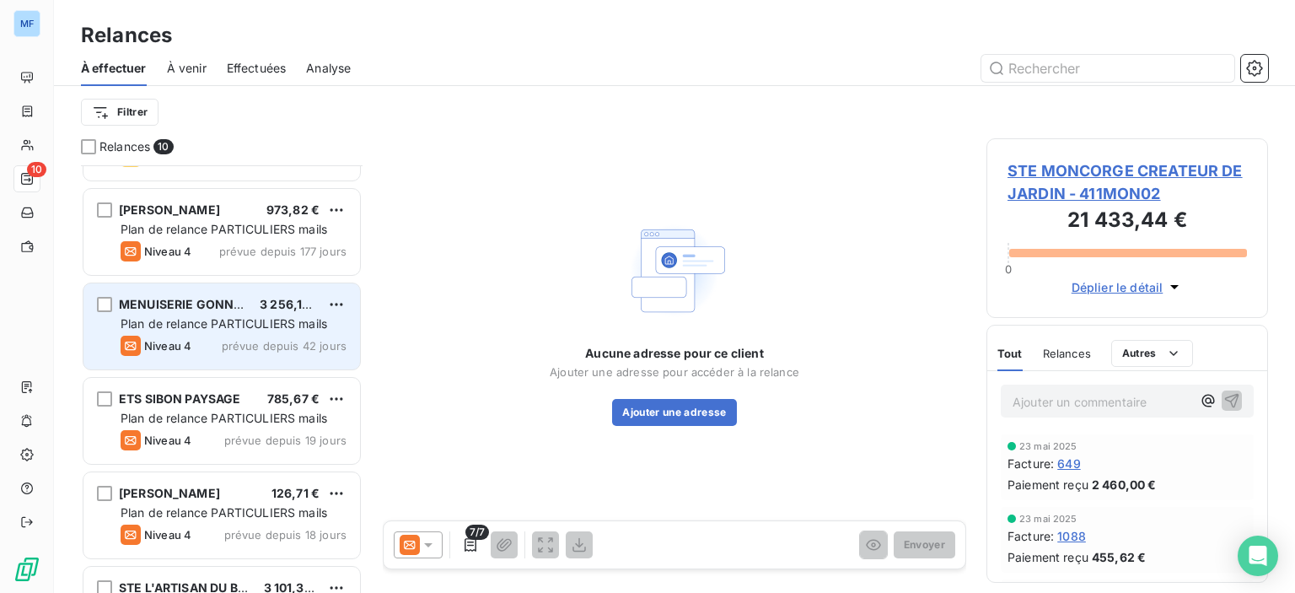
click at [214, 300] on span "MENUISERIE GONNET" at bounding box center [184, 304] width 131 height 14
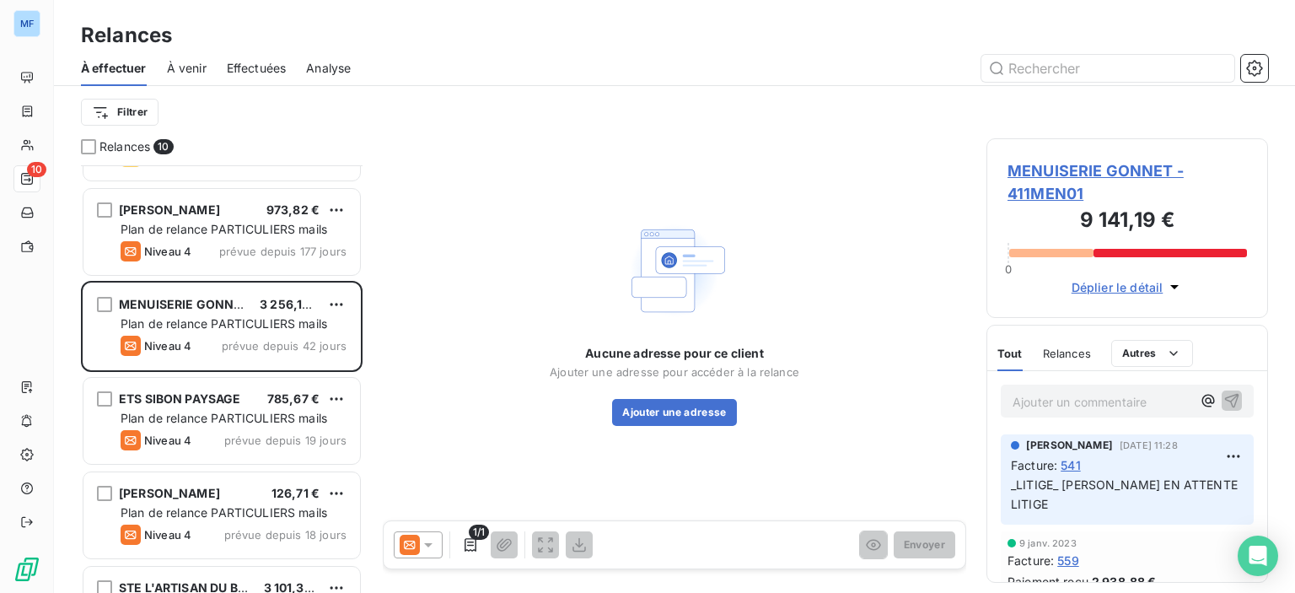
click at [427, 552] on icon at bounding box center [428, 544] width 17 height 17
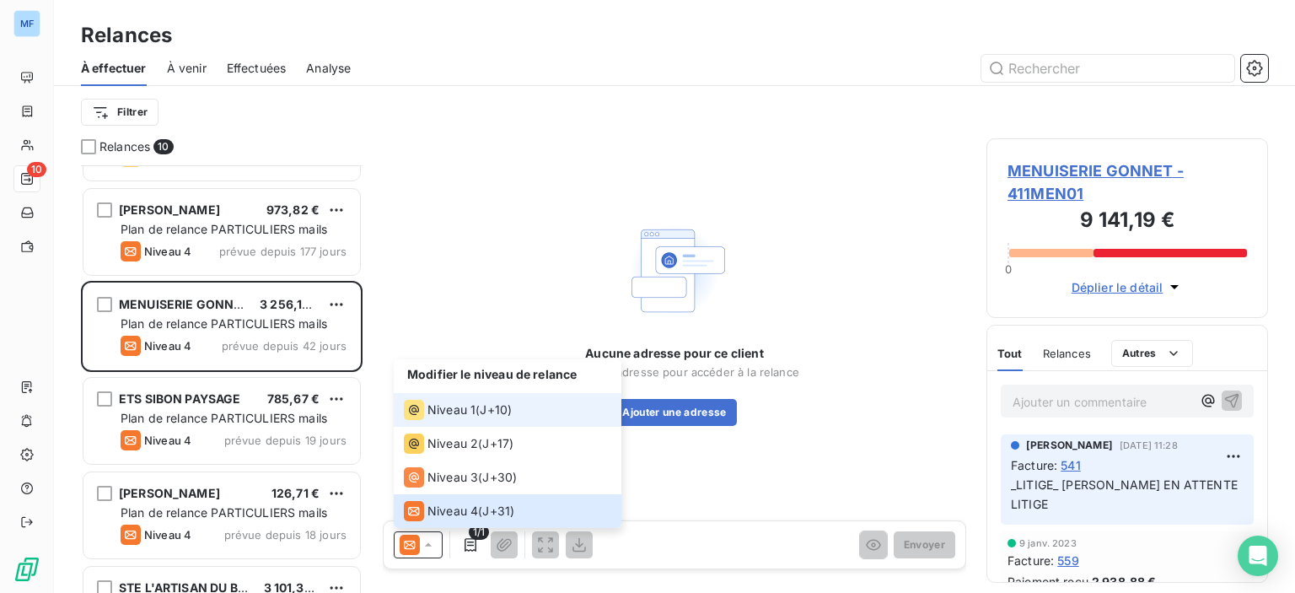
click at [468, 407] on span "Niveau 1" at bounding box center [451, 409] width 48 height 17
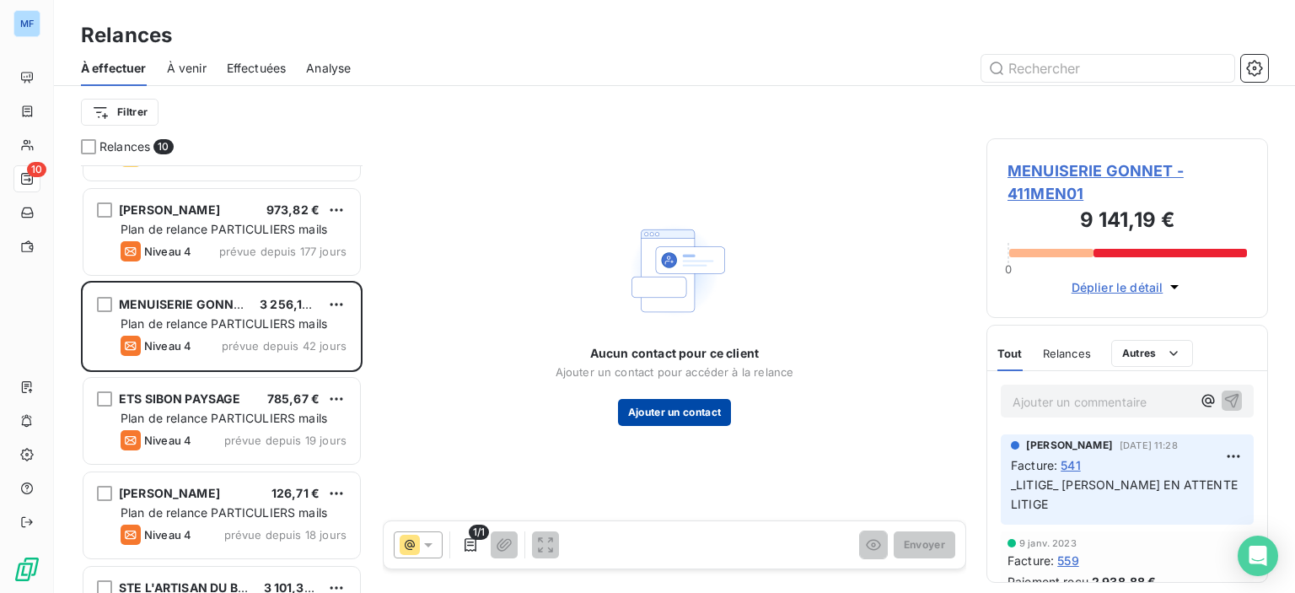
click at [661, 413] on button "Ajouter un contact" at bounding box center [675, 412] width 114 height 27
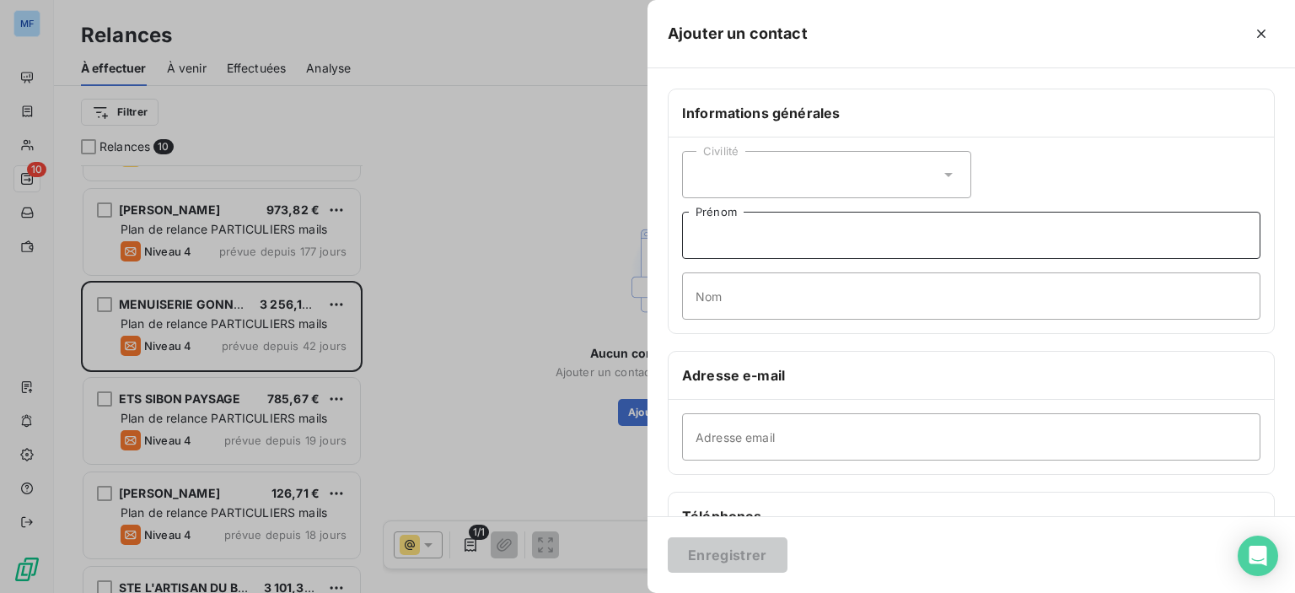
click at [749, 251] on input "Prénom" at bounding box center [971, 235] width 578 height 47
type input "m"
type input "MENUISERIE GONNET"
paste input "[EMAIL_ADDRESS][DOMAIN_NAME]"
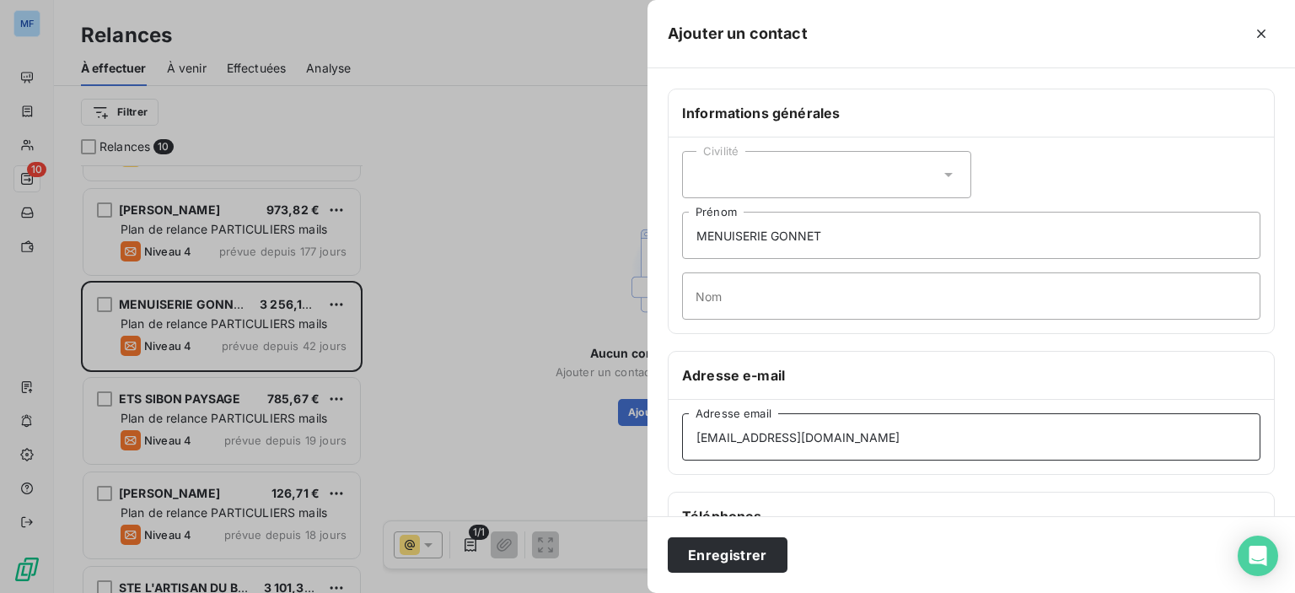
type input "[EMAIL_ADDRESS][DOMAIN_NAME]"
click at [759, 309] on input "Nom" at bounding box center [971, 295] width 578 height 47
type input "m"
type input "[PERSON_NAME] MAXIME"
click at [738, 547] on button "Enregistrer" at bounding box center [728, 554] width 120 height 35
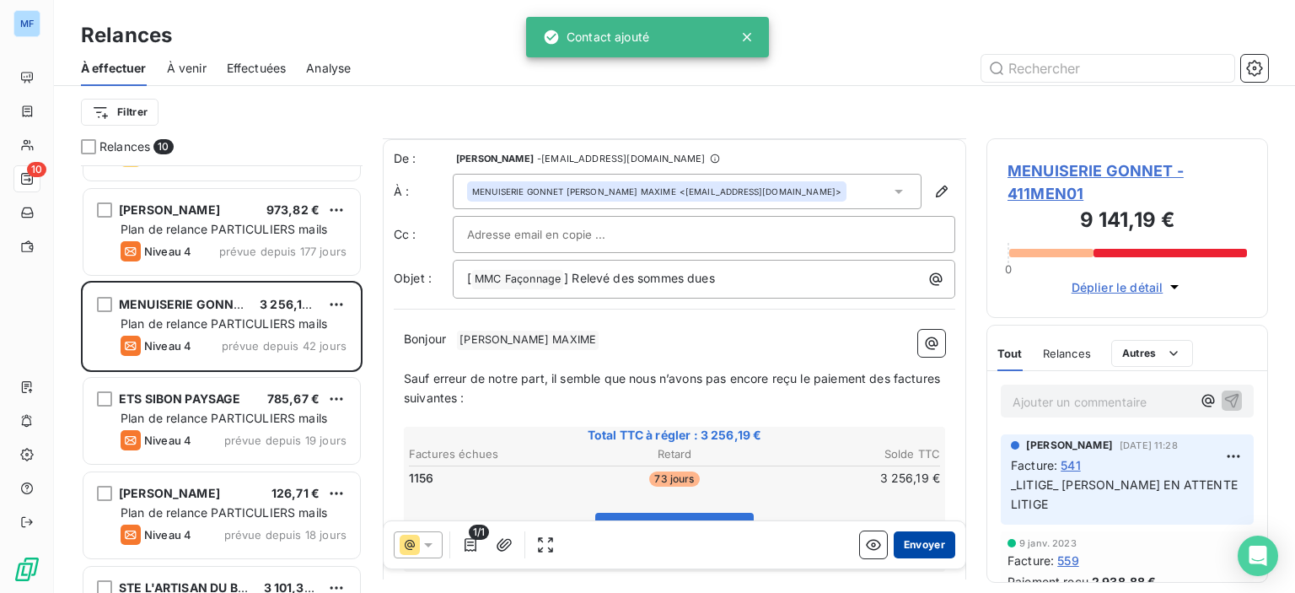
scroll to position [84, 0]
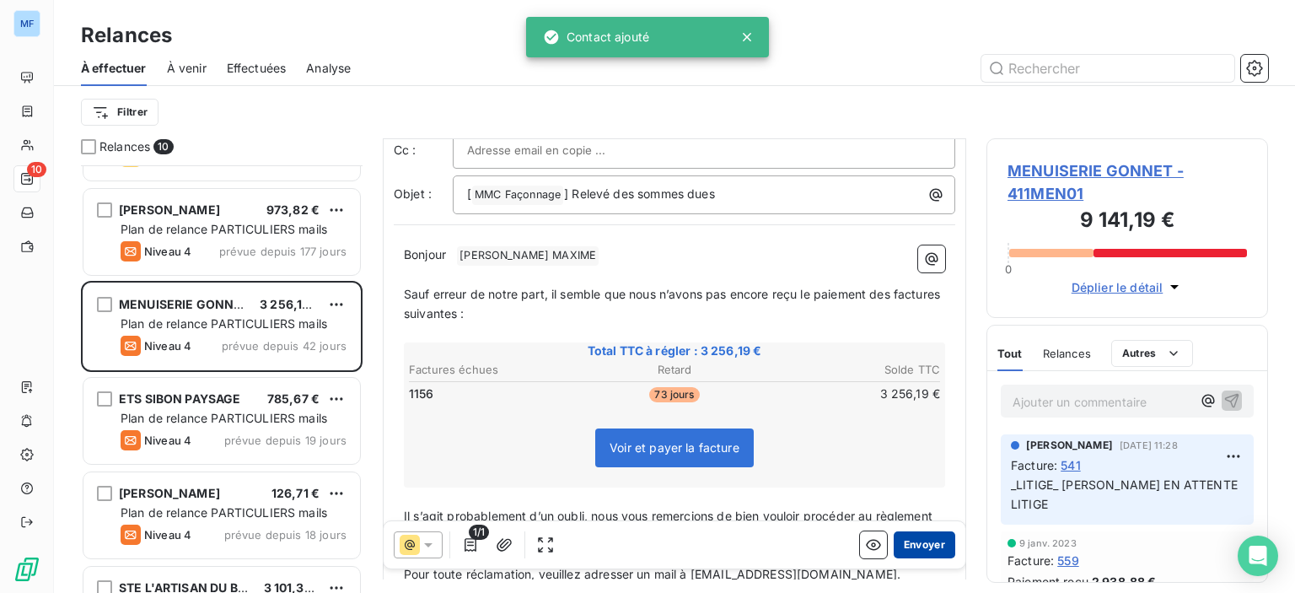
click at [914, 547] on button "Envoyer" at bounding box center [925, 544] width 62 height 27
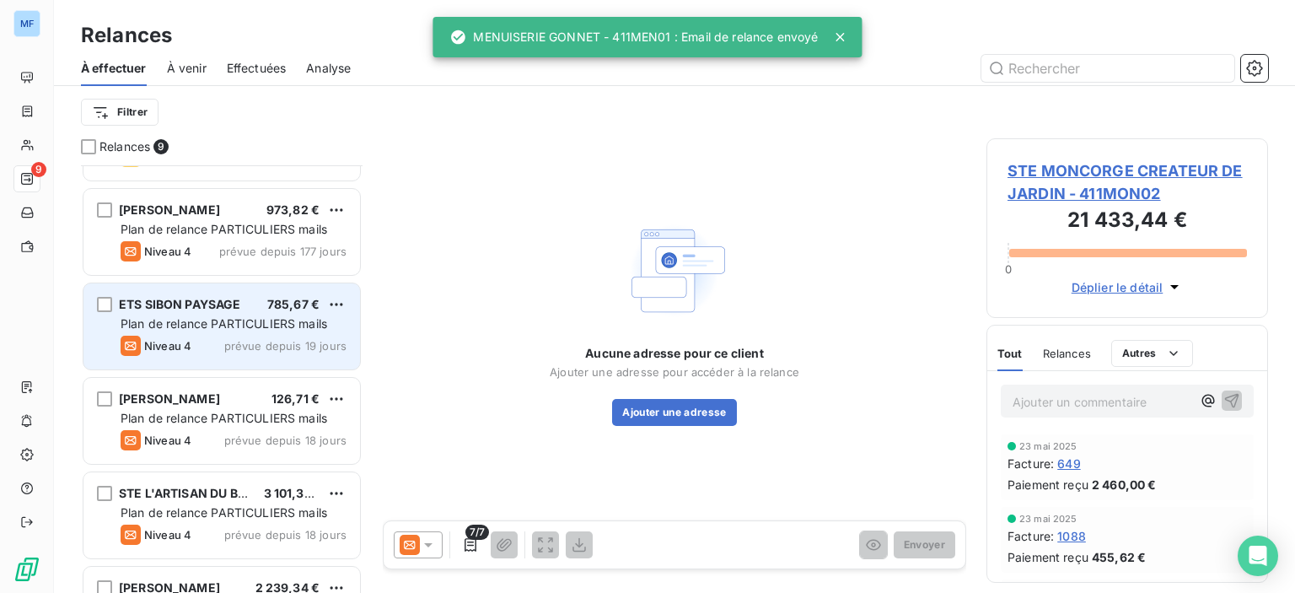
click at [201, 330] on div "Plan de relance PARTICULIERS mails" at bounding box center [234, 323] width 226 height 17
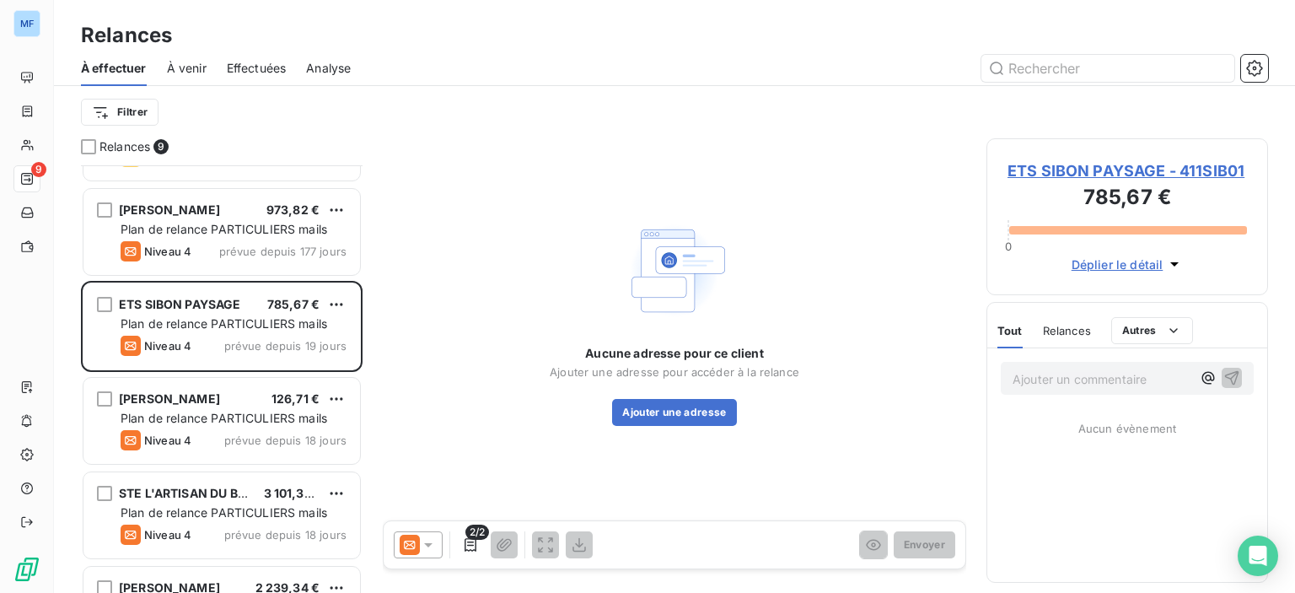
click at [432, 544] on icon at bounding box center [428, 544] width 17 height 17
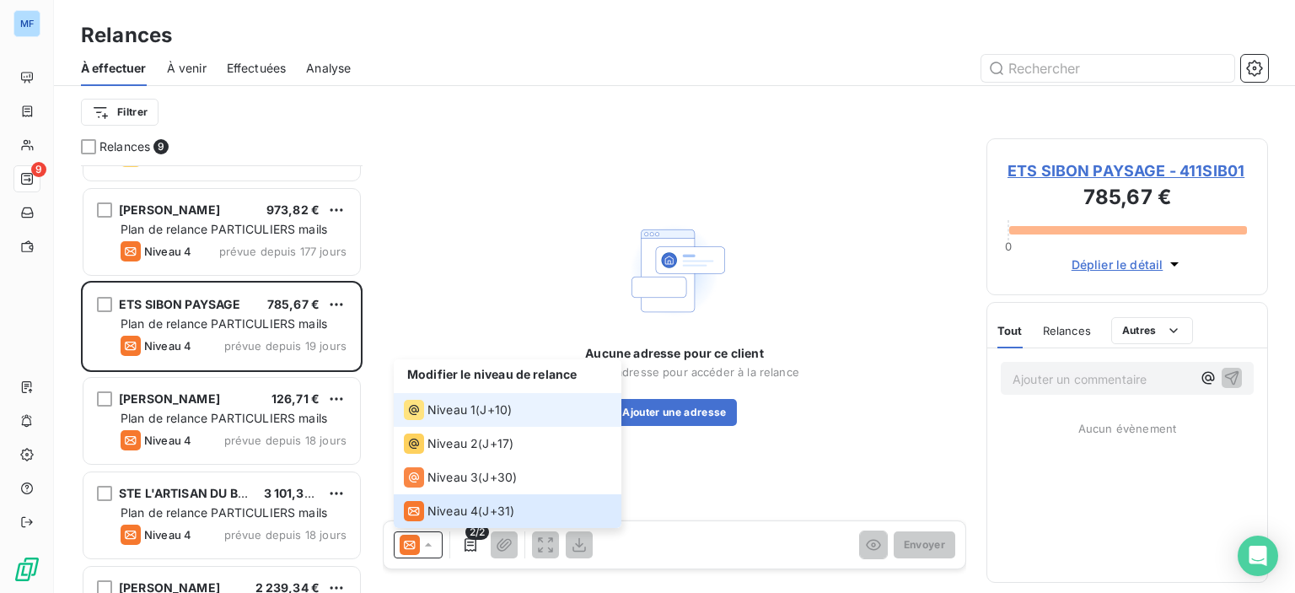
click at [470, 411] on span "Niveau 1" at bounding box center [451, 409] width 48 height 17
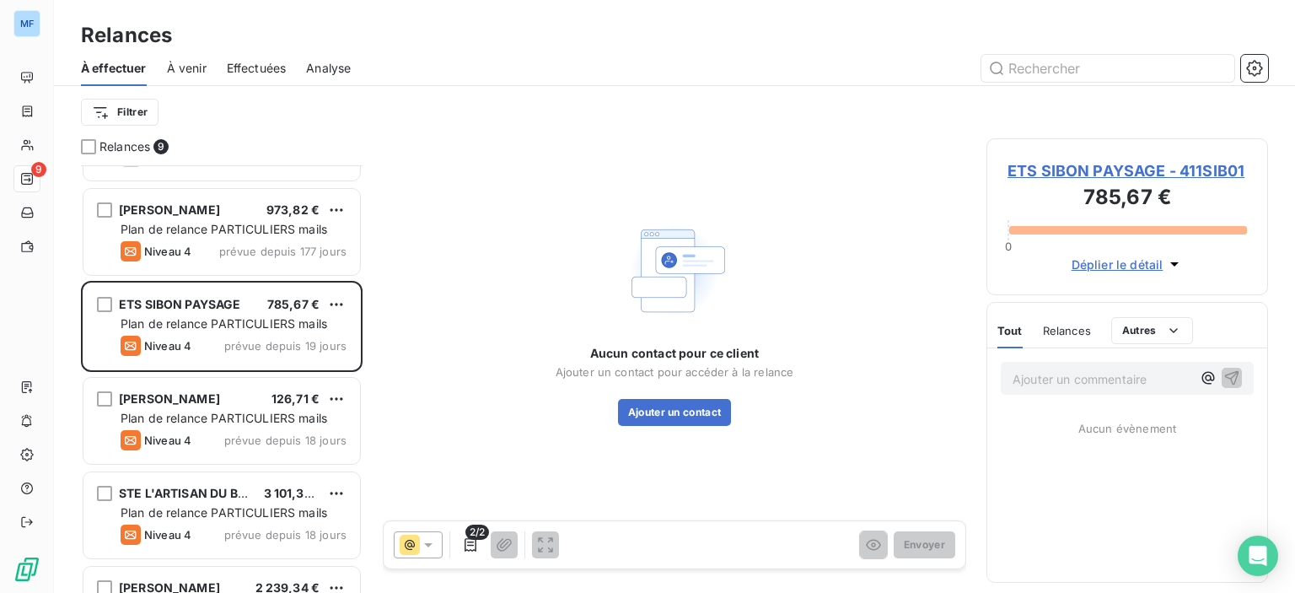
click at [1157, 167] on span "ETS SIBON PAYSAGE - 411SIB01" at bounding box center [1126, 170] width 239 height 23
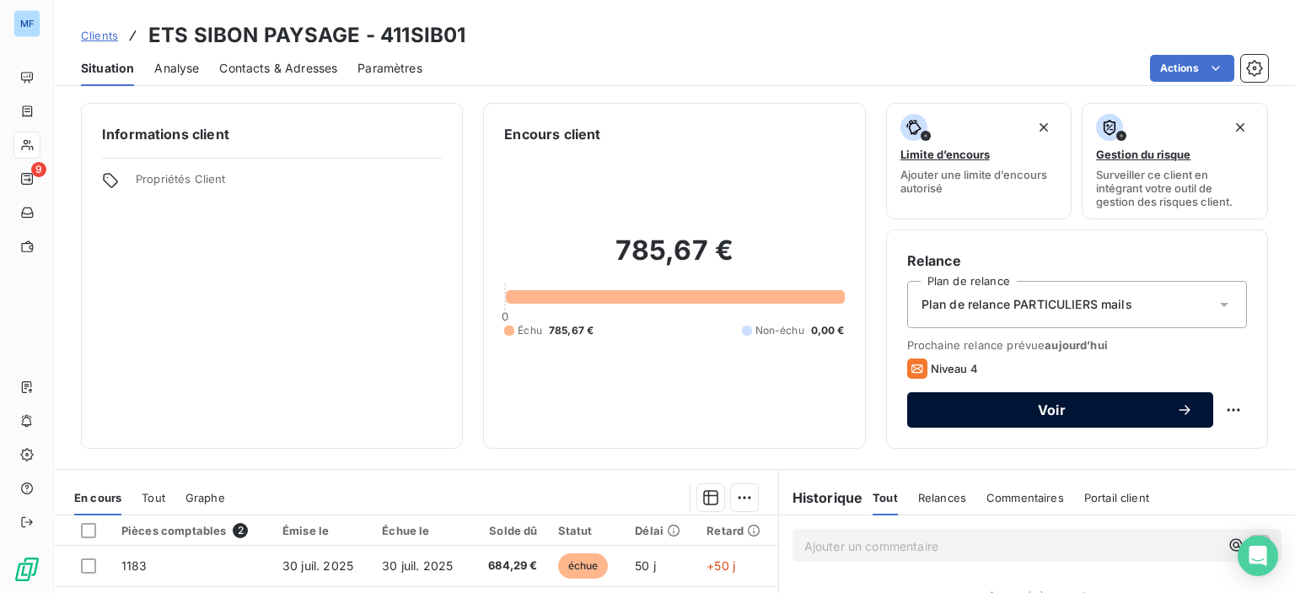
click at [1093, 413] on span "Voir" at bounding box center [1051, 409] width 249 height 13
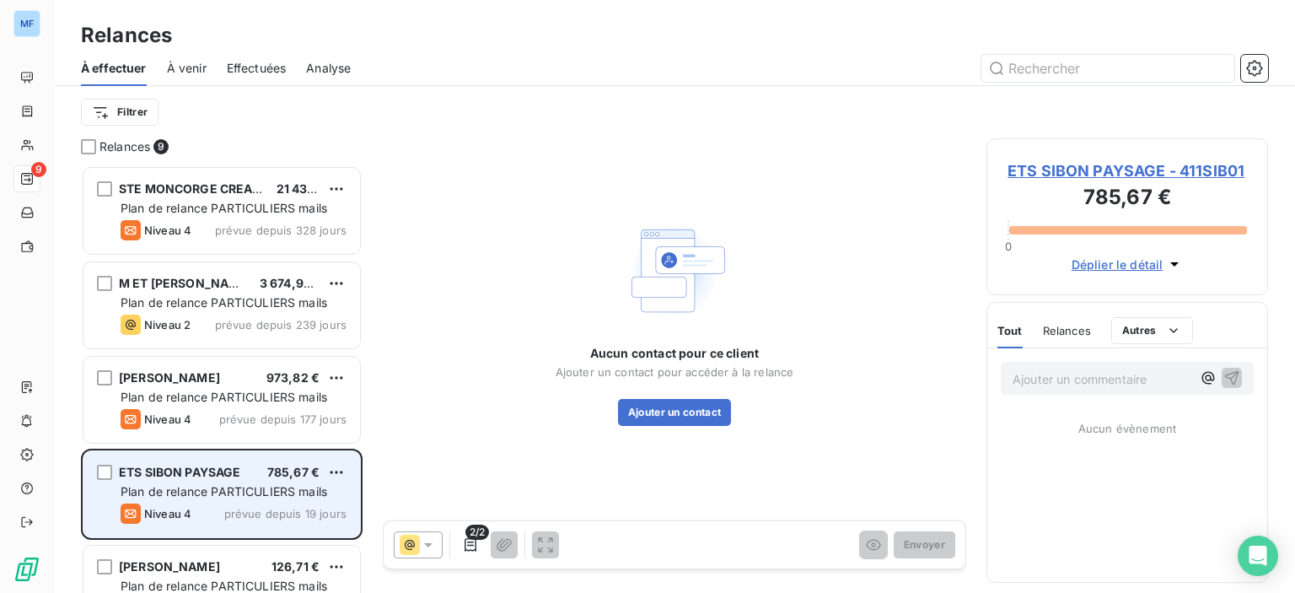
scroll to position [84, 0]
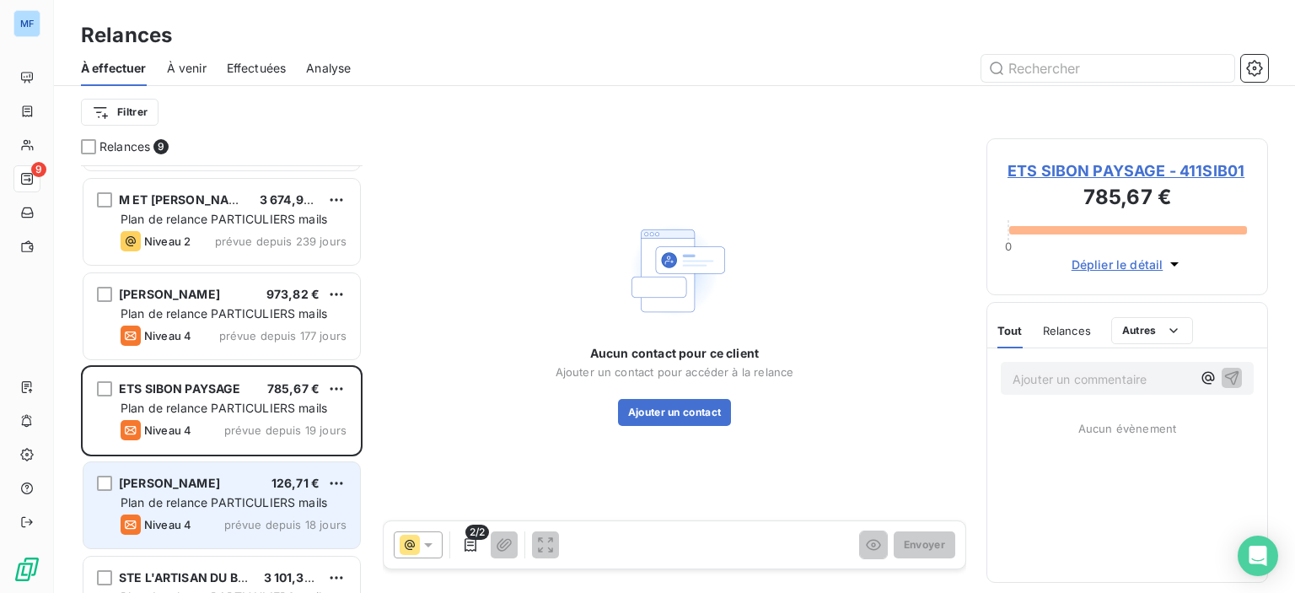
click at [239, 503] on span "Plan de relance PARTICULIERS mails" at bounding box center [224, 502] width 207 height 14
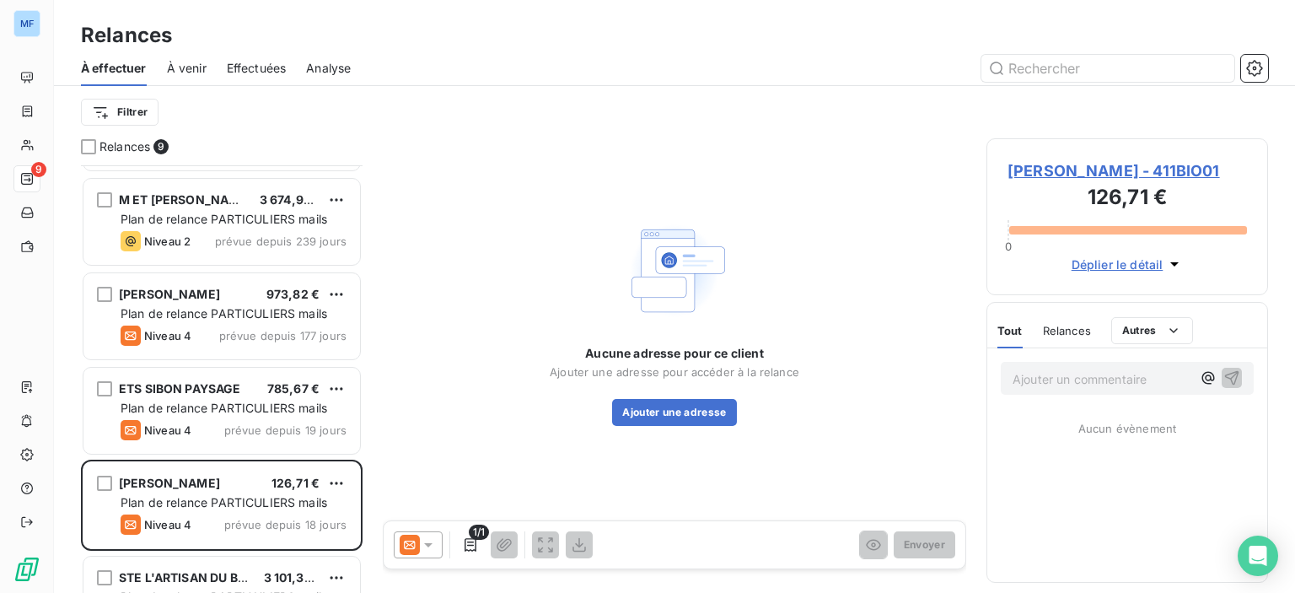
click at [1120, 175] on span "[PERSON_NAME] - 411BIO01" at bounding box center [1126, 170] width 239 height 23
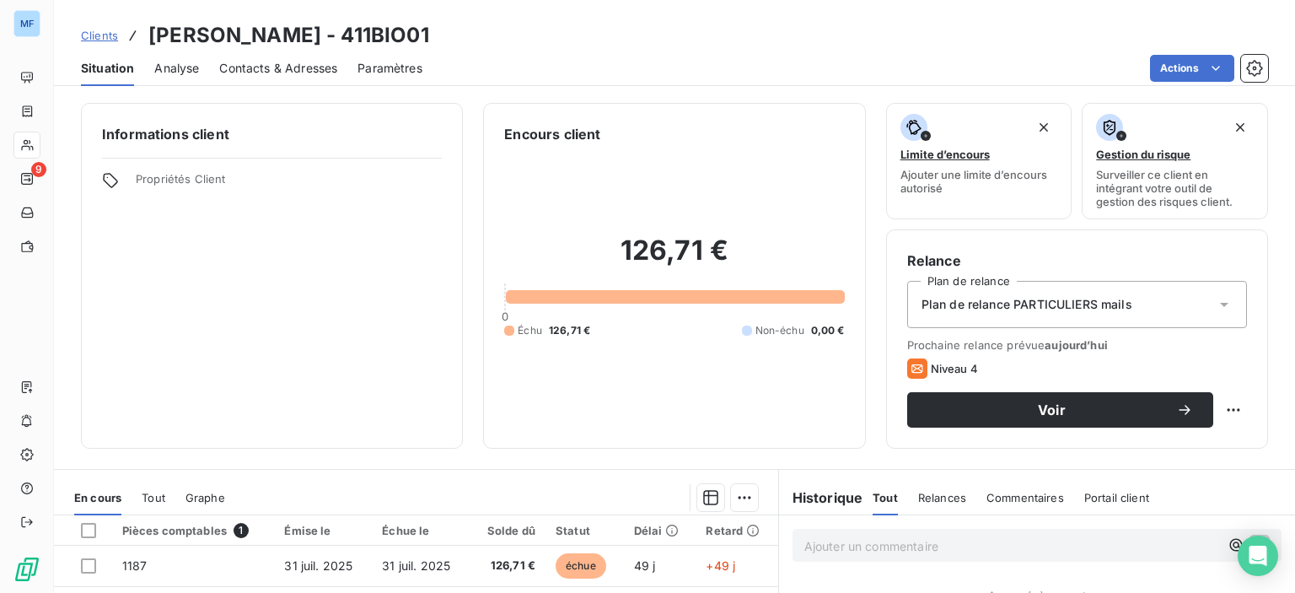
scroll to position [84, 0]
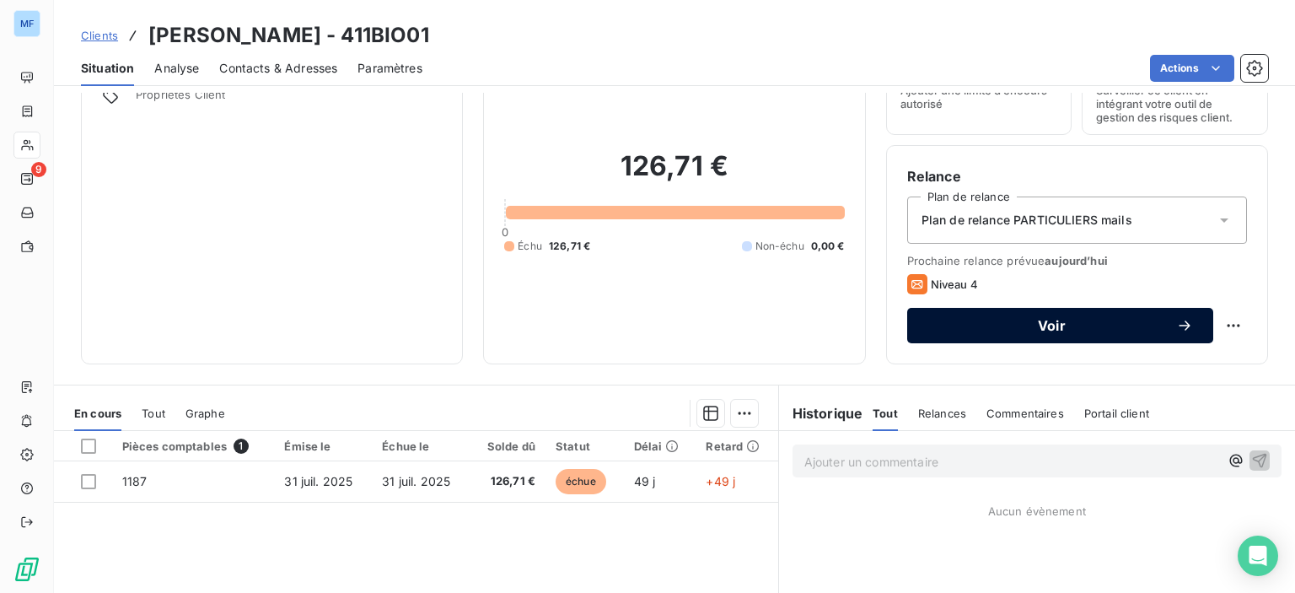
click at [1038, 331] on span "Voir" at bounding box center [1051, 325] width 249 height 13
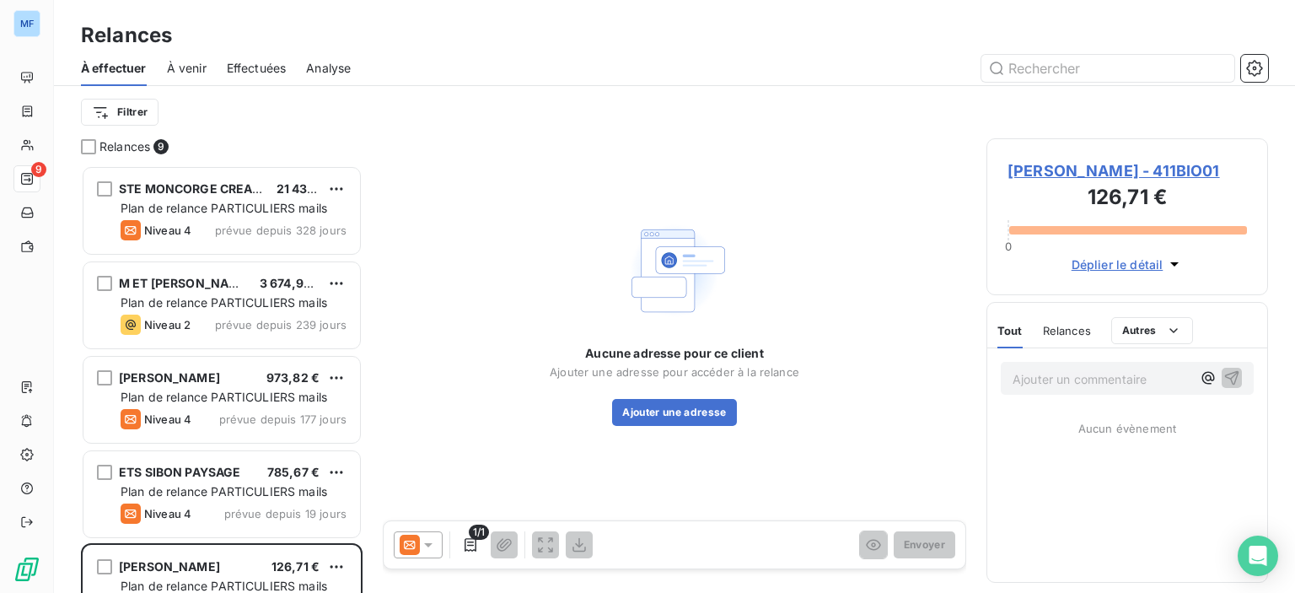
scroll to position [415, 268]
click at [423, 541] on icon at bounding box center [428, 544] width 17 height 17
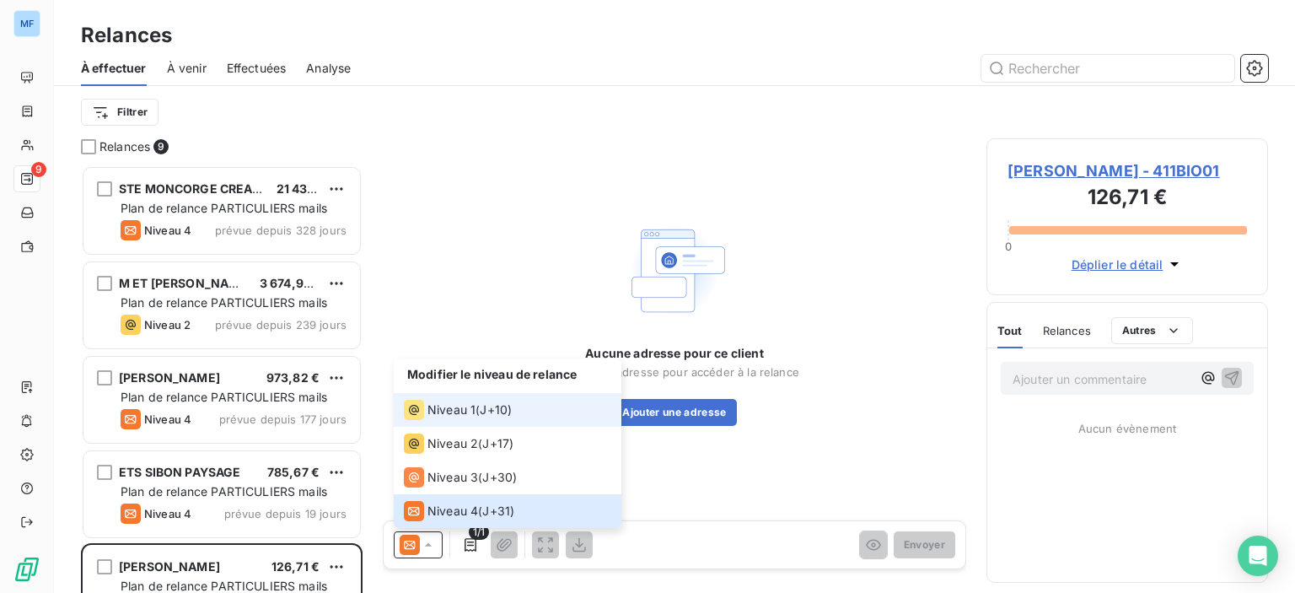
click at [475, 412] on div "Niveau 1 ( J+10 )" at bounding box center [458, 410] width 108 height 20
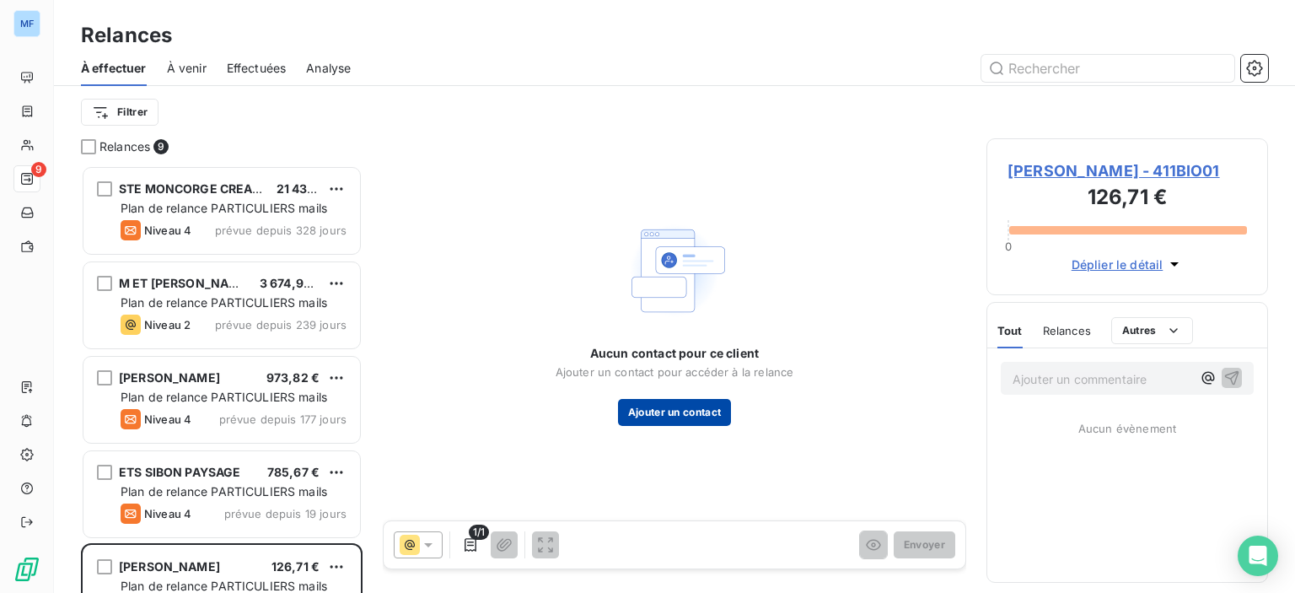
click at [661, 412] on button "Ajouter un contact" at bounding box center [675, 412] width 114 height 27
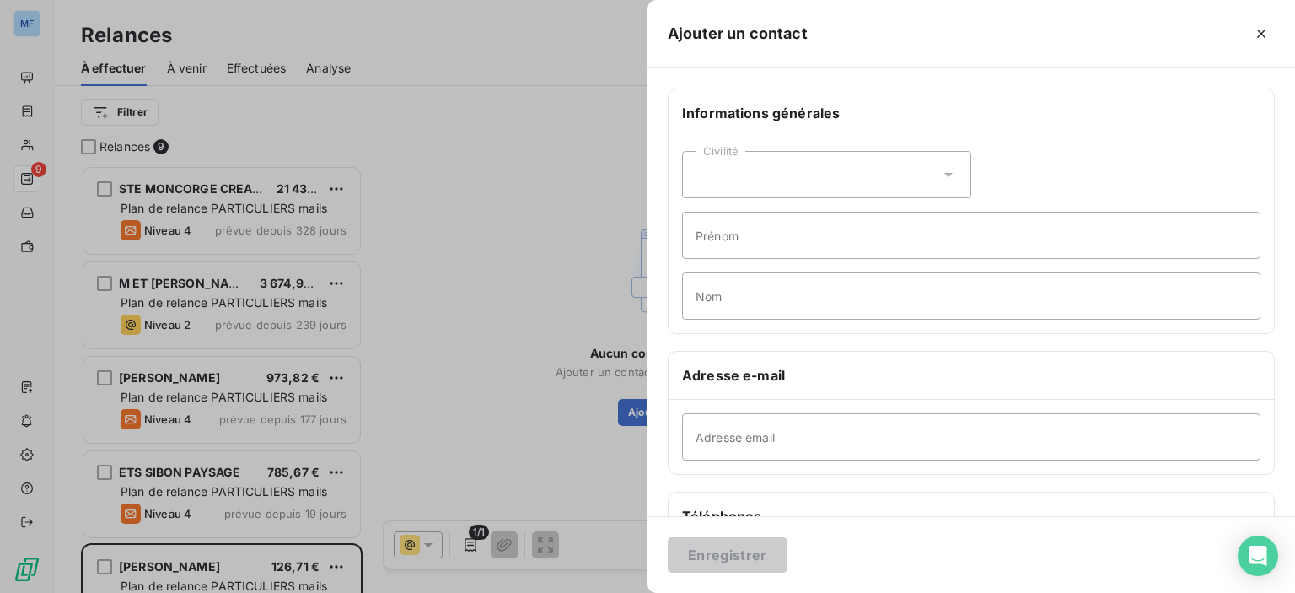
click at [802, 175] on div "Civilité" at bounding box center [826, 174] width 289 height 47
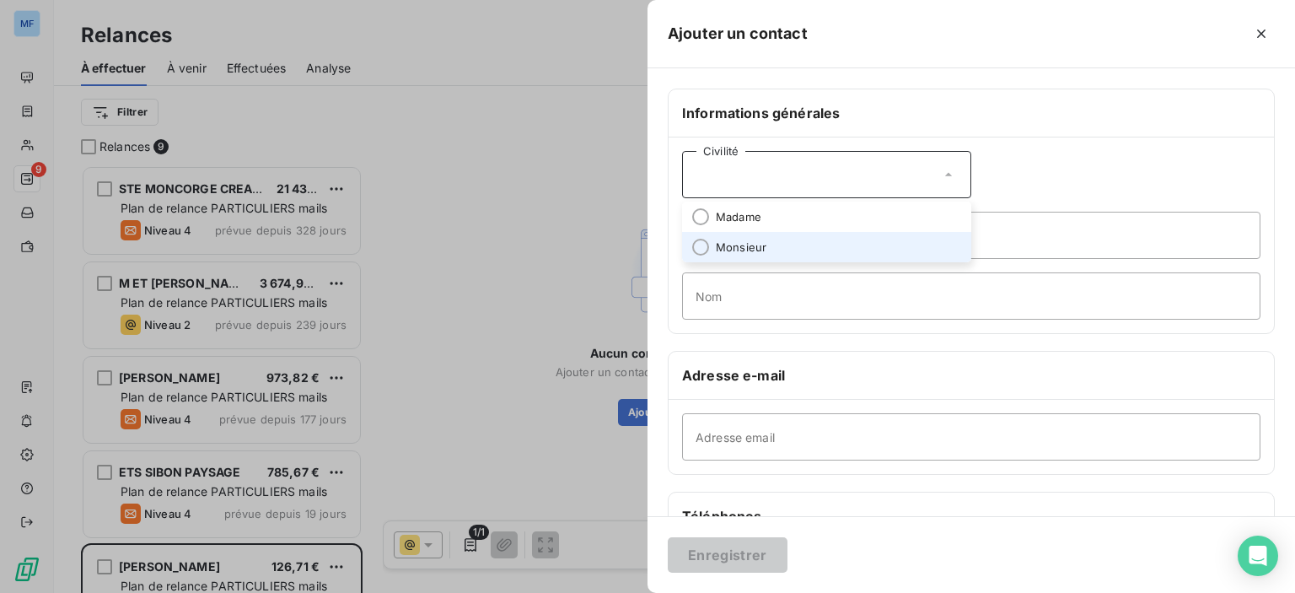
click at [803, 243] on li "Monsieur" at bounding box center [826, 247] width 289 height 30
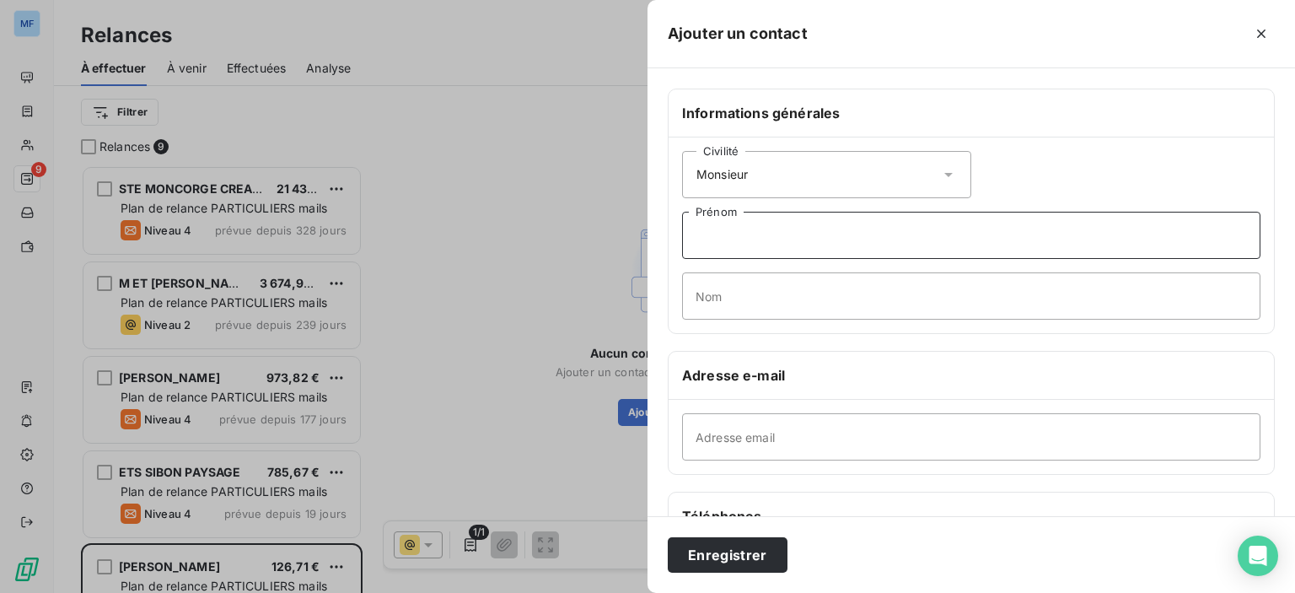
click at [803, 243] on input "Prénom" at bounding box center [971, 235] width 578 height 47
type input "[PERSON_NAME]"
type input "BIONDO"
paste input "[DOMAIN_NAME][EMAIL_ADDRESS][DOMAIN_NAME]"
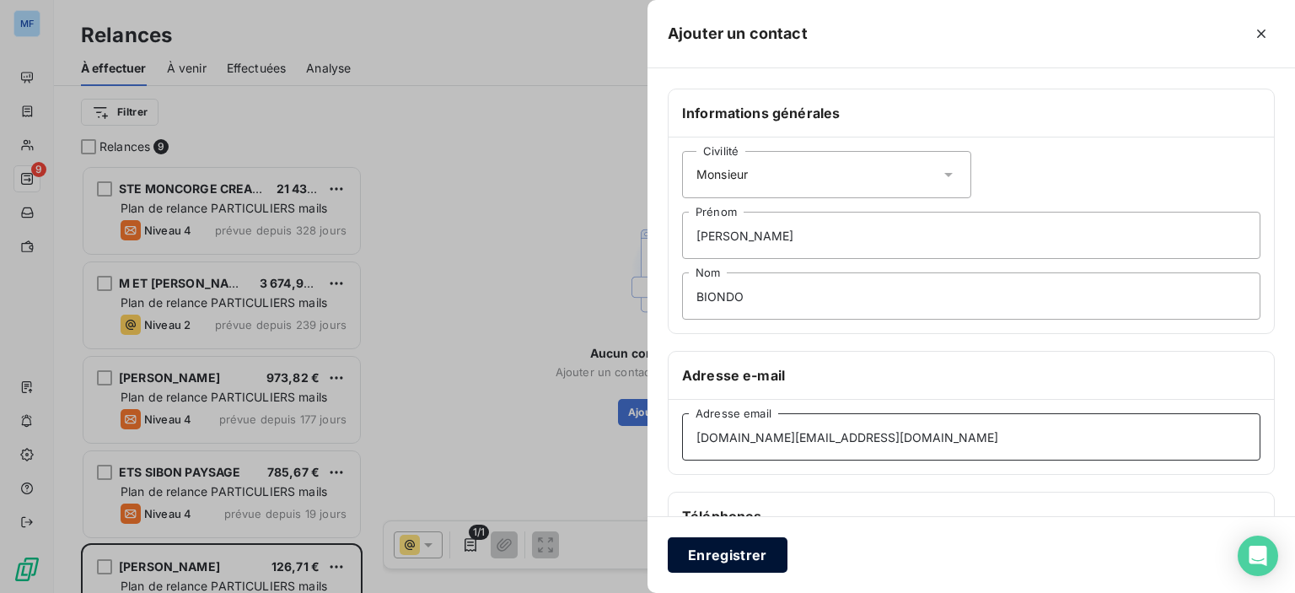
type input "[DOMAIN_NAME][EMAIL_ADDRESS][DOMAIN_NAME]"
click at [709, 556] on button "Enregistrer" at bounding box center [728, 554] width 120 height 35
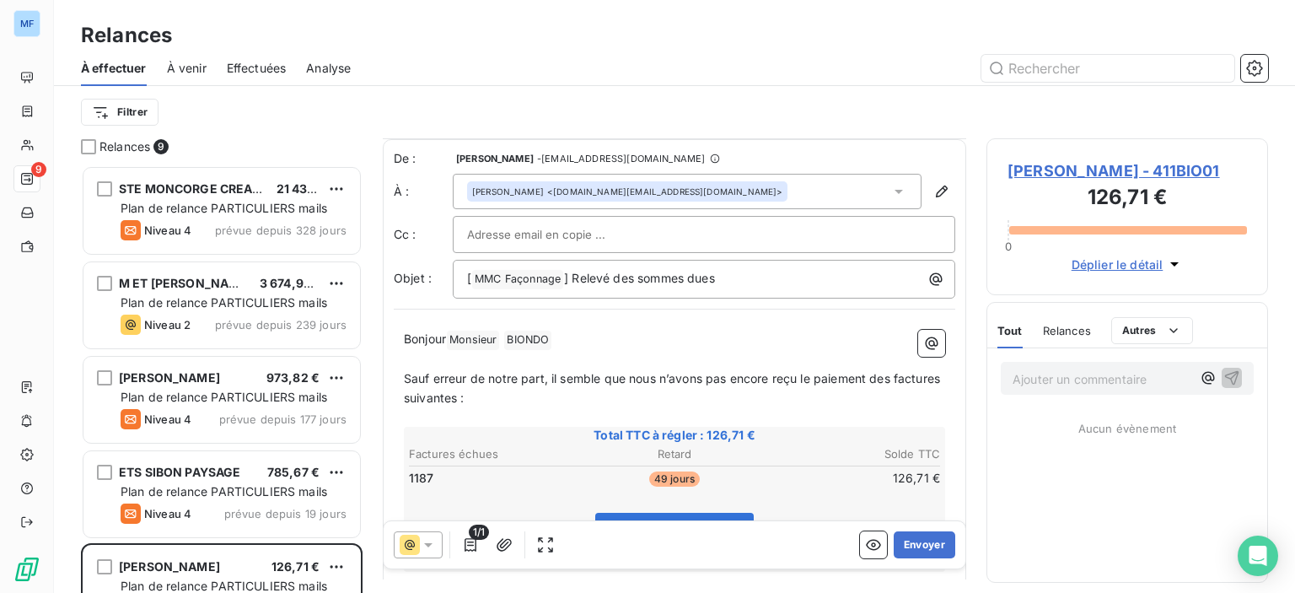
scroll to position [253, 0]
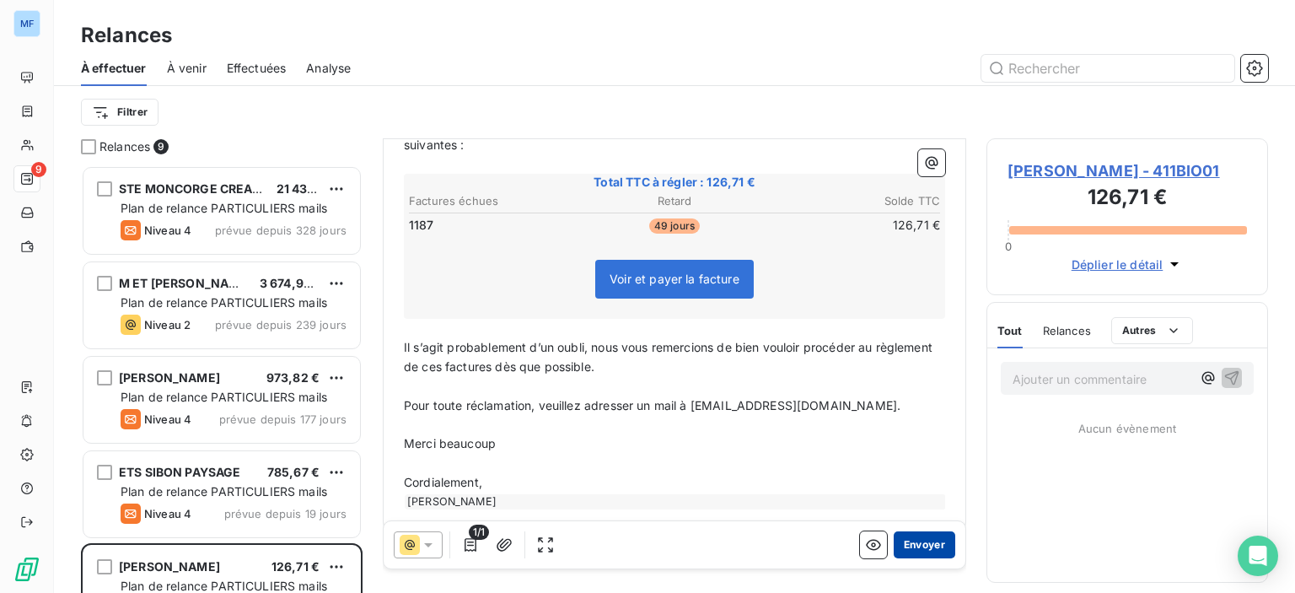
click at [903, 540] on button "Envoyer" at bounding box center [925, 544] width 62 height 27
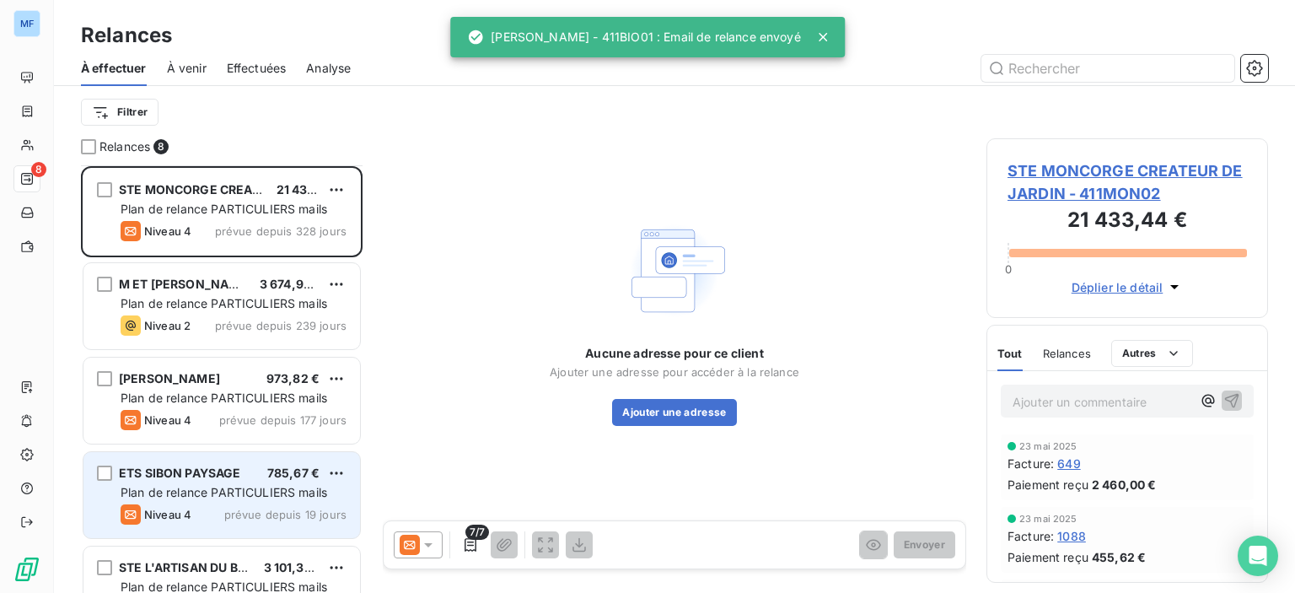
scroll to position [84, 0]
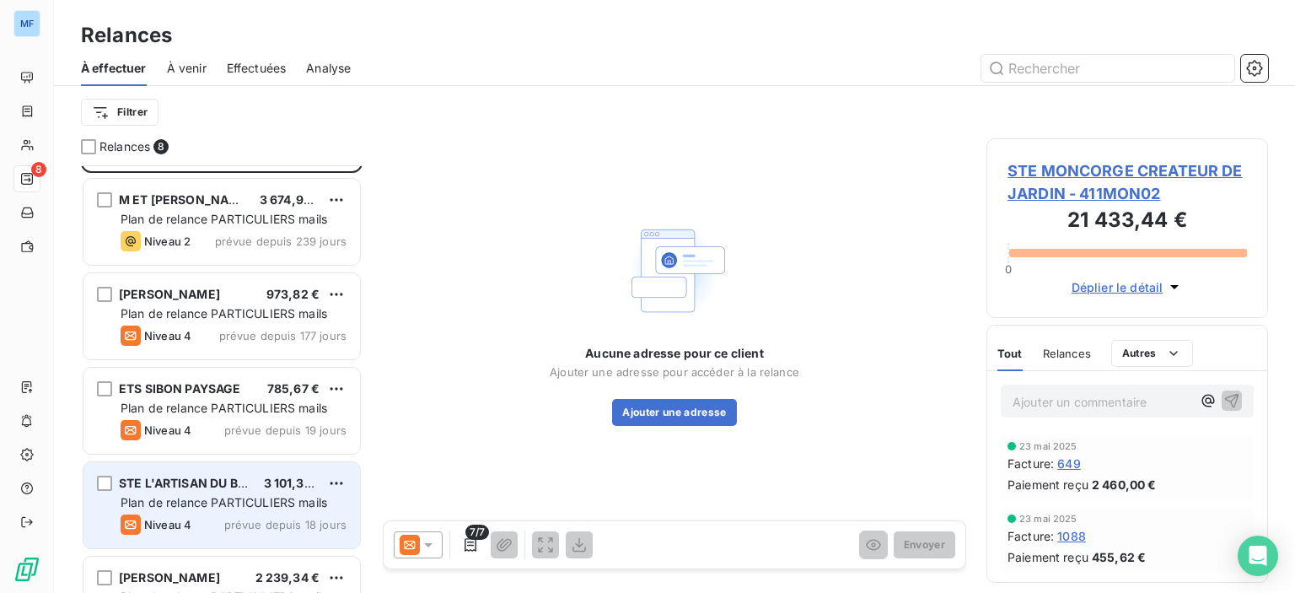
click at [218, 507] on span "Plan de relance PARTICULIERS mails" at bounding box center [224, 502] width 207 height 14
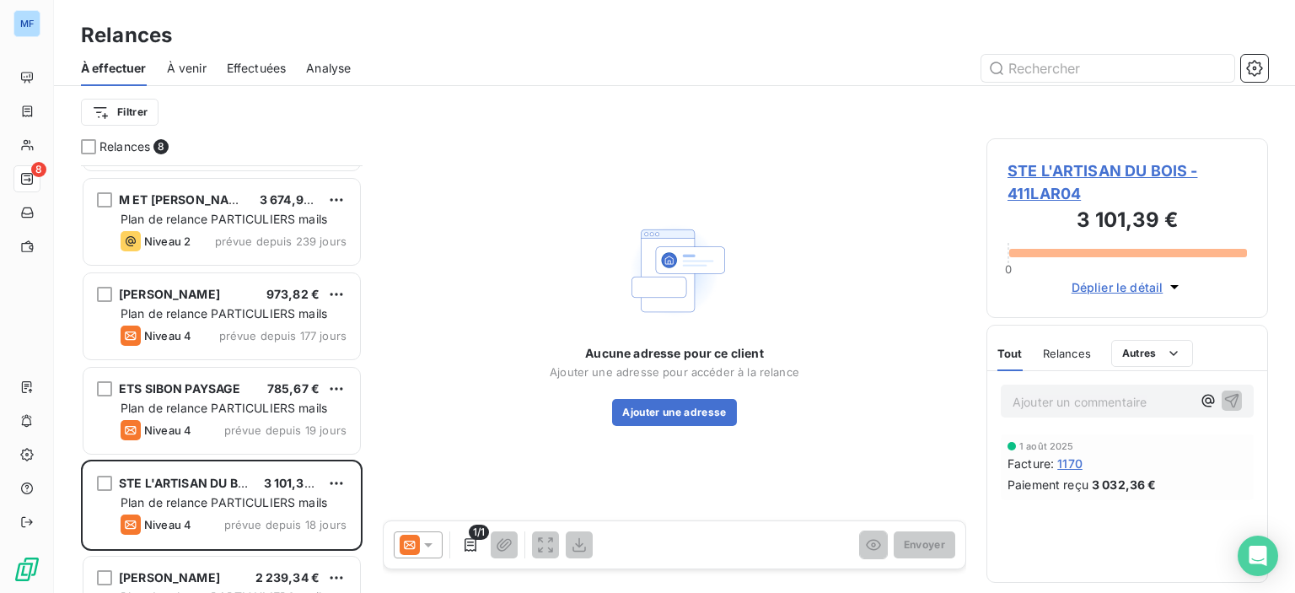
click at [433, 551] on icon at bounding box center [428, 544] width 17 height 17
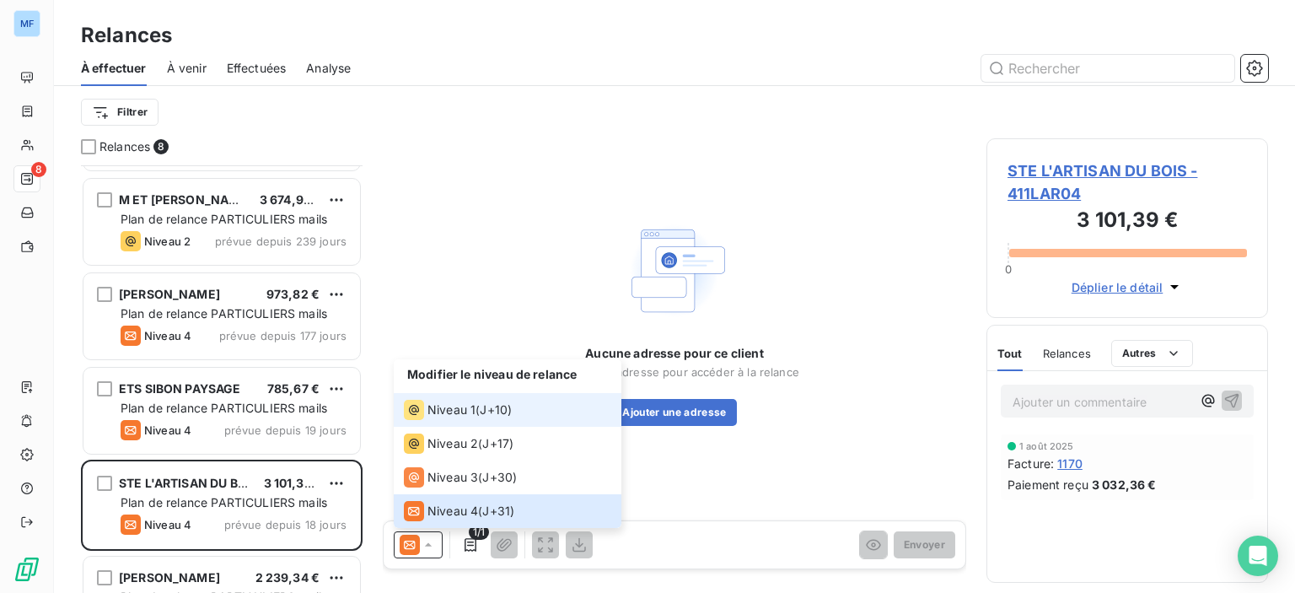
click at [442, 410] on span "Niveau 1" at bounding box center [451, 409] width 48 height 17
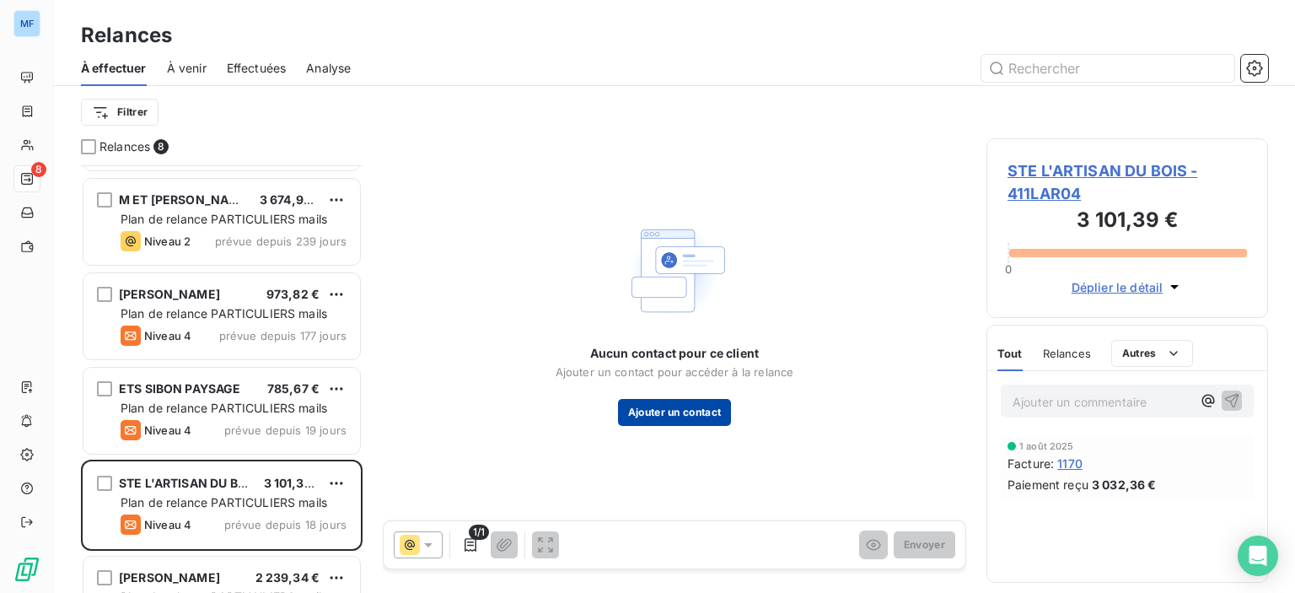
click at [664, 411] on button "Ajouter un contact" at bounding box center [675, 412] width 114 height 27
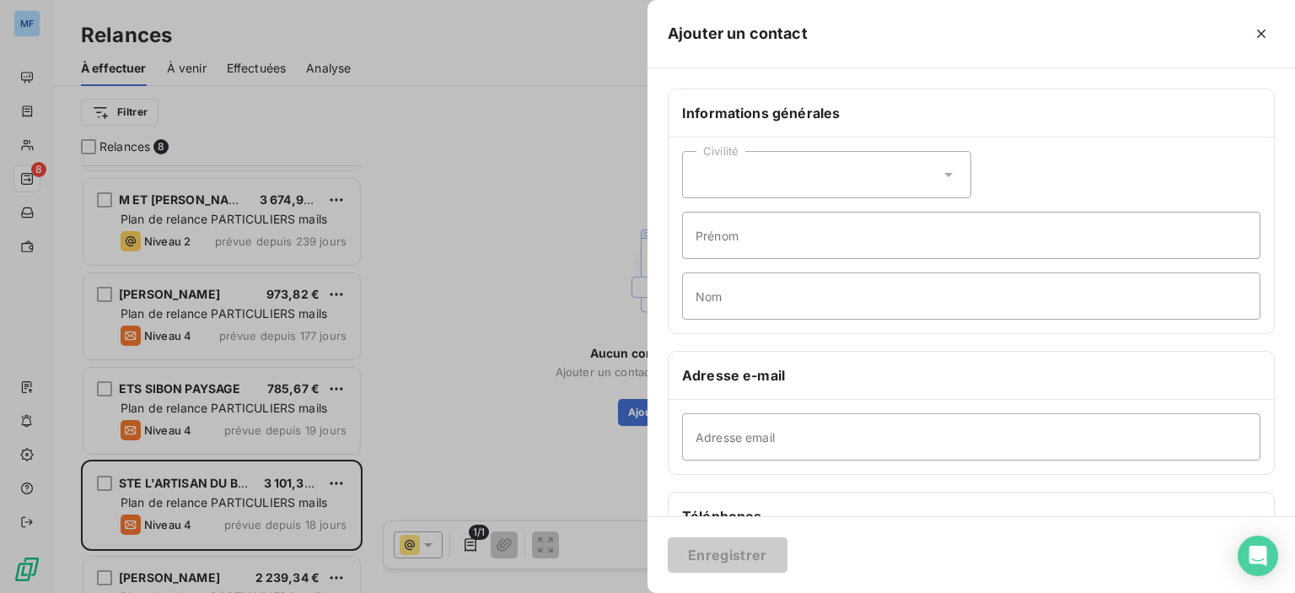
click at [948, 168] on icon at bounding box center [948, 174] width 17 height 17
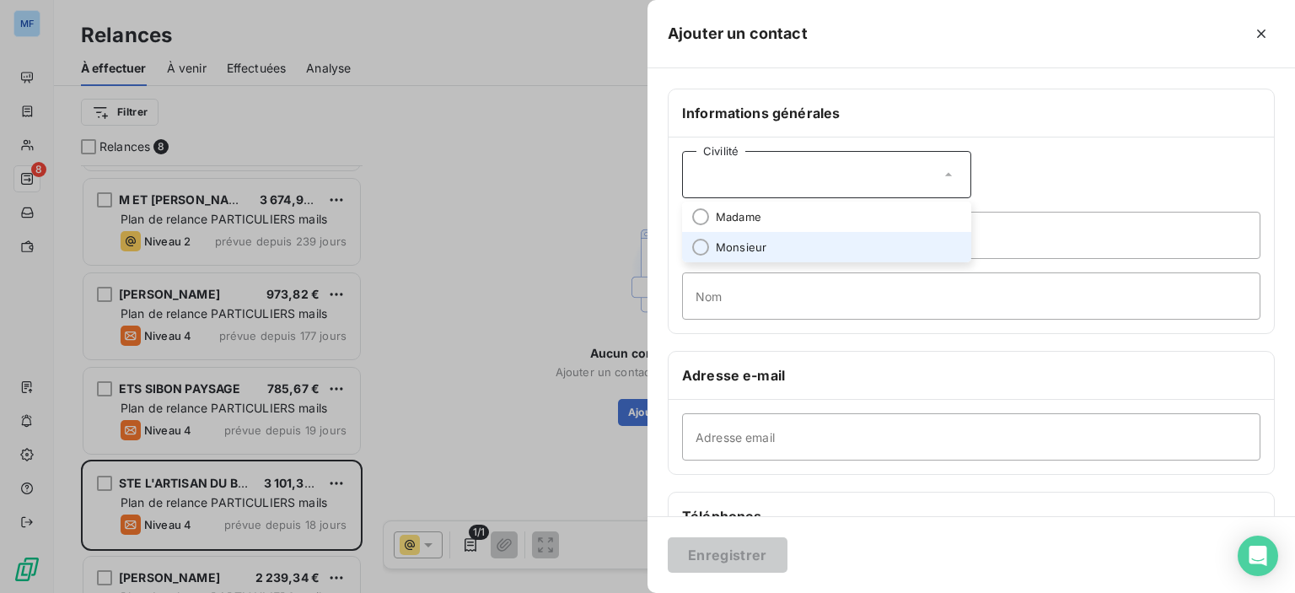
click at [809, 249] on li "Monsieur" at bounding box center [826, 247] width 289 height 30
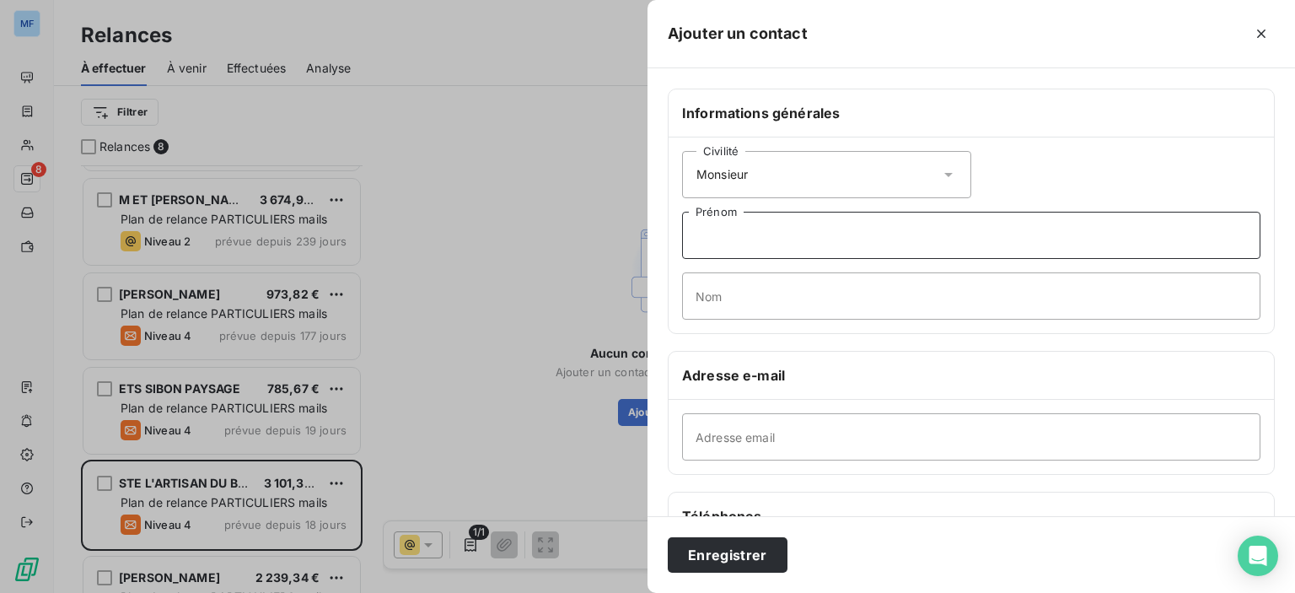
click at [815, 234] on input "Prénom" at bounding box center [971, 235] width 578 height 47
type input "[PERSON_NAME]"
type input "FARGETON - ARTISAN DU BOIS"
paste input "[PERSON_NAME][EMAIL_ADDRESS][DOMAIN_NAME]"
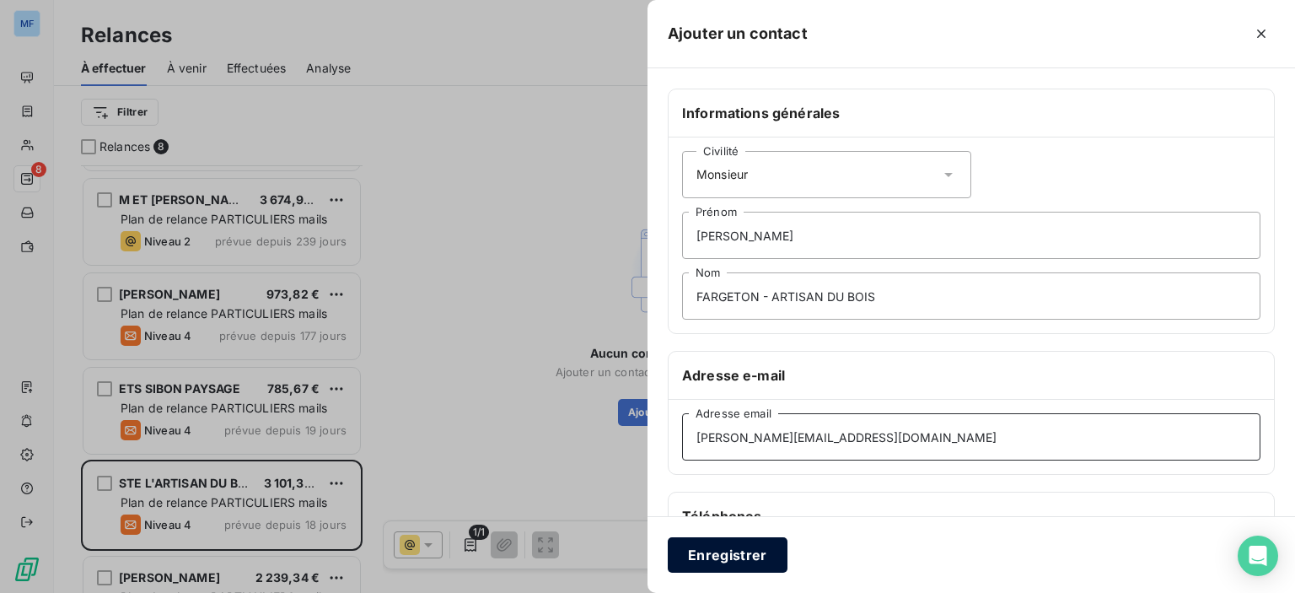
type input "[PERSON_NAME][EMAIL_ADDRESS][DOMAIN_NAME]"
click at [725, 552] on button "Enregistrer" at bounding box center [728, 554] width 120 height 35
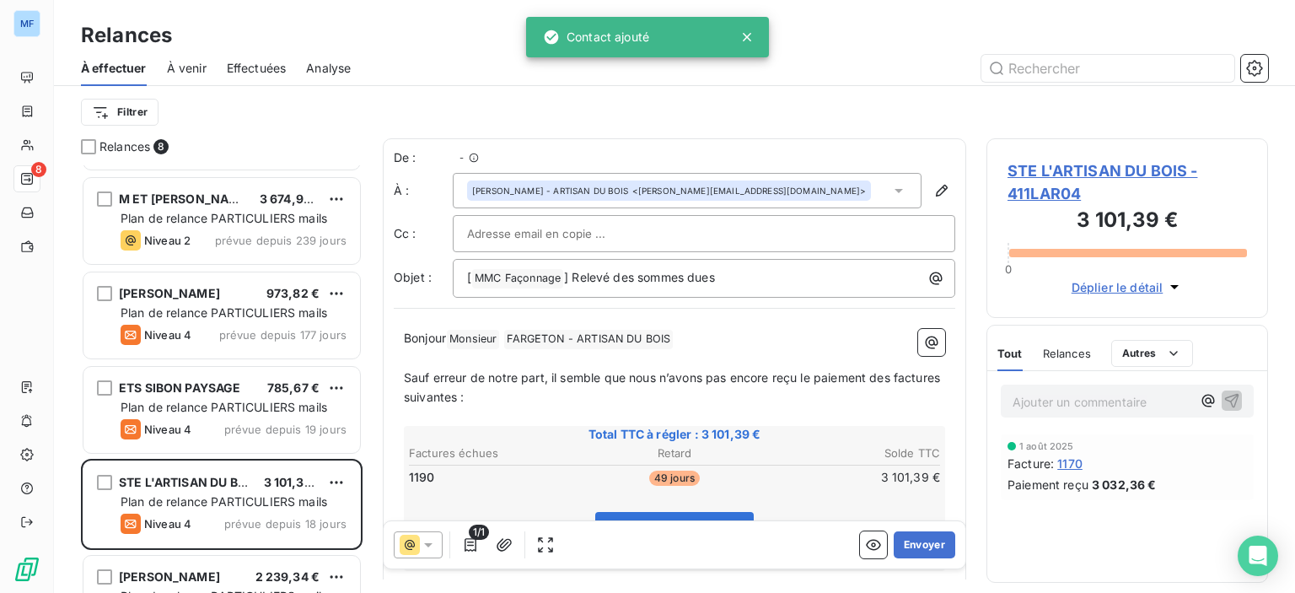
scroll to position [415, 268]
click at [920, 545] on button "Envoyer" at bounding box center [925, 544] width 62 height 27
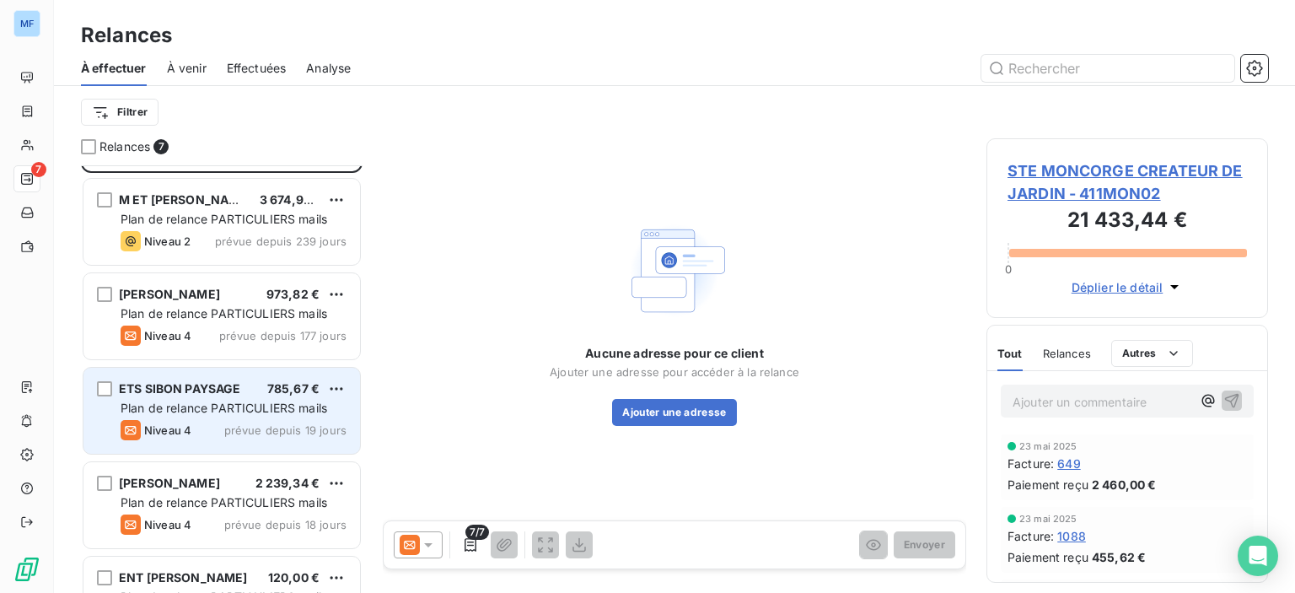
scroll to position [169, 0]
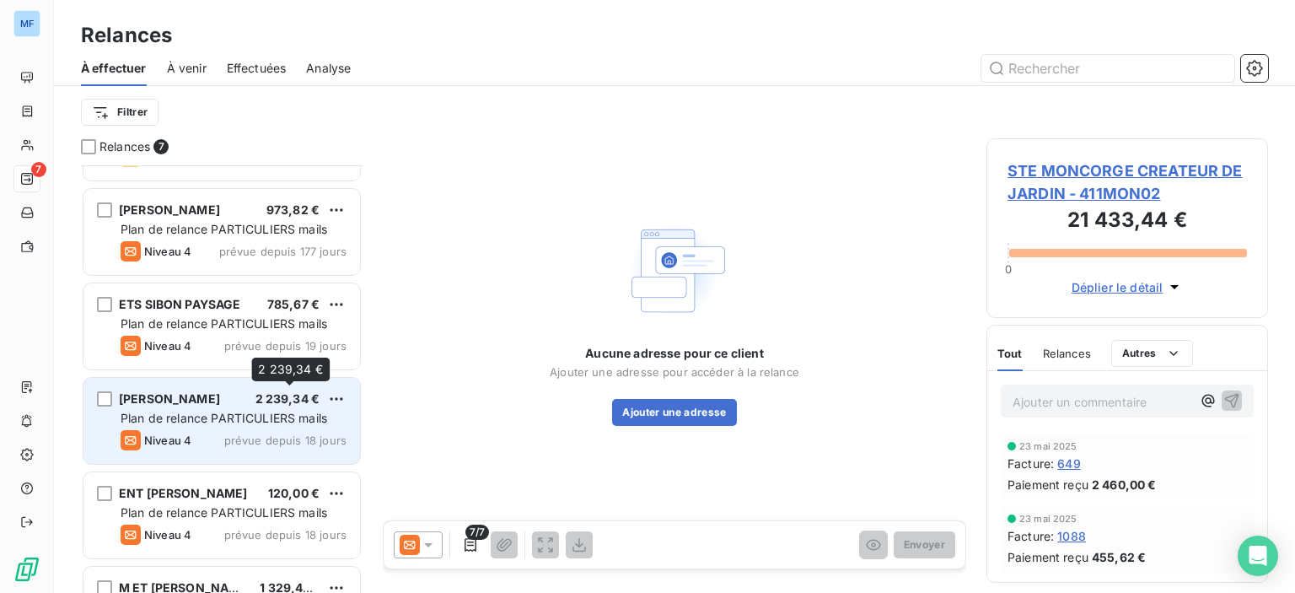
click at [262, 405] on div "2 239,34 €" at bounding box center [287, 398] width 65 height 17
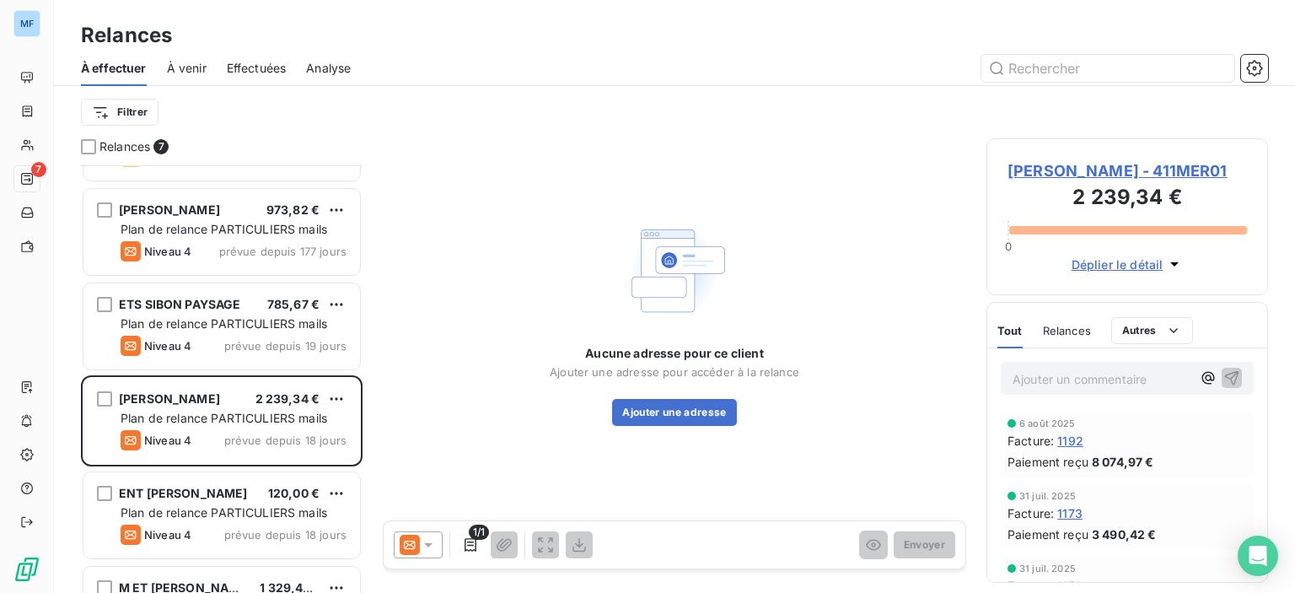
click at [1042, 169] on span "[PERSON_NAME] - 411MER01" at bounding box center [1126, 170] width 239 height 23
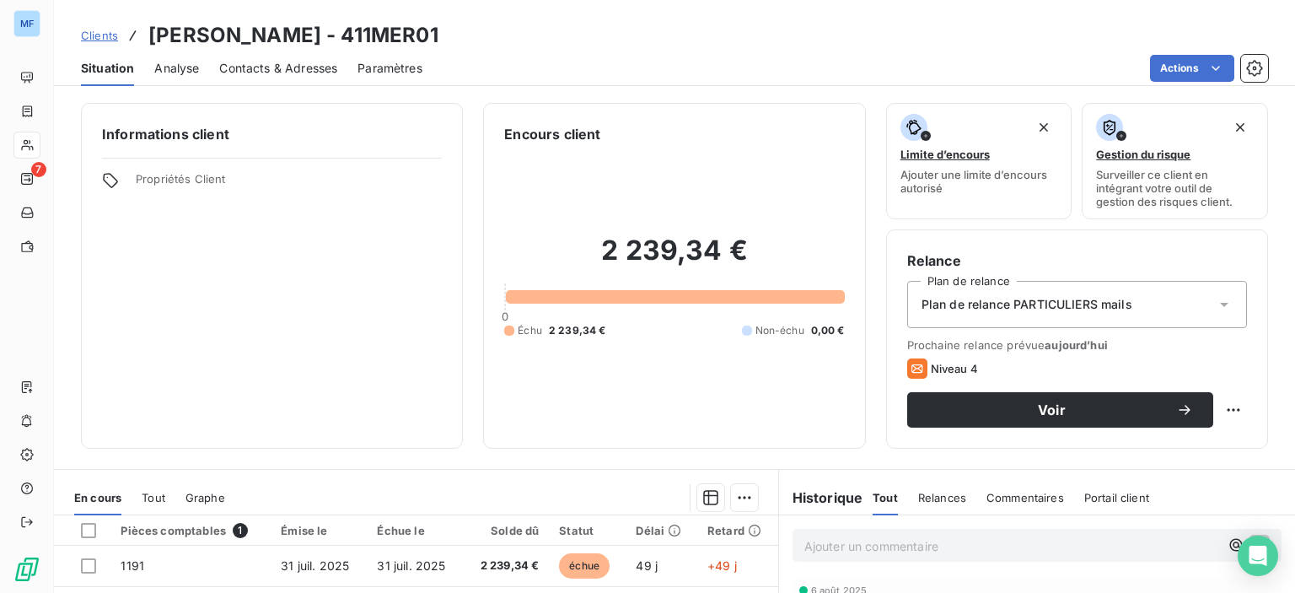
scroll to position [84, 0]
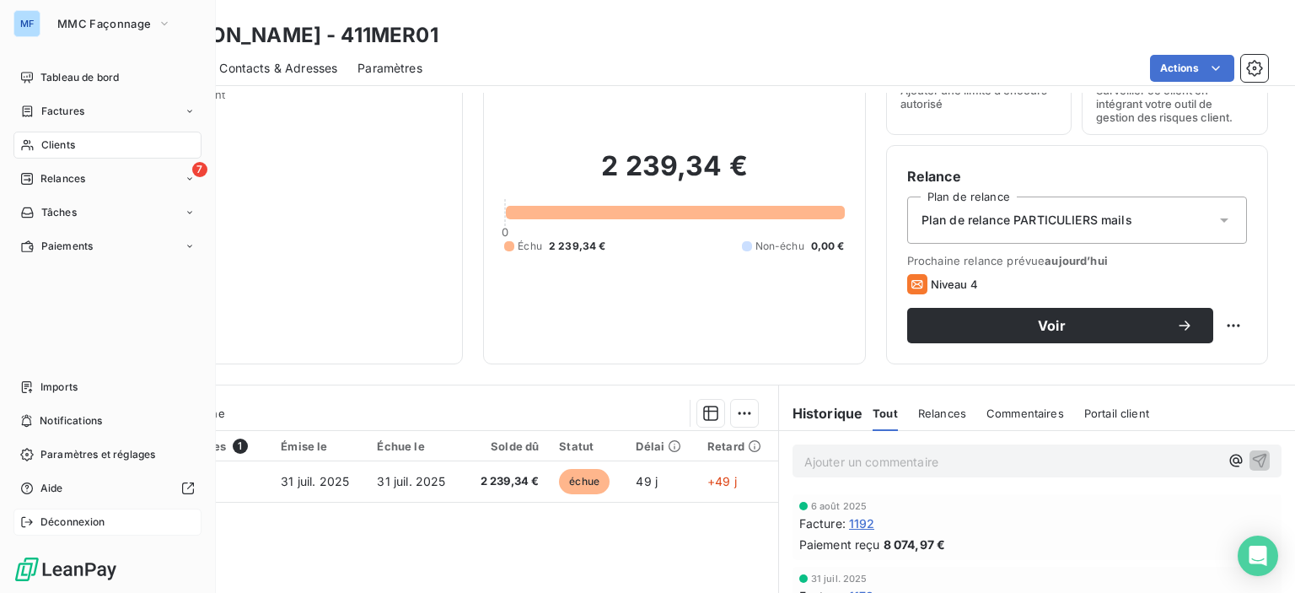
click at [111, 524] on div "Déconnexion" at bounding box center [107, 521] width 188 height 27
